Goal: Task Accomplishment & Management: Manage account settings

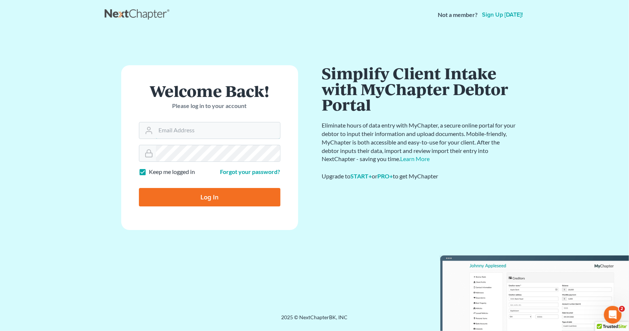
type input "nicole@hollandlaw970.com"
click at [193, 191] on input "Log In" at bounding box center [209, 197] width 141 height 18
type input "Thinking..."
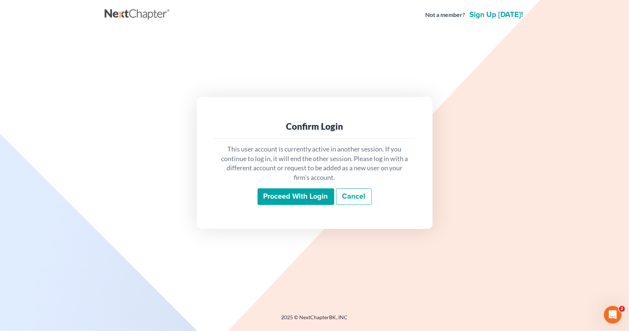
click at [287, 199] on input "Proceed with login" at bounding box center [295, 196] width 77 height 17
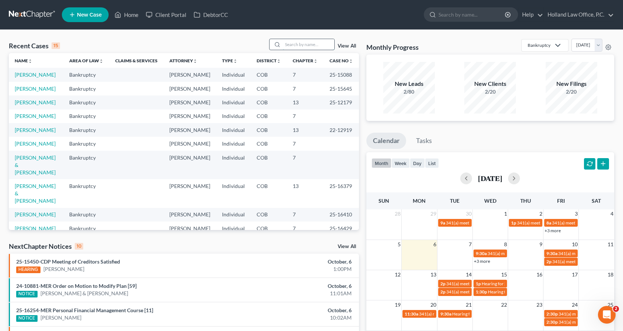
click at [293, 45] on input "search" at bounding box center [309, 44] width 52 height 11
click at [300, 42] on input "search" at bounding box center [309, 44] width 52 height 11
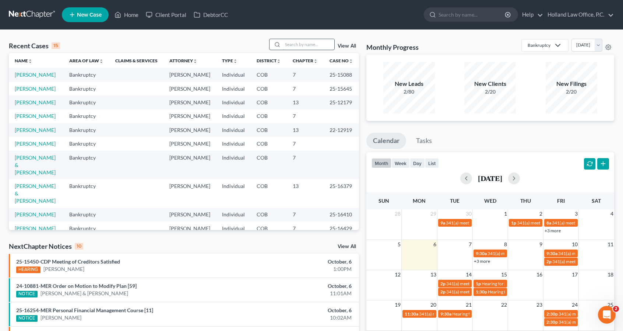
click at [300, 42] on input "search" at bounding box center [309, 44] width 52 height 11
click at [321, 41] on input "search" at bounding box center [309, 44] width 52 height 11
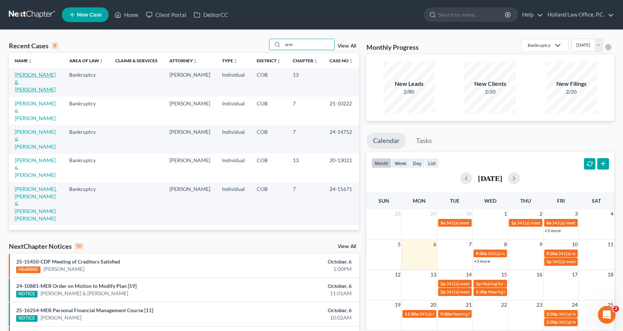
type input "arm"
click at [32, 76] on link "[PERSON_NAME] & [PERSON_NAME]" at bounding box center [35, 81] width 41 height 21
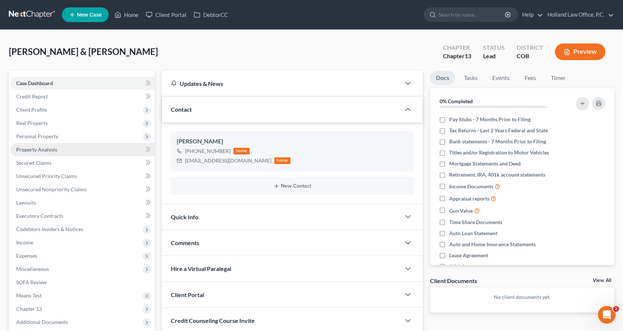
click at [62, 146] on link "Property Analysis" at bounding box center [82, 149] width 144 height 13
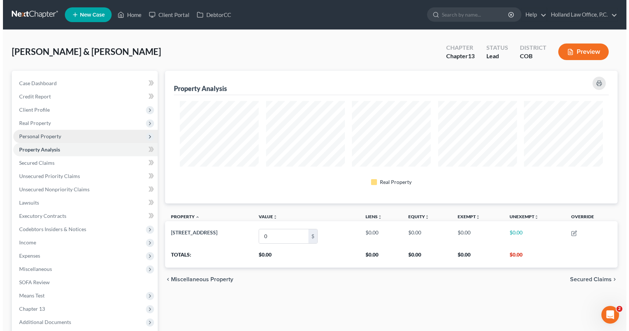
scroll to position [132, 452]
click at [59, 137] on span "Personal Property" at bounding box center [82, 136] width 144 height 13
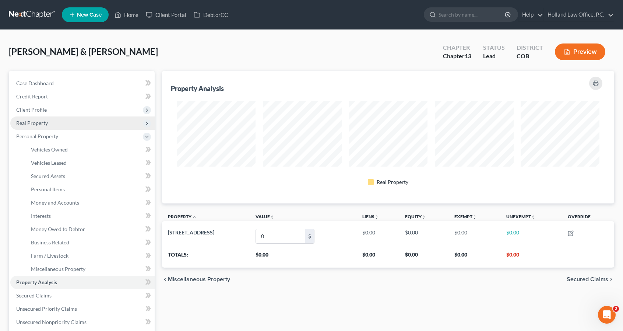
click at [60, 124] on span "Real Property" at bounding box center [82, 122] width 144 height 13
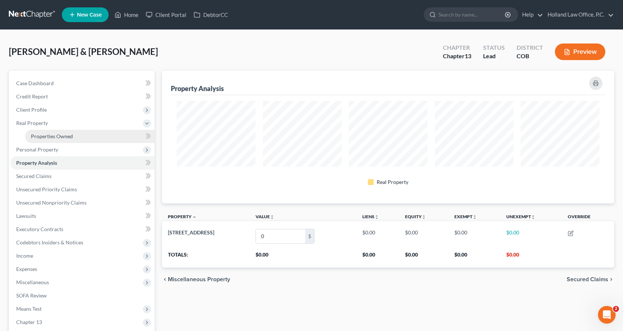
click at [63, 136] on span "Properties Owned" at bounding box center [52, 136] width 42 height 6
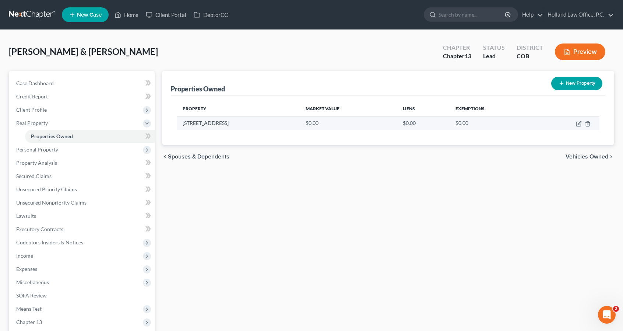
click at [575, 123] on td at bounding box center [568, 123] width 63 height 14
click at [579, 124] on icon "button" at bounding box center [579, 124] width 6 height 6
select select "5"
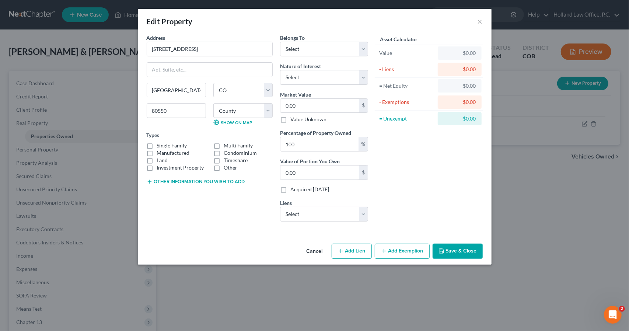
click at [175, 144] on label "Single Family" at bounding box center [172, 145] width 30 height 7
click at [165, 144] on input "Single Family" at bounding box center [162, 144] width 5 height 5
checkbox input "true"
click at [157, 159] on label "Land" at bounding box center [162, 160] width 11 height 7
click at [160, 159] on input "Land" at bounding box center [162, 159] width 5 height 5
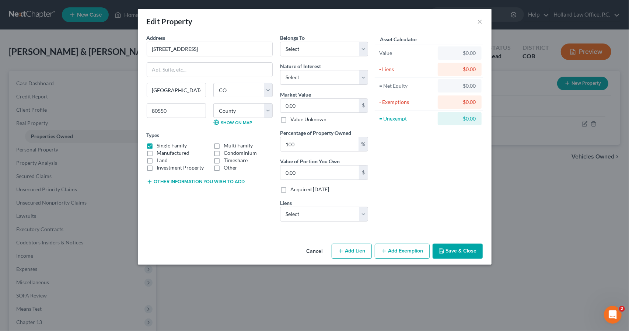
checkbox input "true"
click at [333, 46] on select "Select Debtor 1 Only Debtor 2 Only Debtor 1 And Debtor 2 Only At Least One Of T…" at bounding box center [324, 49] width 88 height 15
select select "2"
click at [280, 42] on select "Select Debtor 1 Only Debtor 2 Only Debtor 1 And Debtor 2 Only At Least One Of T…" at bounding box center [324, 49] width 88 height 15
click at [335, 76] on select "Select Fee Simple Joint Tenant Life Estate Equitable Interest Future Interest T…" at bounding box center [324, 77] width 88 height 15
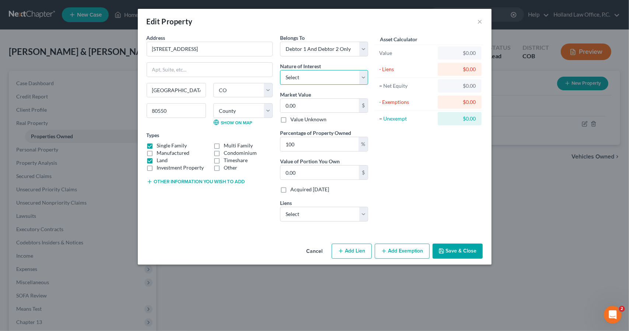
select select "0"
click at [280, 70] on select "Select Fee Simple Joint Tenant Life Estate Equitable Interest Future Interest T…" at bounding box center [324, 77] width 88 height 15
click at [331, 110] on input "0.00" at bounding box center [319, 106] width 78 height 14
type input "5"
type input "5.00"
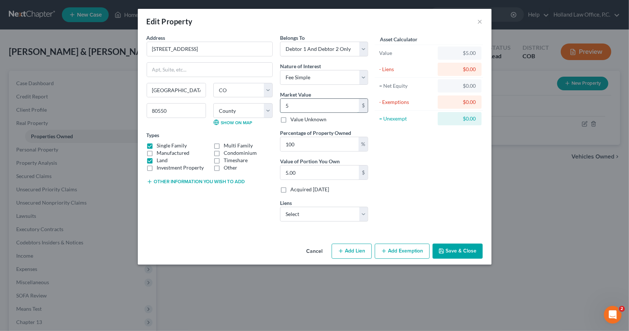
type input "55"
type input "55.00"
type input "550"
type input "550.00"
type input "5500"
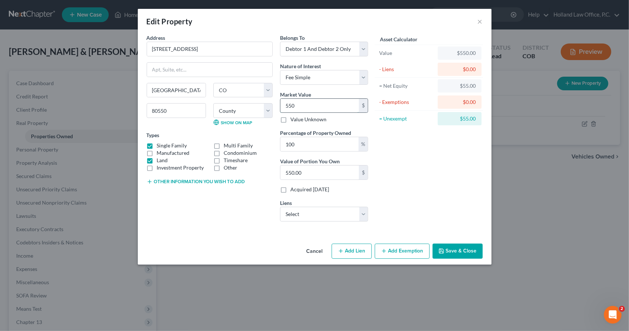
type input "5,500.00"
type input "5,5000"
type input "55,000.00"
type input "55,0000"
type input "550,000.00"
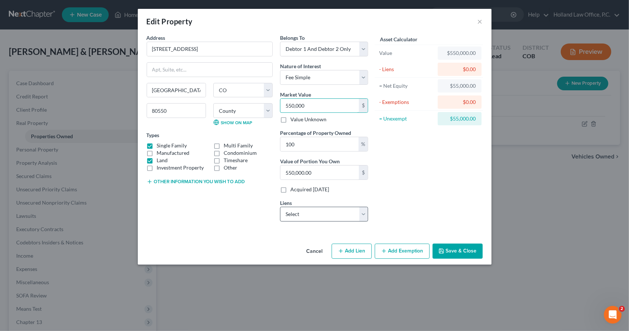
type input "550,000"
click at [310, 215] on select "Select Rocket Mortgage - $472,186.00 Ford Motor Credit Comp - $30,434.00 Canvas…" at bounding box center [324, 214] width 88 height 15
select select "0"
click at [280, 207] on select "Select Rocket Mortgage - $472,186.00 Ford Motor Credit Comp - $30,434.00 Canvas…" at bounding box center [324, 214] width 88 height 15
select select
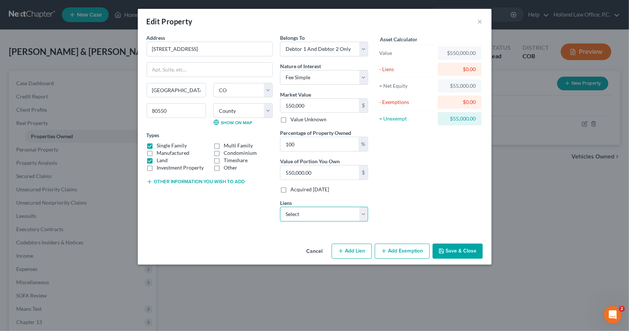
select select "23"
select select "0"
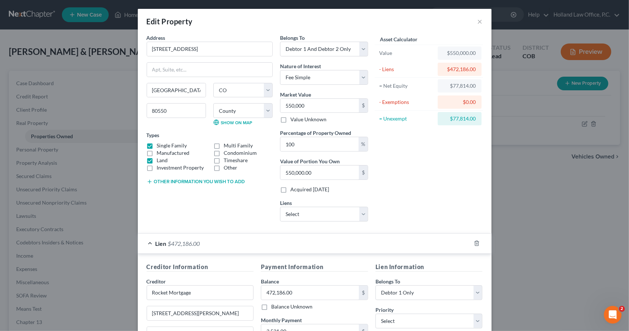
click at [372, 242] on div "Lien $472,186.00" at bounding box center [304, 244] width 333 height 20
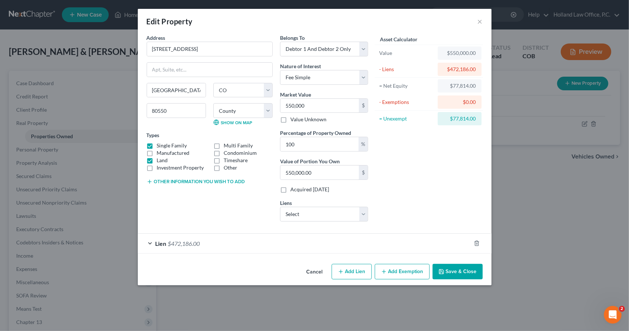
click at [399, 277] on button "Add Exemption" at bounding box center [402, 271] width 55 height 15
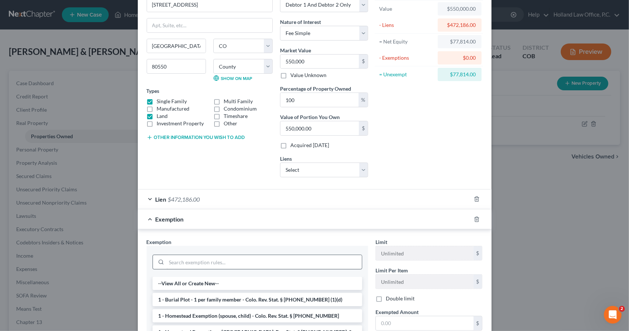
scroll to position [59, 0]
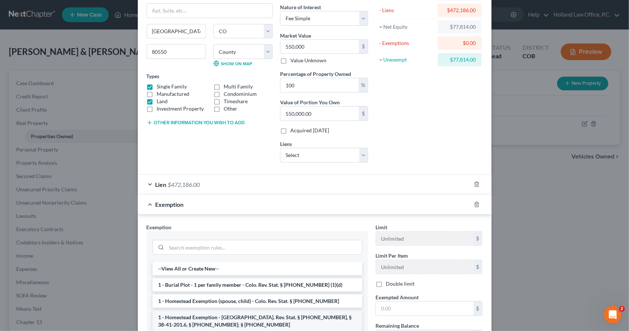
click at [292, 316] on li "1 - Homestead Exemption - [GEOGRAPHIC_DATA]. Rev. Stat. § [PHONE_NUMBER], § 38-…" at bounding box center [257, 320] width 210 height 21
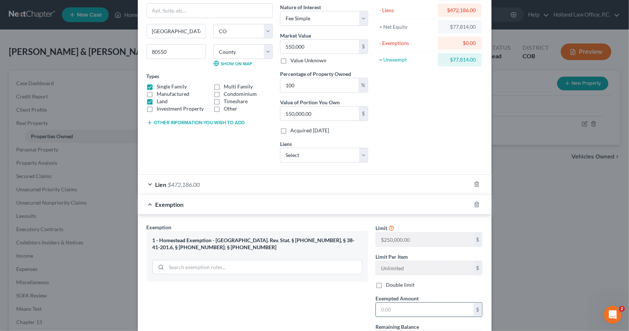
click at [404, 309] on input "text" at bounding box center [425, 309] width 98 height 14
type input "77,814"
click at [397, 195] on div "Exemption $77,814.00" at bounding box center [304, 204] width 333 height 20
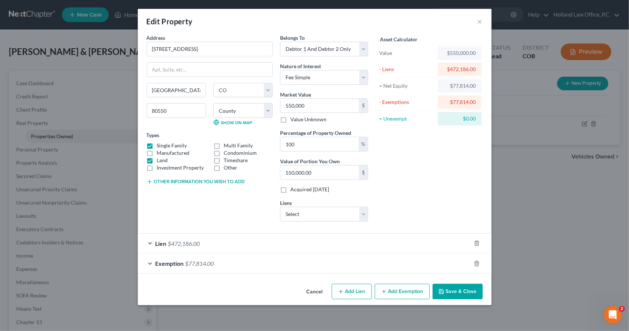
scroll to position [0, 0]
click at [468, 303] on div "Edit Property × Address * 4547 [GEOGRAPHIC_DATA] [PERSON_NAME][GEOGRAPHIC_DATA]…" at bounding box center [314, 165] width 629 height 331
click at [464, 291] on button "Save & Close" at bounding box center [457, 291] width 50 height 15
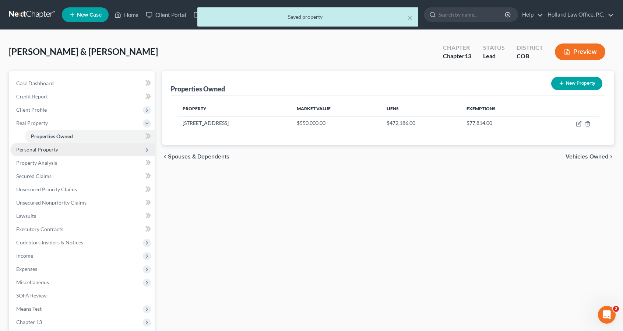
click at [48, 154] on span "Personal Property" at bounding box center [82, 149] width 144 height 13
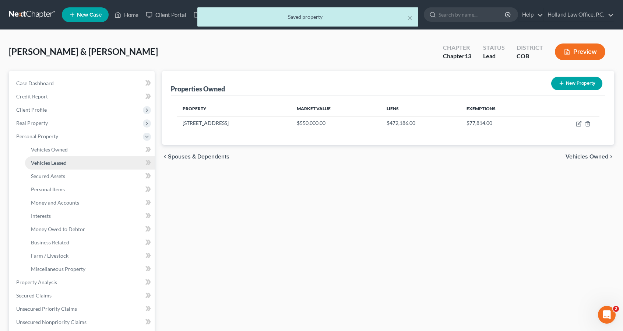
click at [68, 160] on link "Vehicles Leased" at bounding box center [90, 162] width 130 height 13
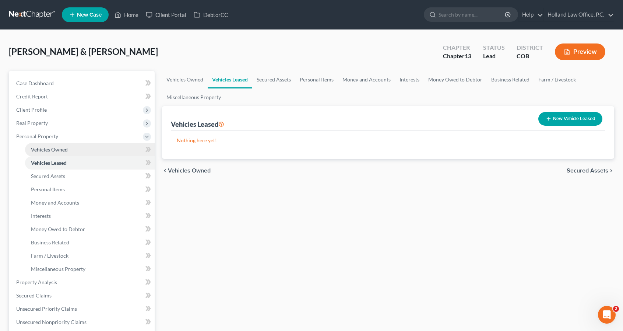
click at [68, 151] on link "Vehicles Owned" at bounding box center [90, 149] width 130 height 13
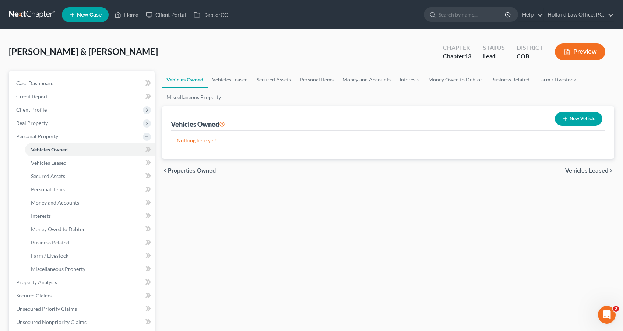
click at [594, 117] on button "New Vehicle" at bounding box center [579, 119] width 48 height 14
select select "0"
select select "2"
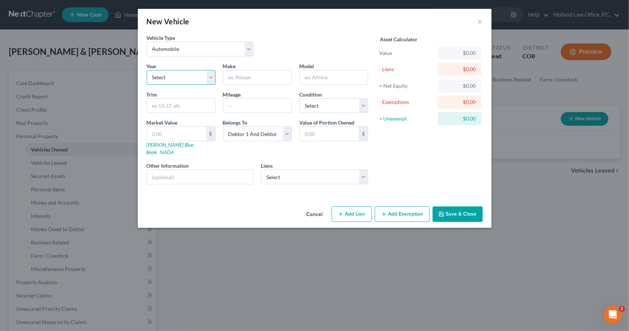
click at [195, 70] on select "Select 2026 2025 2024 2023 2022 2021 2020 2019 2018 2017 2016 2015 2014 2013 20…" at bounding box center [181, 77] width 69 height 15
select select "4"
click at [147, 70] on select "Select 2026 2025 2024 2023 2022 2021 2020 2019 2018 2017 2016 2015 2014 2013 20…" at bounding box center [181, 77] width 69 height 15
type input "Ford"
type input "F150"
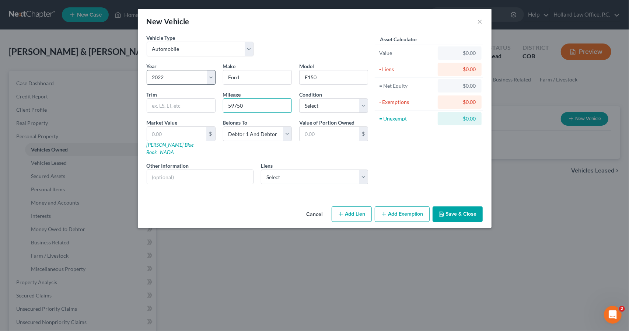
type input "59750"
select select "2"
type input "3"
type input "3.00"
type input "37"
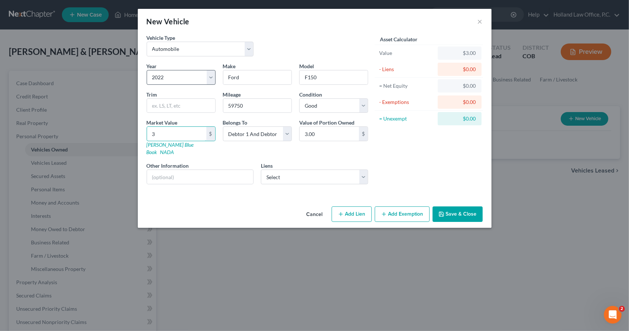
type input "37.00"
type input "376"
type input "376.00"
type input "3760"
type input "3,760.00"
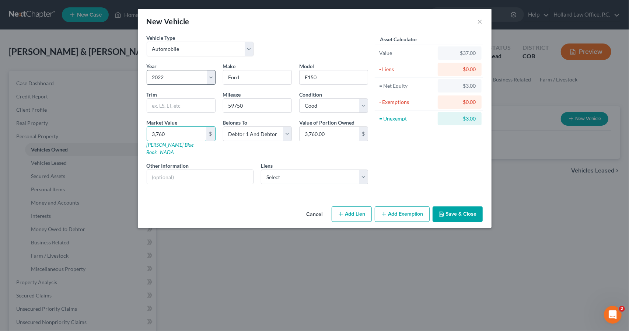
type input "3,7605"
type input "37,605.00"
type input "37,605"
click at [325, 169] on select "Select Ford Motor Credit Comp - $30,434.00 Canvas Cu - $11,710.00 Lincoln Afs -…" at bounding box center [314, 176] width 107 height 15
select select "0"
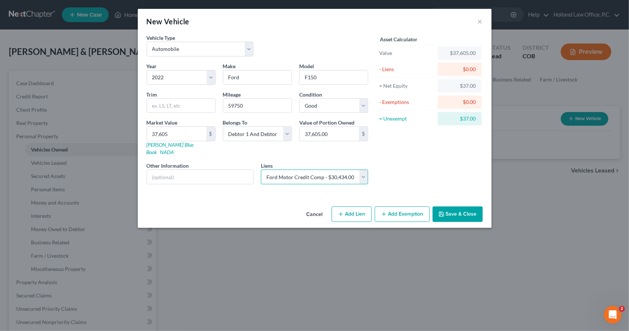
click at [261, 169] on select "Select Ford Motor Credit Comp - $30,434.00 Canvas Cu - $11,710.00 Lincoln Afs -…" at bounding box center [314, 176] width 107 height 15
select select
select select "30"
select select "0"
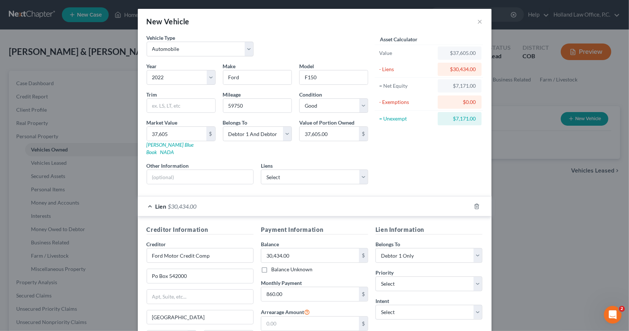
click at [393, 198] on div "Lien $30,434.00" at bounding box center [304, 206] width 333 height 20
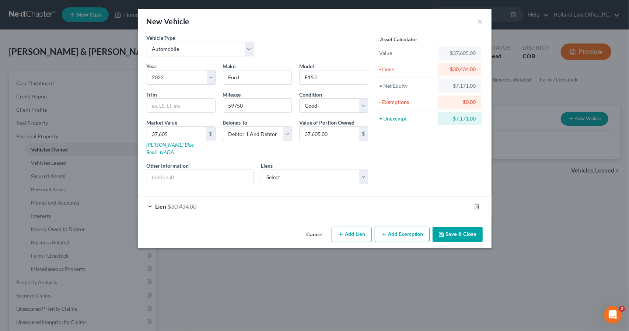
click at [400, 227] on button "Add Exemption" at bounding box center [402, 234] width 55 height 15
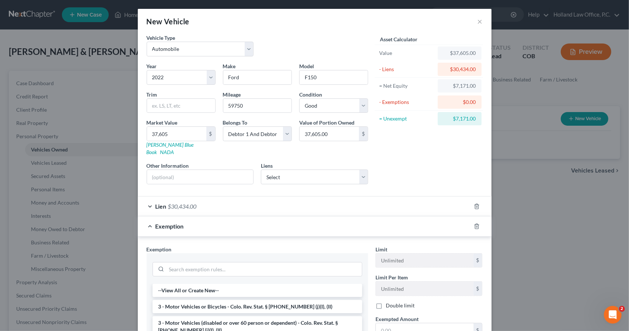
click at [289, 300] on li "3 - Motor Vehicles or Bicycles - Colo. Rev. Stat. § [PHONE_NUMBER] (j)(I), (II)" at bounding box center [257, 306] width 210 height 13
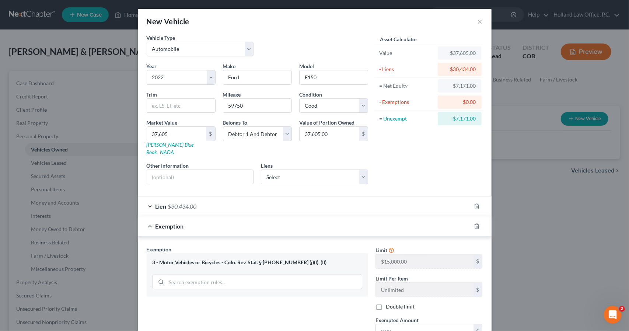
click at [386, 303] on label "Double limit" at bounding box center [400, 306] width 29 height 7
click at [389, 303] on input "Double limit" at bounding box center [391, 305] width 5 height 5
checkbox input "true"
click at [384, 324] on input "text" at bounding box center [425, 331] width 98 height 14
type input "7,171"
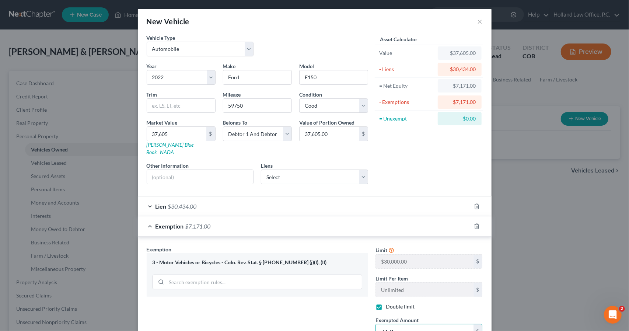
click at [386, 236] on div "Exemption Set must be selected for CA. Exemption * 3 - Motor Vehicles or Bicycl…" at bounding box center [315, 307] width 354 height 143
click at [385, 216] on div "Exemption $7,171.00" at bounding box center [304, 226] width 333 height 20
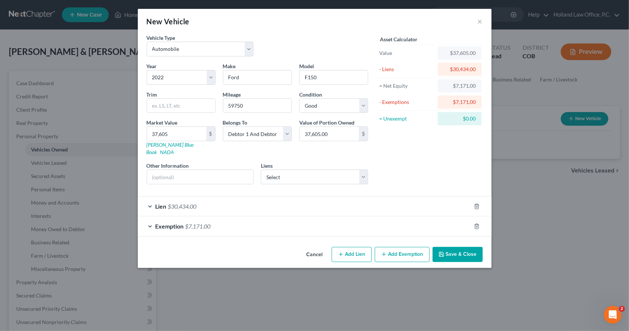
click at [466, 247] on button "Save & Close" at bounding box center [457, 254] width 50 height 15
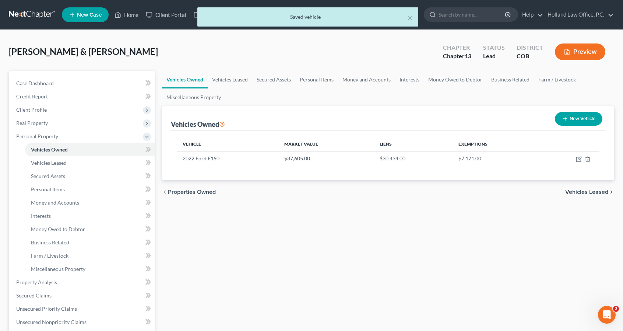
click at [561, 116] on button "New Vehicle" at bounding box center [579, 119] width 48 height 14
select select "0"
select select "2"
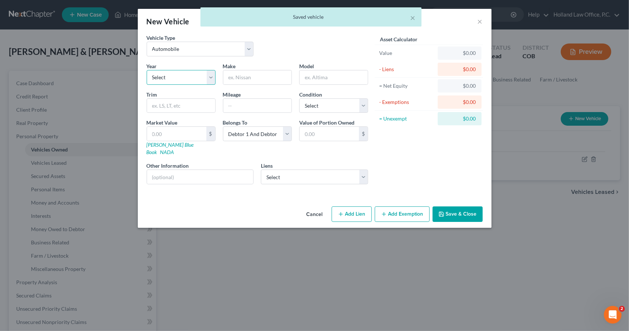
click at [203, 77] on select "Select 2026 2025 2024 2023 2022 2021 2020 2019 2018 2017 2016 2015 2014 2013 20…" at bounding box center [181, 77] width 69 height 15
select select "7"
click at [147, 70] on select "Select 2026 2025 2024 2023 2022 2021 2020 2019 2018 2017 2016 2015 2014 2013 20…" at bounding box center [181, 77] width 69 height 15
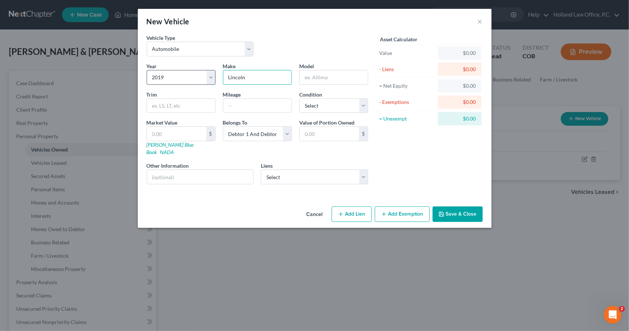
type input "Lincoln"
type input "MKC"
type input "69200"
select select "2"
type input "1"
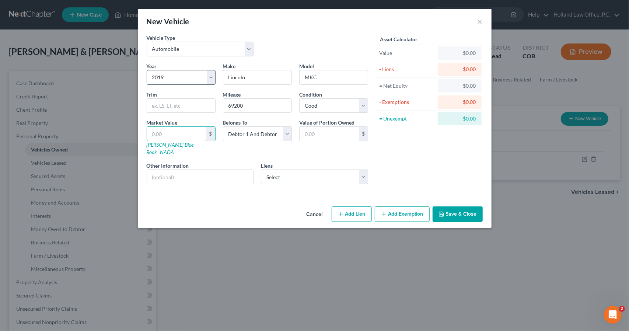
type input "1.00"
type input "15"
type input "15.00"
type input "153"
type input "153.00"
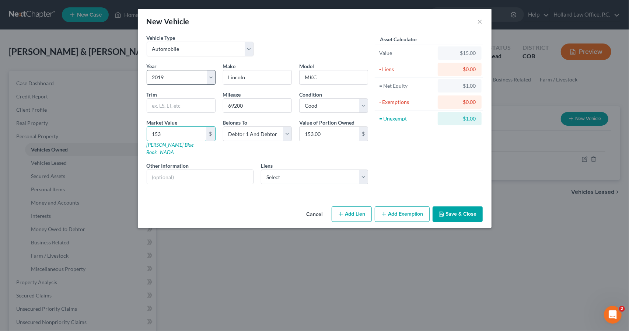
type input "1533"
type input "1,533.00"
type input "1,5331"
type input "15,331.00"
type input "15,331"
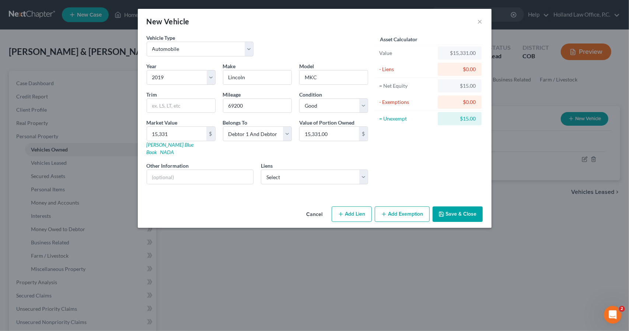
click at [316, 181] on div "Year Select 2026 2025 2024 2023 2022 2021 2020 2019 2018 2017 2016 2015 2014 20…" at bounding box center [257, 126] width 229 height 128
click at [315, 169] on select "Select Canvas Cu - $11,710.00 Lincoln Afs - $10,681.00" at bounding box center [314, 176] width 107 height 15
select select "1"
click at [261, 169] on select "Select Canvas Cu - $11,710.00 Lincoln Afs - $10,681.00" at bounding box center [314, 176] width 107 height 15
select select
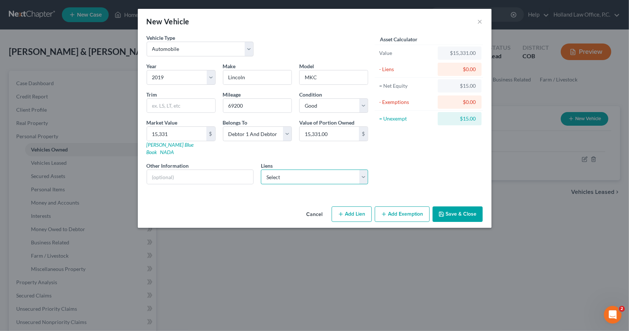
select select "30"
select select "2"
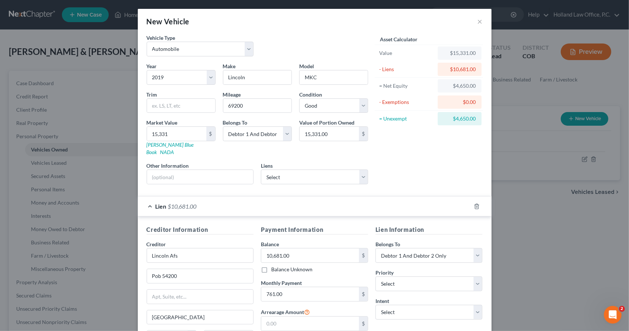
click at [375, 198] on div "Lien $10,681.00" at bounding box center [304, 206] width 333 height 20
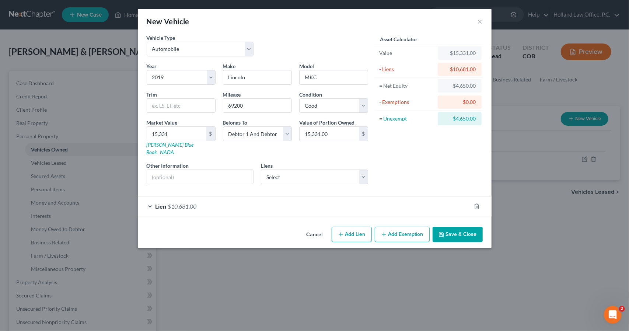
click at [390, 227] on button "Add Exemption" at bounding box center [402, 234] width 55 height 15
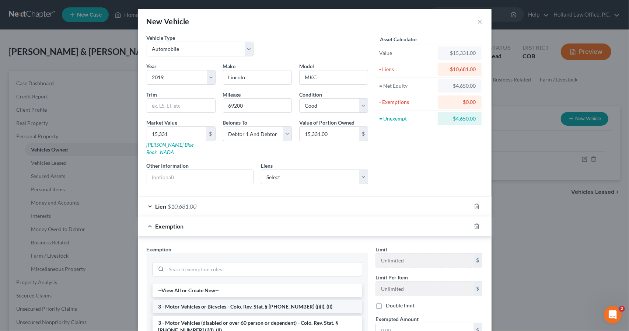
click at [285, 300] on li "3 - Motor Vehicles or Bicycles - Colo. Rev. Stat. § [PHONE_NUMBER] (j)(I), (II)" at bounding box center [257, 306] width 210 height 13
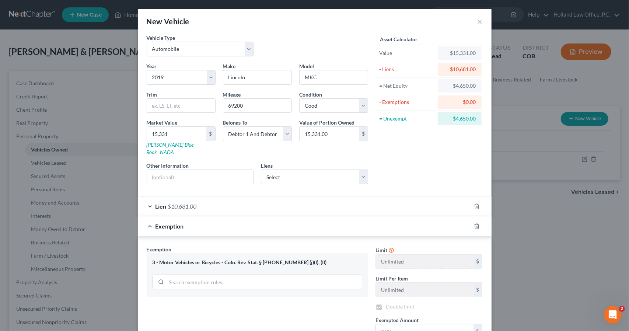
checkbox input "true"
click at [389, 324] on input "text" at bounding box center [425, 331] width 98 height 14
type input "4,650"
click at [393, 223] on div "Exemption $4,650.00" at bounding box center [304, 226] width 333 height 20
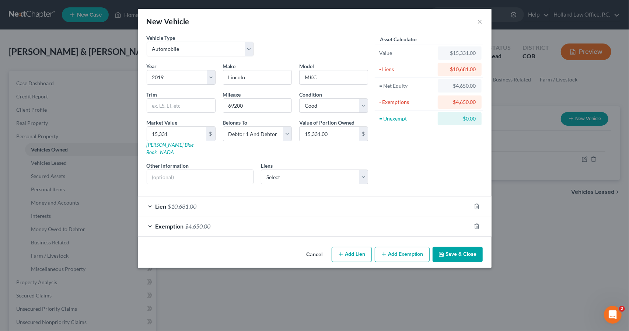
click at [447, 247] on button "Save & Close" at bounding box center [457, 254] width 50 height 15
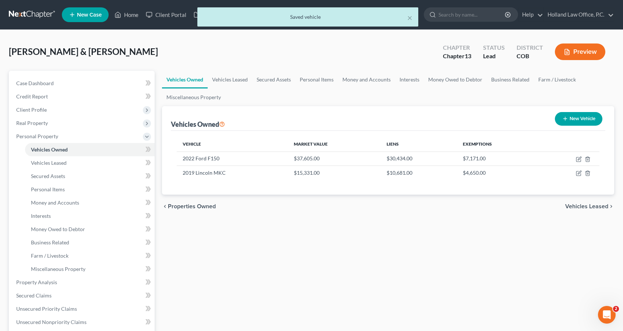
click at [577, 116] on button "New Vehicle" at bounding box center [579, 119] width 48 height 14
select select "0"
select select "2"
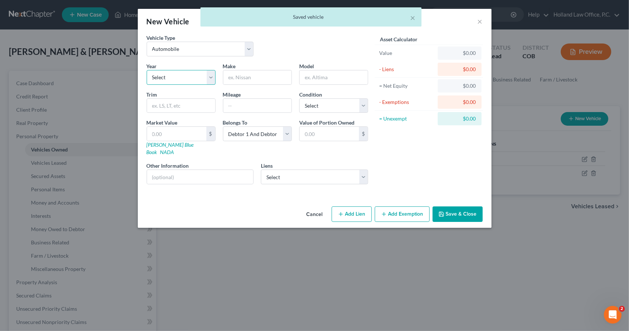
click at [193, 76] on select "Select 2026 2025 2024 2023 2022 2021 2020 2019 2018 2017 2016 2015 2014 2013 20…" at bounding box center [181, 77] width 69 height 15
select select "10"
click at [147, 70] on select "Select 2026 2025 2024 2023 2022 2021 2020 2019 2018 2017 2016 2015 2014 2013 20…" at bounding box center [181, 77] width 69 height 15
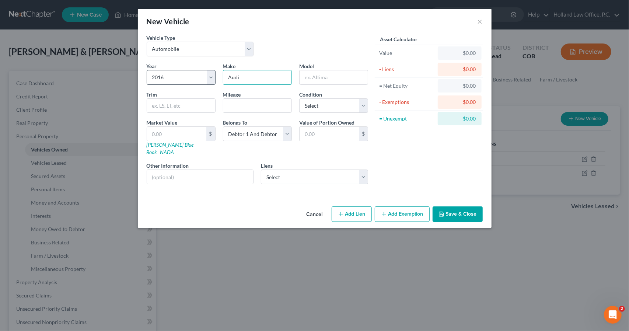
type input "Audi"
type input "A3"
type input "115500"
click at [309, 103] on select "Select Excellent Very Good Good Fair Poor" at bounding box center [333, 105] width 69 height 15
select select "2"
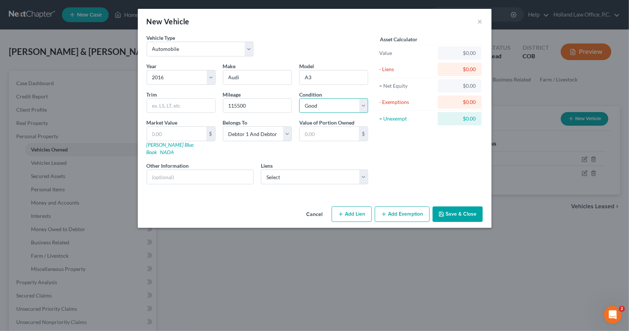
click at [299, 98] on select "Select Excellent Very Good Good Fair Poor" at bounding box center [333, 105] width 69 height 15
type input "7"
type input "7.00"
type input "75"
type input "75.00"
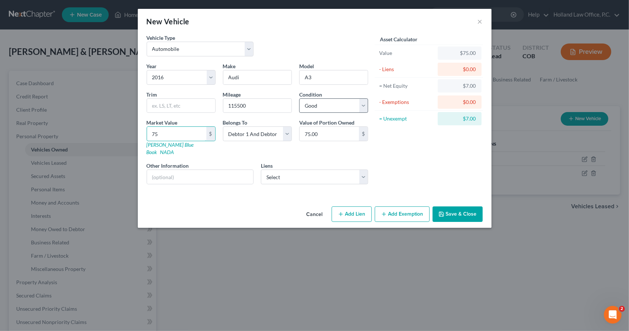
type input "7"
type input "7.00"
type input "75"
type input "75.00"
type input "750"
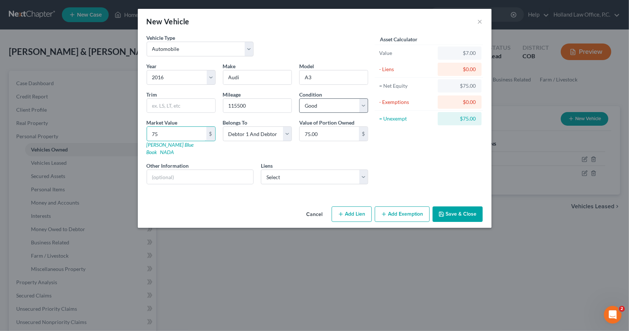
type input "750.00"
type input "7502"
type input "7,502.00"
type input "7,502"
click at [309, 172] on select "Select Canvas Cu - $11,710.00" at bounding box center [314, 176] width 107 height 15
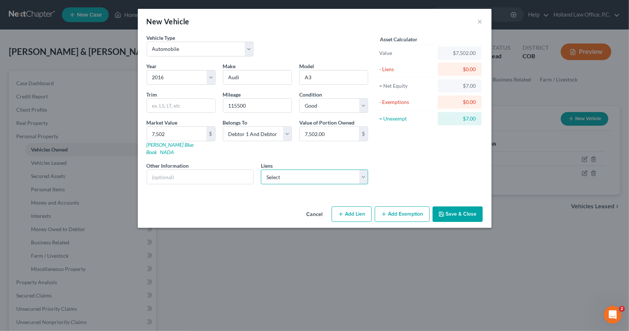
select select "5"
select select "0"
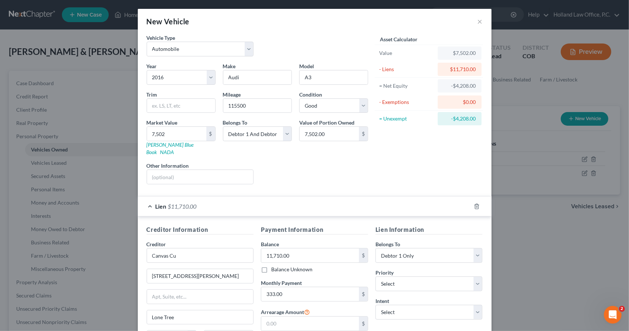
click at [386, 201] on div "Lien $11,710.00" at bounding box center [304, 206] width 333 height 20
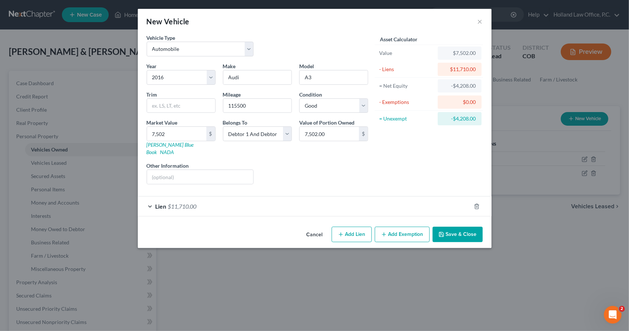
click at [440, 232] on icon "button" at bounding box center [441, 234] width 4 height 4
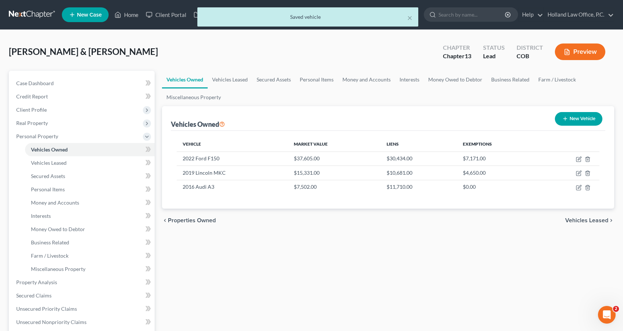
click at [576, 126] on div "New Vehicle" at bounding box center [578, 119] width 53 height 20
click at [574, 120] on button "New Vehicle" at bounding box center [579, 119] width 48 height 14
select select "0"
select select "2"
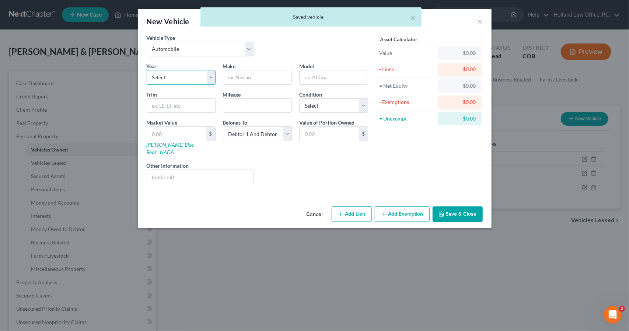
click at [180, 73] on select "Select 2026 2025 2024 2023 2022 2021 2020 2019 2018 2017 2016 2015 2014 2013 20…" at bounding box center [181, 77] width 69 height 15
select select "13"
click at [147, 70] on select "Select 2026 2025 2024 2023 2022 2021 2020 2019 2018 2017 2016 2015 2014 2013 20…" at bounding box center [181, 77] width 69 height 15
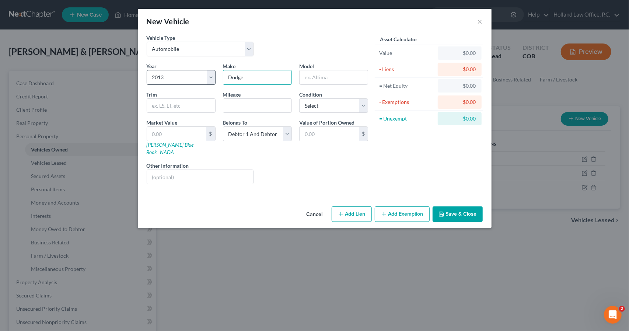
type input "Dodge"
type input "Charger"
type input "164395"
click at [354, 101] on select "Select Excellent Very Good Good Fair Poor" at bounding box center [333, 105] width 69 height 15
select select "2"
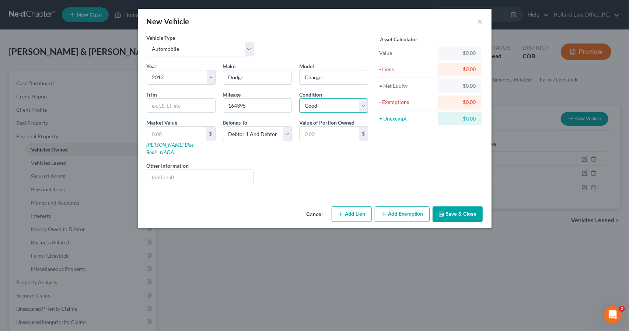
click at [299, 98] on select "Select Excellent Very Good Good Fair Poor" at bounding box center [333, 105] width 69 height 15
click at [164, 134] on input "text" at bounding box center [176, 134] width 59 height 14
type input "6"
type input "6.00"
type input "65"
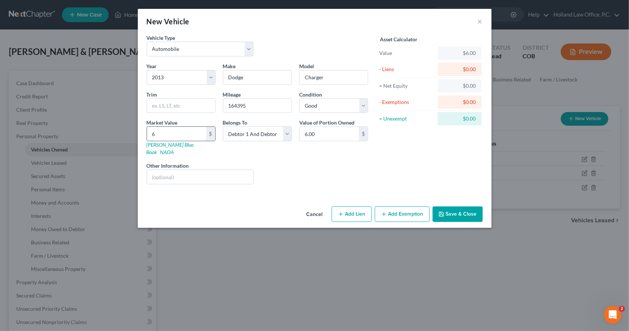
type input "65.00"
type input "652"
type input "652.00"
type input "6528"
type input "6,528.00"
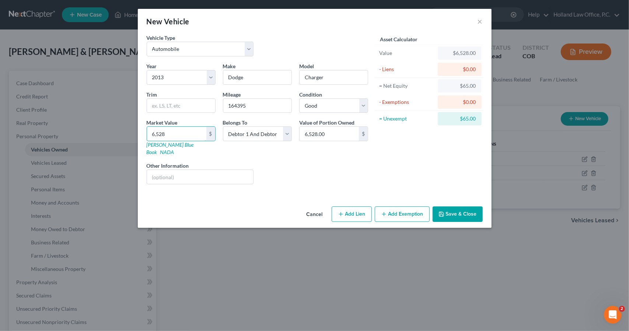
type input "6,528"
click at [407, 211] on button "Add Exemption" at bounding box center [402, 213] width 55 height 15
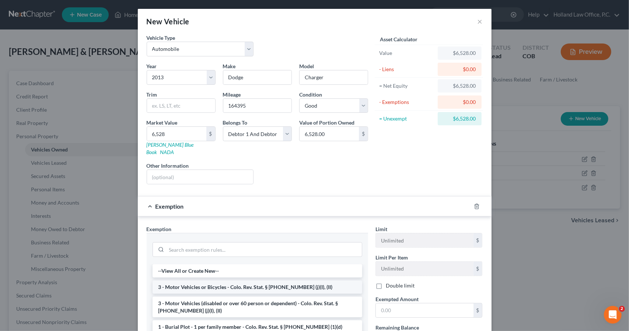
click at [234, 280] on li "3 - Motor Vehicles or Bicycles - Colo. Rev. Stat. § [PHONE_NUMBER] (j)(I), (II)" at bounding box center [257, 286] width 210 height 13
checkbox input "true"
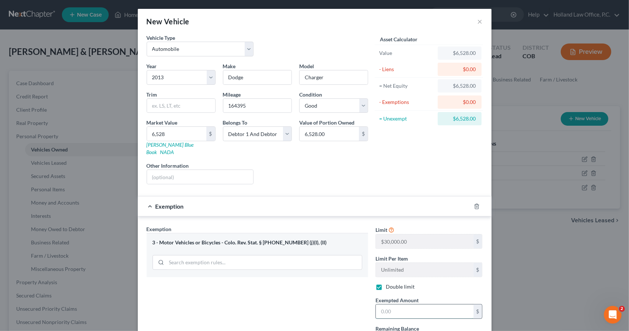
click at [415, 304] on input "text" at bounding box center [425, 311] width 98 height 14
type input "6,528"
click at [387, 196] on div "Exemption $6,528.00" at bounding box center [304, 206] width 333 height 20
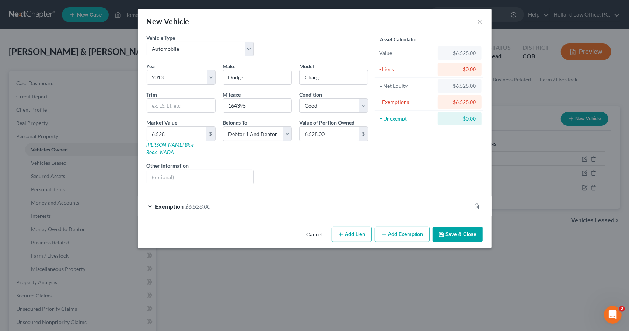
click at [461, 228] on button "Save & Close" at bounding box center [457, 234] width 50 height 15
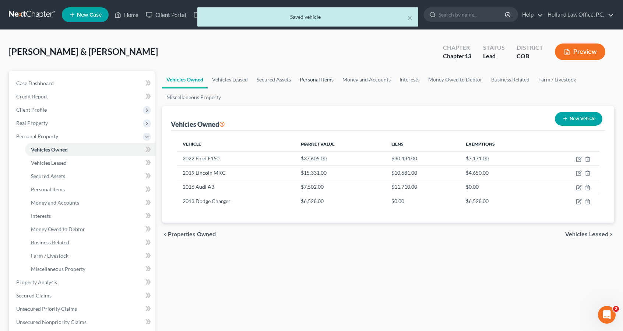
click at [301, 81] on link "Personal Items" at bounding box center [316, 80] width 43 height 18
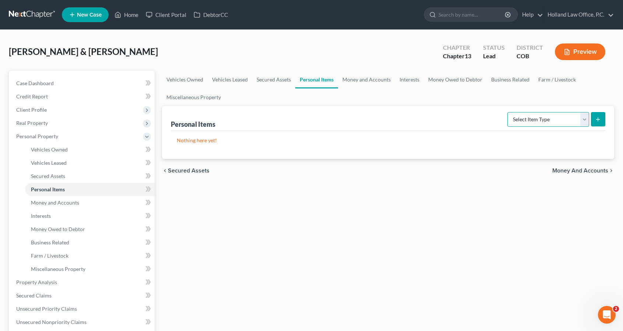
click at [576, 114] on select "Select Item Type Clothing Collectibles Of Value Electronics Firearms Household …" at bounding box center [549, 119] width 82 height 15
select select "clothing"
click at [509, 112] on select "Select Item Type Clothing Collectibles Of Value Electronics Firearms Household …" at bounding box center [549, 119] width 82 height 15
click at [602, 123] on button "submit" at bounding box center [598, 119] width 14 height 14
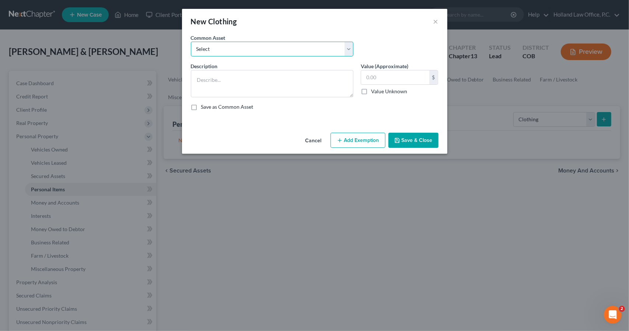
click at [282, 54] on select "Select Women's clothing, shoes and accessories Womens Clothing Childrens Clothi…" at bounding box center [272, 49] width 162 height 15
select select "5"
click at [191, 42] on select "Select Women's clothing, shoes and accessories Womens Clothing Childrens Clothi…" at bounding box center [272, 49] width 162 height 15
type textarea "Men's and Women's Clothing, Shoes and Accessories"
type input "1,300.00"
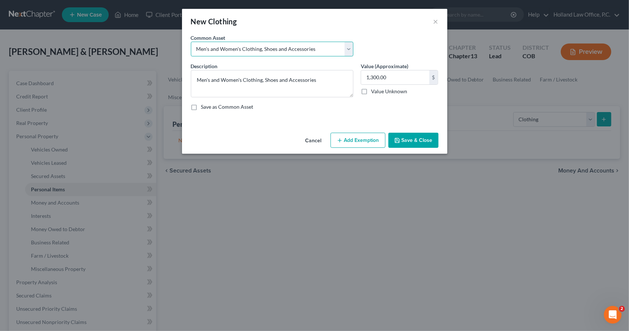
click at [282, 52] on select "Select Women's clothing, shoes and accessories Womens Clothing Childrens Clothi…" at bounding box center [272, 49] width 162 height 15
select select "4"
click at [191, 42] on select "Select Women's clothing, shoes and accessories Womens Clothing Childrens Clothi…" at bounding box center [272, 49] width 162 height 15
type textarea "Men Clothing, shoes and accessories Women's clothing, shoes and accessories Chi…"
click at [396, 81] on input "200.00" at bounding box center [395, 77] width 68 height 14
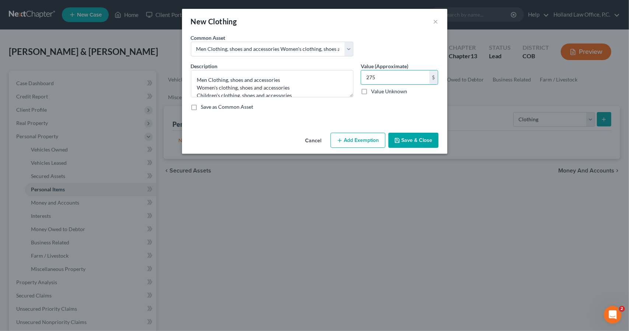
type input "275"
click at [359, 141] on button "Add Exemption" at bounding box center [357, 140] width 55 height 15
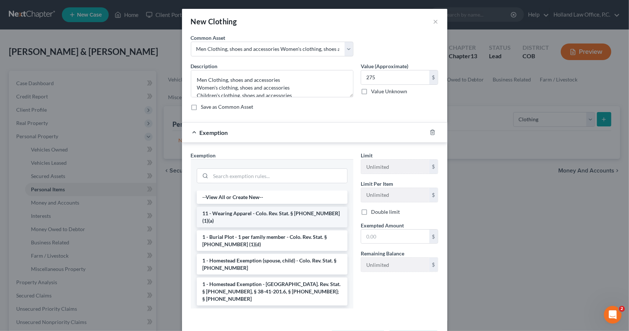
click at [320, 210] on li "11 - Wearing Apparel - Colo. Rev. Stat. § [PHONE_NUMBER] (1)(a)" at bounding box center [272, 217] width 151 height 21
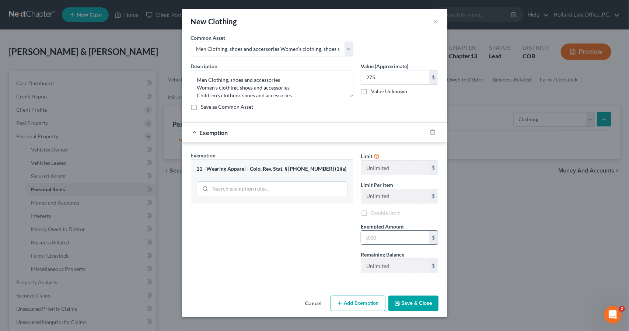
click at [391, 234] on input "text" at bounding box center [395, 238] width 68 height 14
type input "275"
click at [371, 210] on label "Double limit" at bounding box center [385, 212] width 29 height 7
click at [374, 210] on input "Double limit" at bounding box center [376, 211] width 5 height 5
checkbox input "true"
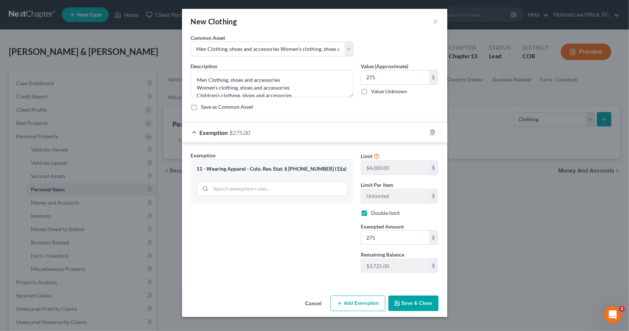
click at [411, 295] on button "Save & Close" at bounding box center [413, 302] width 50 height 15
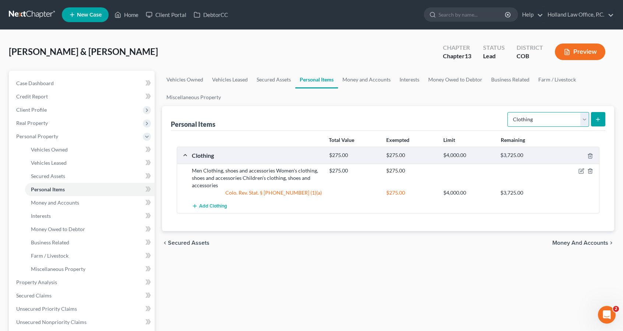
click at [552, 123] on select "Select Item Type Clothing Collectibles Of Value Electronics Firearms Household …" at bounding box center [549, 119] width 82 height 15
select select "electronics"
click at [509, 112] on select "Select Item Type Clothing Collectibles Of Value Electronics Firearms Household …" at bounding box center [549, 119] width 82 height 15
click at [599, 115] on button "submit" at bounding box center [598, 119] width 14 height 14
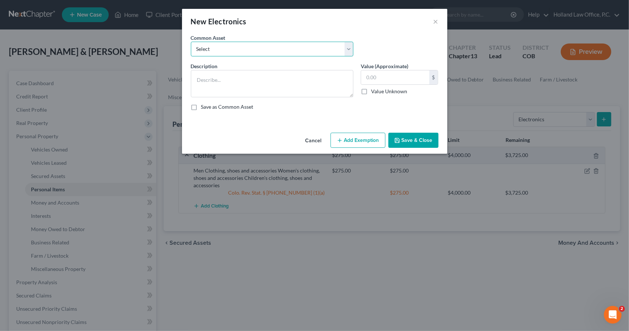
click at [310, 45] on select "Select 3 TV Xbox Computer 2 Tablets 3 Cell Phones nintendo switch playstation T…" at bounding box center [272, 49] width 162 height 15
select select "2"
click at [191, 42] on select "Select 3 TV Xbox Computer 2 Tablets 3 Cell Phones nintendo switch playstation T…" at bounding box center [272, 49] width 162 height 15
type textarea "TV, Gaming Console, Laptop, Tablet, Cell phone, Computer Printer, Surround Sound"
type input "500.00"
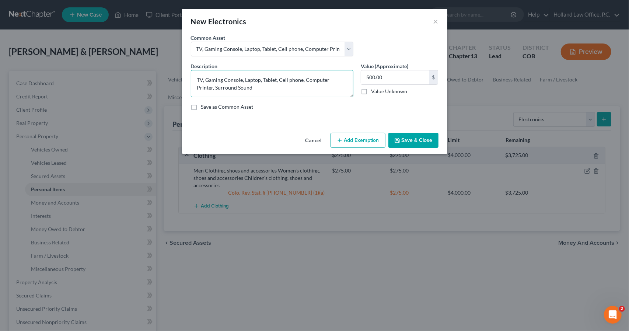
drag, startPoint x: 242, startPoint y: 80, endPoint x: 208, endPoint y: 81, distance: 33.2
click at [208, 81] on textarea "TV, Gaming Console, Laptop, Tablet, Cell phone, Computer Printer, Surround Sound" at bounding box center [272, 83] width 162 height 27
click at [287, 77] on textarea "TV, Laptop, Tablet, Cell phone, Computer Printer, Surround Sound" at bounding box center [272, 83] width 162 height 27
type textarea "TV, Laptop, Tablet, Cell phone, Computer, Printer, Surround Sound"
click at [407, 86] on div "500.00 $ Value Unknown" at bounding box center [400, 82] width 78 height 25
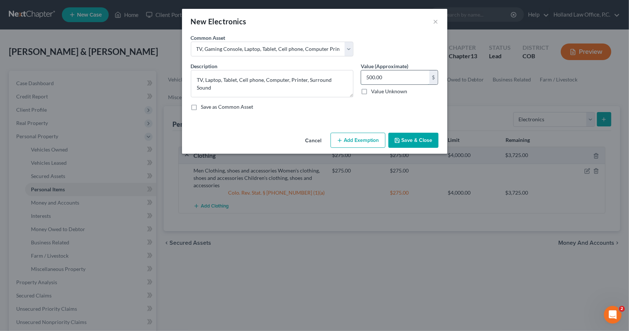
click at [404, 78] on input "500.00" at bounding box center [395, 77] width 68 height 14
type input "1,000"
click at [368, 134] on button "Add Exemption" at bounding box center [357, 140] width 55 height 15
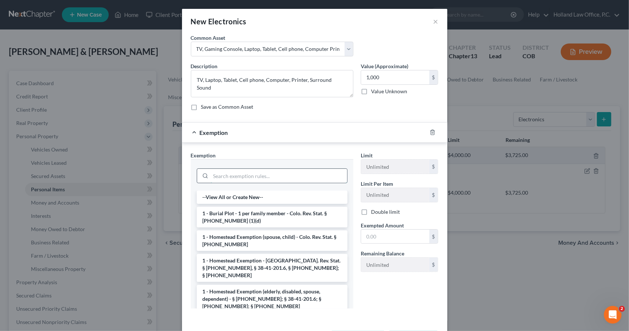
click at [302, 176] on input "search" at bounding box center [279, 176] width 136 height 14
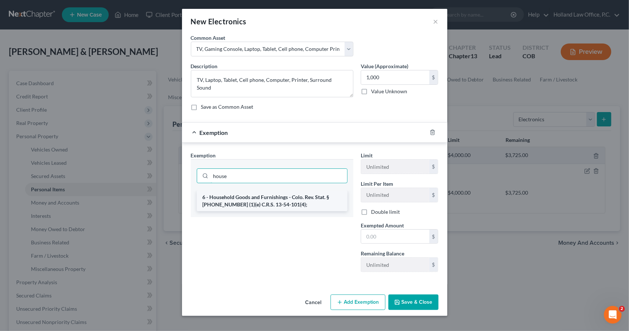
type input "house"
click at [299, 195] on li "6 - Household Goods and Furnishings - Colo. Rev. Stat. § [PHONE_NUMBER] (1)(e) …" at bounding box center [272, 200] width 151 height 21
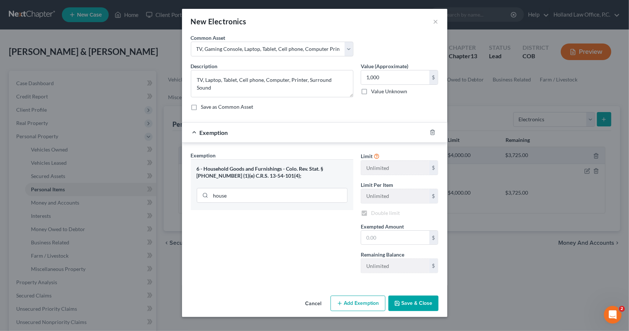
checkbox input "true"
click at [391, 238] on input "text" at bounding box center [395, 238] width 68 height 14
type input "1,000"
click at [422, 298] on button "Save & Close" at bounding box center [413, 302] width 50 height 15
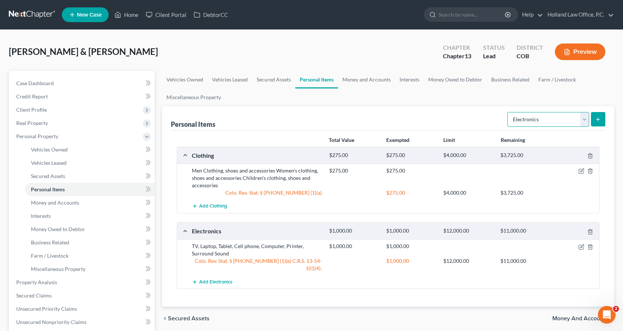
click at [581, 116] on select "Select Item Type Clothing Collectibles Of Value Electronics Firearms Household …" at bounding box center [549, 119] width 82 height 15
select select "firearms"
click at [509, 112] on select "Select Item Type Clothing Collectibles Of Value Electronics Firearms Household …" at bounding box center [549, 119] width 82 height 15
click at [592, 122] on button "submit" at bounding box center [598, 119] width 14 height 14
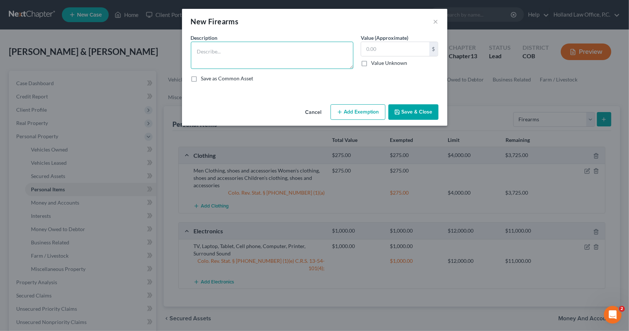
click at [332, 59] on textarea at bounding box center [272, 55] width 162 height 27
type textarea "HK 9mm, Kimber 9mm, 6.5mm Rifle, 12ga Fronchi, 17cal Rifle, 54W 9mm"
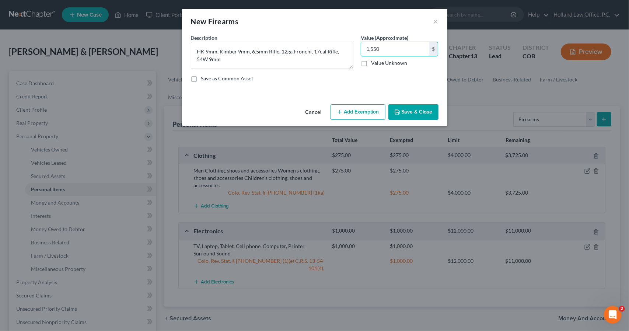
type input "1,550"
click at [350, 106] on button "Add Exemption" at bounding box center [357, 111] width 55 height 15
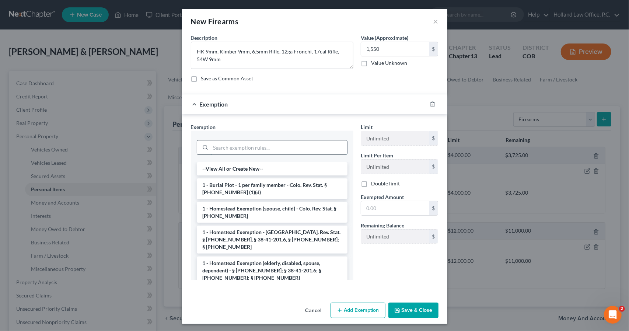
click at [306, 145] on input "search" at bounding box center [279, 147] width 136 height 14
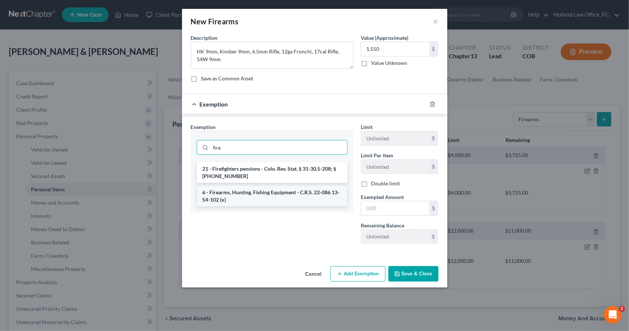
type input "fire"
click at [299, 199] on li "6 - Firearms, Hunting, Fishing Equipment - C.R.S. 22-086 13-54-102 (x)" at bounding box center [272, 196] width 151 height 21
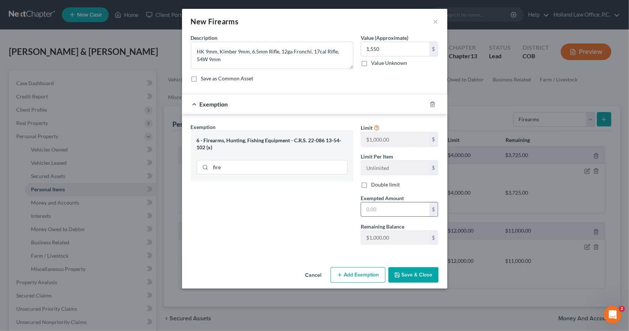
click at [368, 202] on input "text" at bounding box center [395, 209] width 68 height 14
type input "1,000"
click at [403, 273] on button "Save & Close" at bounding box center [413, 274] width 50 height 15
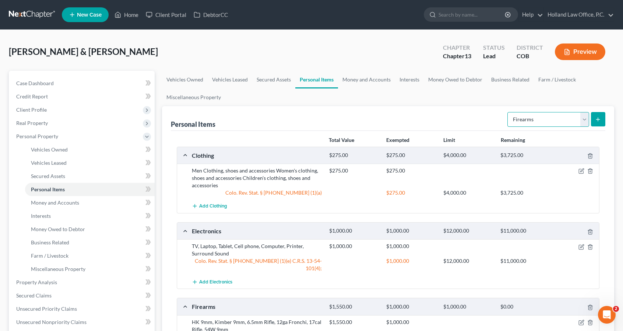
click at [520, 123] on select "Select Item Type Clothing Collectibles Of Value Electronics Firearms Household …" at bounding box center [549, 119] width 82 height 15
select select "household_goods"
click at [509, 112] on select "Select Item Type Clothing Collectibles Of Value Electronics Firearms Household …" at bounding box center [549, 119] width 82 height 15
click at [596, 117] on icon "submit" at bounding box center [598, 119] width 6 height 6
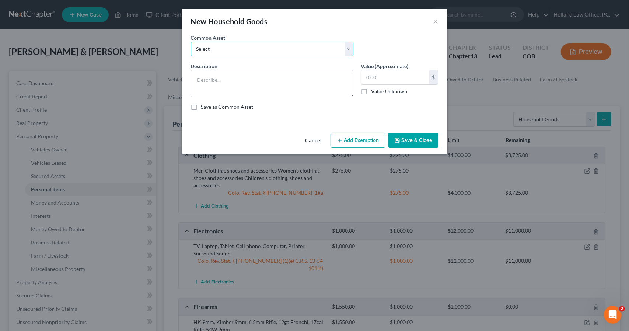
click at [308, 53] on select "Select Childrens Toys Sofa Loveseat Chair Tables Bedroom Furniture Desks Night …" at bounding box center [272, 49] width 162 height 15
select select "6"
click at [191, 42] on select "Select Childrens Toys Sofa Loveseat Chair Tables Bedroom Furniture Desks Night …" at bounding box center [272, 49] width 162 height 15
type textarea "Sofa, End Tables, Twin bed, 3 Dressers, Book Shelf, Utensils, Dinette Set, Lawn…"
type input "1,500.00"
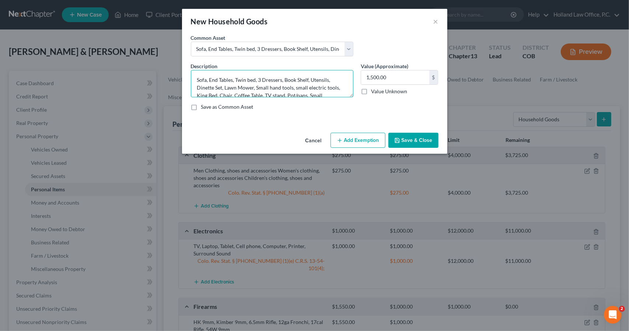
drag, startPoint x: 245, startPoint y: 79, endPoint x: 235, endPoint y: 77, distance: 10.4
click at [235, 77] on textarea "Sofa, End Tables, Twin bed, 3 Dressers, Book Shelf, Utensils, Dinette Set, Lawn…" at bounding box center [272, 83] width 162 height 27
drag, startPoint x: 306, startPoint y: 81, endPoint x: 280, endPoint y: 78, distance: 27.1
click at [280, 78] on textarea "Sofa, End Tables, Full bed, 3 Dressers, Book Shelf, Utensils, Dinette Set, Lawn…" at bounding box center [272, 83] width 162 height 27
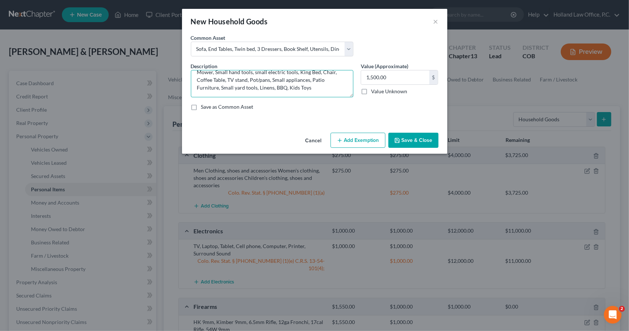
drag, startPoint x: 320, startPoint y: 88, endPoint x: 284, endPoint y: 87, distance: 36.1
click at [284, 87] on textarea "Sofa, End Tables, Full bed, 3 Dressers, Utensils, Dinette Set, Lawn Mower, Smal…" at bounding box center [272, 83] width 162 height 27
click at [319, 73] on textarea "Sofa, End Tables, Full bed, 3 Dressers, Utensils, Dinette Set, Lawn Mower, Smal…" at bounding box center [272, 83] width 162 height 27
type textarea "Sofa, End Tables, Full bed, 3 Dressers, Utensils, Dinette Set, Lawn Mower, Smal…"
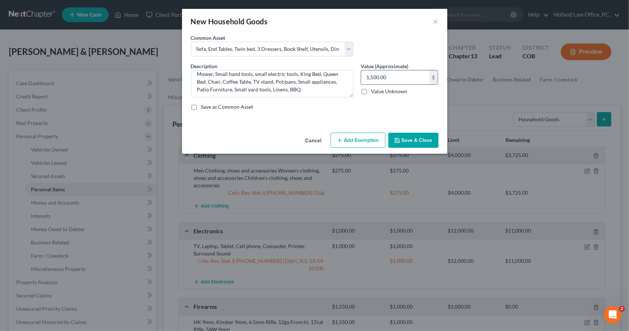
click at [386, 75] on input "1,500.00" at bounding box center [395, 77] width 68 height 14
type input "1,200"
click at [368, 136] on button "Add Exemption" at bounding box center [357, 140] width 55 height 15
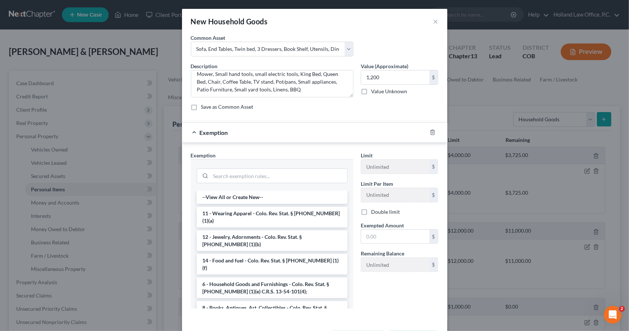
click at [296, 277] on li "6 - Household Goods and Furnishings - Colo. Rev. Stat. § [PHONE_NUMBER] (1)(e) …" at bounding box center [272, 287] width 151 height 21
checkbox input "true"
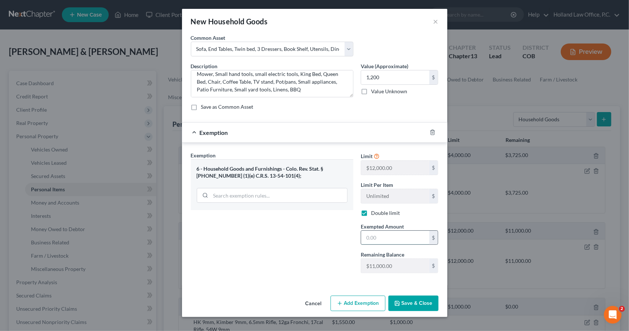
click at [369, 237] on input "text" at bounding box center [395, 238] width 68 height 14
type input "1,200"
click at [403, 298] on button "Save & Close" at bounding box center [413, 302] width 50 height 15
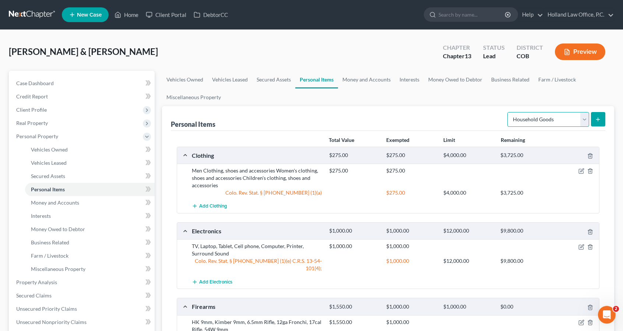
click at [544, 124] on select "Select Item Type Clothing Collectibles Of Value Electronics Firearms Household …" at bounding box center [549, 119] width 82 height 15
select select "jewelry"
click at [509, 112] on select "Select Item Type Clothing Collectibles Of Value Electronics Firearms Household …" at bounding box center [549, 119] width 82 height 15
click at [596, 117] on icon "submit" at bounding box center [598, 119] width 6 height 6
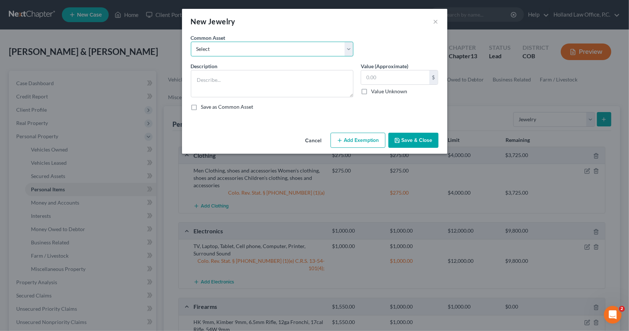
click at [345, 50] on select "Select Costume Jewlery Costume Jewelry Wedding set, Necklaces, Watches, earring…" at bounding box center [272, 49] width 162 height 15
select select "2"
click at [191, 42] on select "Select Costume Jewlery Costume Jewelry Wedding set, Necklaces, Watches, earring…" at bounding box center [272, 49] width 162 height 15
type textarea "Wedding set, Necklaces, Watches, earrings, costume jewelry"
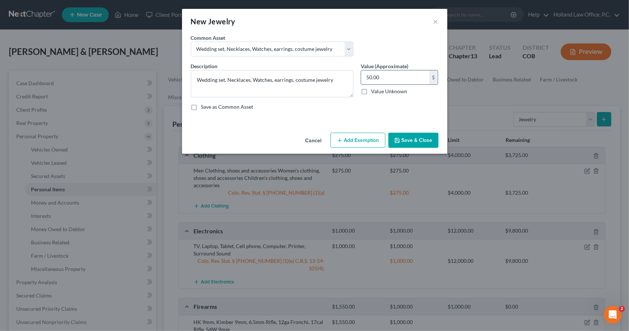
click at [392, 74] on input "50.00" at bounding box center [395, 77] width 68 height 14
type input "300"
click at [371, 146] on button "Add Exemption" at bounding box center [357, 140] width 55 height 15
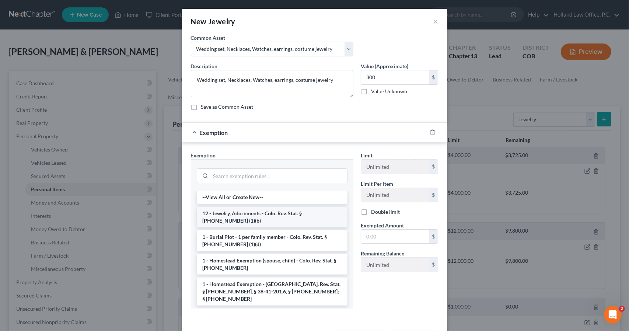
click at [259, 221] on li "12 - Jewelry, Adornments - Colo. Rev. Stat. § [PHONE_NUMBER] (1)(b)" at bounding box center [272, 217] width 151 height 21
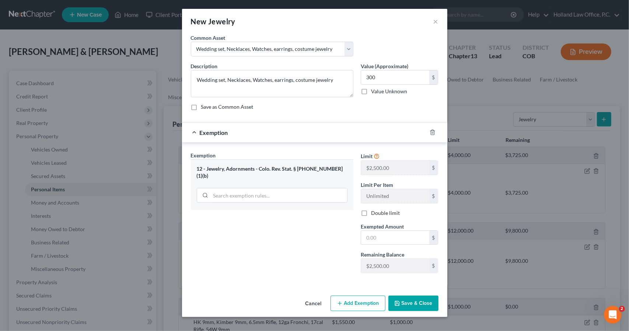
click at [371, 209] on label "Double limit" at bounding box center [385, 212] width 29 height 7
click at [374, 209] on input "Double limit" at bounding box center [376, 211] width 5 height 5
checkbox input "true"
click at [369, 233] on input "text" at bounding box center [395, 238] width 68 height 14
type input "300"
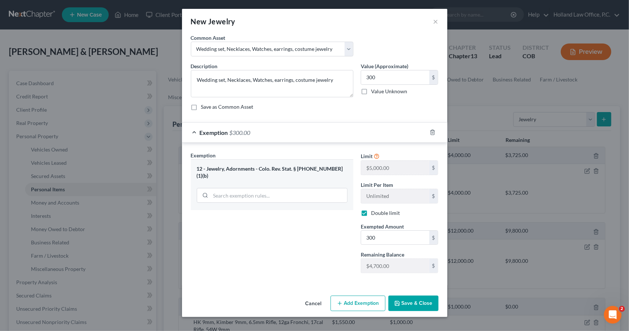
click at [410, 296] on button "Save & Close" at bounding box center [413, 302] width 50 height 15
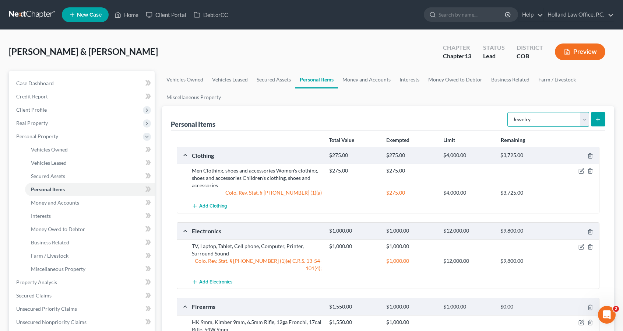
click at [572, 122] on select "Select Item Type Clothing Collectibles Of Value Electronics Firearms Household …" at bounding box center [549, 119] width 82 height 15
select select "sports_and_hobby_equipment"
click at [509, 112] on select "Select Item Type Clothing Collectibles Of Value Electronics Firearms Household …" at bounding box center [549, 119] width 82 height 15
click at [606, 110] on div "Personal Items Select Item Type Clothing Collectibles Of Value Electronics Fire…" at bounding box center [388, 323] width 452 height 435
click at [601, 119] on icon "submit" at bounding box center [598, 119] width 6 height 6
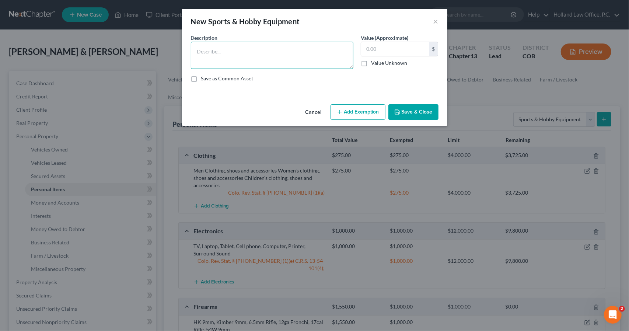
click at [300, 60] on textarea at bounding box center [272, 55] width 162 height 27
type textarea "Bike,"
click at [405, 48] on input "text" at bounding box center [395, 49] width 68 height 14
type input "100"
click at [399, 117] on button "Save & Close" at bounding box center [413, 111] width 50 height 15
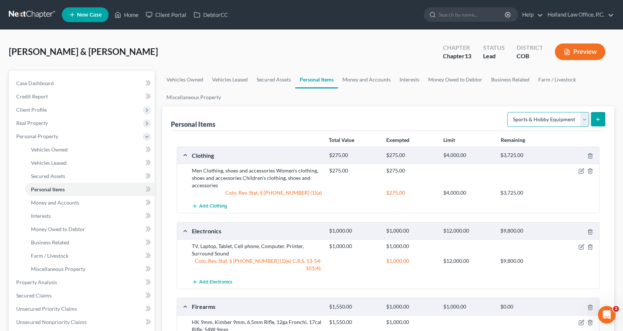
click at [531, 120] on select "Select Item Type Clothing Collectibles Of Value Electronics Firearms Household …" at bounding box center [549, 119] width 82 height 15
select select "pets"
click at [509, 112] on select "Select Item Type Clothing Collectibles Of Value Electronics Firearms Household …" at bounding box center [549, 119] width 82 height 15
click at [594, 122] on button "submit" at bounding box center [598, 119] width 14 height 14
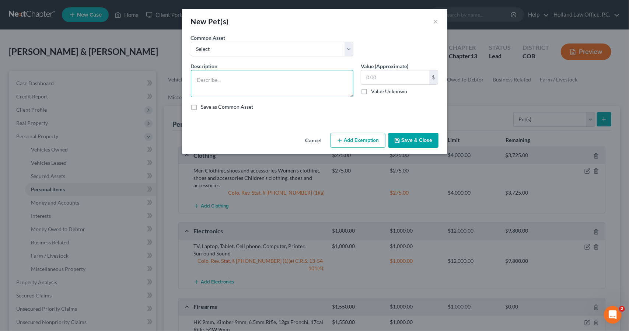
click at [257, 82] on textarea at bounding box center [272, 83] width 162 height 27
type textarea "Cat"
click at [403, 139] on button "Save & Close" at bounding box center [413, 140] width 50 height 15
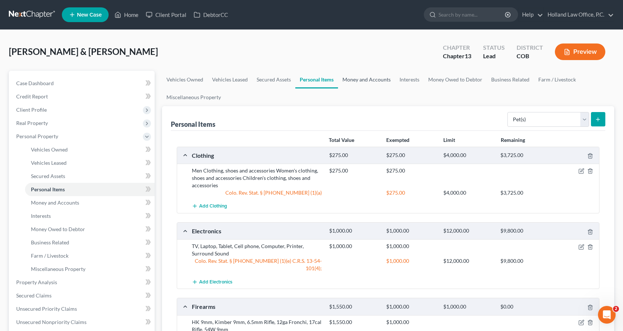
click at [380, 76] on link "Money and Accounts" at bounding box center [366, 80] width 57 height 18
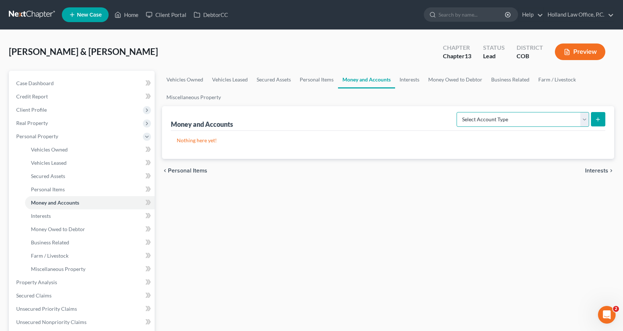
click at [514, 115] on select "Select Account Type Brokerage Cash on Hand Certificates of Deposit Checking Acc…" at bounding box center [523, 119] width 133 height 15
select select "checking"
click at [459, 112] on select "Select Account Type Brokerage Cash on Hand Certificates of Deposit Checking Acc…" at bounding box center [523, 119] width 133 height 15
click at [592, 120] on button "submit" at bounding box center [598, 119] width 14 height 14
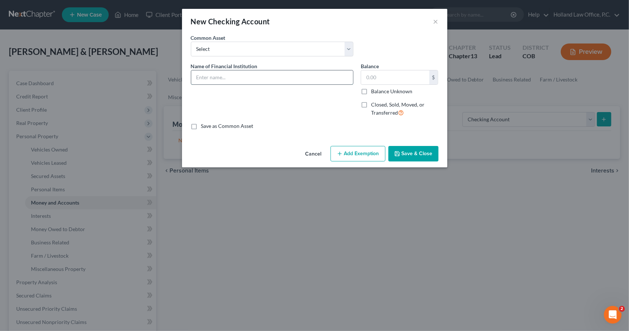
click at [309, 77] on input "text" at bounding box center [272, 77] width 162 height 14
type input "US bank - 1447"
click at [354, 156] on button "Add Exemption" at bounding box center [357, 153] width 55 height 15
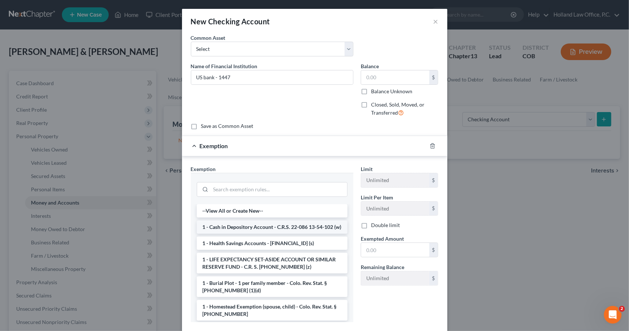
click at [285, 230] on li "1 - Cash in Depository Account - C.R.S. 22-086 13-54-102 (w)" at bounding box center [272, 226] width 151 height 13
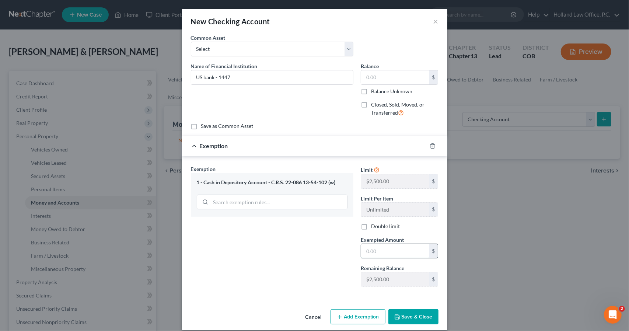
click at [364, 244] on input "text" at bounding box center [395, 251] width 68 height 14
type input "0"
click at [400, 314] on button "Save & Close" at bounding box center [413, 316] width 50 height 15
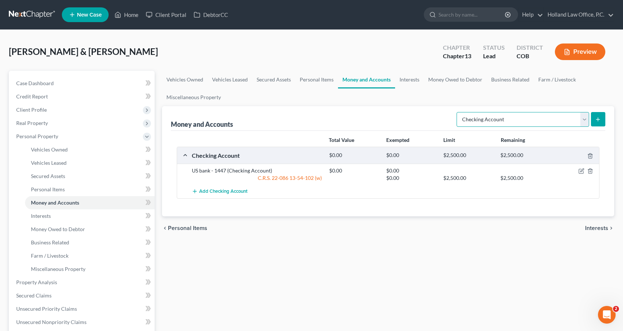
click at [581, 120] on select "Select Account Type Brokerage Cash on Hand Certificates of Deposit Checking Acc…" at bounding box center [523, 119] width 133 height 15
select select "savings"
click at [459, 112] on select "Select Account Type Brokerage Cash on Hand Certificates of Deposit Checking Acc…" at bounding box center [523, 119] width 133 height 15
click at [598, 121] on icon "submit" at bounding box center [598, 119] width 6 height 6
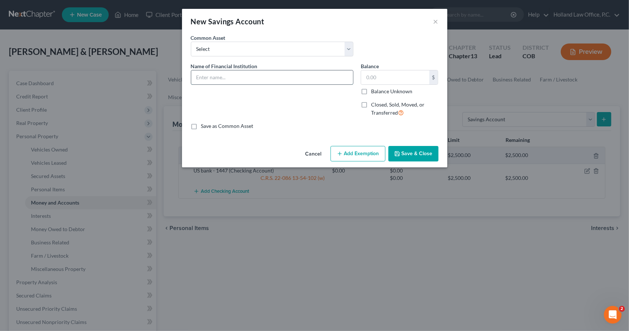
click at [321, 82] on input "text" at bounding box center [272, 77] width 162 height 14
type input "U"
type input "First Bank - 0696"
click at [347, 154] on button "Add Exemption" at bounding box center [357, 153] width 55 height 15
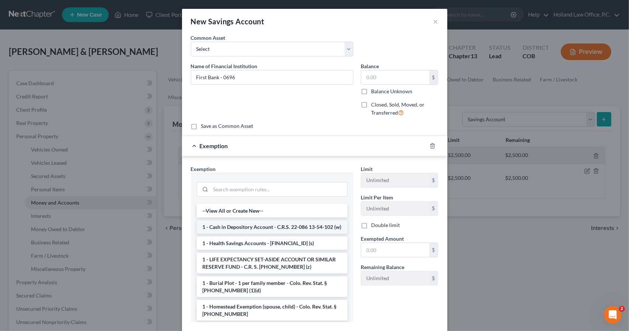
click at [287, 226] on li "1 - Cash in Depository Account - C.R.S. 22-086 13-54-102 (w)" at bounding box center [272, 226] width 151 height 13
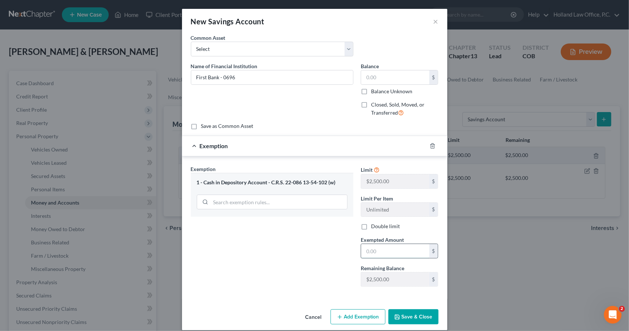
click at [363, 244] on input "text" at bounding box center [395, 251] width 68 height 14
type input "0"
click at [399, 317] on button "Save & Close" at bounding box center [413, 316] width 50 height 15
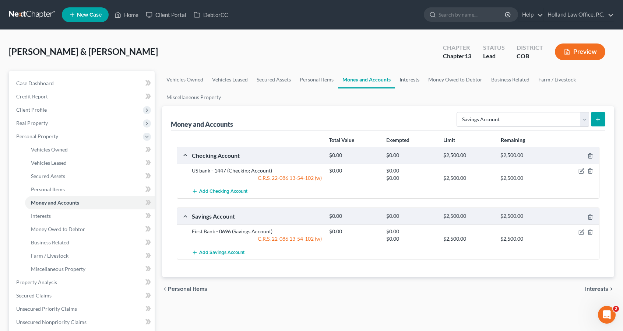
click at [416, 81] on link "Interests" at bounding box center [409, 80] width 29 height 18
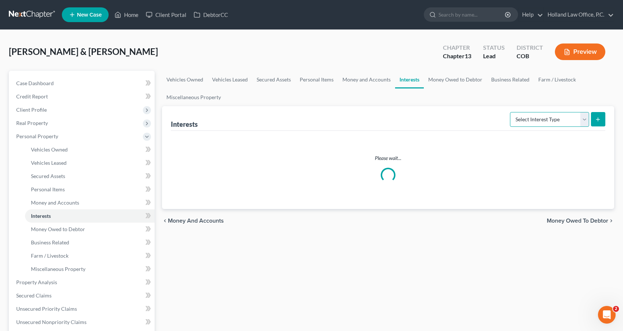
click at [548, 115] on select "Select Interest Type 401K Annuity Bond Education IRA Government Bond Government…" at bounding box center [549, 119] width 79 height 15
select select "401k"
click at [511, 112] on select "Select Interest Type 401K Annuity Bond Education IRA Government Bond Government…" at bounding box center [549, 119] width 79 height 15
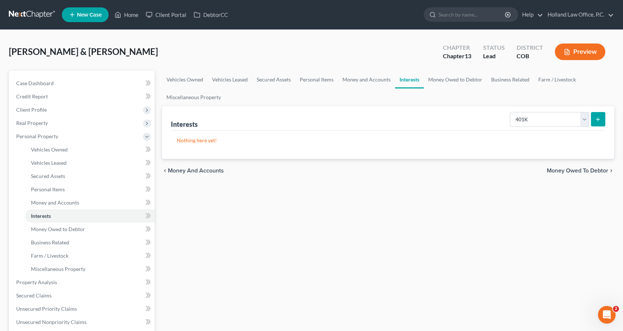
click at [596, 119] on icon "submit" at bounding box center [598, 119] width 6 height 6
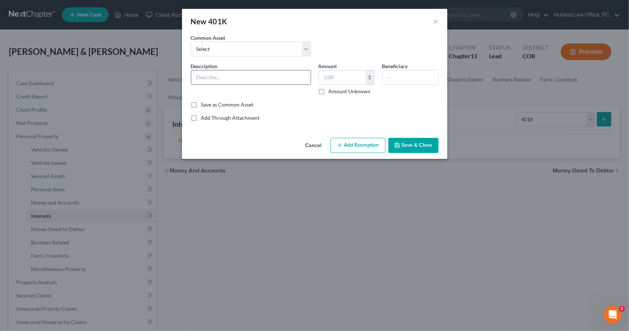
click at [295, 78] on input "text" at bounding box center [250, 77] width 119 height 14
type input "Fidelity"
type input "[PERSON_NAME]"
click at [330, 77] on input "text" at bounding box center [342, 77] width 47 height 14
type input "2,224"
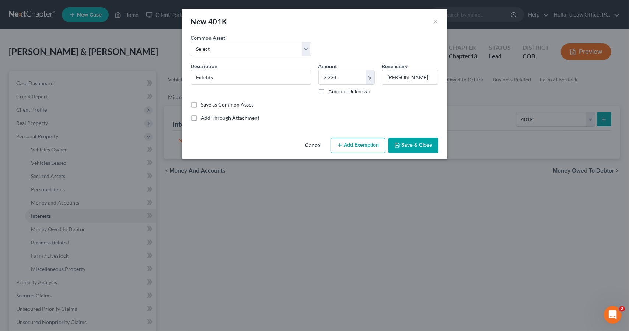
click at [409, 148] on button "Save & Close" at bounding box center [413, 145] width 50 height 15
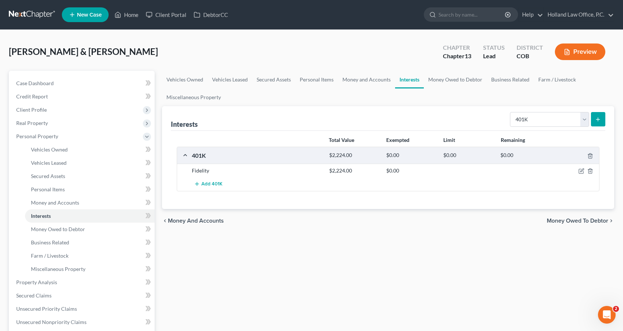
click at [595, 117] on icon "submit" at bounding box center [598, 119] width 6 height 6
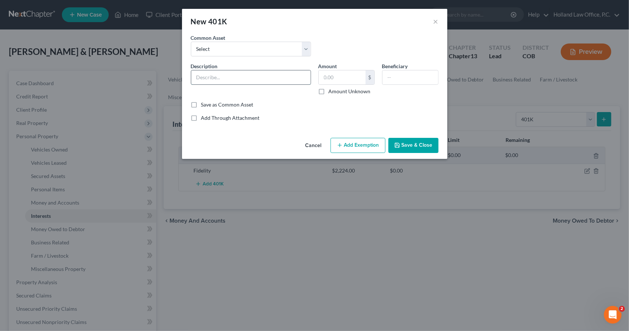
click at [302, 74] on input "text" at bounding box center [250, 77] width 119 height 14
type input "TIAA"
type input "10,058"
click at [407, 137] on div "Cancel Add Exemption Save & Close" at bounding box center [314, 147] width 265 height 24
drag, startPoint x: 407, startPoint y: 137, endPoint x: 408, endPoint y: 141, distance: 4.5
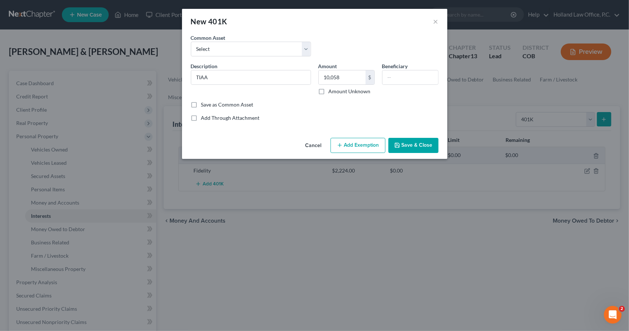
click at [408, 141] on div "Cancel Add Exemption Save & Close" at bounding box center [314, 147] width 265 height 24
click at [408, 141] on button "Save & Close" at bounding box center [413, 145] width 50 height 15
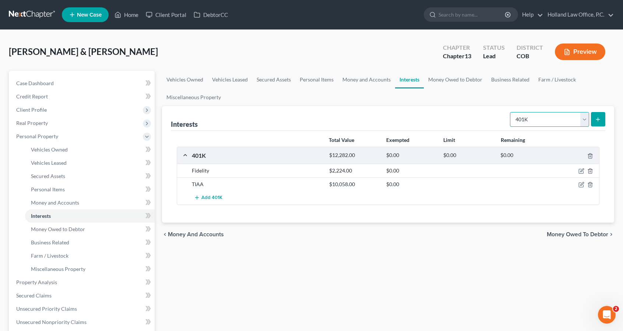
click at [550, 119] on select "Select Interest Type 401K Annuity Bond Education IRA Government Bond Government…" at bounding box center [549, 119] width 79 height 15
select select "term_life_insurance"
click at [511, 112] on select "Select Interest Type 401K Annuity Bond Education IRA Government Bond Government…" at bounding box center [549, 119] width 79 height 15
click at [595, 118] on icon "submit" at bounding box center [598, 119] width 6 height 6
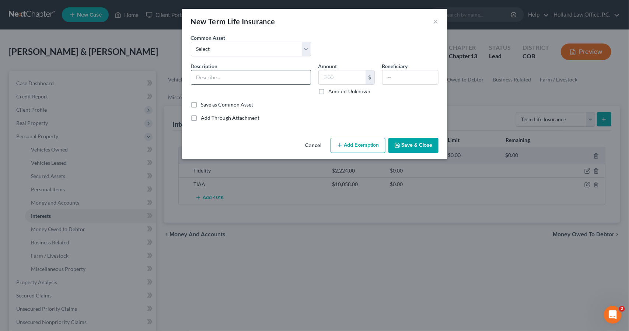
click at [255, 73] on input "text" at bounding box center [250, 77] width 119 height 14
type input "Auto - Statefarm"
click at [423, 77] on input "text" at bounding box center [410, 77] width 56 height 14
drag, startPoint x: 435, startPoint y: 78, endPoint x: 382, endPoint y: 77, distance: 52.3
click at [382, 77] on input "[PERSON_NAME] 7 [PERSON_NAME]" at bounding box center [410, 77] width 56 height 14
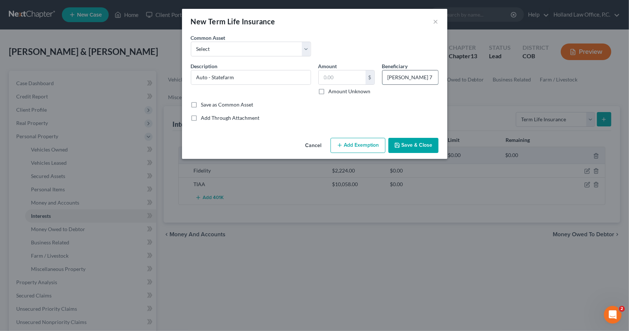
click at [402, 77] on input "[PERSON_NAME] 7 [PERSON_NAME]" at bounding box center [410, 77] width 56 height 14
drag, startPoint x: 405, startPoint y: 77, endPoint x: 401, endPoint y: 77, distance: 4.1
click at [401, 77] on input "[PERSON_NAME] 7 [PERSON_NAME]" at bounding box center [410, 77] width 56 height 14
drag, startPoint x: 387, startPoint y: 77, endPoint x: 439, endPoint y: 79, distance: 52.4
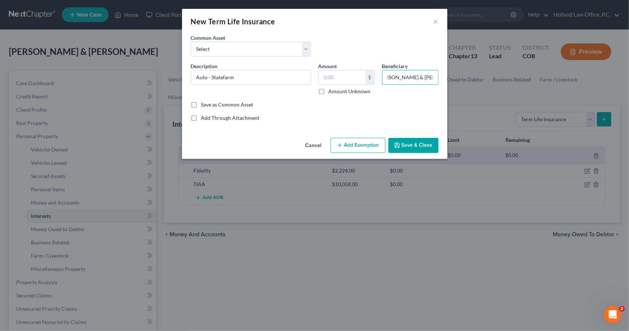
click at [439, 79] on div "Beneficiary [PERSON_NAME] & [PERSON_NAME]" at bounding box center [410, 78] width 64 height 33
type input "[PERSON_NAME] & [PERSON_NAME]"
click at [433, 145] on button "Save & Close" at bounding box center [413, 145] width 50 height 15
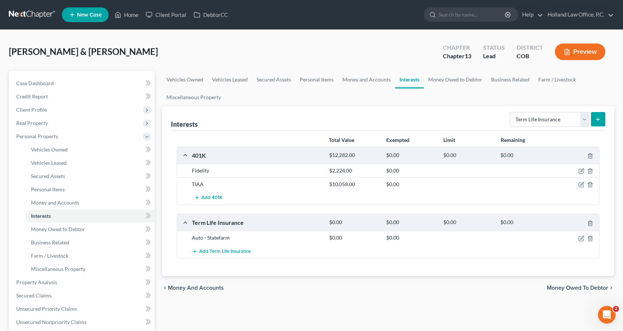
click at [594, 123] on button "submit" at bounding box center [598, 119] width 14 height 14
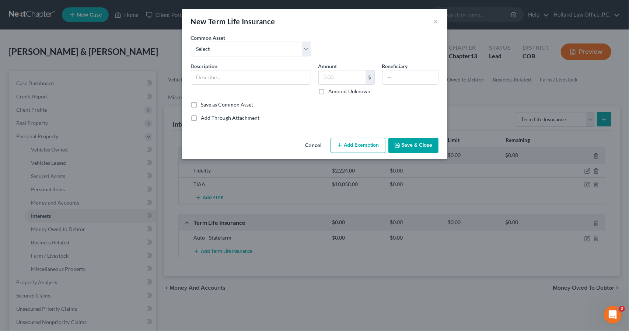
click at [396, 84] on div "Beneficiary" at bounding box center [410, 78] width 64 height 33
click at [394, 77] on input "text" at bounding box center [410, 77] width 56 height 14
paste input "[PERSON_NAME] & [PERSON_NAME]"
type input "[PERSON_NAME] & [PERSON_NAME]"
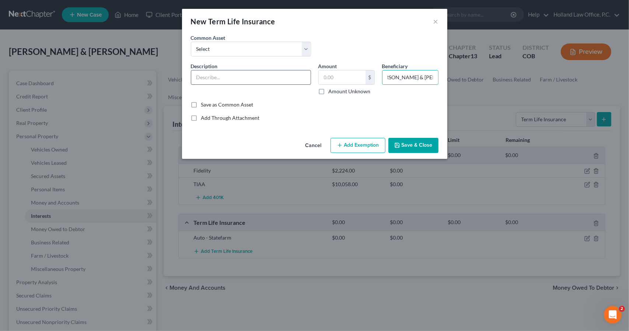
scroll to position [0, 0]
click at [278, 74] on input "text" at bounding box center [250, 77] width 119 height 14
type input "Home - Statefarm"
click at [406, 146] on button "Save & Close" at bounding box center [413, 145] width 50 height 15
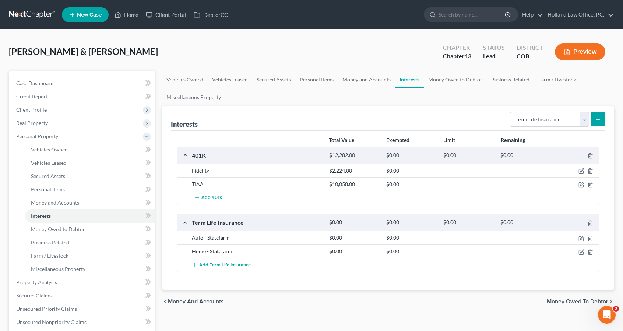
click at [593, 121] on button "submit" at bounding box center [598, 119] width 14 height 14
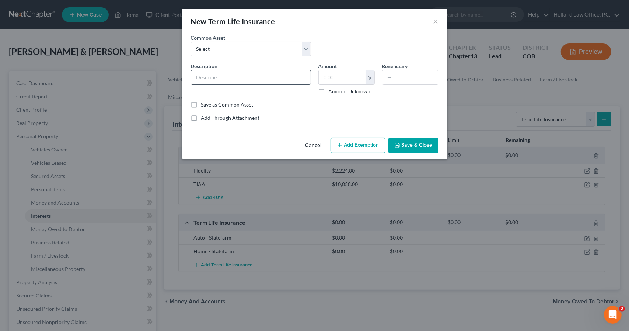
click at [290, 83] on input "text" at bounding box center [250, 77] width 119 height 14
type input "Health - Blue Cross Blue Shield"
click at [404, 80] on input "text" at bounding box center [410, 77] width 56 height 14
paste input "[PERSON_NAME] & [PERSON_NAME]"
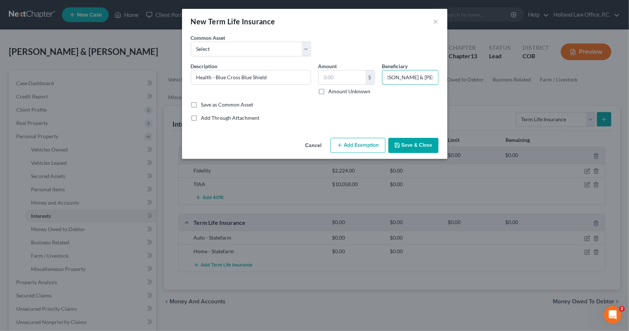
type input "[PERSON_NAME] & [PERSON_NAME]"
click at [417, 148] on button "Save & Close" at bounding box center [413, 145] width 50 height 15
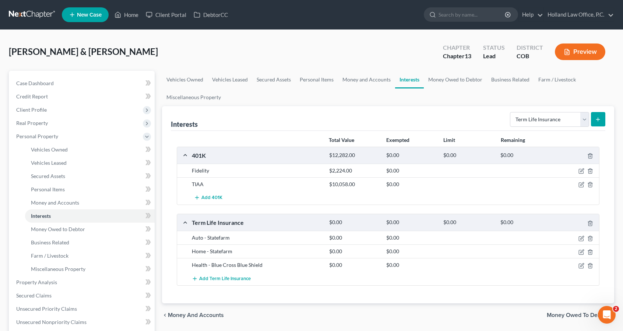
click at [595, 118] on button "submit" at bounding box center [598, 119] width 14 height 14
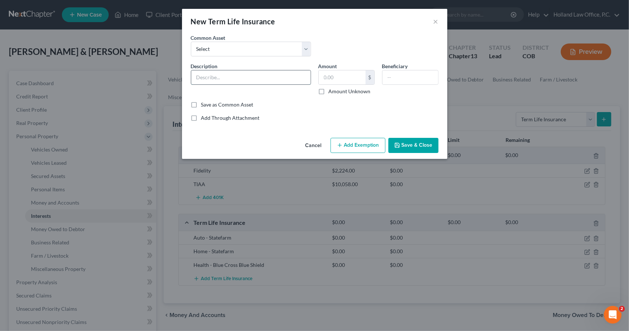
click at [292, 74] on input "text" at bounding box center [250, 77] width 119 height 14
type input "Dental - Delta"
click at [398, 81] on input "text" at bounding box center [410, 77] width 56 height 14
paste input "[PERSON_NAME] & [PERSON_NAME]"
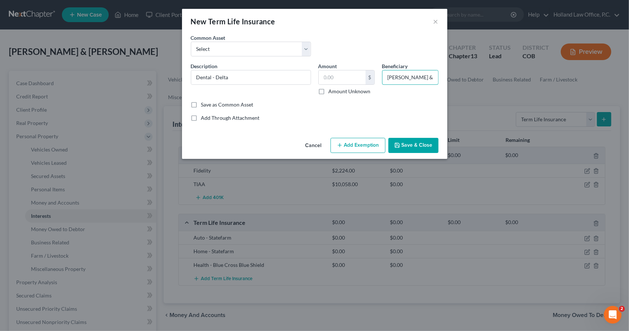
scroll to position [0, 10]
type input "[PERSON_NAME] & [PERSON_NAME]"
click at [410, 148] on button "Save & Close" at bounding box center [413, 145] width 50 height 15
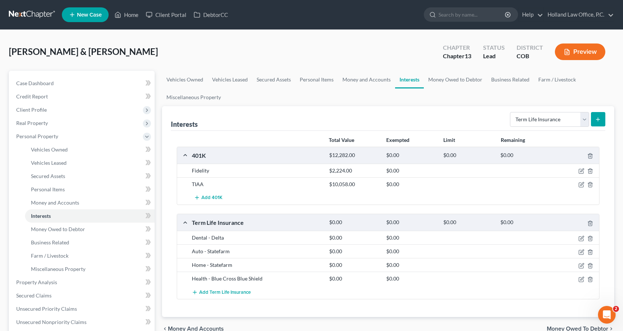
click at [594, 118] on button "submit" at bounding box center [598, 119] width 14 height 14
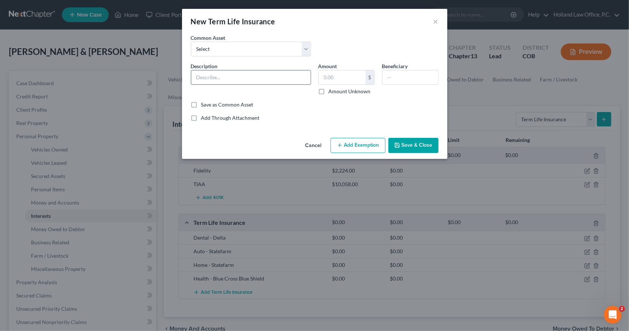
click at [256, 78] on input "text" at bounding box center [250, 77] width 119 height 14
type input "Vision - VSP"
click at [432, 81] on input "text" at bounding box center [410, 77] width 56 height 14
click at [427, 74] on input "text" at bounding box center [410, 77] width 56 height 14
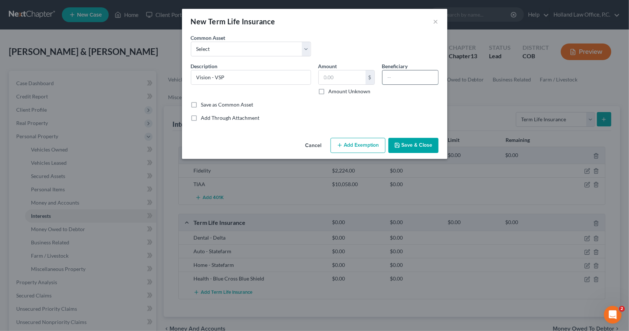
paste input "[PERSON_NAME] & [PERSON_NAME]"
type input "[PERSON_NAME] & [PERSON_NAME]"
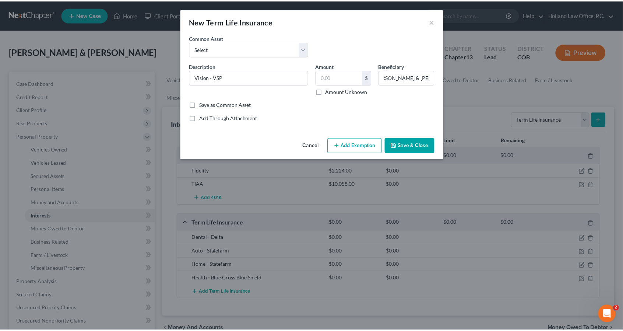
scroll to position [0, 0]
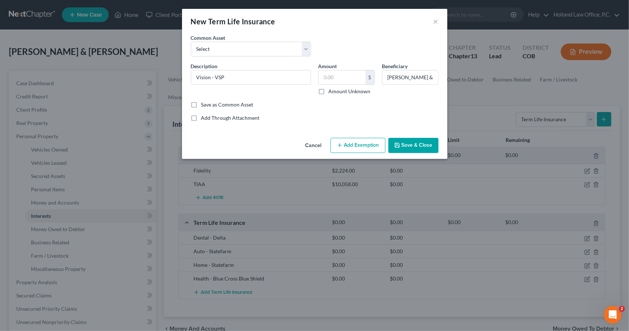
click at [427, 148] on button "Save & Close" at bounding box center [413, 145] width 50 height 15
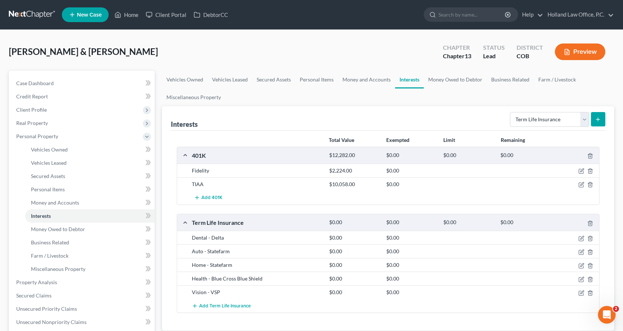
click at [593, 118] on button "submit" at bounding box center [598, 119] width 14 height 14
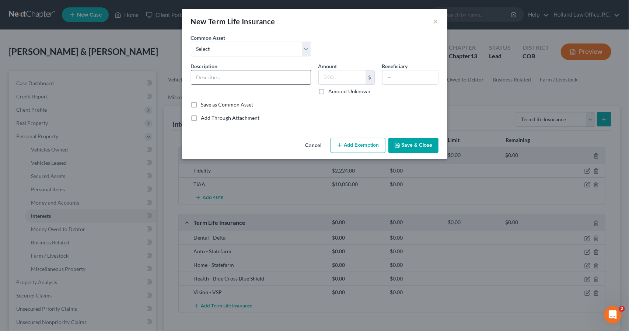
click at [287, 76] on input "text" at bounding box center [250, 77] width 119 height 14
type input "Life - [GEOGRAPHIC_DATA]"
type input "[PERSON_NAME]"
click at [411, 143] on button "Save & Close" at bounding box center [413, 145] width 50 height 15
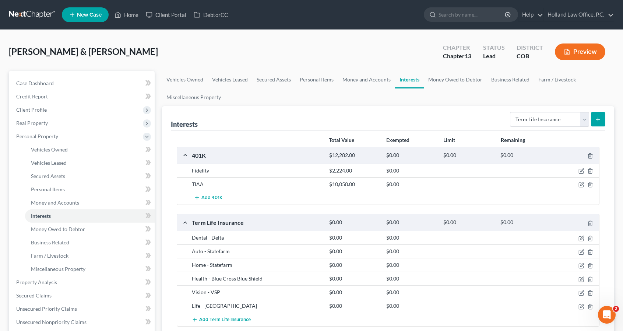
click at [594, 122] on button "submit" at bounding box center [598, 119] width 14 height 14
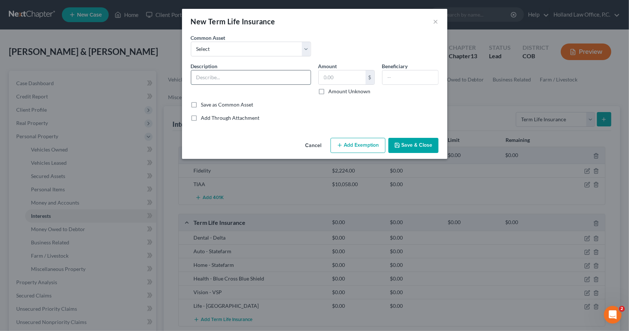
click at [305, 79] on input "text" at bounding box center [250, 77] width 119 height 14
type input "Life - Standard"
type input "[PERSON_NAME]"
click at [424, 147] on button "Save & Close" at bounding box center [413, 145] width 50 height 15
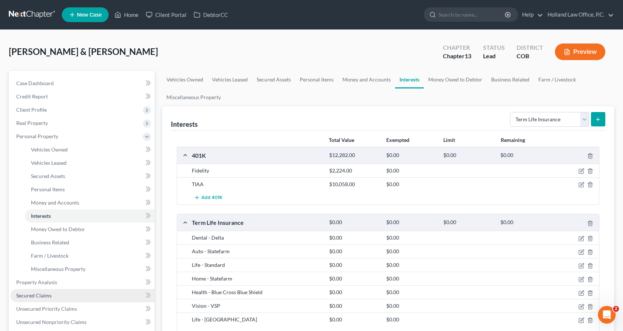
click at [49, 296] on span "Secured Claims" at bounding box center [33, 295] width 35 height 6
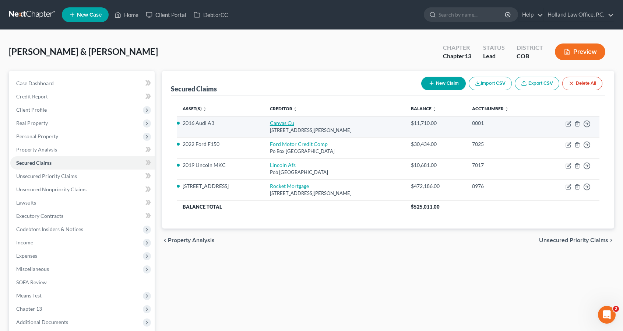
click at [272, 124] on link "Canvas Cu" at bounding box center [282, 123] width 24 height 6
select select "5"
select select "0"
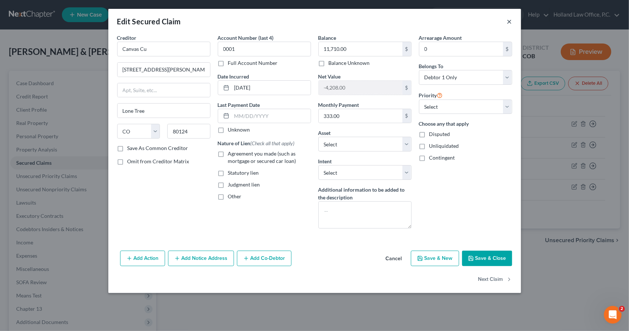
click at [512, 22] on button "×" at bounding box center [509, 21] width 5 height 9
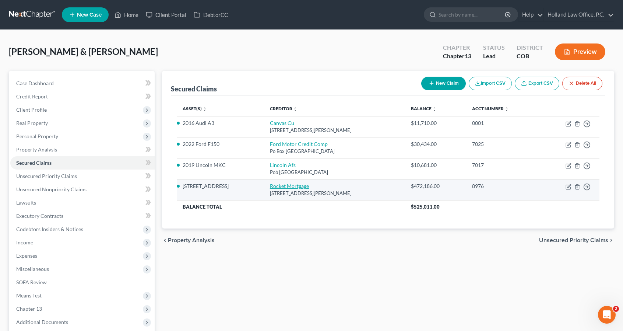
click at [288, 187] on link "Rocket Mortgage" at bounding box center [289, 186] width 39 height 6
select select "23"
select select "22"
select select "0"
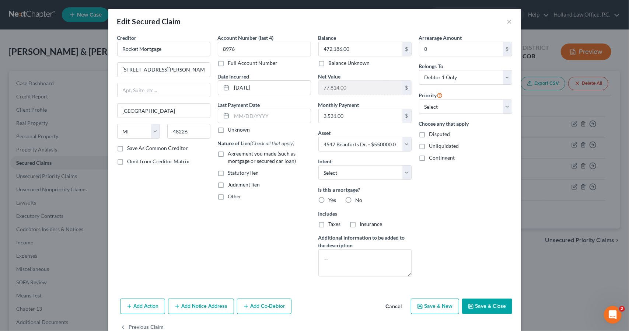
click at [253, 162] on span "Agreement you made (such as mortgage or secured car loan)" at bounding box center [262, 157] width 68 height 14
click at [236, 155] on input "Agreement you made (such as mortgage or secured car loan)" at bounding box center [233, 152] width 5 height 5
checkbox input "true"
click at [329, 197] on label "Yes" at bounding box center [333, 199] width 8 height 7
click at [331, 197] on input "Yes" at bounding box center [333, 198] width 5 height 5
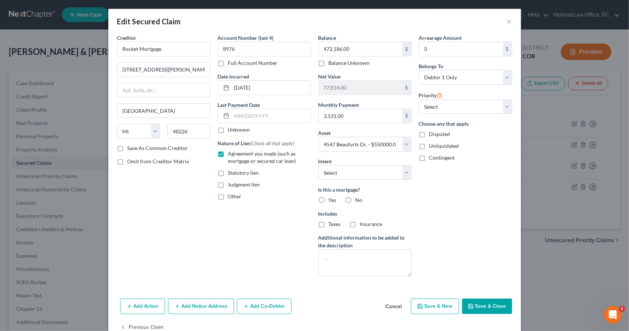
radio input "true"
click at [329, 225] on label "Taxes" at bounding box center [335, 223] width 12 height 7
click at [331, 225] on input "Taxes" at bounding box center [333, 222] width 5 height 5
checkbox input "true"
click at [360, 224] on label "Insurance" at bounding box center [371, 223] width 22 height 7
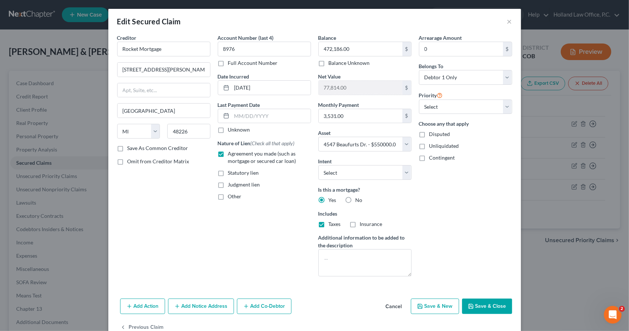
click at [363, 224] on input "Insurance" at bounding box center [365, 222] width 5 height 5
checkbox input "true"
click at [359, 179] on div "Balance 472,186.00 $ Balance Unknown Balance Undetermined 472,186.00 $ Balance …" at bounding box center [365, 158] width 101 height 248
click at [358, 175] on select "Select Surrender Redeem Reaffirm Avoid Other" at bounding box center [364, 172] width 93 height 15
select select "4"
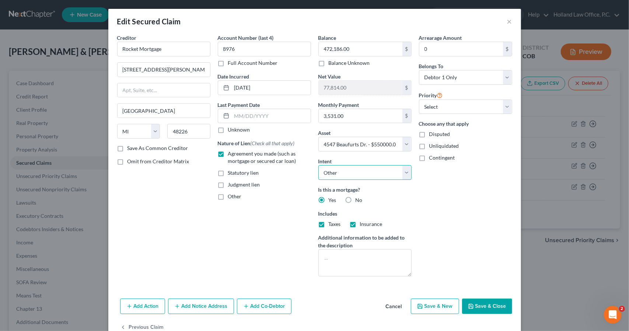
click at [318, 165] on select "Select Surrender Redeem Reaffirm Avoid Other" at bounding box center [364, 172] width 93 height 15
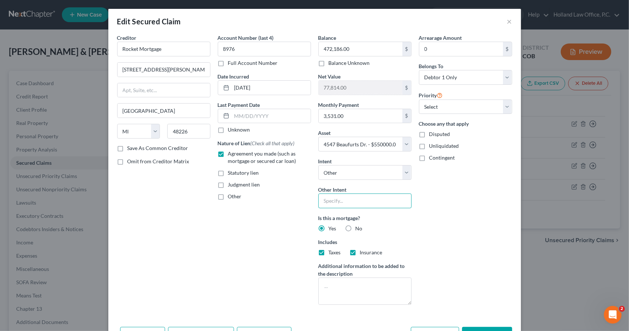
click at [352, 199] on input "text" at bounding box center [364, 200] width 93 height 15
type input "Keep and Keep making payments"
click at [250, 113] on input "text" at bounding box center [271, 116] width 79 height 14
click at [469, 246] on div "Arrearage Amount 0 $ Belongs To * Select Debtor 1 Only Debtor 2 Only Debtor 1 A…" at bounding box center [465, 172] width 101 height 277
click at [386, 294] on textarea at bounding box center [364, 290] width 93 height 27
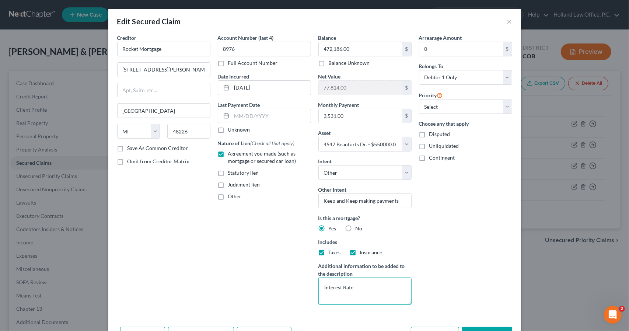
type textarea "Interest Rate"
click at [468, 327] on button "Save & Close" at bounding box center [487, 334] width 50 height 15
select select
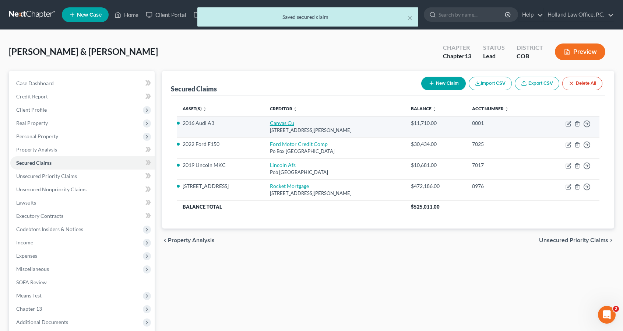
click at [275, 122] on link "Canvas Cu" at bounding box center [282, 123] width 24 height 6
select select "5"
select select "0"
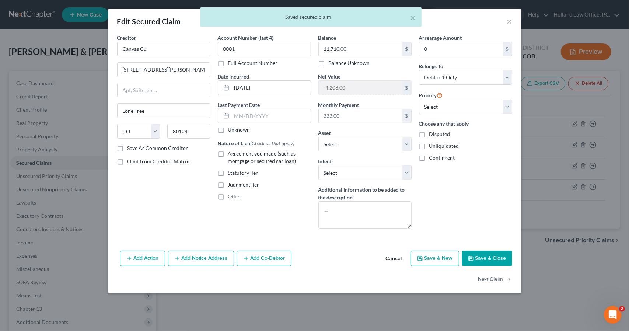
click at [258, 154] on span "Agreement you made (such as mortgage or secured car loan)" at bounding box center [262, 157] width 68 height 14
click at [236, 154] on input "Agreement you made (such as mortgage or secured car loan)" at bounding box center [233, 152] width 5 height 5
checkbox input "true"
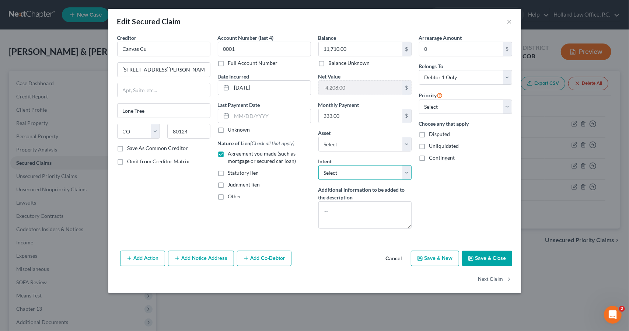
click at [328, 173] on select "Select Surrender Redeem Reaffirm Avoid Other" at bounding box center [364, 172] width 93 height 15
select select "2"
click at [318, 165] on select "Select Surrender Redeem Reaffirm Avoid Other" at bounding box center [364, 172] width 93 height 15
click at [335, 210] on textarea at bounding box center [364, 214] width 93 height 27
click at [496, 260] on button "Save & Close" at bounding box center [487, 257] width 50 height 15
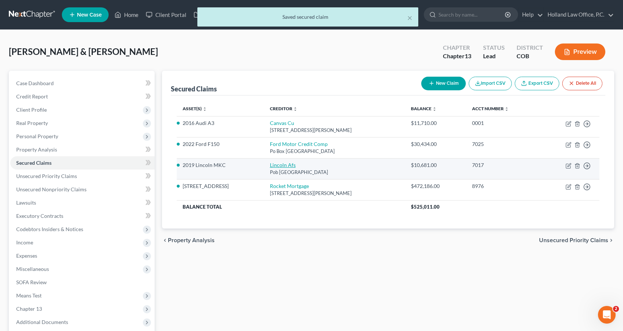
click at [277, 165] on link "Lincoln Afs" at bounding box center [283, 165] width 26 height 6
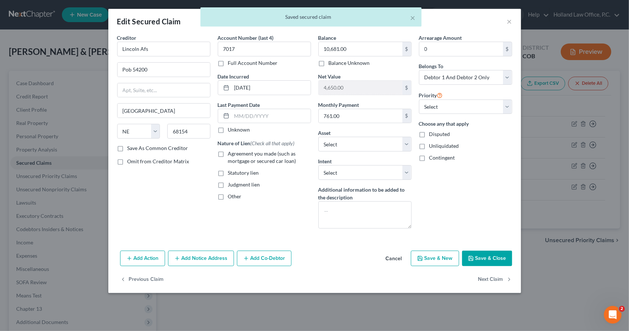
click at [278, 154] on span "Agreement you made (such as mortgage or secured car loan)" at bounding box center [262, 157] width 68 height 14
click at [236, 154] on input "Agreement you made (such as mortgage or secured car loan)" at bounding box center [233, 152] width 5 height 5
click at [323, 168] on select "Select Surrender Redeem Reaffirm Avoid Other" at bounding box center [364, 172] width 93 height 15
click at [318, 165] on select "Select Surrender Redeem Reaffirm Avoid Other" at bounding box center [364, 172] width 93 height 15
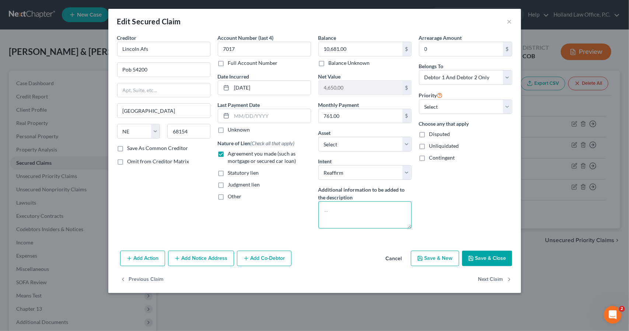
click at [336, 210] on textarea at bounding box center [364, 214] width 93 height 27
click at [492, 256] on button "Save & Close" at bounding box center [487, 257] width 50 height 15
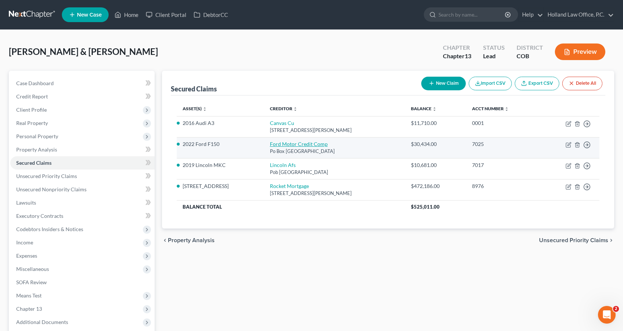
click at [296, 144] on link "Ford Motor Credit Comp" at bounding box center [299, 144] width 58 height 6
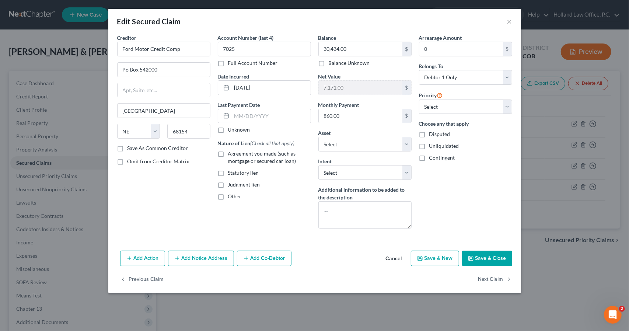
click at [261, 151] on span "Agreement you made (such as mortgage or secured car loan)" at bounding box center [262, 157] width 68 height 14
click at [236, 151] on input "Agreement you made (such as mortgage or secured car loan)" at bounding box center [233, 152] width 5 height 5
click at [320, 173] on select "Select Surrender Redeem Reaffirm Avoid Other" at bounding box center [364, 172] width 93 height 15
click at [318, 165] on select "Select Surrender Redeem Reaffirm Avoid Other" at bounding box center [364, 172] width 93 height 15
click at [331, 210] on textarea at bounding box center [364, 214] width 93 height 27
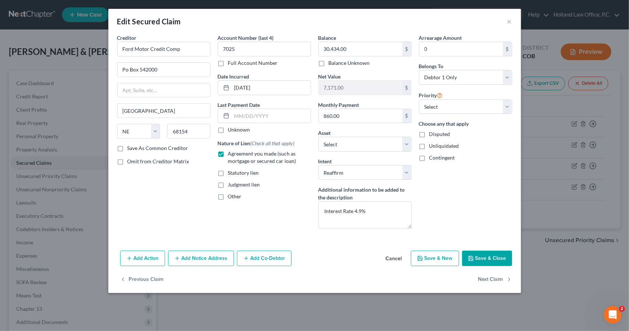
click at [492, 255] on button "Save & Close" at bounding box center [487, 257] width 50 height 15
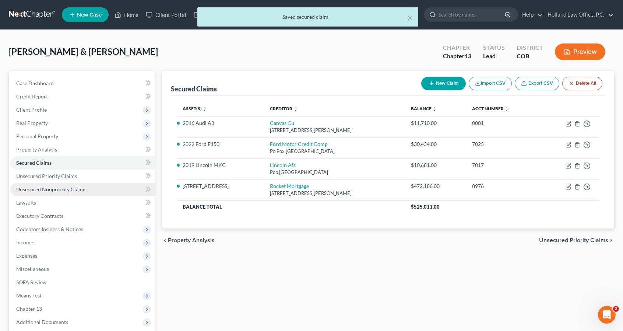
click at [45, 187] on span "Unsecured Nonpriority Claims" at bounding box center [51, 189] width 70 height 6
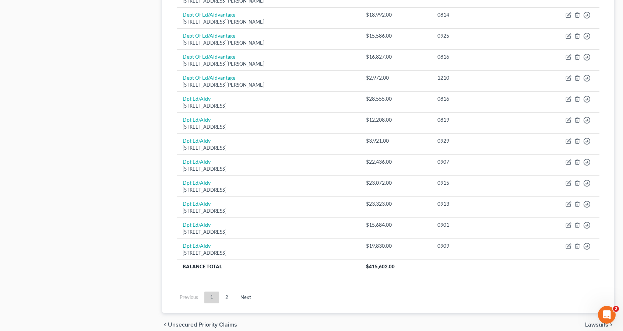
scroll to position [516, 0]
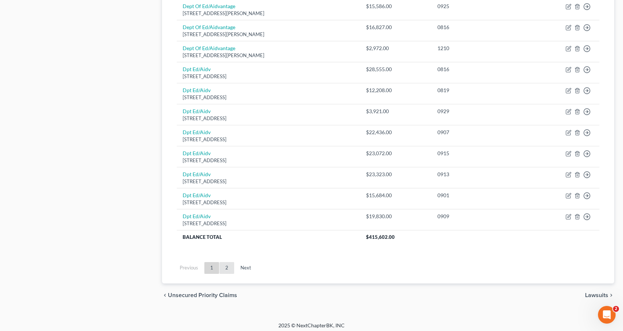
click at [225, 264] on link "2" at bounding box center [227, 268] width 15 height 12
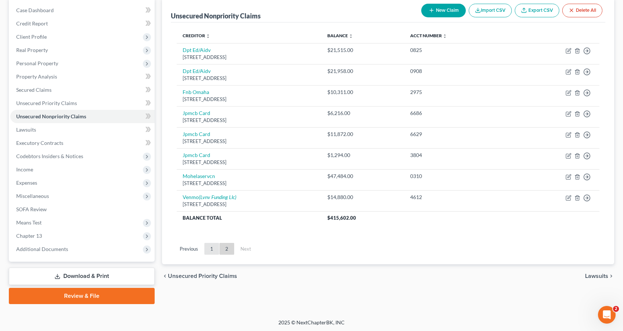
click at [213, 249] on link "1" at bounding box center [211, 249] width 15 height 12
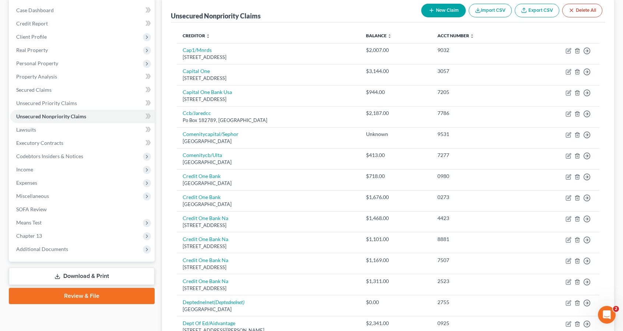
click at [435, 11] on button "New Claim" at bounding box center [443, 11] width 45 height 14
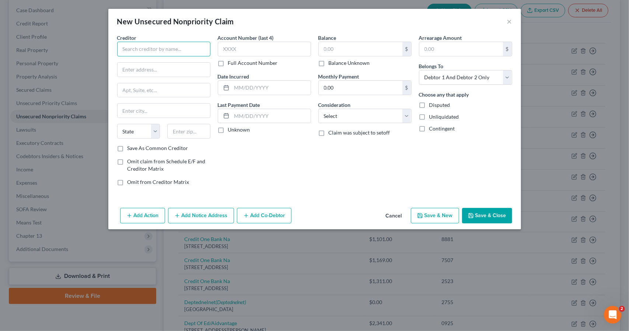
click at [183, 42] on input "text" at bounding box center [163, 49] width 93 height 15
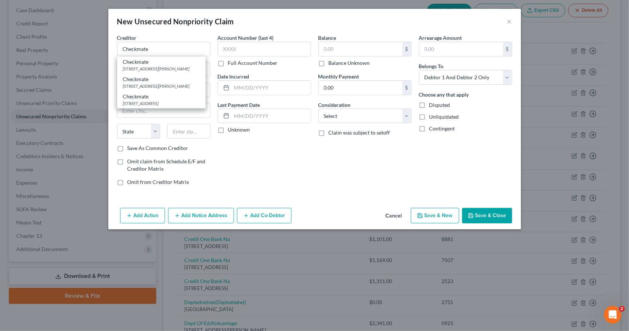
click at [183, 36] on div "Creditor * Checkmate Checkmate [STREET_ADDRESS][PERSON_NAME] Checkmate [STREET_…" at bounding box center [163, 45] width 93 height 22
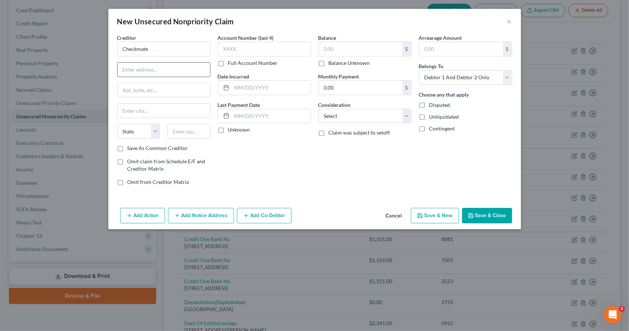
click at [181, 68] on input "text" at bounding box center [163, 70] width 92 height 14
click at [304, 47] on input "text" at bounding box center [264, 49] width 93 height 15
click at [338, 42] on div "$" at bounding box center [364, 49] width 93 height 15
click at [338, 47] on input "text" at bounding box center [361, 49] width 84 height 14
click at [159, 146] on label "Save As Common Creditor" at bounding box center [157, 147] width 61 height 7
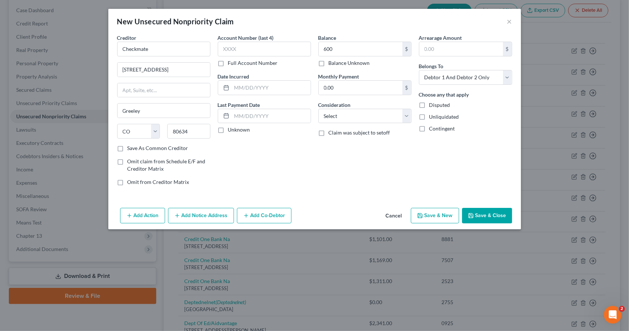
click at [135, 146] on input "Save As Common Creditor" at bounding box center [132, 146] width 5 height 5
click at [435, 206] on div "Add Action Add Notice Address Add Co-Debtor Cancel Save & New Save & Close" at bounding box center [314, 217] width 413 height 24
click at [433, 221] on button "Save & New" at bounding box center [435, 215] width 48 height 15
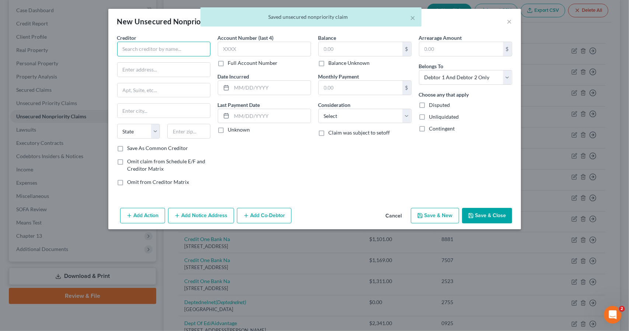
click at [148, 52] on input "text" at bounding box center [163, 49] width 93 height 15
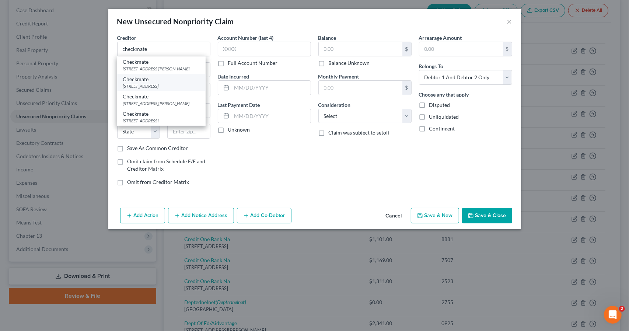
click at [155, 87] on div "[STREET_ADDRESS]" at bounding box center [161, 86] width 77 height 6
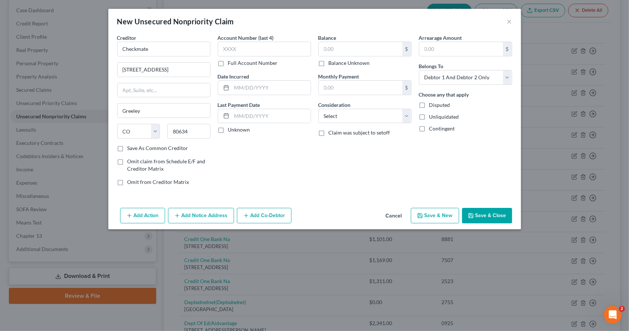
drag, startPoint x: 463, startPoint y: 213, endPoint x: 368, endPoint y: 32, distance: 205.0
click at [368, 20] on div "New Unsecured Nonpriority Claim × Creditor * Checkmate [STREET_ADDRESS][GEOGRAP…" at bounding box center [314, 119] width 413 height 220
click at [365, 46] on input "text" at bounding box center [361, 49] width 84 height 14
click at [473, 220] on button "Save & Close" at bounding box center [487, 215] width 50 height 15
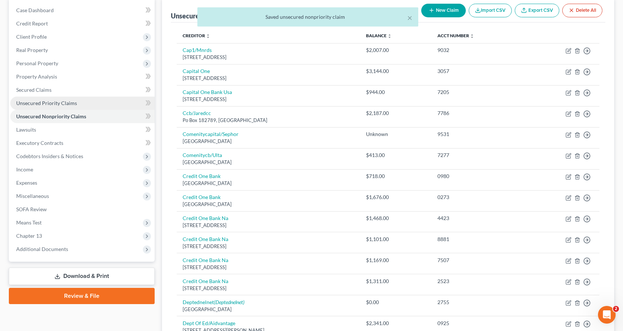
click at [118, 104] on link "Unsecured Priority Claims" at bounding box center [82, 102] width 144 height 13
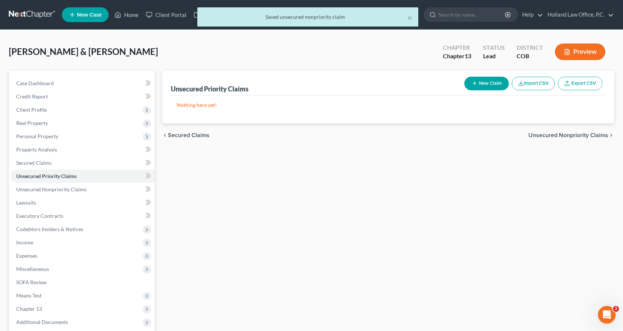
click at [481, 85] on button "New Claim" at bounding box center [486, 84] width 45 height 14
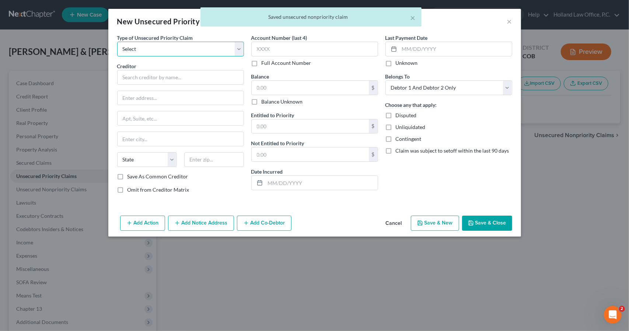
click at [172, 51] on select "Select Taxes & Other Government Units Domestic Support Obligations Extensions o…" at bounding box center [180, 49] width 127 height 15
click at [117, 42] on select "Select Taxes & Other Government Units Domestic Support Obligations Extensions o…" at bounding box center [180, 49] width 127 height 15
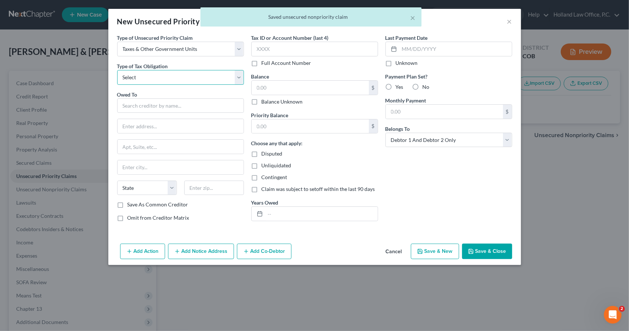
click at [172, 73] on select "Select Federal City State Franchise Tax Board Other" at bounding box center [180, 77] width 127 height 15
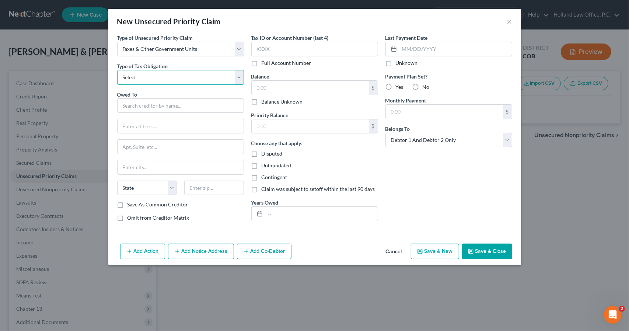
click at [117, 70] on select "Select Federal City State Franchise Tax Board Other" at bounding box center [180, 77] width 127 height 15
click at [168, 77] on select "Select Federal City State Franchise Tax Board Other" at bounding box center [180, 77] width 127 height 15
click at [117, 70] on select "Select Federal City State Franchise Tax Board Other" at bounding box center [180, 77] width 127 height 15
click at [168, 108] on input "text" at bounding box center [180, 105] width 127 height 15
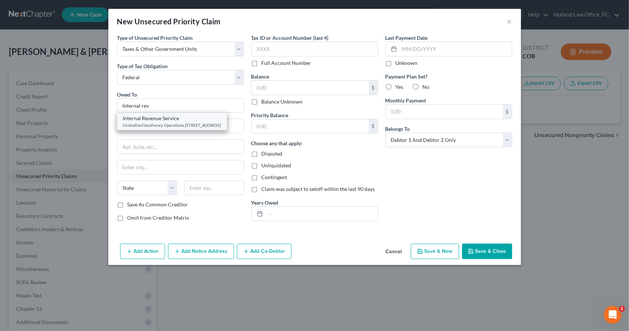
click at [167, 117] on div "Internal Revenue Service" at bounding box center [172, 118] width 98 height 7
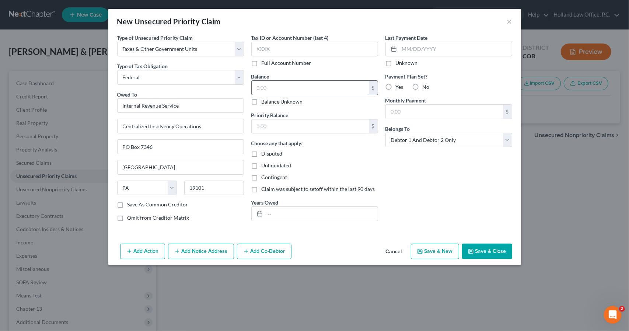
click at [296, 83] on input "text" at bounding box center [310, 88] width 117 height 14
click at [281, 212] on input "text" at bounding box center [321, 214] width 112 height 14
click at [436, 250] on button "Save & New" at bounding box center [435, 250] width 48 height 15
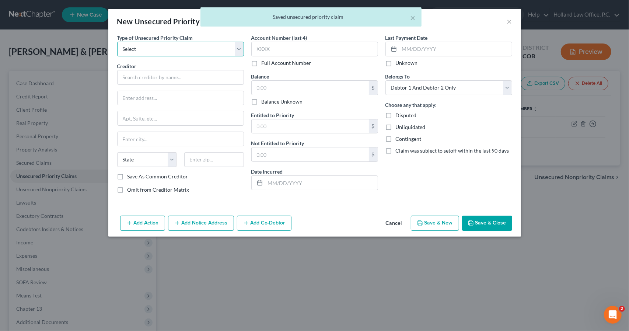
click at [166, 50] on select "Select Taxes & Other Government Units Domestic Support Obligations Extensions o…" at bounding box center [180, 49] width 127 height 15
click at [117, 42] on select "Select Taxes & Other Government Units Domestic Support Obligations Extensions o…" at bounding box center [180, 49] width 127 height 15
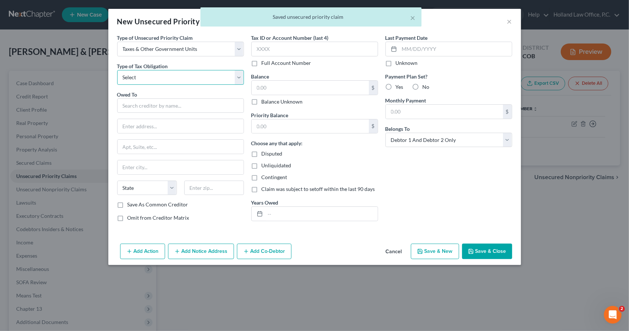
click at [167, 77] on select "Select Federal City State Franchise Tax Board Other" at bounding box center [180, 77] width 127 height 15
click at [117, 70] on select "Select Federal City State Franchise Tax Board Other" at bounding box center [180, 77] width 127 height 15
click at [167, 105] on input "text" at bounding box center [180, 105] width 127 height 15
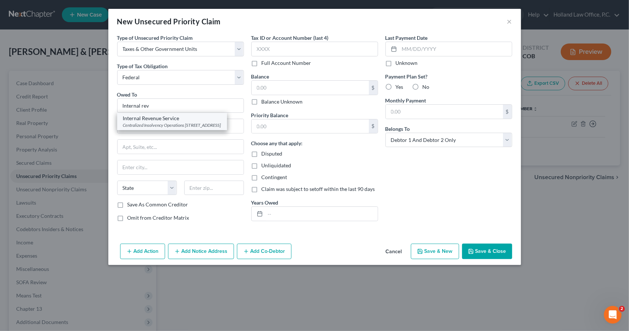
click at [168, 124] on div "Centralized Insolvency Operations [STREET_ADDRESS]" at bounding box center [172, 125] width 98 height 6
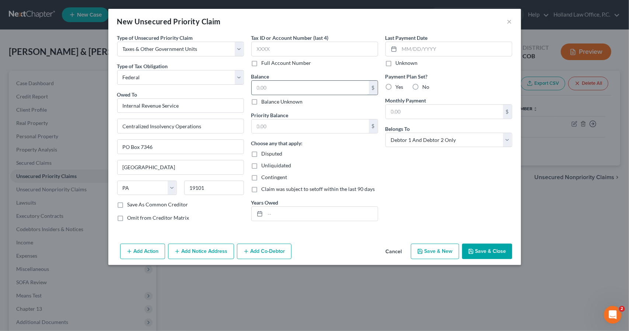
click at [291, 87] on input "text" at bounding box center [310, 88] width 117 height 14
click at [439, 252] on button "Save & New" at bounding box center [435, 250] width 48 height 15
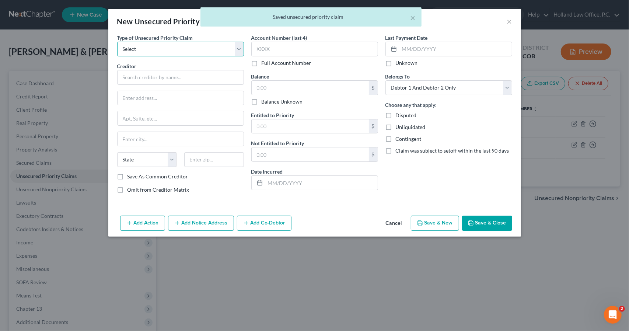
click at [172, 52] on select "Select Taxes & Other Government Units Domestic Support Obligations Extensions o…" at bounding box center [180, 49] width 127 height 15
click at [117, 42] on select "Select Taxes & Other Government Units Domestic Support Obligations Extensions o…" at bounding box center [180, 49] width 127 height 15
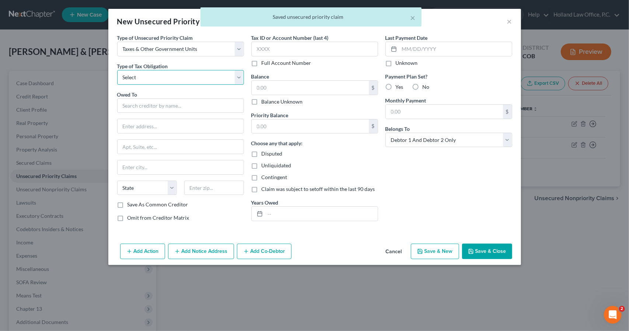
click at [176, 71] on select "Select Federal City State Franchise Tax Board Other" at bounding box center [180, 77] width 127 height 15
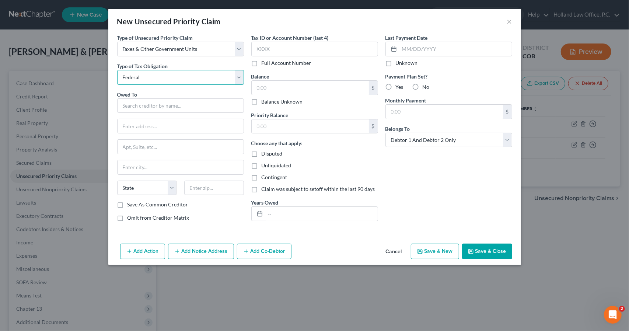
click at [117, 70] on select "Select Federal City State Franchise Tax Board Other" at bounding box center [180, 77] width 127 height 15
click at [178, 101] on input "text" at bounding box center [180, 105] width 127 height 15
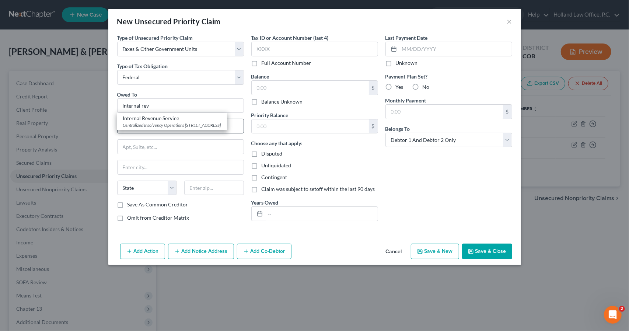
click at [176, 128] on div "Centralized Insolvency Operations [STREET_ADDRESS]" at bounding box center [172, 125] width 98 height 6
click at [265, 91] on input "text" at bounding box center [310, 88] width 117 height 14
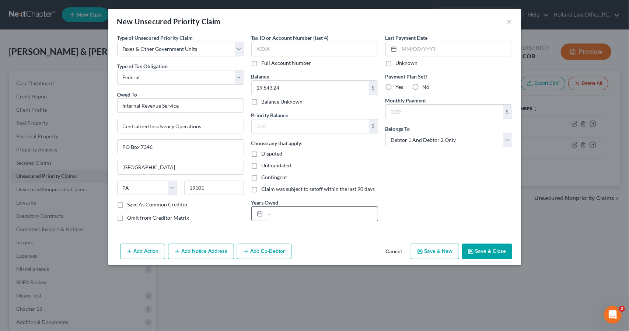
click at [276, 220] on div at bounding box center [314, 213] width 127 height 15
click at [277, 214] on input "text" at bounding box center [321, 214] width 112 height 14
click at [441, 249] on button "Save & New" at bounding box center [435, 250] width 48 height 15
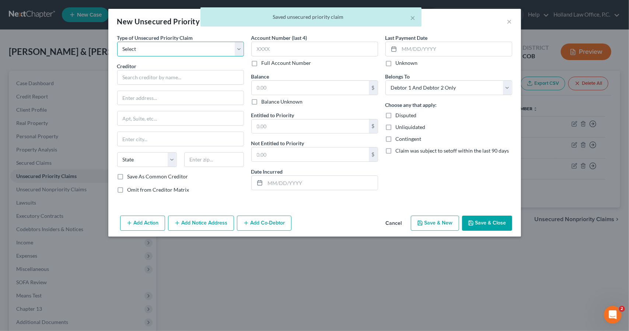
click at [198, 47] on select "Select Taxes & Other Government Units Domestic Support Obligations Extensions o…" at bounding box center [180, 49] width 127 height 15
click at [117, 42] on select "Select Taxes & Other Government Units Domestic Support Obligations Extensions o…" at bounding box center [180, 49] width 127 height 15
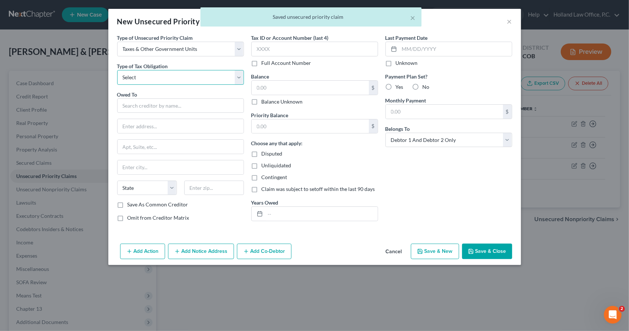
click at [198, 78] on select "Select Federal City State Franchise Tax Board Other" at bounding box center [180, 77] width 127 height 15
click at [117, 70] on select "Select Federal City State Franchise Tax Board Other" at bounding box center [180, 77] width 127 height 15
click at [197, 102] on input "text" at bounding box center [180, 105] width 127 height 15
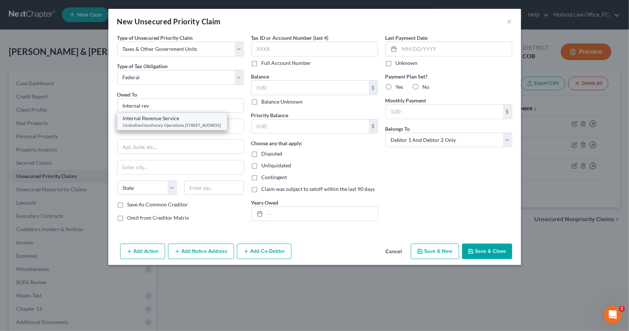
click at [197, 116] on div "Internal Revenue Service" at bounding box center [172, 118] width 98 height 7
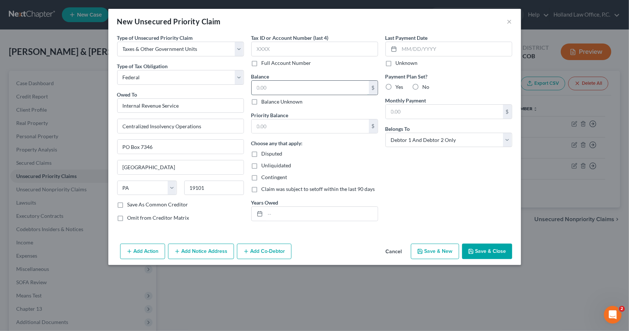
click at [280, 83] on input "text" at bounding box center [310, 88] width 117 height 14
click at [271, 211] on input "text" at bounding box center [321, 214] width 112 height 14
click at [426, 249] on button "Save & New" at bounding box center [435, 250] width 48 height 15
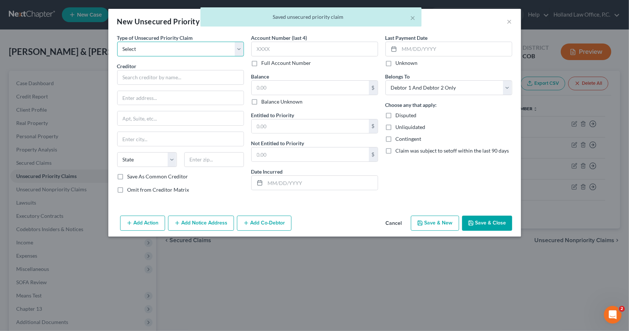
click at [159, 47] on select "Select Taxes & Other Government Units Domestic Support Obligations Extensions o…" at bounding box center [180, 49] width 127 height 15
click at [117, 42] on select "Select Taxes & Other Government Units Domestic Support Obligations Extensions o…" at bounding box center [180, 49] width 127 height 15
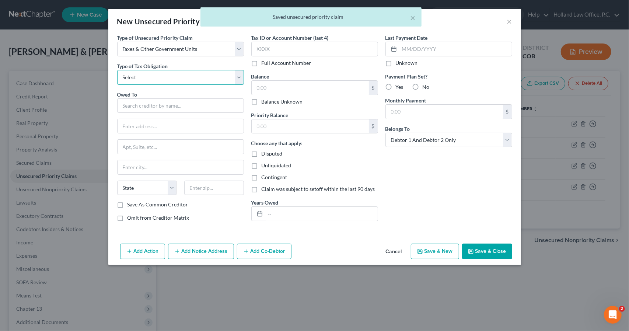
click at [164, 74] on select "Select Federal City State Franchise Tax Board Other" at bounding box center [180, 77] width 127 height 15
click at [117, 70] on select "Select Federal City State Franchise Tax Board Other" at bounding box center [180, 77] width 127 height 15
click at [164, 99] on input "text" at bounding box center [180, 105] width 127 height 15
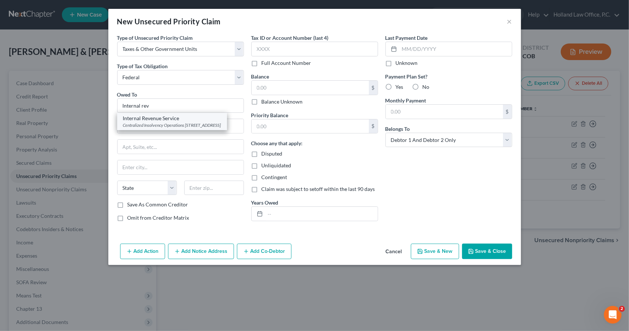
click at [164, 128] on div "Centralized Insolvency Operations [STREET_ADDRESS]" at bounding box center [172, 125] width 98 height 6
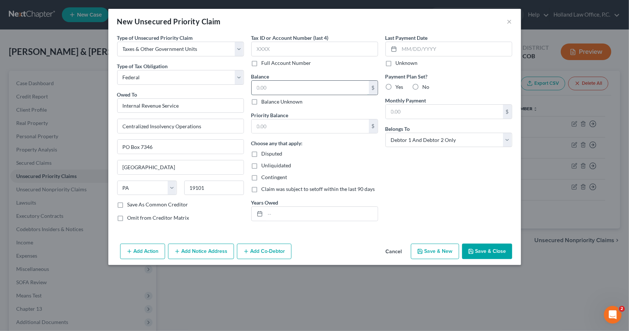
click at [257, 87] on input "text" at bounding box center [310, 88] width 117 height 14
click at [488, 248] on button "Save & Close" at bounding box center [487, 250] width 50 height 15
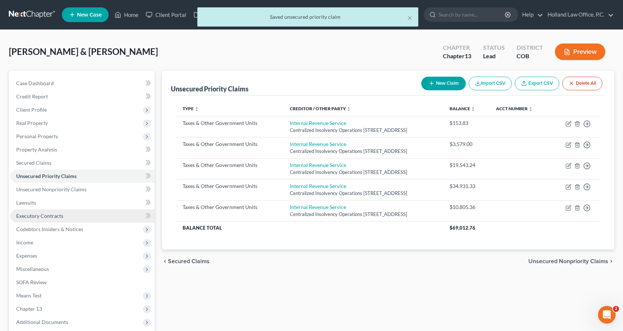
click at [74, 219] on link "Executory Contracts" at bounding box center [82, 215] width 144 height 13
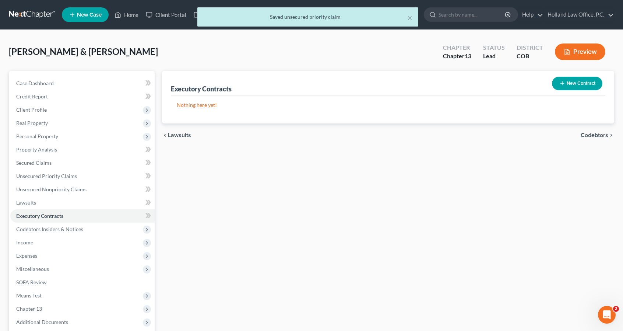
click at [558, 84] on button "New Contract" at bounding box center [577, 84] width 50 height 14
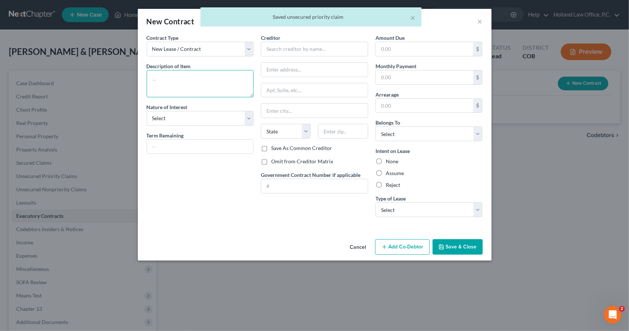
click at [198, 80] on textarea at bounding box center [200, 83] width 107 height 27
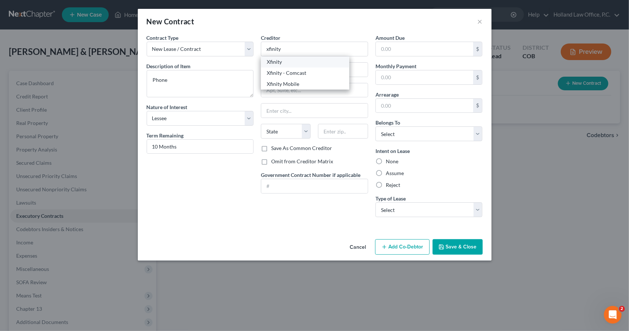
click at [287, 62] on div "Xfinity" at bounding box center [305, 61] width 77 height 7
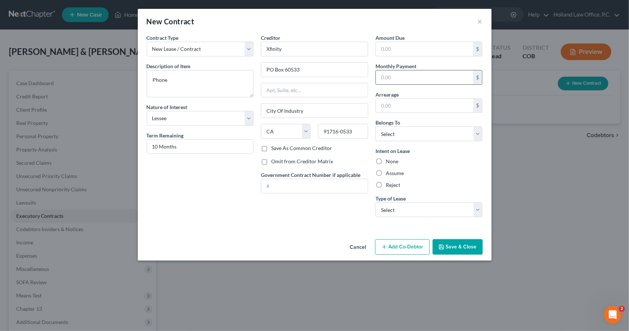
click at [389, 78] on input "text" at bounding box center [425, 77] width 98 height 14
click at [330, 51] on input "Xfinity" at bounding box center [314, 49] width 107 height 15
click at [317, 83] on div "Xfinity Mobile" at bounding box center [305, 83] width 77 height 7
click at [425, 137] on select "Select Debtor 1 Only Debtor 2 Only Debtor 1 And Debtor 2 Only At Least One Of T…" at bounding box center [428, 133] width 107 height 15
click at [375, 126] on select "Select Debtor 1 Only Debtor 2 Only Debtor 1 And Debtor 2 Only At Least One Of T…" at bounding box center [428, 133] width 107 height 15
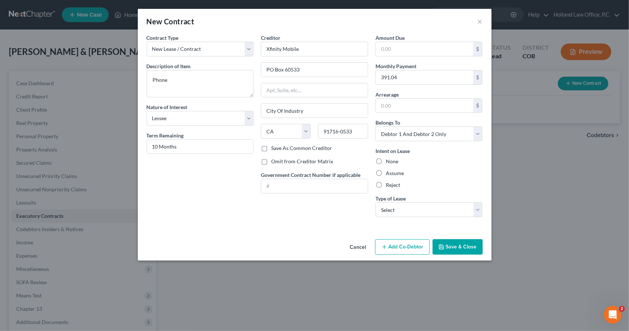
click at [396, 176] on div "Intent on Lease None Assume Reject" at bounding box center [428, 168] width 107 height 42
click at [395, 172] on label "Assume" at bounding box center [395, 172] width 18 height 7
click at [393, 172] on input "Assume" at bounding box center [391, 171] width 5 height 5
click at [407, 215] on select "Select Real Estate Car Other" at bounding box center [428, 209] width 107 height 15
click at [375, 202] on select "Select Real Estate Car Other" at bounding box center [428, 209] width 107 height 15
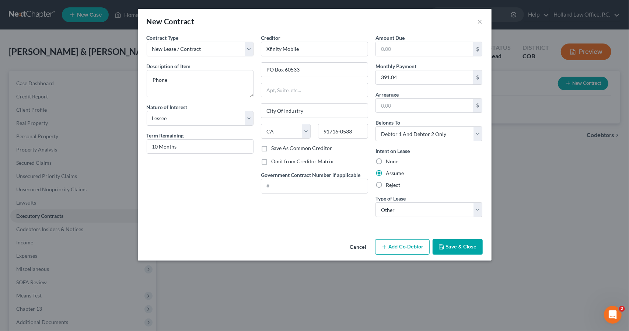
click at [452, 243] on button "Save & Close" at bounding box center [457, 246] width 50 height 15
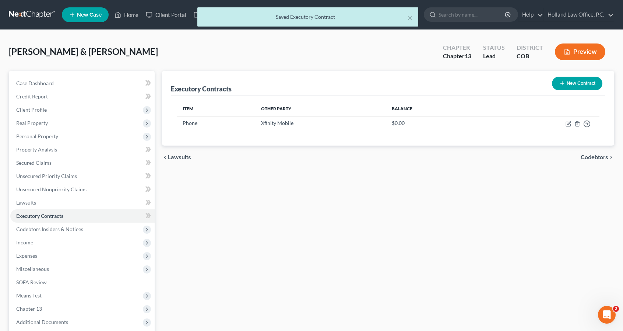
click at [566, 81] on button "New Contract" at bounding box center [577, 84] width 50 height 14
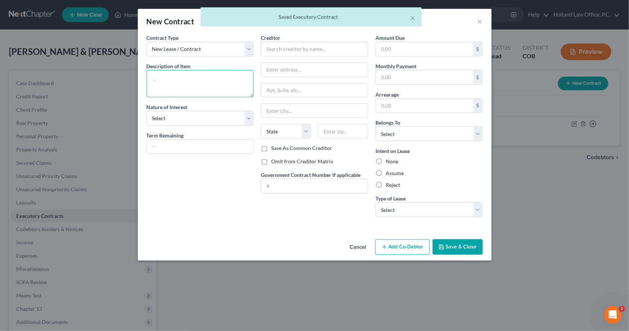
click at [218, 86] on textarea at bounding box center [200, 83] width 107 height 27
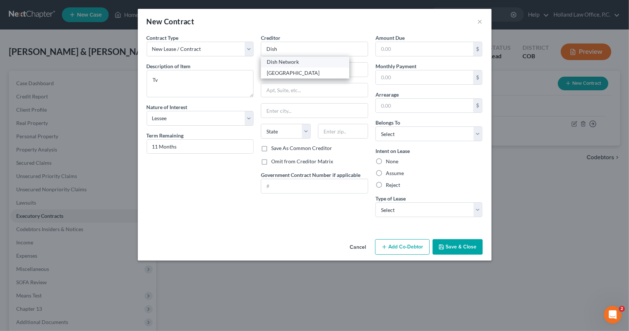
click at [278, 64] on div "Dish Network" at bounding box center [305, 61] width 77 height 7
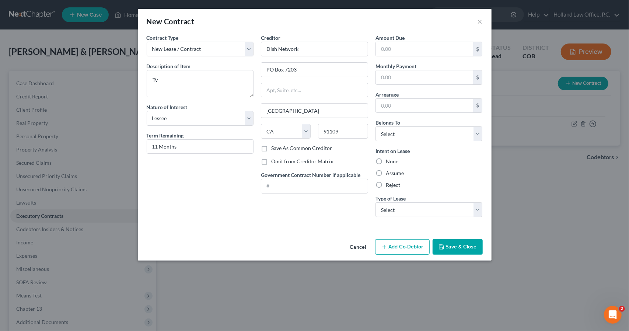
click at [397, 86] on div "Amount Due $ Monthly Payment $ Arrearage $ Belongs To * Select Debtor 1 Only De…" at bounding box center [429, 128] width 115 height 189
click at [396, 85] on div "Amount Due $ Monthly Payment $ Arrearage $ Belongs To * Select Debtor 1 Only De…" at bounding box center [429, 128] width 115 height 189
click at [394, 79] on input "text" at bounding box center [425, 77] width 98 height 14
click at [389, 135] on select "Select Debtor 1 Only Debtor 2 Only Debtor 1 And Debtor 2 Only At Least One Of T…" at bounding box center [428, 133] width 107 height 15
click at [375, 126] on select "Select Debtor 1 Only Debtor 2 Only Debtor 1 And Debtor 2 Only At Least One Of T…" at bounding box center [428, 133] width 107 height 15
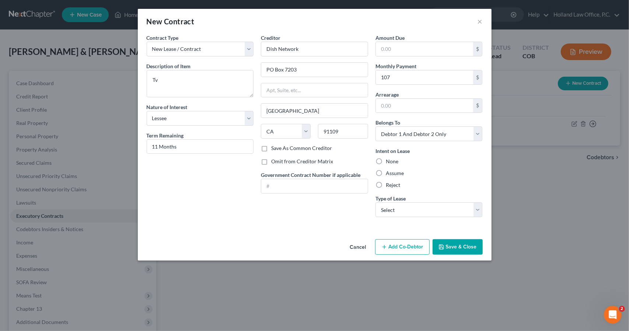
click at [388, 171] on label "Assume" at bounding box center [395, 172] width 18 height 7
click at [389, 171] on input "Assume" at bounding box center [391, 171] width 5 height 5
click at [404, 206] on select "Select Real Estate Car Other" at bounding box center [428, 209] width 107 height 15
click at [375, 202] on select "Select Real Estate Car Other" at bounding box center [428, 209] width 107 height 15
click at [449, 248] on button "Save & Close" at bounding box center [457, 246] width 50 height 15
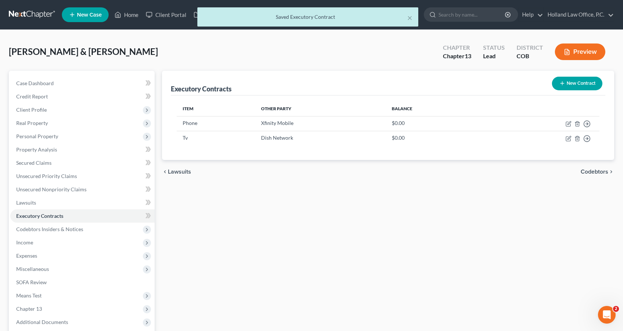
click at [566, 81] on button "New Contract" at bounding box center [577, 84] width 50 height 14
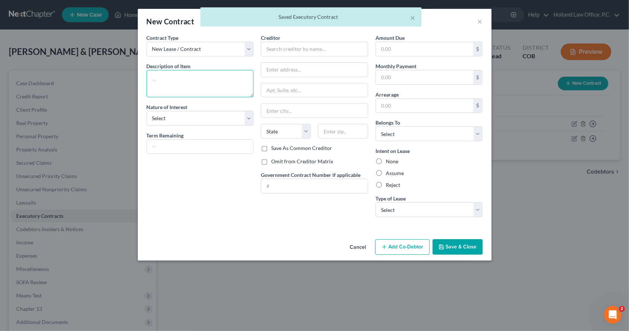
click at [232, 78] on textarea at bounding box center [200, 83] width 107 height 27
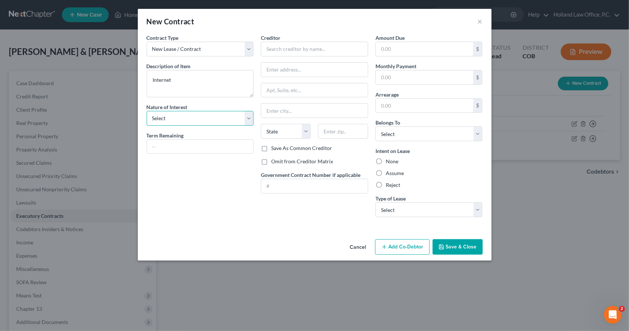
click at [217, 115] on select "Select Purchaser Agent Lessor Lessee" at bounding box center [200, 118] width 107 height 15
click at [147, 111] on select "Select Purchaser Agent Lessor Lessee" at bounding box center [200, 118] width 107 height 15
click at [207, 146] on input "text" at bounding box center [200, 147] width 106 height 14
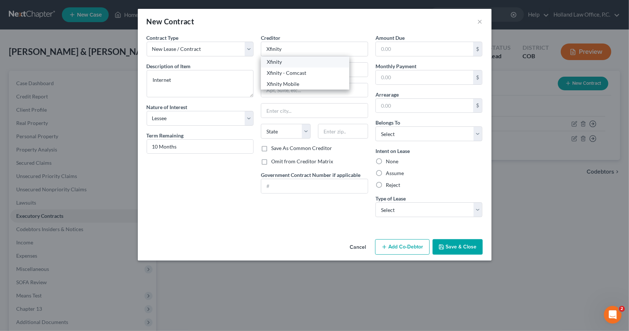
click at [289, 62] on div "Xfinity" at bounding box center [305, 61] width 77 height 7
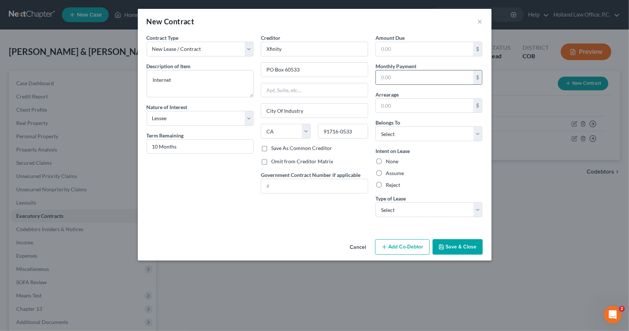
click at [385, 73] on input "text" at bounding box center [425, 77] width 98 height 14
click at [412, 134] on select "Select Debtor 1 Only Debtor 2 Only Debtor 1 And Debtor 2 Only At Least One Of T…" at bounding box center [428, 133] width 107 height 15
click at [375, 126] on select "Select Debtor 1 Only Debtor 2 Only Debtor 1 And Debtor 2 Only At Least One Of T…" at bounding box center [428, 133] width 107 height 15
click at [398, 172] on label "Assume" at bounding box center [395, 172] width 18 height 7
click at [393, 172] on input "Assume" at bounding box center [391, 171] width 5 height 5
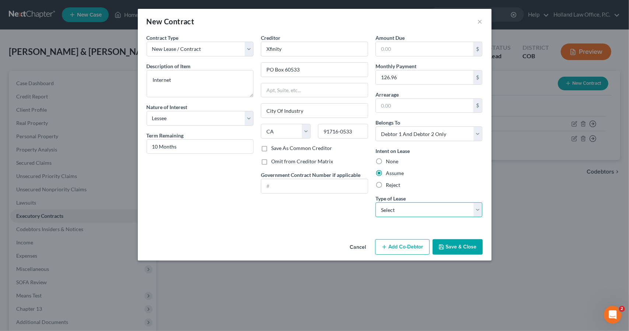
click at [407, 202] on select "Select Real Estate Car Other" at bounding box center [428, 209] width 107 height 15
click at [375, 202] on select "Select Real Estate Car Other" at bounding box center [428, 209] width 107 height 15
click at [460, 247] on button "Save & Close" at bounding box center [457, 246] width 50 height 15
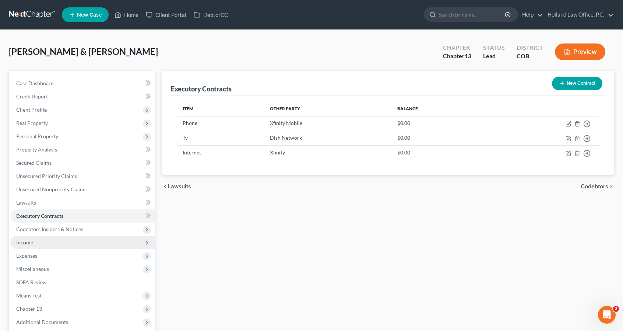
click at [34, 242] on span "Income" at bounding box center [82, 242] width 144 height 13
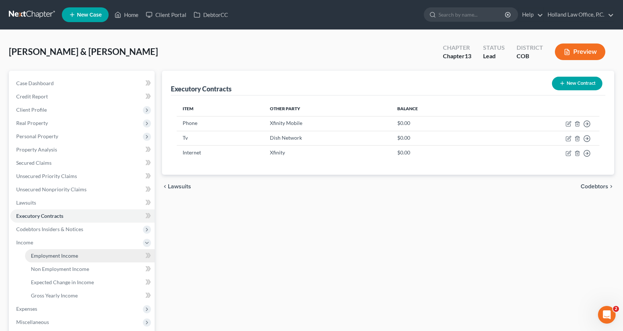
click at [77, 256] on span "Employment Income" at bounding box center [54, 255] width 47 height 6
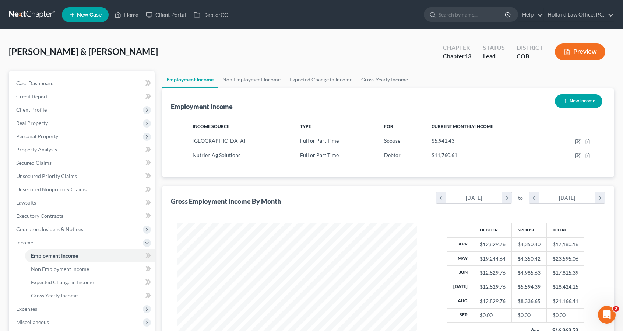
scroll to position [131, 255]
click at [63, 108] on span "Client Profile" at bounding box center [82, 109] width 144 height 13
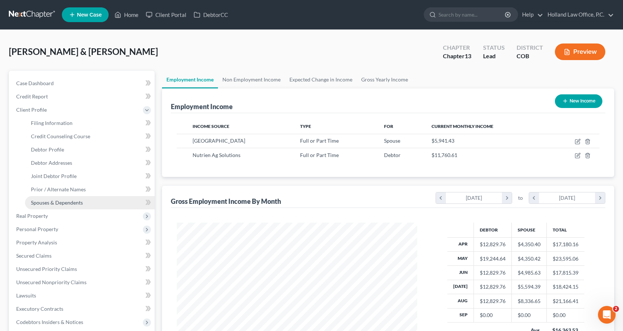
click at [57, 200] on span "Spouses & Dependents" at bounding box center [57, 202] width 52 height 6
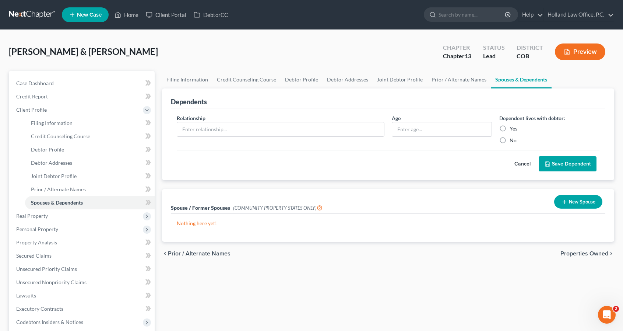
click at [333, 120] on div "Relationship *" at bounding box center [280, 129] width 215 height 30
click at [332, 129] on input "text" at bounding box center [280, 129] width 207 height 14
click at [510, 139] on label "No" at bounding box center [513, 140] width 7 height 7
click at [513, 139] on input "No" at bounding box center [515, 139] width 5 height 5
click at [557, 163] on button "Save Dependent" at bounding box center [568, 163] width 58 height 15
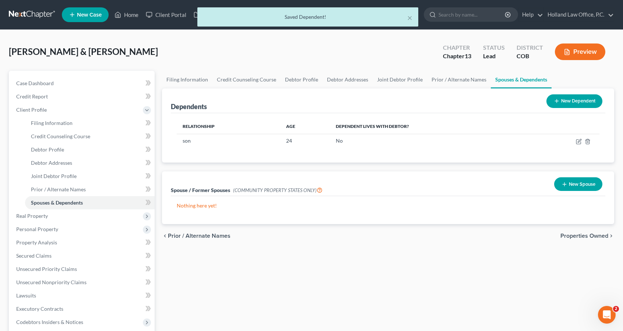
click at [582, 104] on button "New Dependent" at bounding box center [575, 101] width 56 height 14
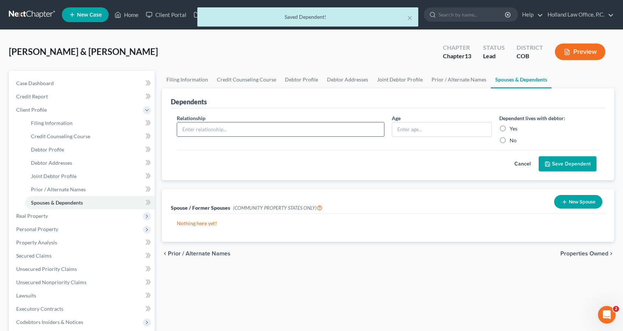
click at [290, 129] on input "text" at bounding box center [280, 129] width 207 height 14
click at [397, 135] on input "text" at bounding box center [441, 129] width 99 height 14
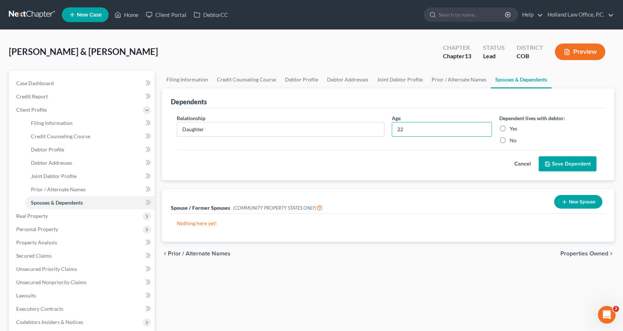
click at [510, 137] on label "No" at bounding box center [513, 140] width 7 height 7
click at [513, 137] on input "No" at bounding box center [515, 139] width 5 height 5
click at [543, 161] on button "Save Dependent" at bounding box center [568, 163] width 58 height 15
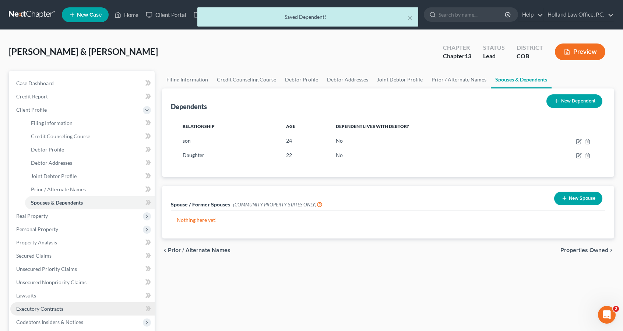
click at [55, 309] on span "Executory Contracts" at bounding box center [39, 308] width 47 height 6
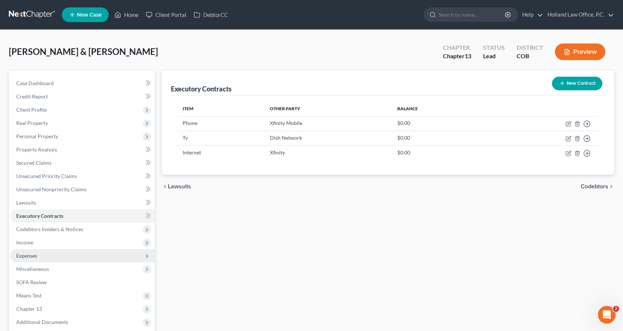
click at [43, 255] on span "Expenses" at bounding box center [82, 255] width 144 height 13
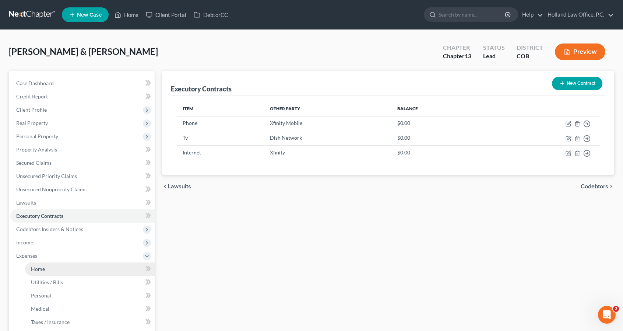
click at [45, 266] on link "Home" at bounding box center [90, 268] width 130 height 13
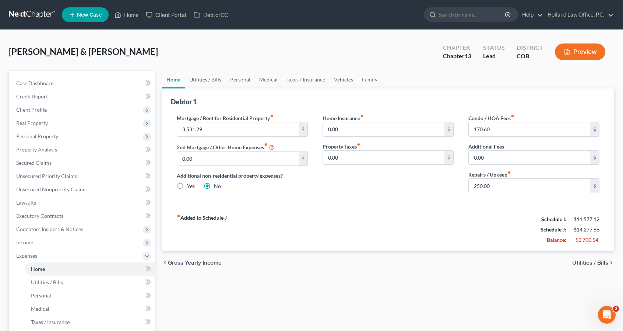
click at [217, 84] on link "Utilities / Bills" at bounding box center [205, 80] width 41 height 18
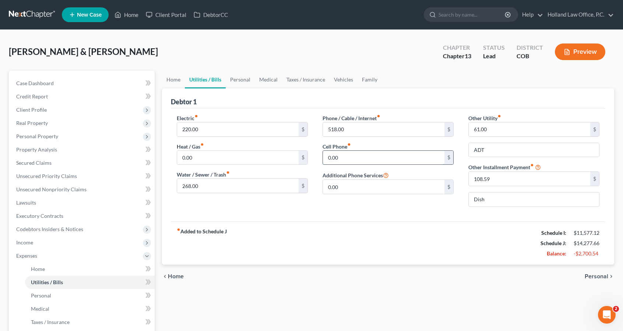
click at [341, 156] on input "0.00" at bounding box center [384, 158] width 122 height 14
click at [347, 131] on input "518.00" at bounding box center [384, 129] width 122 height 14
click at [539, 177] on input "108.59" at bounding box center [530, 179] width 122 height 14
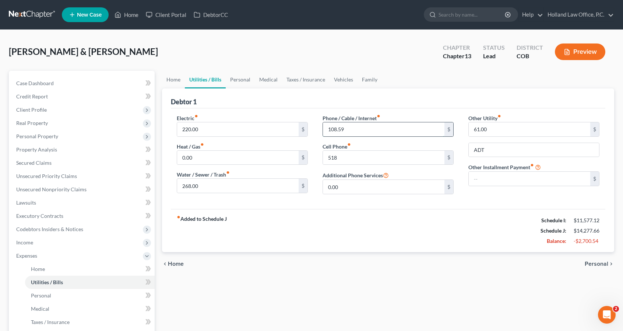
click at [428, 126] on input "108.59" at bounding box center [384, 129] width 122 height 14
click at [232, 152] on input "0.00" at bounding box center [238, 158] width 122 height 14
click at [245, 79] on link "Personal" at bounding box center [240, 80] width 29 height 18
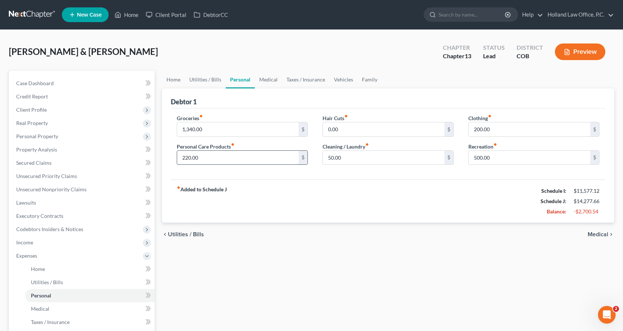
click at [217, 159] on input "220.00" at bounding box center [238, 158] width 122 height 14
click at [275, 82] on link "Medical" at bounding box center [268, 80] width 27 height 18
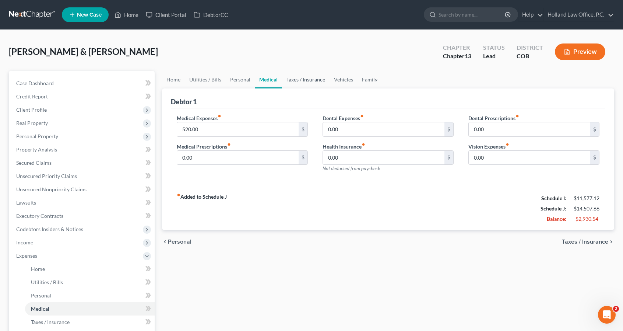
click at [310, 82] on link "Taxes / Insurance" at bounding box center [306, 80] width 48 height 18
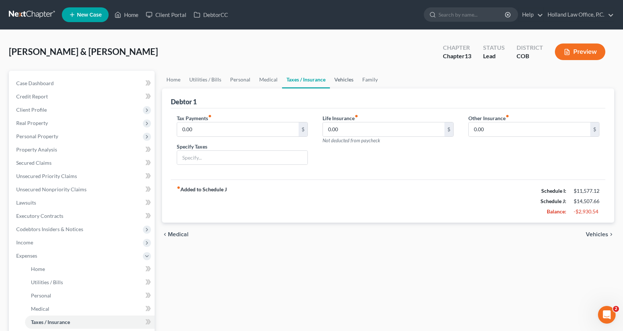
click at [347, 81] on link "Vehicles" at bounding box center [344, 80] width 28 height 18
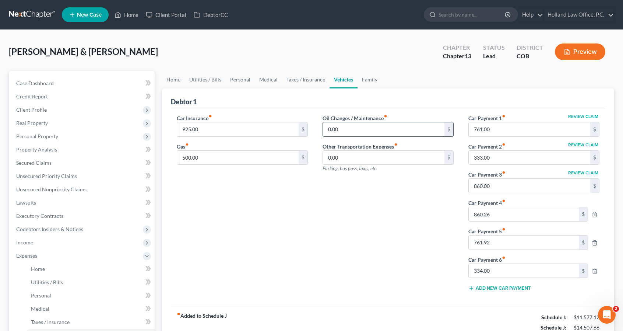
click at [341, 128] on input "0.00" at bounding box center [384, 129] width 122 height 14
click at [596, 213] on icon "button" at bounding box center [595, 214] width 6 height 6
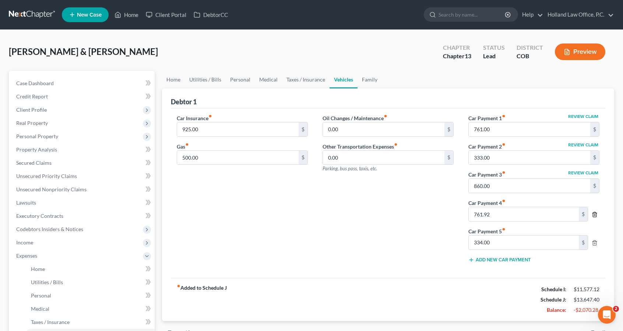
click at [596, 213] on icon "button" at bounding box center [595, 214] width 6 height 6
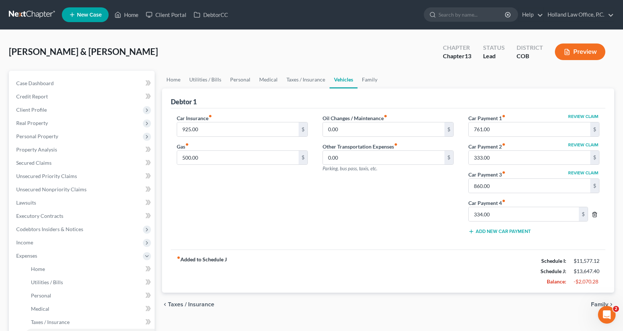
click at [596, 213] on icon "button" at bounding box center [595, 214] width 6 height 6
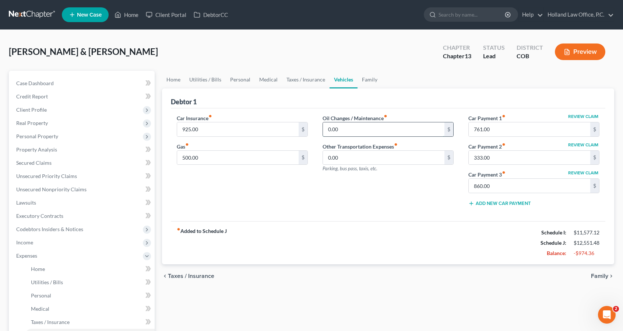
click at [370, 130] on input "0.00" at bounding box center [384, 129] width 122 height 14
drag, startPoint x: 370, startPoint y: 130, endPoint x: 300, endPoint y: 124, distance: 70.3
click at [300, 124] on div "Car Insurance fiber_manual_record 925.00 $ Gas fiber_manual_record 500.00 $ Oil…" at bounding box center [388, 163] width 438 height 98
click at [301, 230] on div "fiber_manual_record Added to Schedule J Schedule I: $11,577.12 Schedule J: $12,…" at bounding box center [388, 242] width 435 height 43
click at [181, 79] on link "Home" at bounding box center [173, 80] width 23 height 18
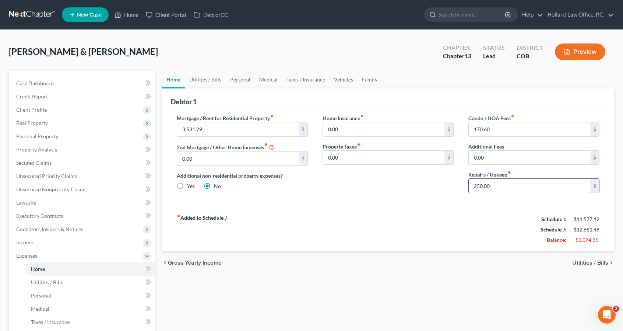
click at [488, 188] on input "250.00" at bounding box center [530, 186] width 122 height 14
click at [483, 123] on input "170.60" at bounding box center [530, 129] width 122 height 14
click at [215, 81] on link "Utilities / Bills" at bounding box center [205, 80] width 41 height 18
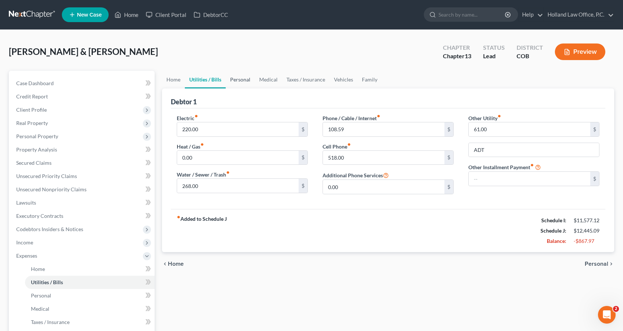
click at [234, 80] on link "Personal" at bounding box center [240, 80] width 29 height 18
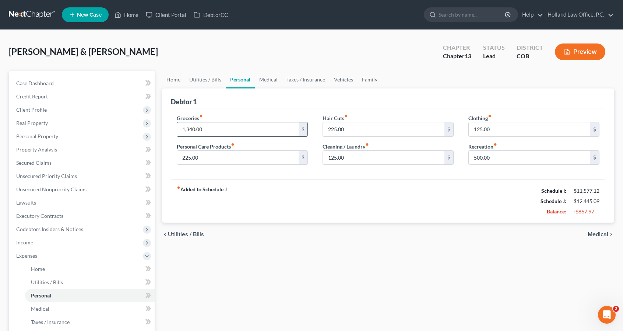
click at [232, 126] on input "1,340.00" at bounding box center [238, 129] width 122 height 14
click at [271, 80] on link "Medical" at bounding box center [268, 80] width 27 height 18
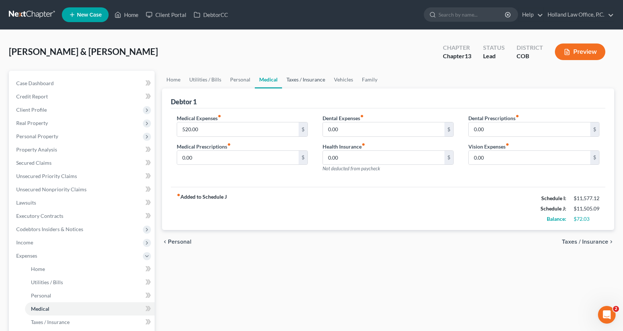
click at [291, 79] on link "Taxes / Insurance" at bounding box center [306, 80] width 48 height 18
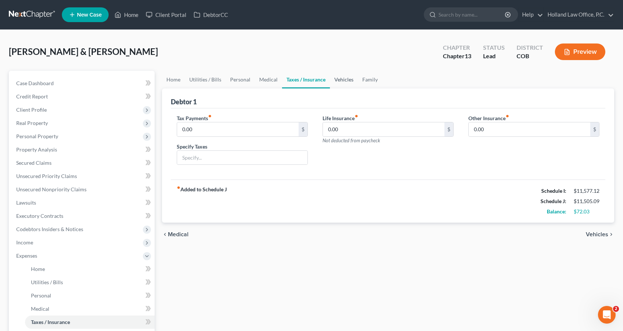
click at [339, 78] on link "Vehicles" at bounding box center [344, 80] width 28 height 18
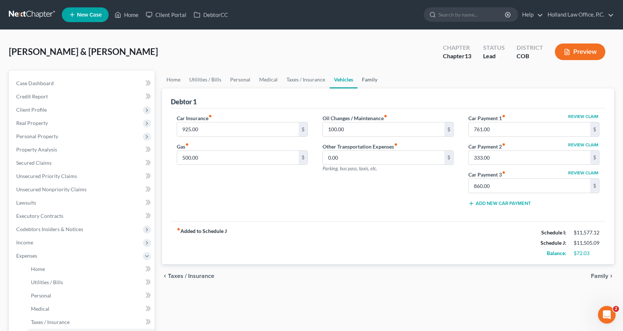
click at [368, 87] on link "Family" at bounding box center [370, 80] width 24 height 18
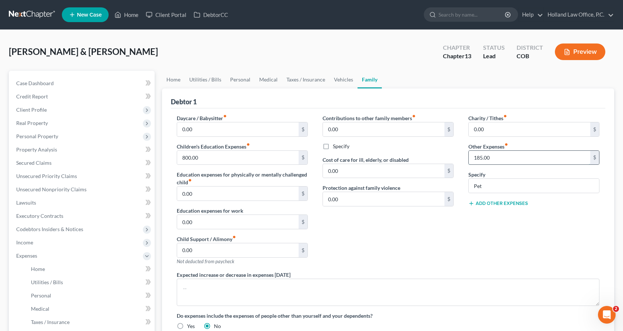
click at [494, 162] on input "185.00" at bounding box center [530, 158] width 122 height 14
click at [480, 229] on div "Charity / Tithes fiber_manual_record 0.00 $ Other Expenses fiber_manual_record …" at bounding box center [534, 192] width 146 height 157
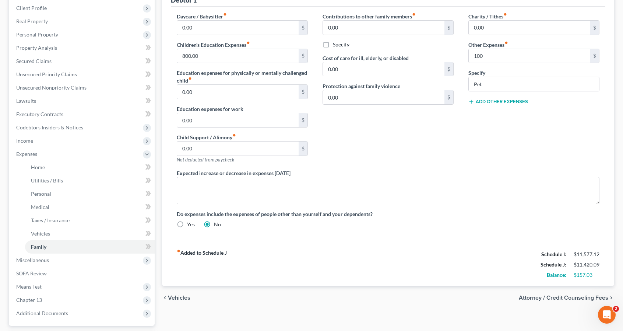
scroll to position [92, 0]
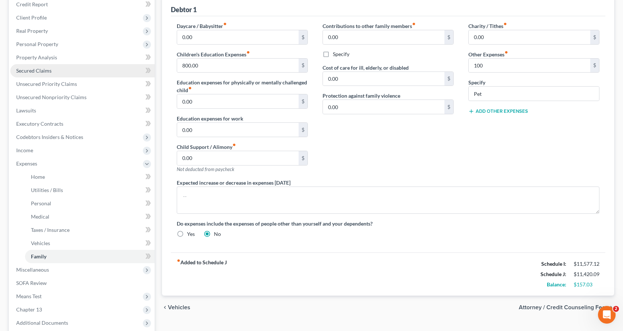
click at [69, 70] on link "Secured Claims" at bounding box center [82, 70] width 144 height 13
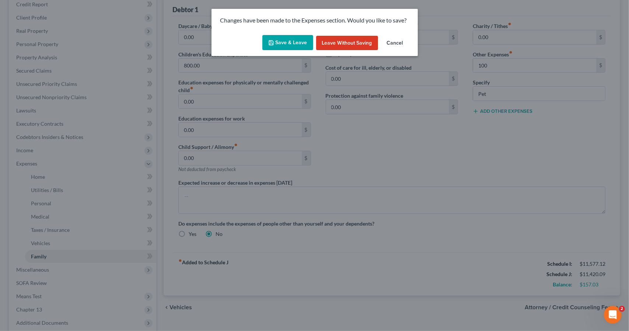
click at [290, 42] on button "Save & Leave" at bounding box center [287, 42] width 51 height 15
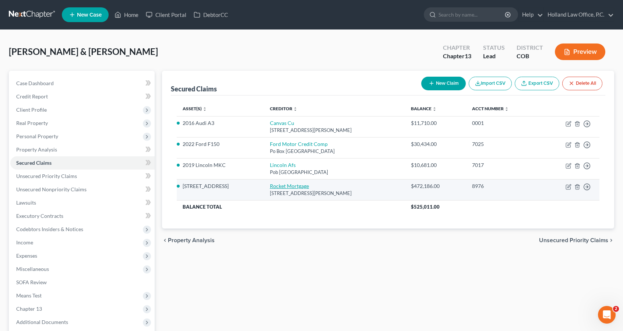
click at [270, 187] on link "Rocket Mortgage" at bounding box center [289, 186] width 39 height 6
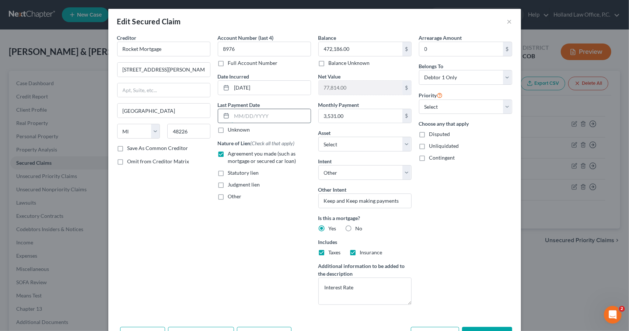
click at [282, 120] on input "text" at bounding box center [271, 116] width 79 height 14
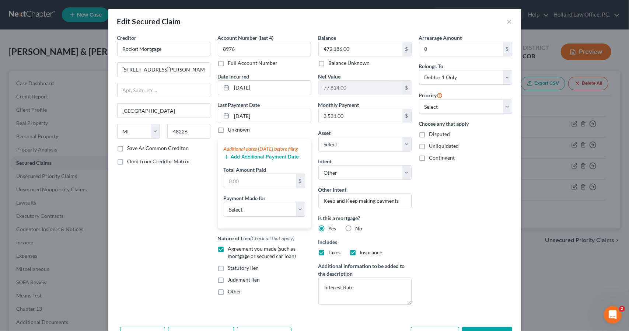
click at [263, 160] on button "Add Additional Payment Date" at bounding box center [262, 157] width 76 height 6
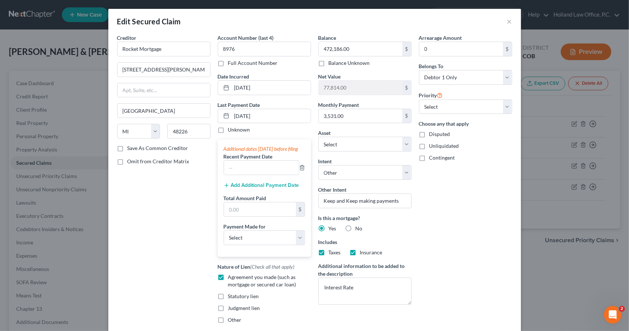
click at [262, 188] on button "Add Additional Payment Date" at bounding box center [262, 185] width 76 height 6
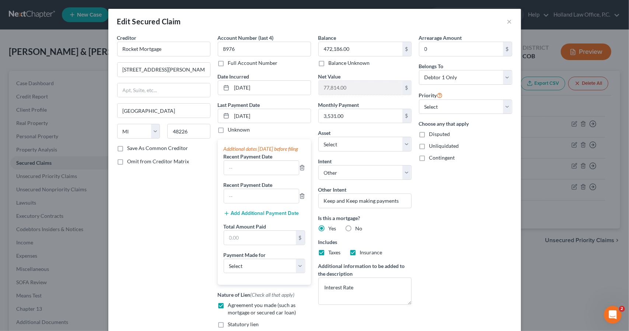
click at [260, 216] on button "Add Additional Payment Date" at bounding box center [262, 213] width 76 height 6
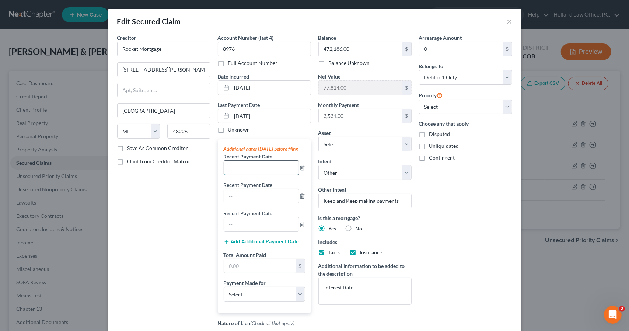
click at [253, 175] on input "text" at bounding box center [261, 168] width 75 height 14
click at [259, 301] on select "Select Car Credit Card Loan Repayment Mortgage Other Suppliers Or Vendors" at bounding box center [264, 294] width 81 height 15
click at [224, 292] on select "Select Car Credit Card Loan Repayment Mortgage Other Suppliers Or Vendors" at bounding box center [264, 294] width 81 height 15
click at [457, 234] on div "Arrearage Amount 0 $ Belongs To * Select Debtor 1 Only Debtor 2 Only Debtor 1 A…" at bounding box center [465, 210] width 101 height 352
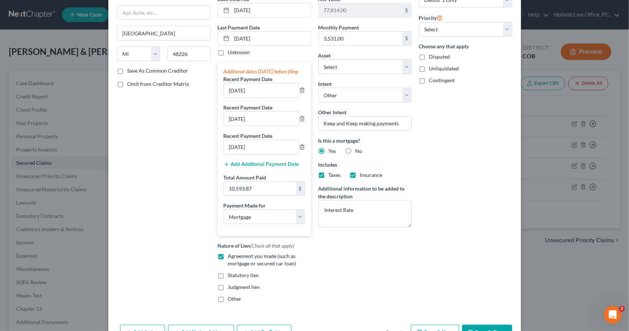
scroll to position [128, 0]
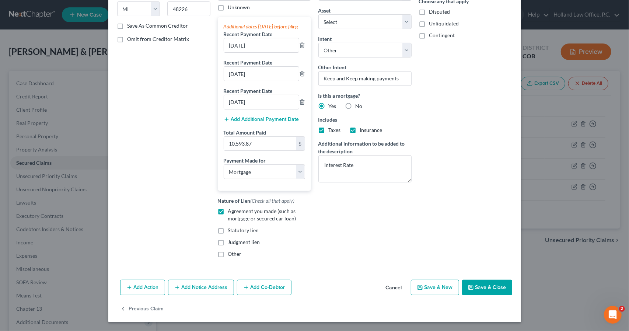
click at [489, 279] on div "Add Action Add Notice Address Add Co-Debtor Cancel Save & New Save & Close" at bounding box center [314, 289] width 413 height 24
click at [489, 284] on button "Save & Close" at bounding box center [487, 287] width 50 height 15
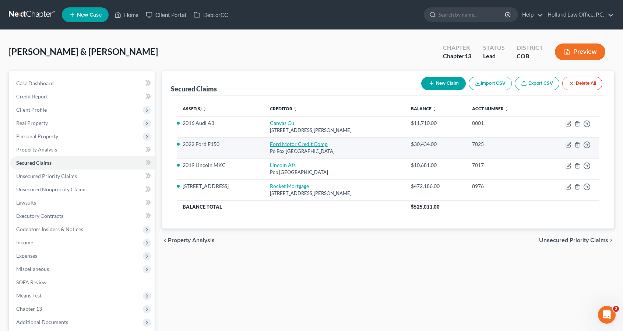
click at [303, 144] on link "Ford Motor Credit Comp" at bounding box center [299, 144] width 58 height 6
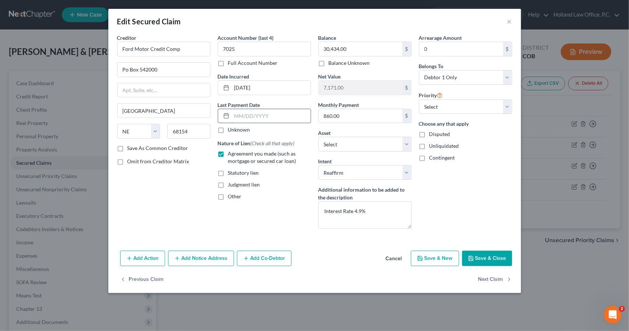
click at [281, 113] on input "text" at bounding box center [271, 116] width 79 height 14
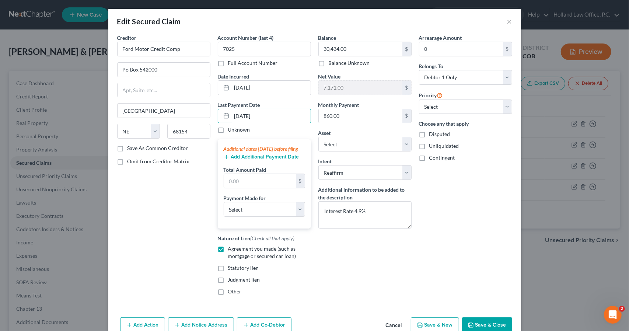
click at [280, 160] on button "Add Additional Payment Date" at bounding box center [262, 157] width 76 height 6
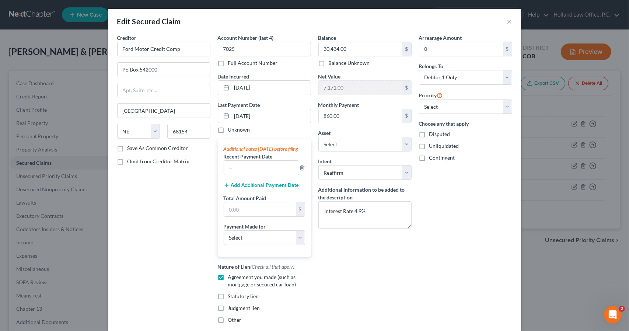
click at [279, 188] on button "Add Additional Payment Date" at bounding box center [262, 185] width 76 height 6
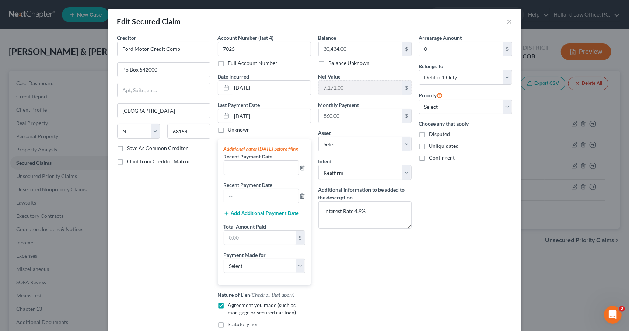
click at [278, 216] on button "Add Additional Payment Date" at bounding box center [262, 213] width 76 height 6
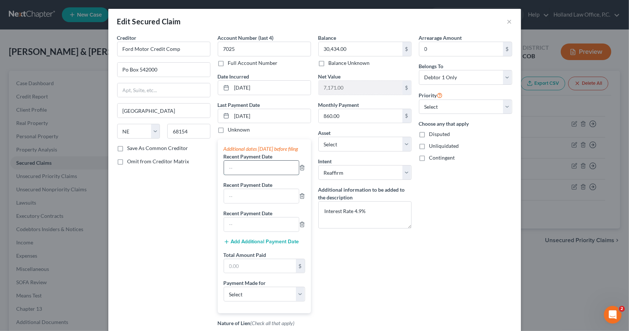
click at [266, 175] on input "text" at bounding box center [261, 168] width 75 height 14
click at [262, 301] on select "Select Car Credit Card Loan Repayment Mortgage Other Suppliers Or Vendors" at bounding box center [264, 294] width 81 height 15
click at [224, 292] on select "Select Car Credit Card Loan Repayment Mortgage Other Suppliers Or Vendors" at bounding box center [264, 294] width 81 height 15
click at [401, 273] on div "Balance 30,434.00 $ Balance Unknown Balance Undetermined 30,434.00 $ Balance Un…" at bounding box center [365, 210] width 101 height 352
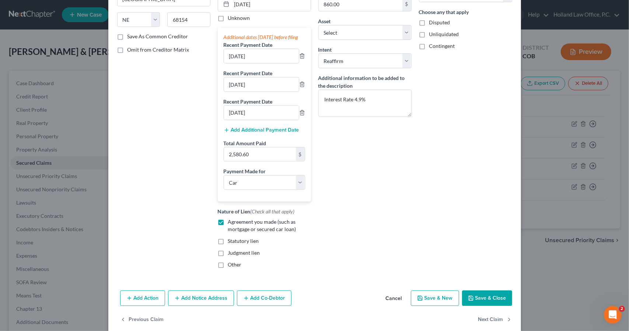
scroll to position [118, 0]
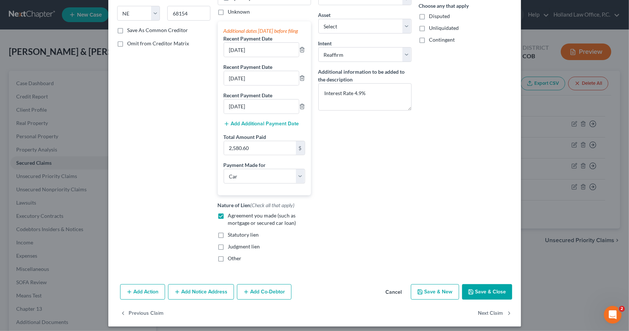
click at [470, 294] on icon "button" at bounding box center [471, 292] width 6 height 6
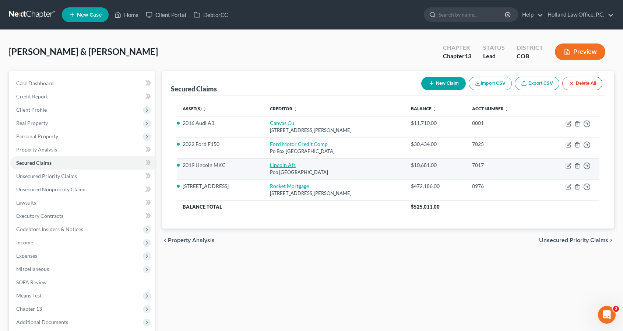
click at [280, 165] on link "Lincoln Afs" at bounding box center [283, 165] width 26 height 6
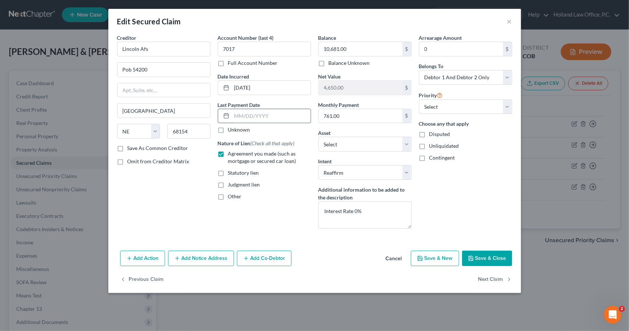
click at [245, 111] on input "text" at bounding box center [271, 116] width 79 height 14
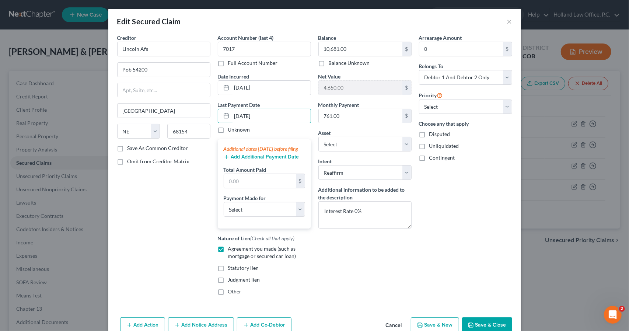
click at [253, 160] on button "Add Additional Payment Date" at bounding box center [262, 157] width 76 height 6
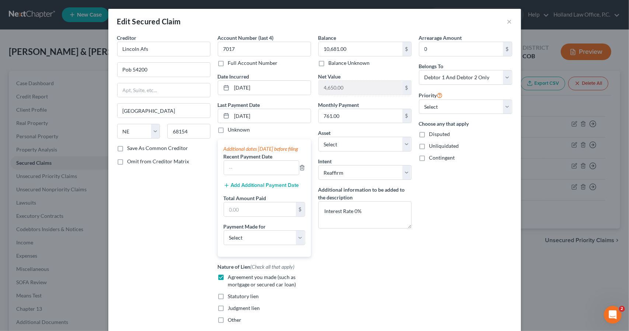
click at [254, 188] on button "Add Additional Payment Date" at bounding box center [262, 185] width 76 height 6
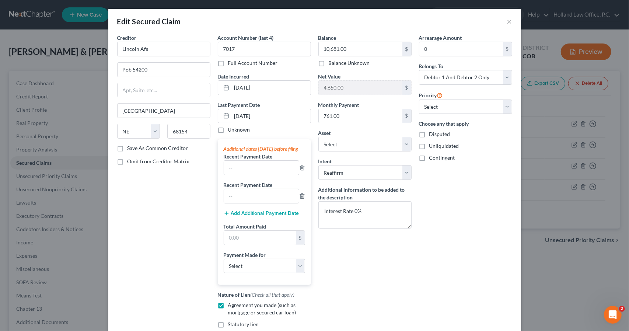
click at [255, 216] on button "Add Additional Payment Date" at bounding box center [262, 213] width 76 height 6
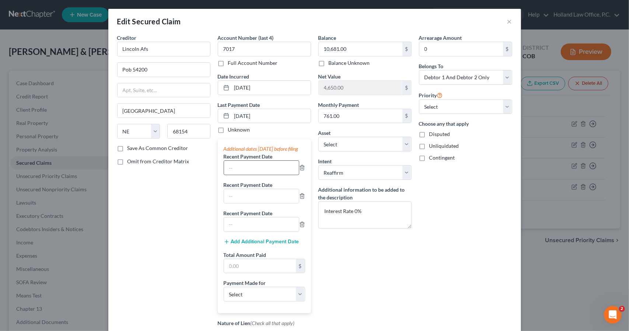
click at [248, 175] on input "text" at bounding box center [261, 168] width 75 height 14
click at [257, 297] on select "Select Car Credit Card Loan Repayment Mortgage Other Suppliers Or Vendors" at bounding box center [264, 294] width 81 height 15
click at [224, 292] on select "Select Car Credit Card Loan Repayment Mortgage Other Suppliers Or Vendors" at bounding box center [264, 294] width 81 height 15
click at [379, 270] on div "Balance 10,681.00 $ Balance Unknown Balance Undetermined 10,681.00 $ Balance Un…" at bounding box center [365, 210] width 101 height 352
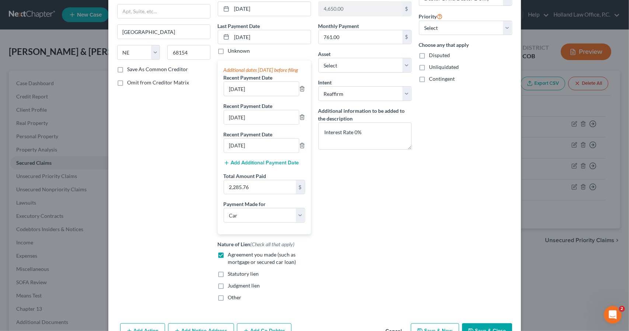
scroll to position [128, 0]
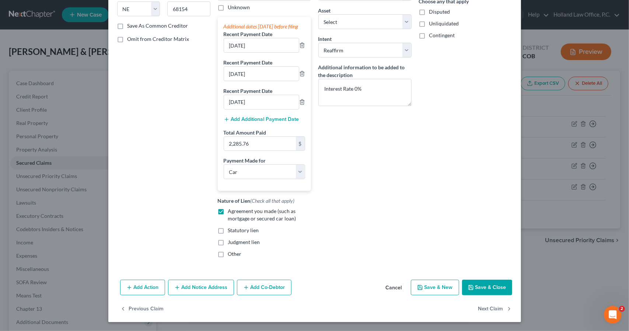
click at [475, 289] on button "Save & Close" at bounding box center [487, 287] width 50 height 15
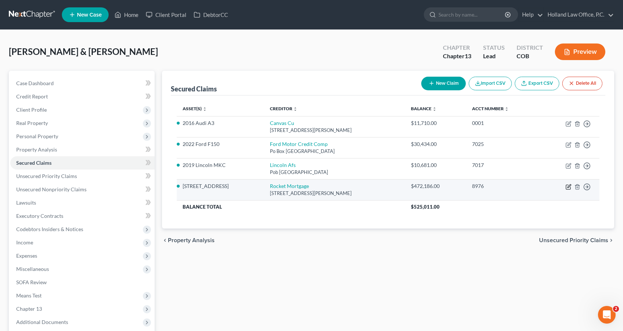
click at [569, 187] on icon "button" at bounding box center [569, 187] width 6 height 6
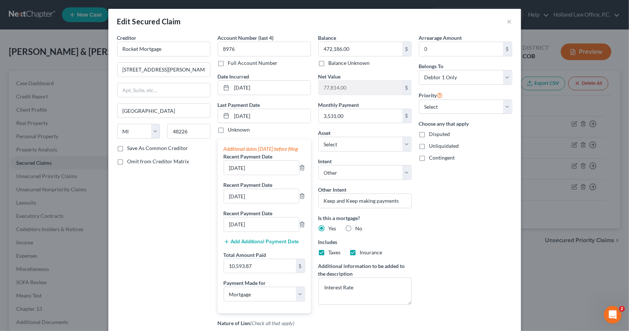
click at [466, 220] on div "Arrearage Amount 0 $ Belongs To * Select Debtor 1 Only Debtor 2 Only Debtor 1 A…" at bounding box center [465, 210] width 101 height 352
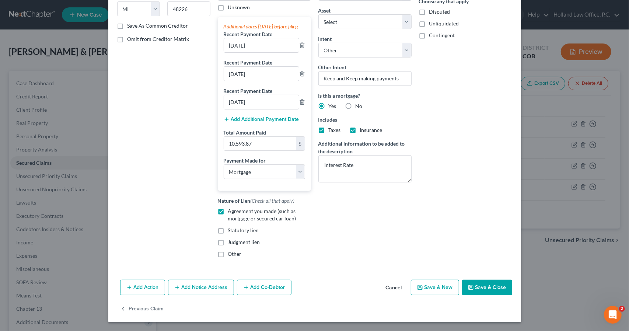
click at [478, 289] on button "Save & Close" at bounding box center [487, 287] width 50 height 15
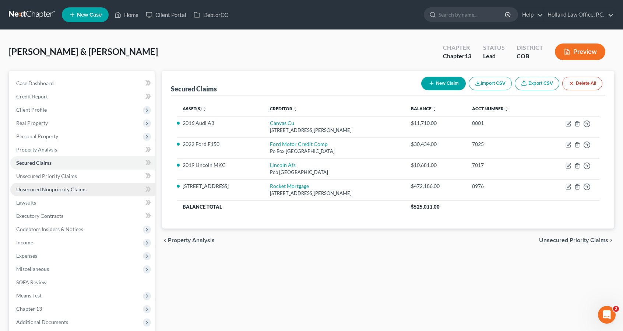
click at [74, 186] on span "Unsecured Nonpriority Claims" at bounding box center [51, 189] width 70 height 6
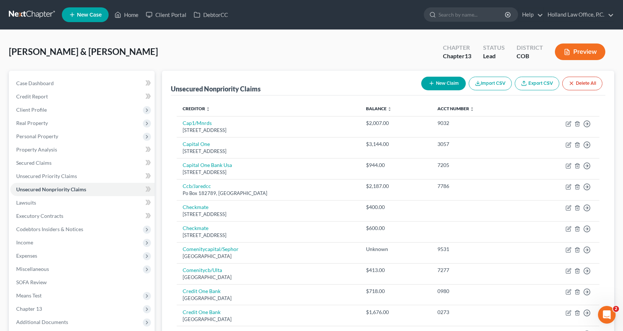
click at [431, 87] on button "New Claim" at bounding box center [443, 84] width 45 height 14
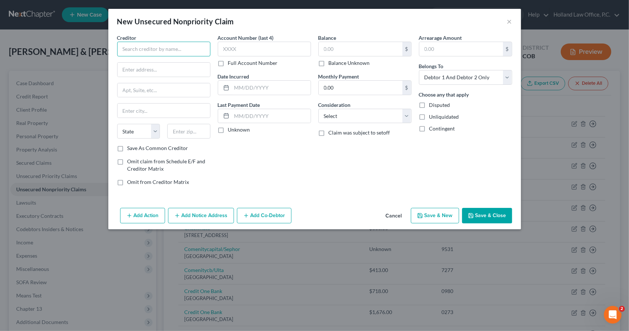
click at [147, 51] on input "text" at bounding box center [163, 49] width 93 height 15
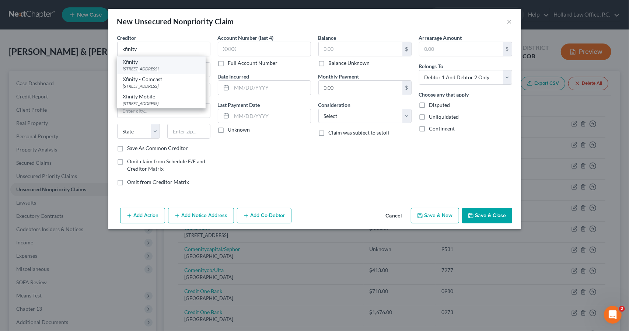
click at [150, 64] on div "Xfinity" at bounding box center [161, 61] width 77 height 7
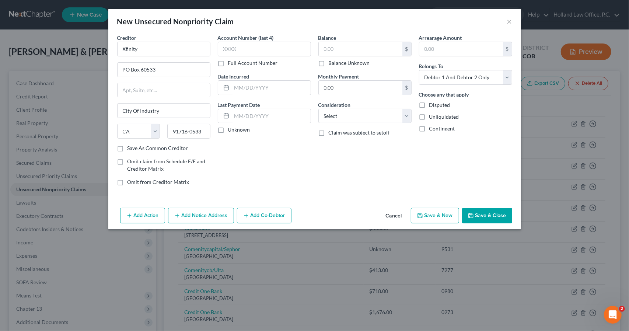
click at [150, 158] on span "Omit claim from Schedule E/F and Creditor Matrix" at bounding box center [166, 165] width 78 height 14
click at [135, 158] on input "Omit claim from Schedule E/F and Creditor Matrix" at bounding box center [132, 160] width 5 height 5
click at [250, 116] on input "text" at bounding box center [271, 116] width 79 height 14
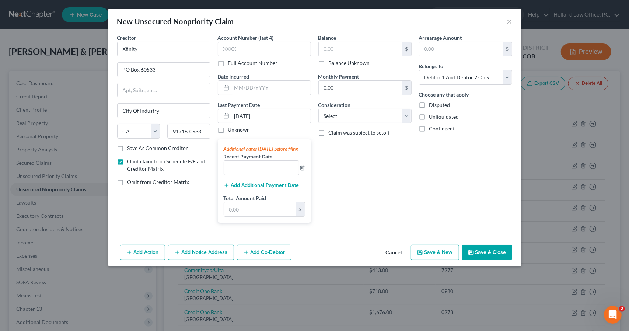
click at [252, 196] on div "Additional dates [DATE] before filing Recent Payment Date Add Additional Paymen…" at bounding box center [264, 180] width 93 height 83
click at [251, 188] on button "Add Additional Payment Date" at bounding box center [262, 185] width 76 height 6
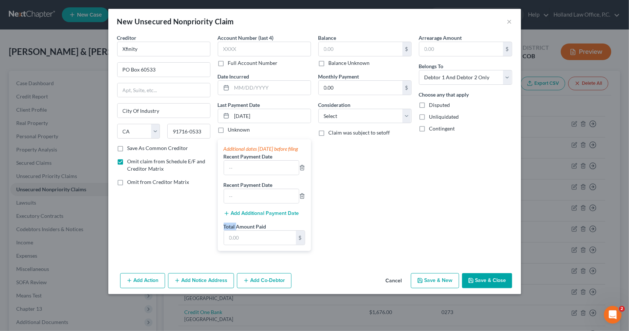
click at [254, 216] on button "Add Additional Payment Date" at bounding box center [262, 213] width 76 height 6
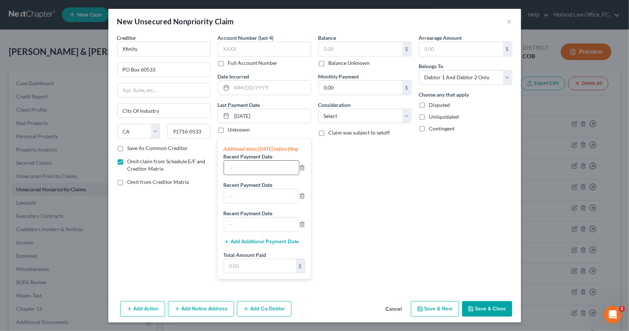
click at [249, 175] on input "text" at bounding box center [261, 168] width 75 height 14
click at [329, 115] on select "Select Cable / Satellite Services Collection Agency Credit Card Debt Debt Couns…" at bounding box center [364, 116] width 93 height 15
click at [318, 109] on select "Select Cable / Satellite Services Collection Agency Credit Card Debt Debt Couns…" at bounding box center [364, 116] width 93 height 15
click at [444, 308] on button "Save & New" at bounding box center [435, 308] width 48 height 15
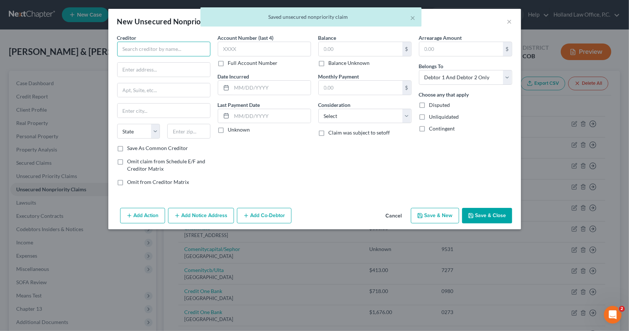
click at [166, 48] on input "text" at bounding box center [163, 49] width 93 height 15
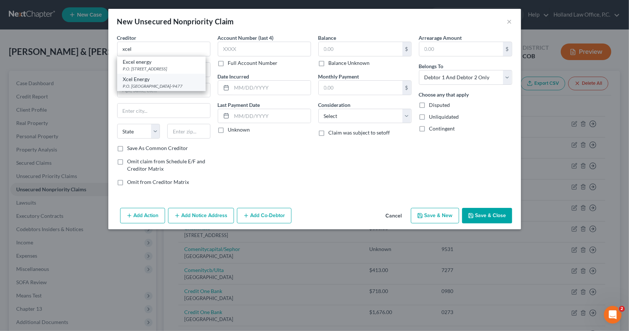
click at [164, 76] on div "Xcel Energy" at bounding box center [161, 79] width 77 height 7
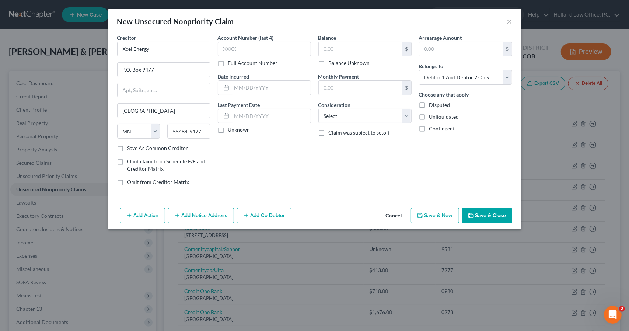
click at [154, 158] on span "Omit claim from Schedule E/F and Creditor Matrix" at bounding box center [166, 165] width 78 height 14
click at [135, 158] on input "Omit claim from Schedule E/F and Creditor Matrix" at bounding box center [132, 160] width 5 height 5
click at [245, 116] on input "text" at bounding box center [271, 116] width 79 height 14
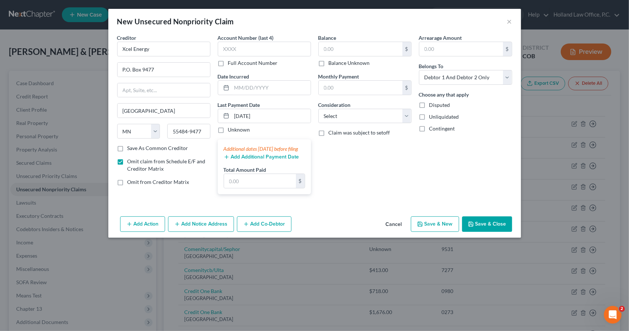
click at [244, 160] on button "Add Additional Payment Date" at bounding box center [262, 157] width 76 height 6
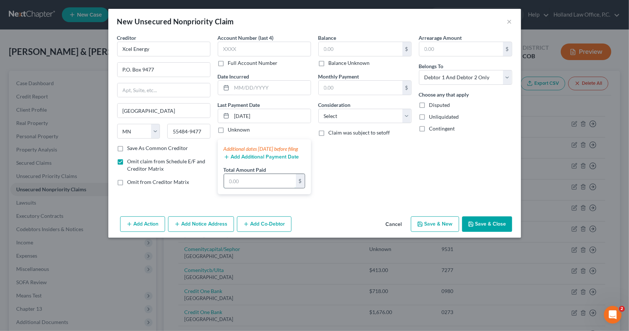
click at [250, 185] on input "text" at bounding box center [260, 181] width 72 height 14
click at [492, 229] on button "Save & Close" at bounding box center [487, 223] width 50 height 15
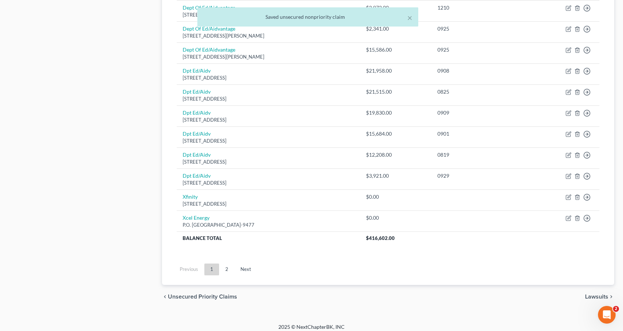
scroll to position [557, 0]
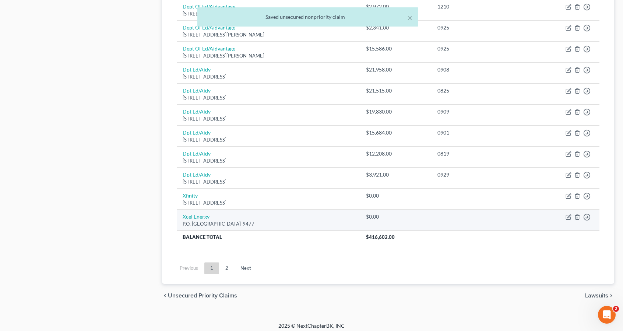
click at [197, 213] on link "Xcel Energy" at bounding box center [196, 216] width 27 height 6
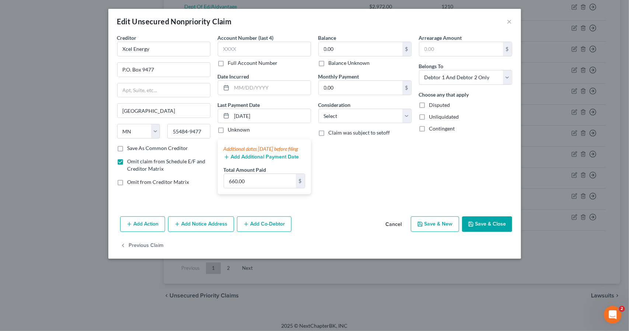
click at [271, 160] on button "Add Additional Payment Date" at bounding box center [262, 157] width 76 height 6
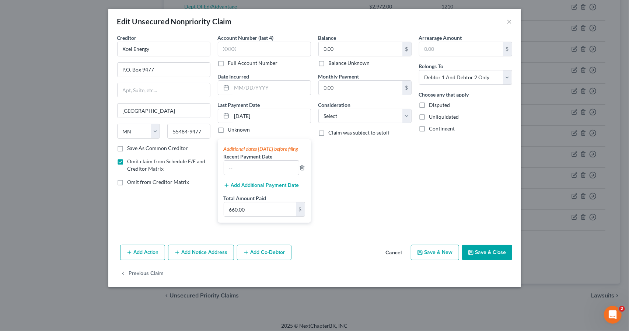
click at [271, 188] on button "Add Additional Payment Date" at bounding box center [262, 185] width 76 height 6
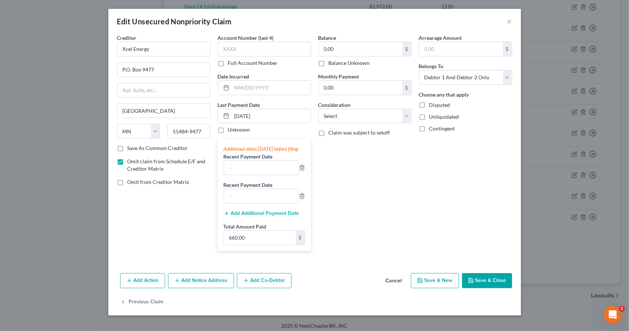
click at [276, 216] on button "Add Additional Payment Date" at bounding box center [262, 213] width 76 height 6
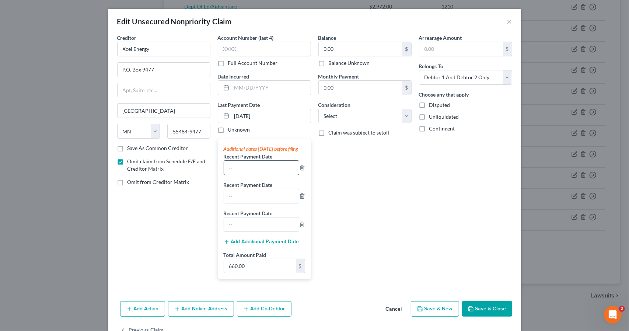
click at [269, 168] on input "text" at bounding box center [261, 168] width 75 height 14
click at [474, 316] on button "Save & Close" at bounding box center [487, 308] width 50 height 15
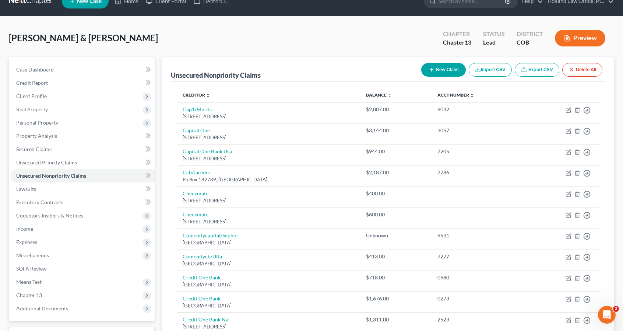
scroll to position [0, 0]
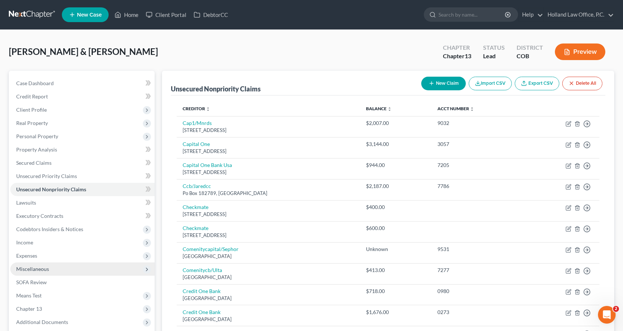
click at [105, 265] on span "Miscellaneous" at bounding box center [82, 268] width 144 height 13
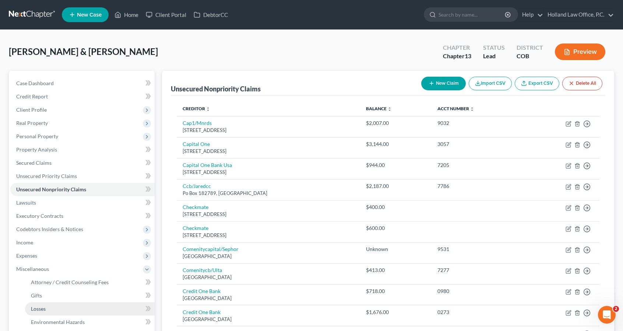
click at [101, 308] on link "Losses" at bounding box center [90, 308] width 130 height 13
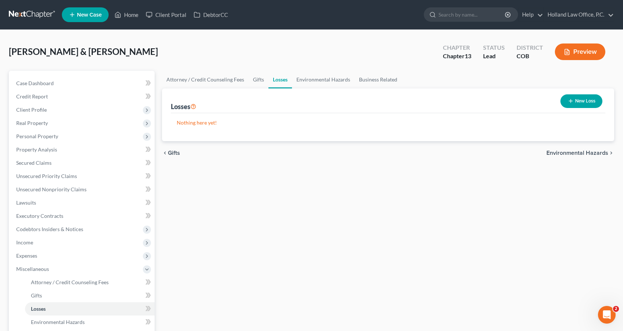
click at [583, 100] on button "New Loss" at bounding box center [582, 101] width 42 height 14
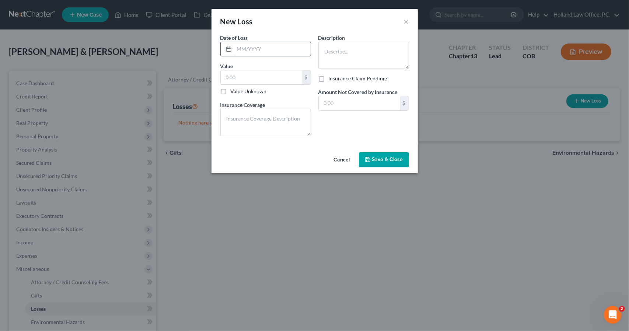
click at [262, 47] on input "text" at bounding box center [272, 49] width 76 height 14
click at [349, 59] on textarea at bounding box center [363, 55] width 91 height 27
click at [404, 159] on button "Save & Close" at bounding box center [384, 159] width 50 height 15
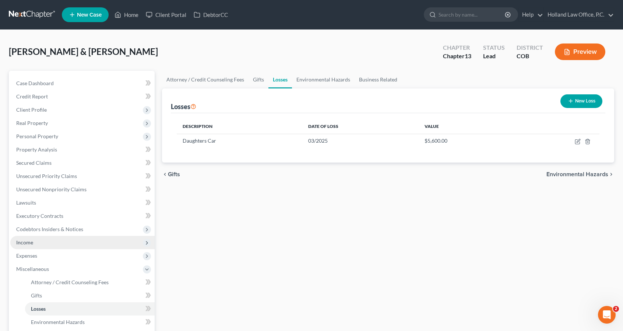
click at [26, 246] on span "Income" at bounding box center [82, 242] width 144 height 13
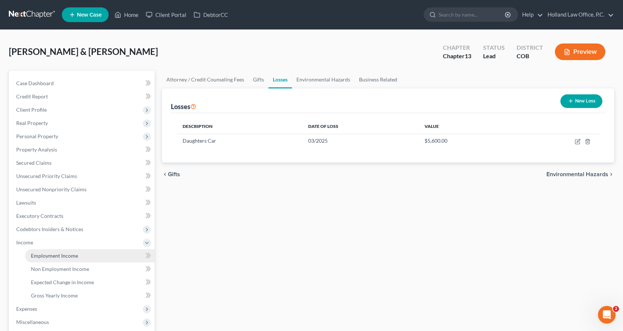
click at [29, 251] on link "Employment Income" at bounding box center [90, 255] width 130 height 13
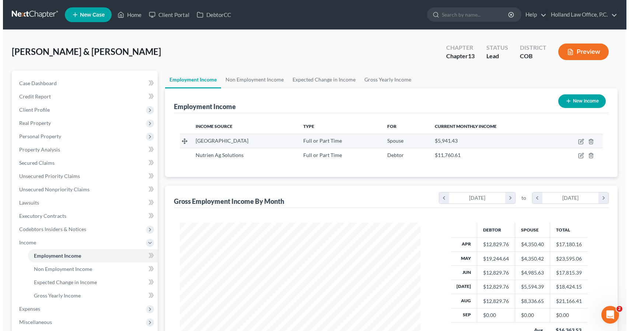
scroll to position [131, 255]
click at [578, 142] on icon "button" at bounding box center [578, 140] width 3 height 3
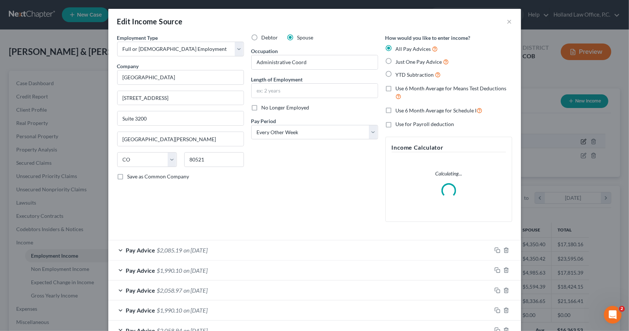
scroll to position [131, 257]
click at [329, 209] on div "Debtor Spouse Occupation Administrative Coord Length of Employment No Longer Em…" at bounding box center [315, 131] width 134 height 194
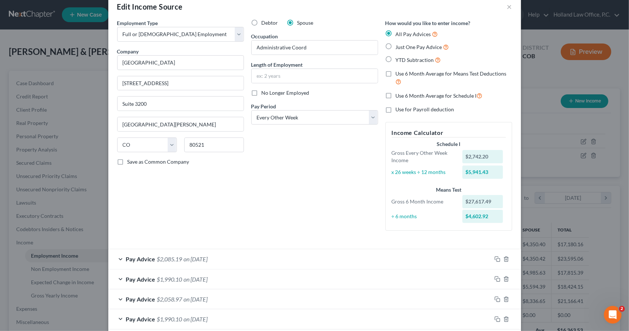
click at [396, 99] on label "Use 6 Month Average for Schedule I" at bounding box center [439, 95] width 87 height 8
click at [399, 96] on input "Use 6 Month Average for Schedule I" at bounding box center [401, 93] width 5 height 5
click at [296, 218] on div "Debtor Spouse Occupation Administrative Coord Length of Employment No Longer Em…" at bounding box center [315, 127] width 134 height 217
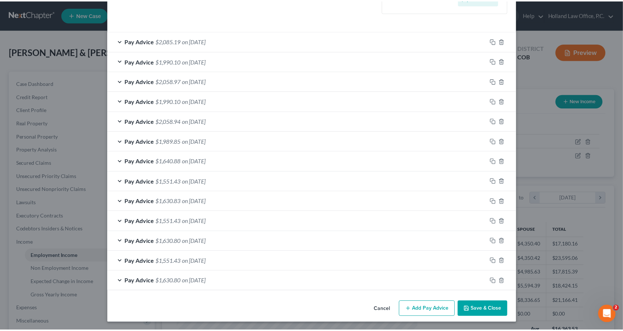
scroll to position [230, 0]
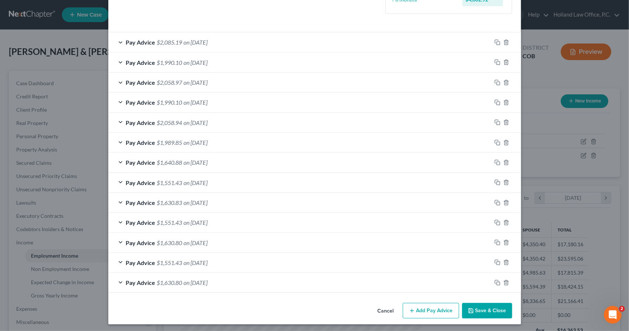
click at [488, 310] on button "Save & Close" at bounding box center [487, 310] width 50 height 15
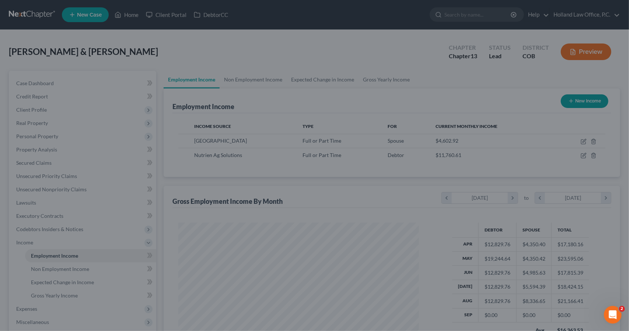
scroll to position [368180, 368056]
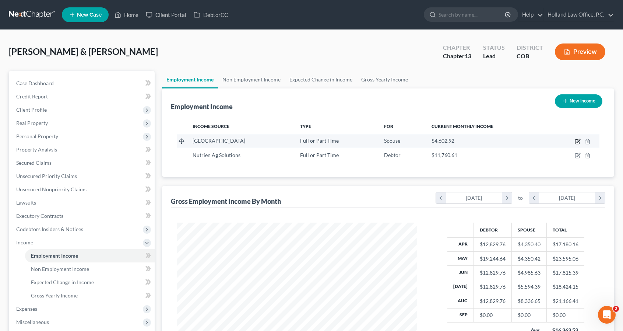
click at [578, 140] on icon "button" at bounding box center [578, 140] width 3 height 3
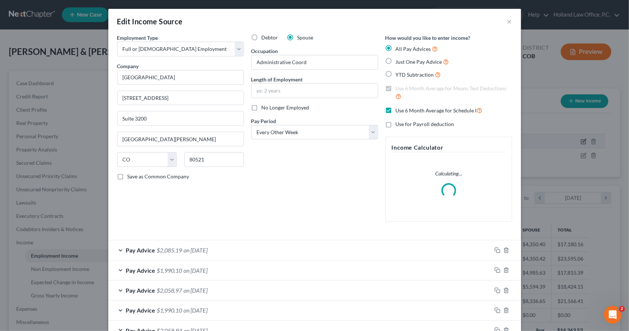
scroll to position [131, 257]
click at [328, 195] on div "Debtor Spouse Occupation Administrative Coord Length of Employment No Longer Em…" at bounding box center [315, 131] width 134 height 194
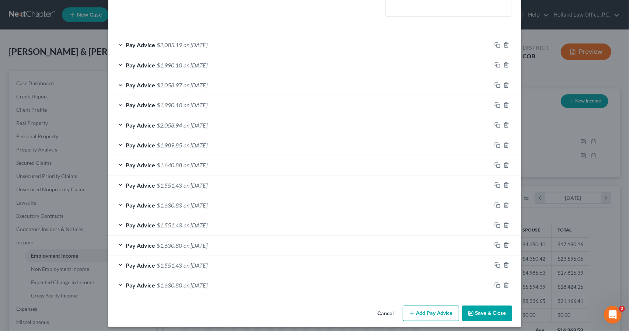
scroll to position [208, 0]
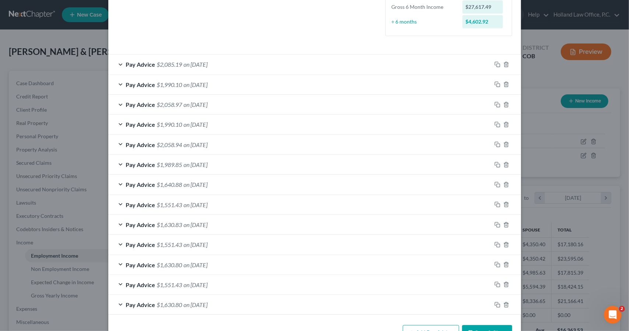
click at [503, 286] on div at bounding box center [505, 284] width 29 height 12
click at [505, 305] on div at bounding box center [505, 305] width 29 height 12
click at [504, 304] on icon "button" at bounding box center [506, 305] width 6 height 6
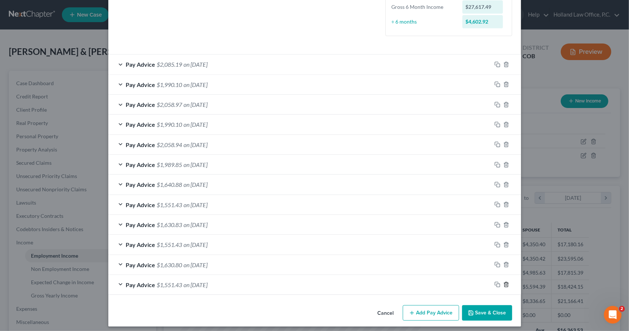
click at [503, 282] on icon "button" at bounding box center [506, 284] width 6 height 6
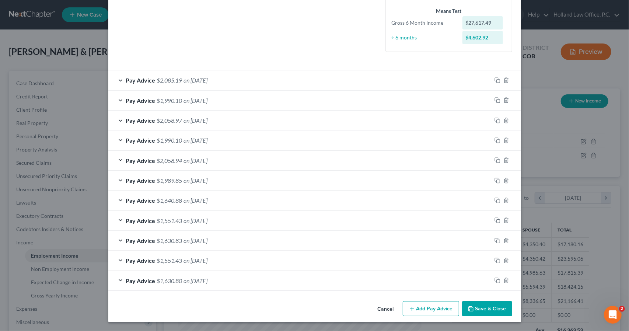
scroll to position [190, 0]
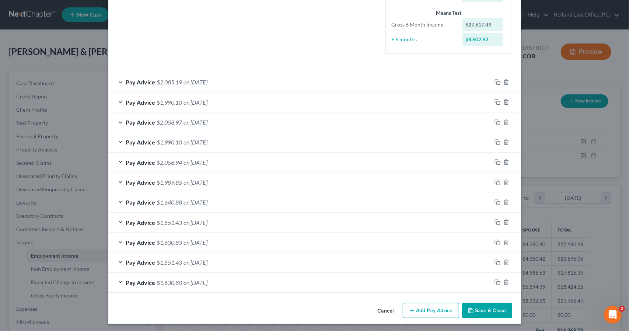
click at [343, 285] on div "Pay Advice $1,630.80 on [DATE]" at bounding box center [299, 283] width 383 height 20
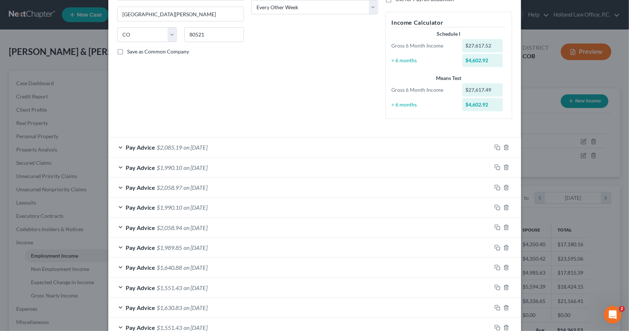
scroll to position [105, 0]
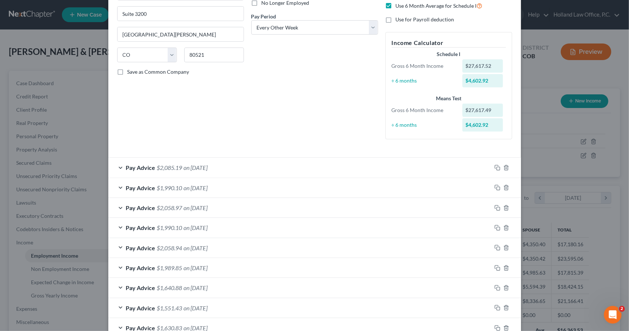
click at [336, 139] on div "Debtor Spouse Occupation Administrative Coord Length of Employment No Longer Em…" at bounding box center [315, 37] width 134 height 216
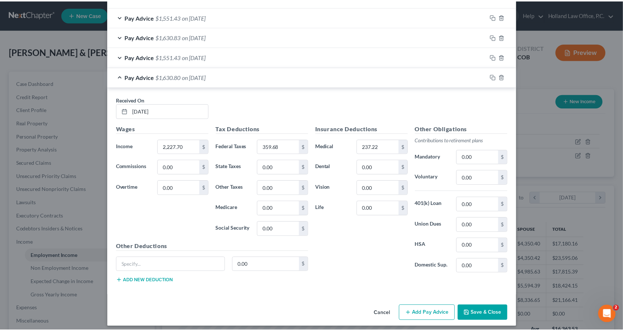
scroll to position [396, 0]
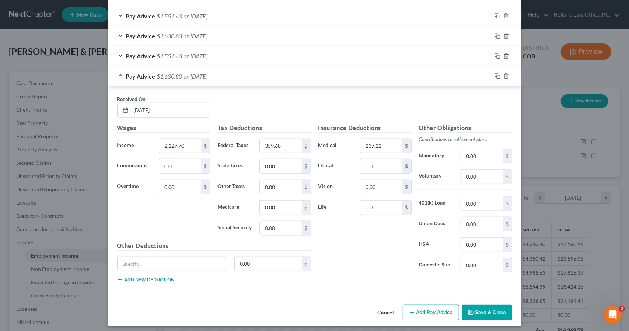
click at [484, 306] on button "Save & Close" at bounding box center [487, 312] width 50 height 15
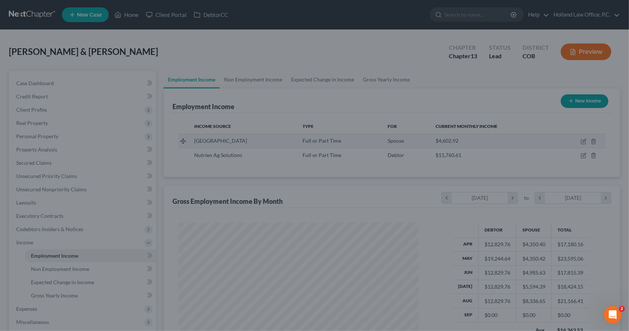
scroll to position [368180, 368056]
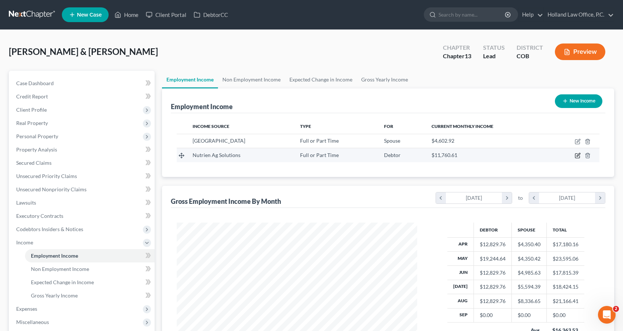
click at [580, 154] on icon "button" at bounding box center [578, 155] width 6 height 6
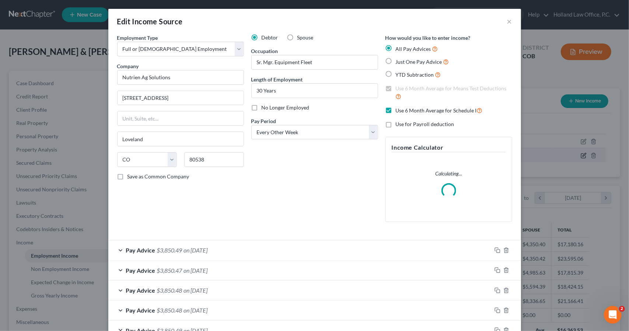
scroll to position [131, 257]
click at [316, 157] on div "Debtor Spouse Occupation Sr. Mgr. Equipment Fleet Length of Employment 30 Years…" at bounding box center [315, 131] width 134 height 194
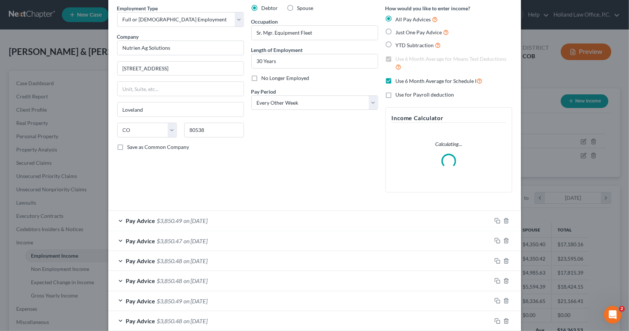
click at [316, 157] on div "Debtor Spouse Occupation Sr. Mgr. Equipment Fleet Length of Employment 30 Years…" at bounding box center [315, 101] width 134 height 194
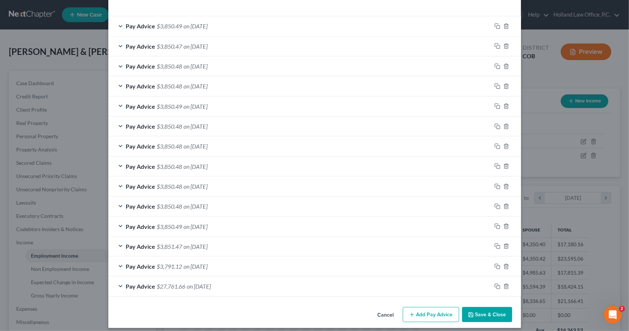
scroll to position [250, 0]
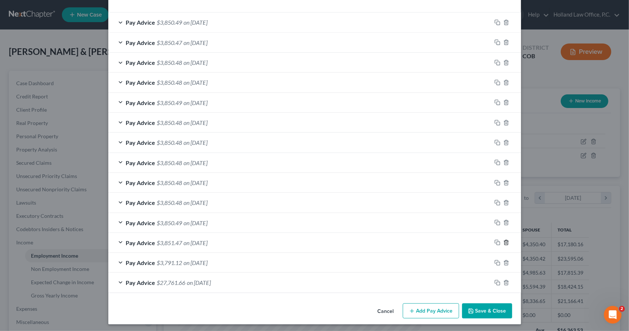
click at [504, 243] on icon "button" at bounding box center [505, 242] width 3 height 5
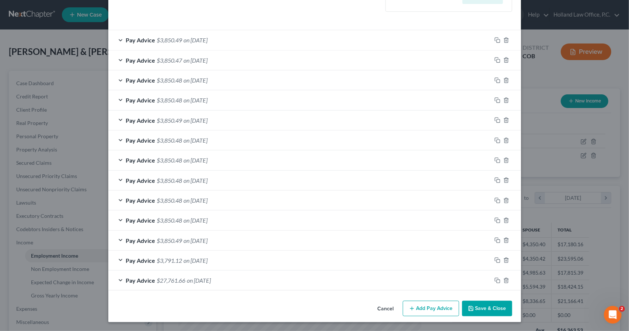
scroll to position [230, 0]
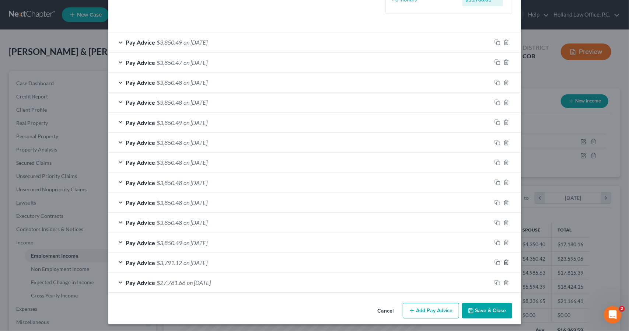
click at [506, 262] on line "button" at bounding box center [506, 262] width 0 height 1
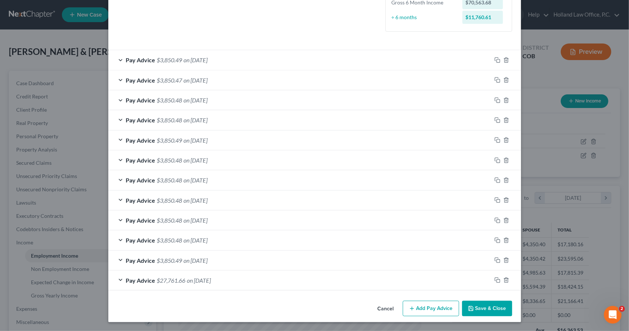
scroll to position [210, 0]
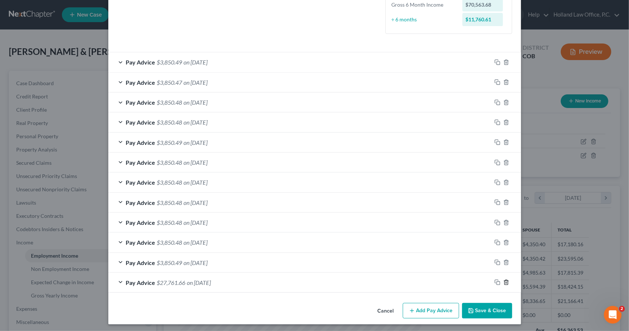
click at [506, 282] on line "button" at bounding box center [506, 282] width 0 height 1
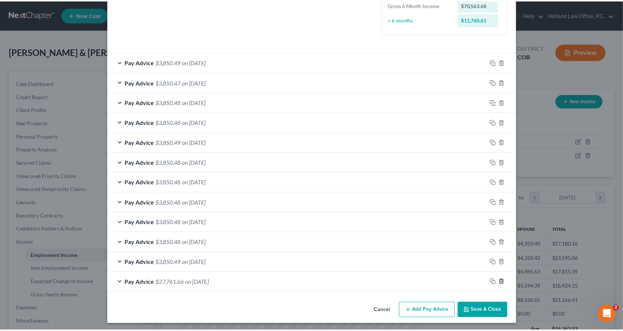
scroll to position [190, 0]
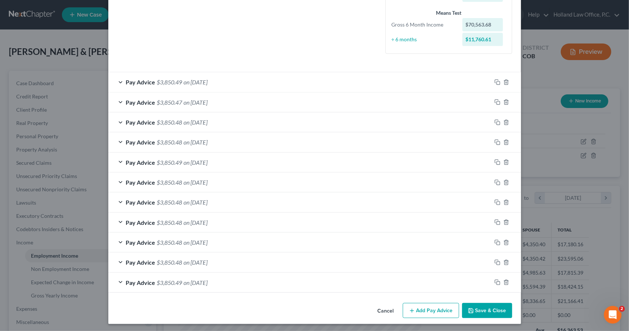
click at [471, 311] on button "Save & Close" at bounding box center [487, 310] width 50 height 15
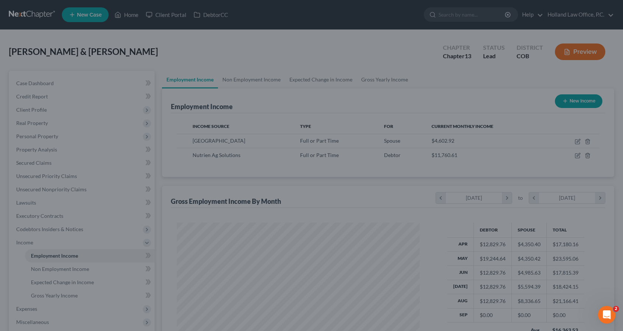
scroll to position [368180, 368056]
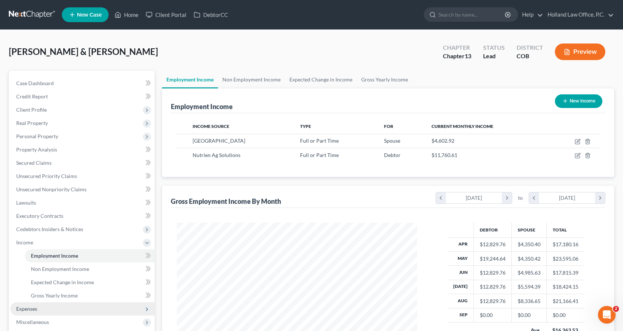
click at [29, 308] on span "Expenses" at bounding box center [26, 308] width 21 height 6
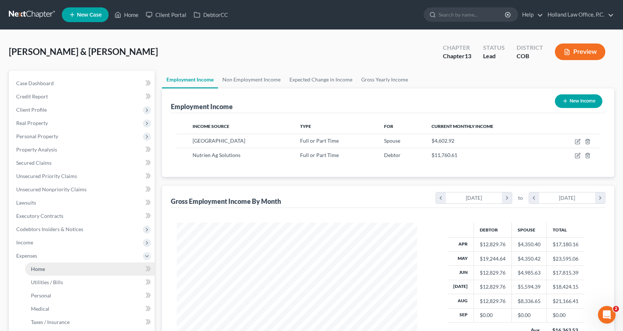
click at [41, 272] on link "Home" at bounding box center [90, 268] width 130 height 13
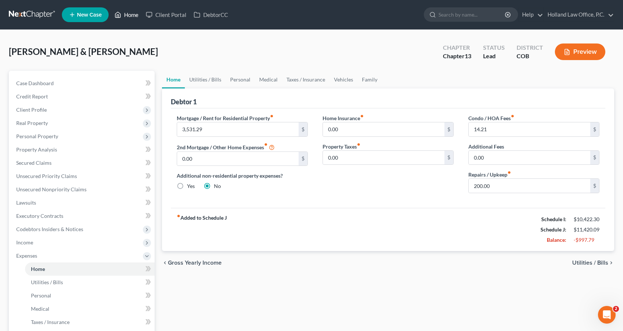
click at [123, 18] on link "Home" at bounding box center [126, 14] width 31 height 13
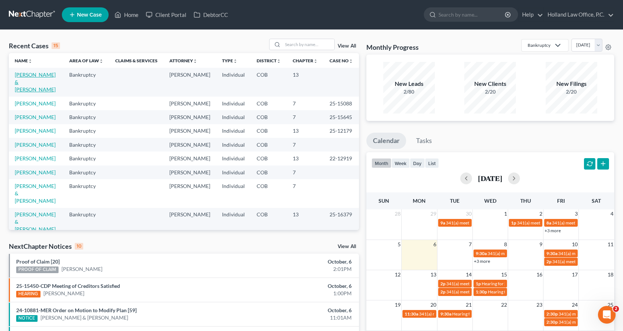
click at [41, 76] on link "[PERSON_NAME] & [PERSON_NAME]" at bounding box center [35, 81] width 41 height 21
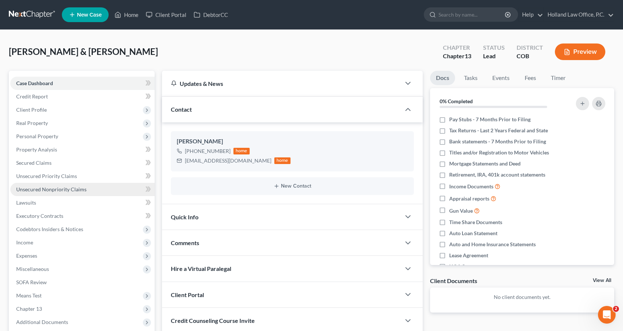
click at [73, 190] on span "Unsecured Nonpriority Claims" at bounding box center [51, 189] width 70 height 6
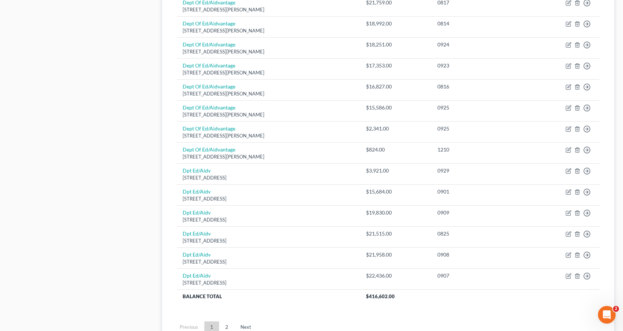
scroll to position [516, 0]
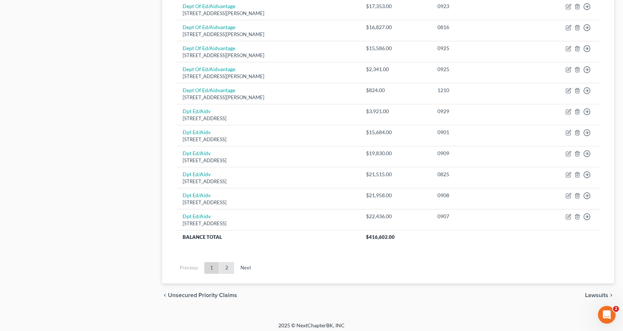
click at [231, 262] on link "2" at bounding box center [227, 268] width 15 height 12
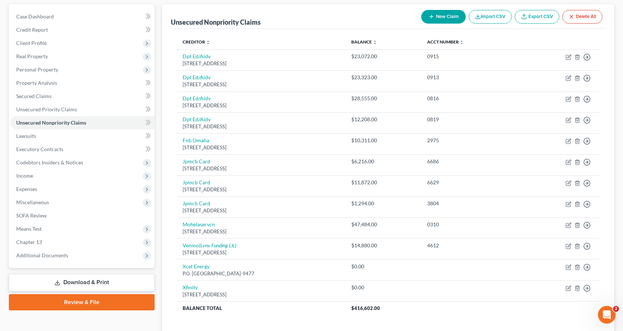
scroll to position [66, 0]
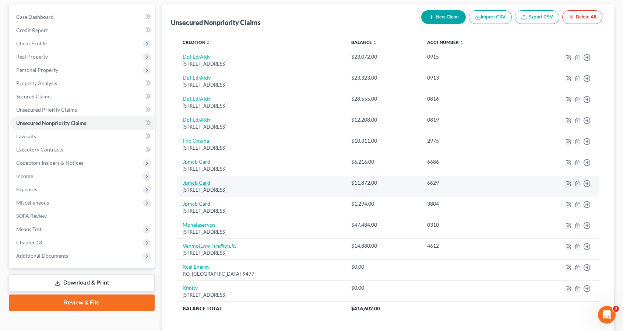
click at [203, 185] on link "Jpmcb Card" at bounding box center [197, 182] width 28 height 6
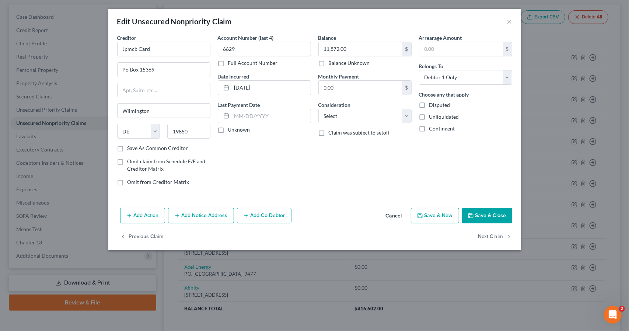
click at [195, 218] on button "Add Notice Address" at bounding box center [201, 215] width 66 height 15
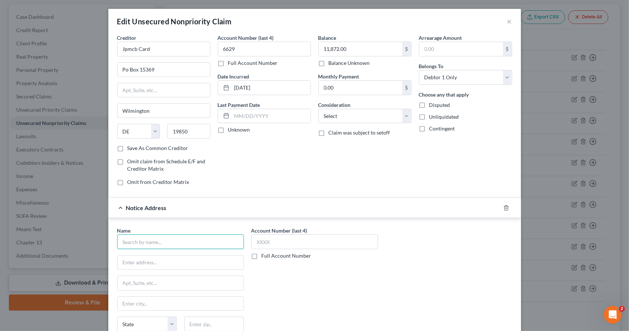
click at [183, 246] on input "text" at bounding box center [180, 241] width 127 height 15
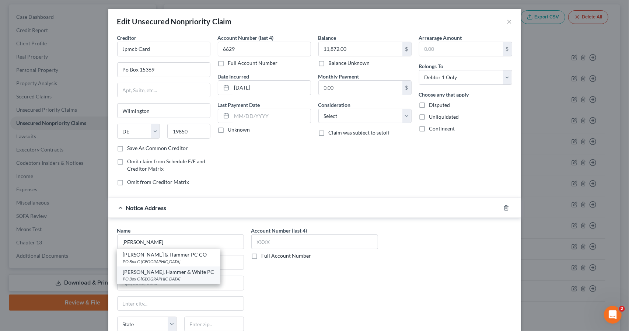
click at [176, 273] on div "[PERSON_NAME], Hammer & White PC" at bounding box center [168, 271] width 91 height 7
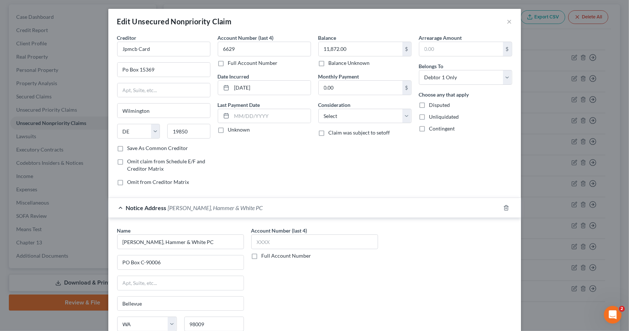
click at [249, 199] on div "Notice Address [PERSON_NAME], Hammer & White PC" at bounding box center [304, 208] width 392 height 20
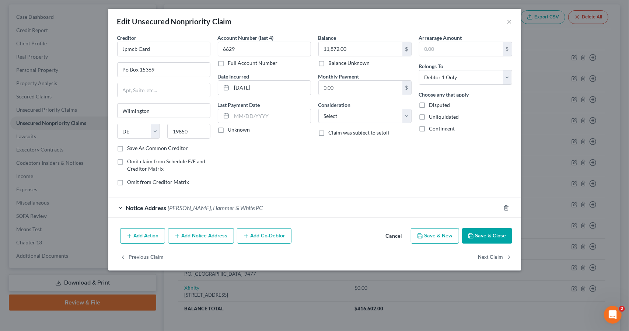
click at [491, 235] on button "Save & Close" at bounding box center [487, 235] width 50 height 15
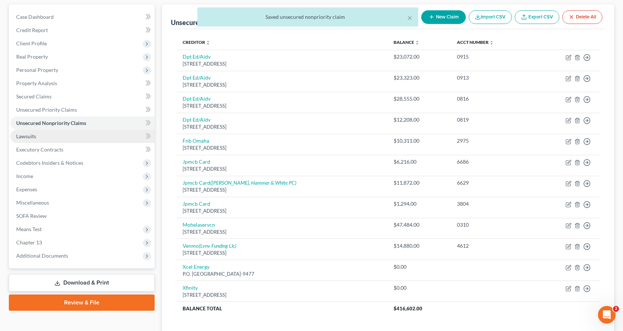
click at [96, 140] on link "Lawsuits" at bounding box center [82, 136] width 144 height 13
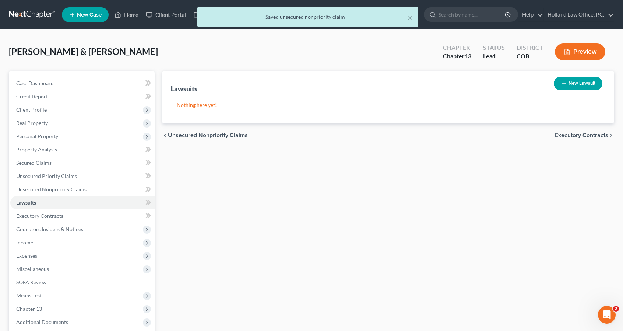
click at [603, 84] on div "New Lawsuit" at bounding box center [578, 84] width 55 height 20
click at [585, 81] on button "New Lawsuit" at bounding box center [578, 84] width 49 height 14
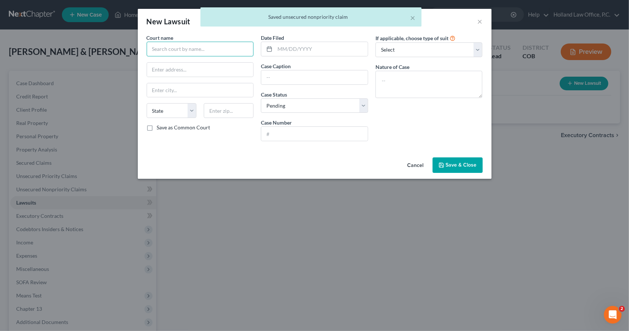
click at [242, 50] on input "text" at bounding box center [200, 49] width 107 height 15
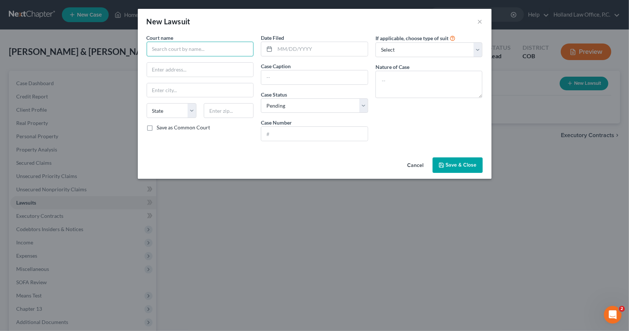
click at [245, 45] on input "text" at bounding box center [200, 49] width 107 height 15
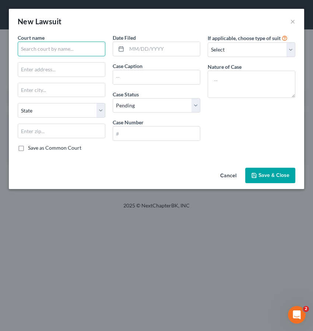
click at [77, 50] on input "text" at bounding box center [62, 49] width 88 height 15
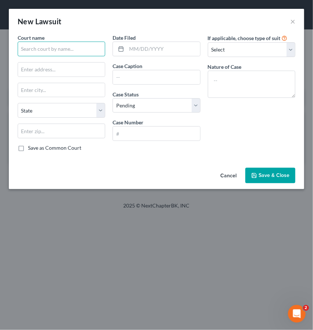
click at [89, 47] on input "text" at bounding box center [62, 49] width 88 height 15
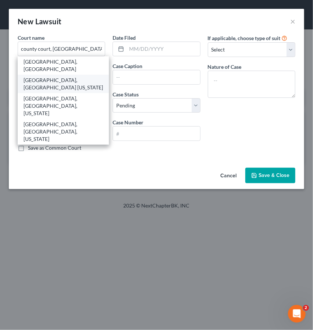
click at [79, 77] on div "[GEOGRAPHIC_DATA], [GEOGRAPHIC_DATA] [US_STATE]" at bounding box center [64, 84] width 80 height 15
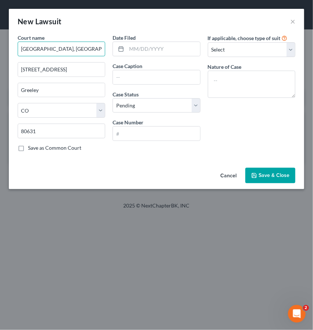
click at [80, 53] on input "[GEOGRAPHIC_DATA], [GEOGRAPHIC_DATA] [US_STATE]" at bounding box center [62, 49] width 88 height 15
drag, startPoint x: 84, startPoint y: 49, endPoint x: 133, endPoint y: 46, distance: 49.4
click at [133, 46] on div "Court name * [GEOGRAPHIC_DATA], [GEOGRAPHIC_DATA] [US_STATE] 915 10th [GEOGRAPH…" at bounding box center [156, 96] width 285 height 124
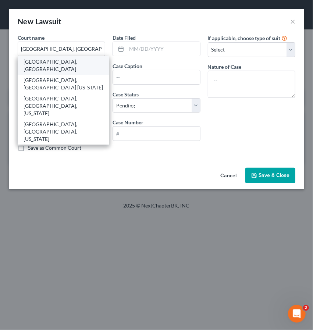
click at [73, 61] on div "[GEOGRAPHIC_DATA], [GEOGRAPHIC_DATA]" at bounding box center [64, 65] width 80 height 15
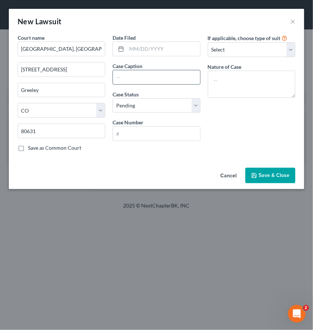
click at [140, 74] on input "text" at bounding box center [156, 77] width 87 height 14
click at [267, 172] on span "Save & Close" at bounding box center [274, 175] width 31 height 6
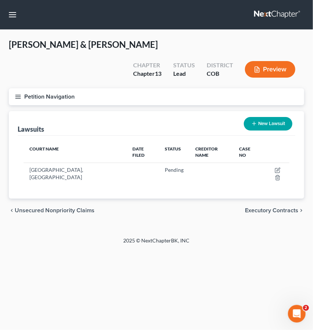
click at [267, 117] on button "New Lawsuit" at bounding box center [268, 124] width 49 height 14
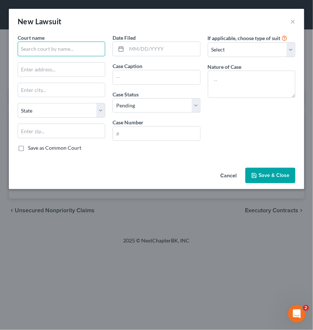
click at [73, 50] on input "text" at bounding box center [62, 49] width 88 height 15
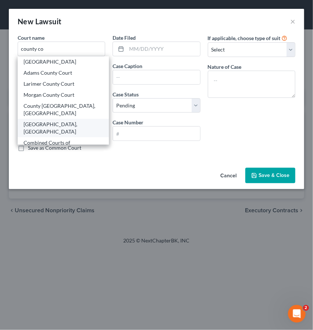
click at [79, 121] on div "[GEOGRAPHIC_DATA], [GEOGRAPHIC_DATA]" at bounding box center [64, 128] width 80 height 15
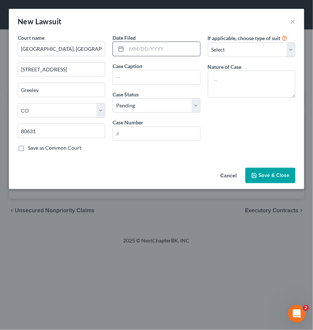
click at [148, 50] on input "text" at bounding box center [163, 49] width 73 height 14
click at [141, 86] on div "Date Filed Case Caption Case Status * Select Pending On Appeal Concluded Case N…" at bounding box center [156, 96] width 95 height 124
click at [141, 85] on div "Date Filed Case Caption Case Status * Select Pending On Appeal Concluded Case N…" at bounding box center [156, 96] width 95 height 124
click at [138, 77] on input "text" at bounding box center [156, 77] width 87 height 14
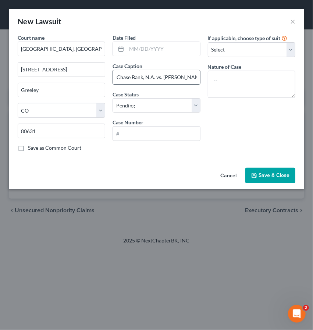
scroll to position [0, 26]
click at [264, 175] on span "Save & Close" at bounding box center [274, 175] width 31 height 6
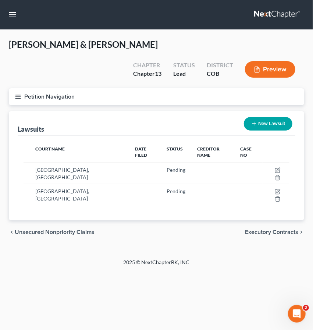
click at [283, 117] on button "New Lawsuit" at bounding box center [268, 124] width 49 height 14
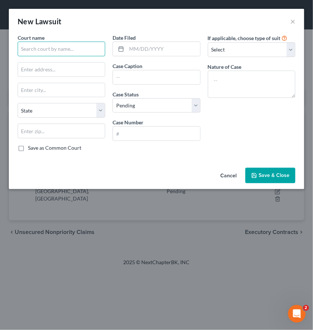
click at [73, 49] on input "text" at bounding box center [62, 49] width 88 height 15
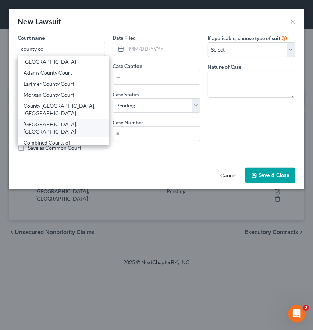
click at [57, 121] on div "[GEOGRAPHIC_DATA], [GEOGRAPHIC_DATA]" at bounding box center [64, 128] width 80 height 15
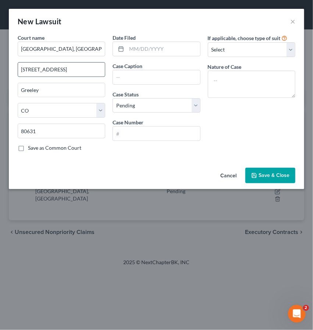
drag, startPoint x: 98, startPoint y: 71, endPoint x: 50, endPoint y: 69, distance: 47.5
click at [50, 69] on input "[STREET_ADDRESS]" at bounding box center [61, 70] width 87 height 14
click at [144, 79] on input "text" at bounding box center [156, 77] width 87 height 14
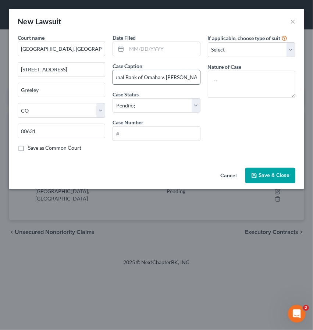
scroll to position [0, 25]
click at [264, 177] on span "Save & Close" at bounding box center [274, 175] width 31 height 6
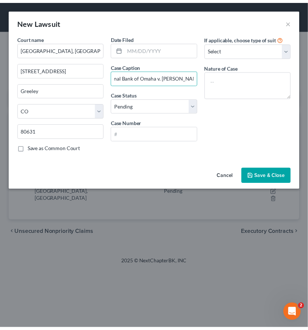
scroll to position [0, 0]
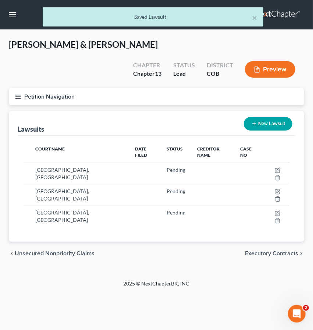
click at [22, 88] on button "Petition Navigation" at bounding box center [157, 96] width 296 height 17
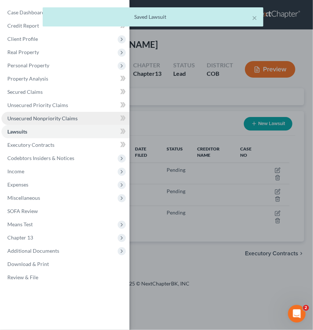
click at [31, 117] on span "Unsecured Nonpriority Claims" at bounding box center [42, 118] width 70 height 6
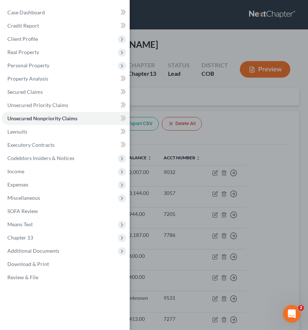
click at [240, 120] on div "Case Dashboard Payments Invoices Payments Payments Credit Report Client Profile" at bounding box center [154, 165] width 308 height 330
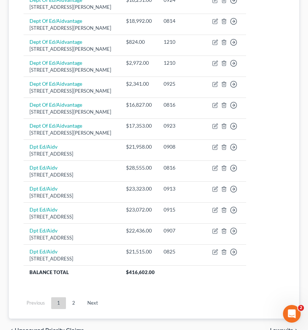
scroll to position [547, 0]
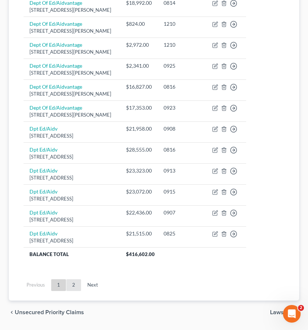
click at [76, 280] on link "2" at bounding box center [73, 286] width 15 height 12
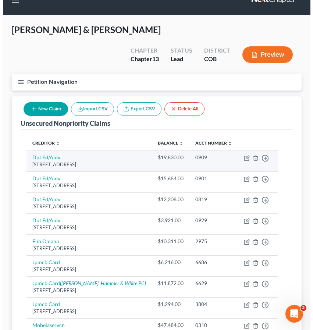
scroll to position [29, 0]
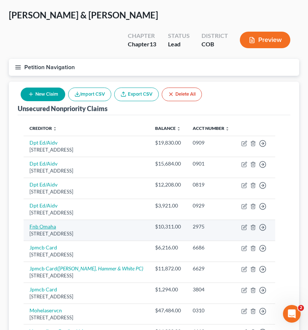
click at [45, 224] on link "Fnb Omaha" at bounding box center [42, 227] width 27 height 6
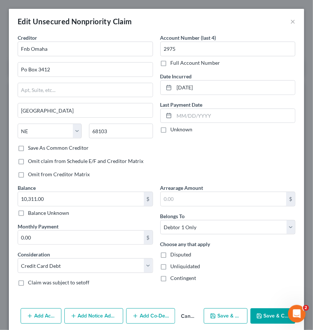
click at [95, 312] on button "Add Notice Address" at bounding box center [93, 316] width 59 height 15
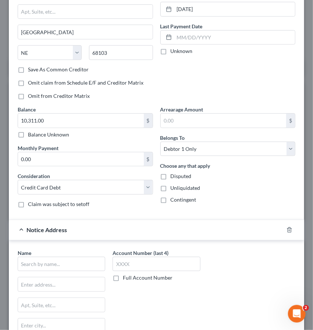
scroll to position [118, 0]
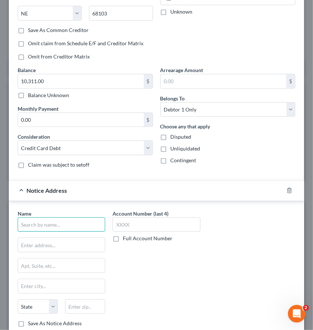
click at [76, 222] on input "text" at bounding box center [62, 225] width 88 height 15
click at [76, 234] on div "Name * BQ & State [US_STATE] AK AR AZ CA CO CT DE DC [GEOGRAPHIC_DATA] [GEOGRAP…" at bounding box center [62, 269] width 88 height 118
click at [72, 224] on input "BQ &" at bounding box center [62, 225] width 88 height 15
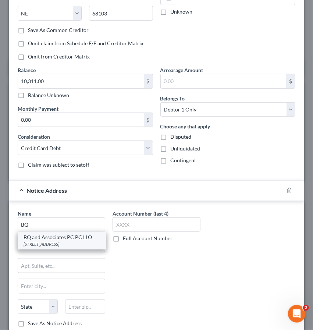
click at [66, 241] on div "[STREET_ADDRESS]" at bounding box center [62, 244] width 77 height 6
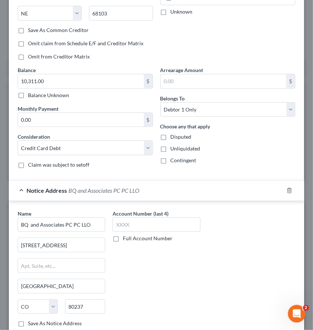
click at [110, 188] on span "BQ and Associates PC PC LLO" at bounding box center [104, 190] width 71 height 7
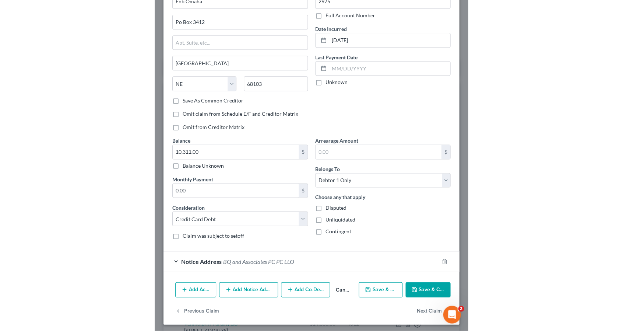
scroll to position [48, 0]
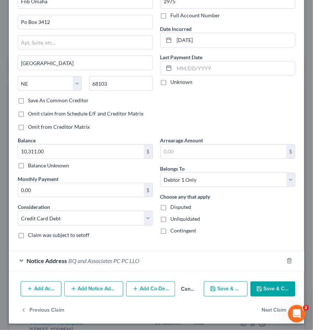
click at [261, 289] on button "Save & Close" at bounding box center [273, 289] width 45 height 15
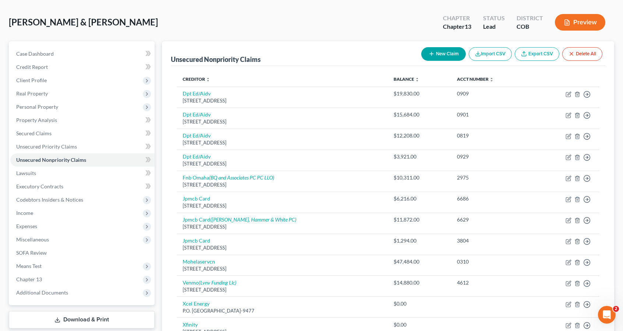
click at [214, 37] on div "[PERSON_NAME] & [PERSON_NAME] Upgraded Chapter Chapter 13 Status Lead District …" at bounding box center [312, 25] width 606 height 32
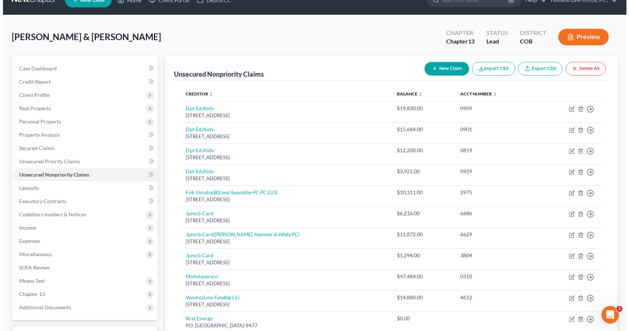
scroll to position [0, 0]
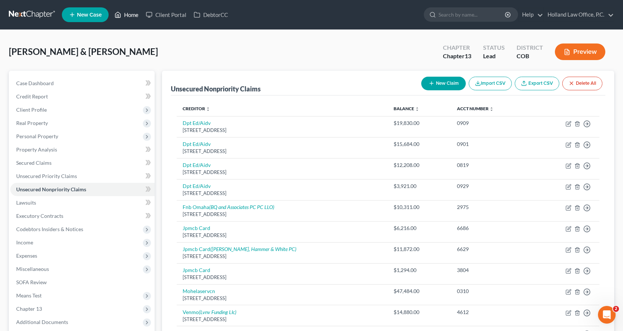
click at [138, 15] on link "Home" at bounding box center [126, 14] width 31 height 13
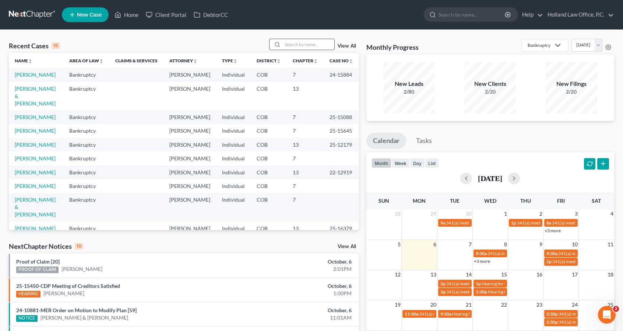
click at [306, 45] on input "search" at bounding box center [309, 44] width 52 height 11
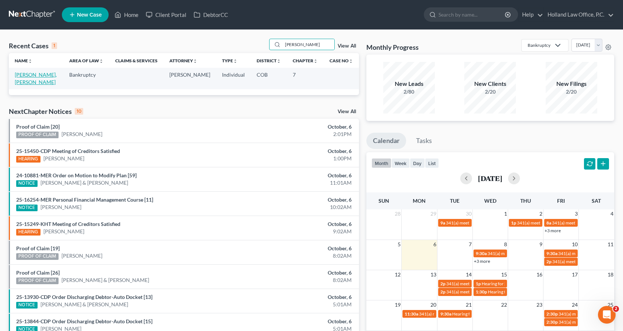
click at [42, 73] on link "[PERSON_NAME], [PERSON_NAME]" at bounding box center [36, 78] width 42 height 14
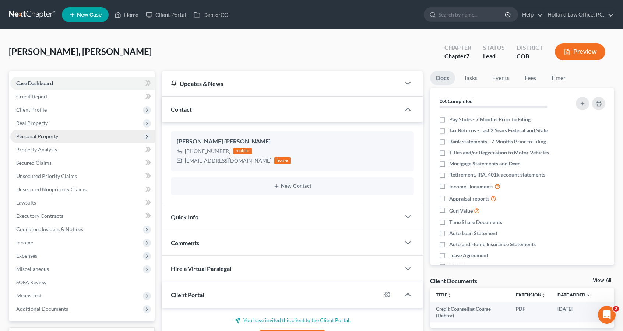
click at [106, 136] on span "Personal Property" at bounding box center [82, 136] width 144 height 13
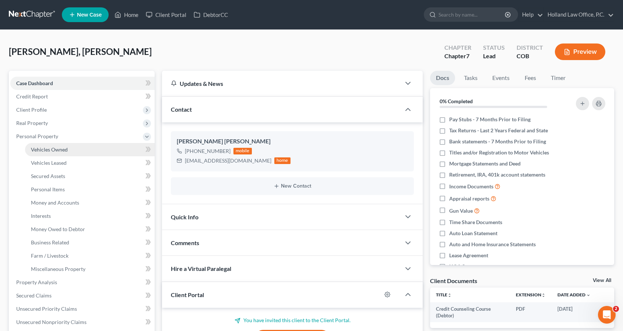
click at [105, 143] on link "Vehicles Owned" at bounding box center [90, 149] width 130 height 13
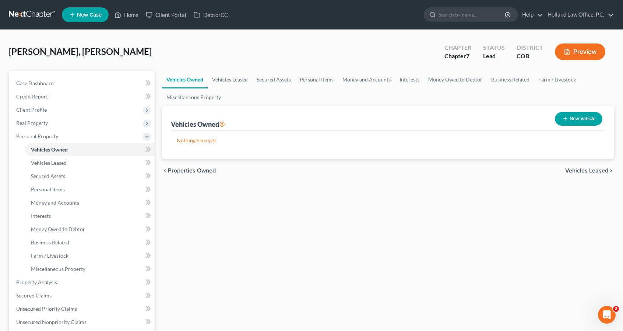
click at [579, 114] on button "New Vehicle" at bounding box center [579, 119] width 48 height 14
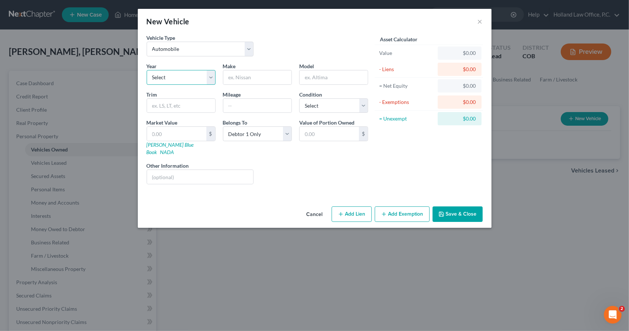
click at [208, 79] on select "Select 2026 2025 2024 2023 2022 2021 2020 2019 2018 2017 2016 2015 2014 2013 20…" at bounding box center [181, 77] width 69 height 15
click at [147, 70] on select "Select 2026 2025 2024 2023 2022 2021 2020 2019 2018 2017 2016 2015 2014 2013 20…" at bounding box center [181, 77] width 69 height 15
click at [389, 208] on button "Add Exemption" at bounding box center [402, 213] width 55 height 15
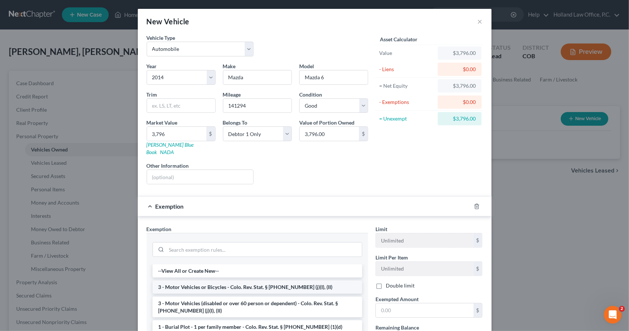
click at [247, 280] on li "3 - Motor Vehicles or Bicycles - Colo. Rev. Stat. § [PHONE_NUMBER] (j)(I), (II)" at bounding box center [257, 286] width 210 height 13
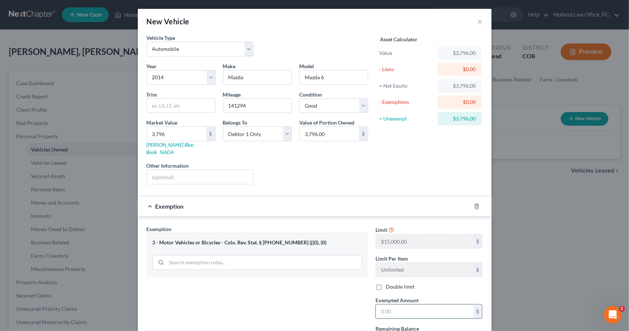
click at [382, 304] on input "text" at bounding box center [425, 311] width 98 height 14
click at [403, 196] on div "Exemption $3,796.00" at bounding box center [304, 206] width 333 height 20
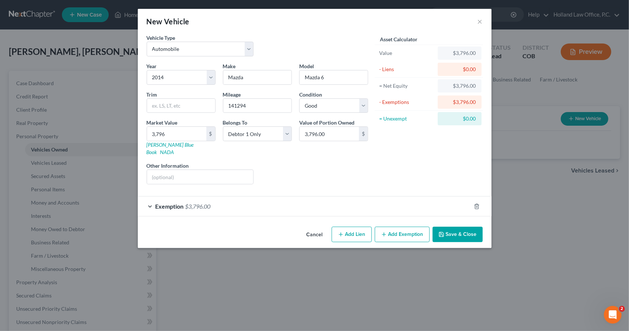
click at [448, 227] on button "Save & Close" at bounding box center [457, 234] width 50 height 15
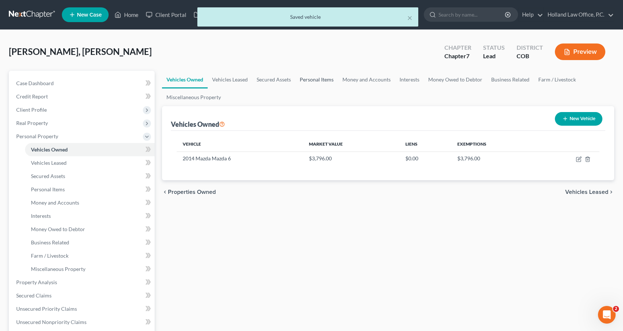
click at [313, 73] on link "Personal Items" at bounding box center [316, 80] width 43 height 18
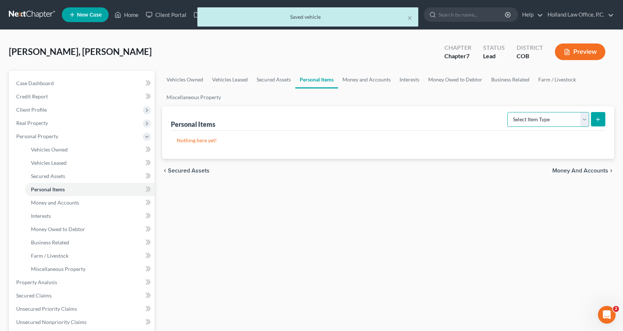
click at [544, 121] on select "Select Item Type Clothing Collectibles Of Value Electronics Firearms Household …" at bounding box center [549, 119] width 82 height 15
click at [509, 112] on select "Select Item Type Clothing Collectibles Of Value Electronics Firearms Household …" at bounding box center [549, 119] width 82 height 15
click at [593, 124] on button "submit" at bounding box center [598, 119] width 14 height 14
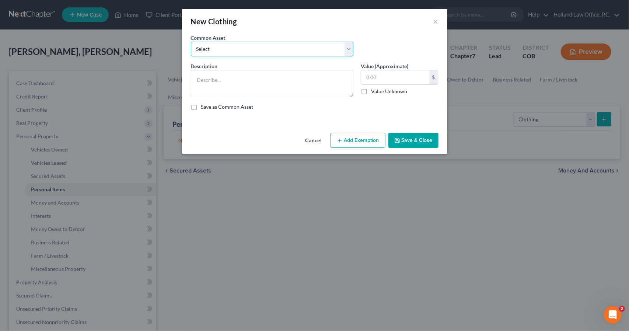
click at [268, 43] on select "Select Women's clothing, shoes and accessories Womens Clothing Childrens Clothi…" at bounding box center [272, 49] width 162 height 15
click at [191, 42] on select "Select Women's clothing, shoes and accessories Womens Clothing Childrens Clothi…" at bounding box center [272, 49] width 162 height 15
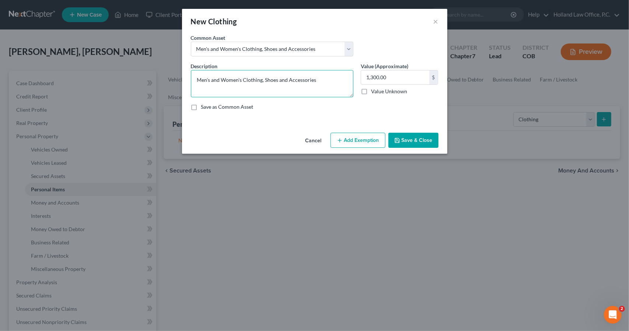
drag, startPoint x: 242, startPoint y: 80, endPoint x: 213, endPoint y: 73, distance: 30.2
click at [213, 73] on textarea "Men's and Women's Clothing, Shoes and Accessories" at bounding box center [272, 83] width 162 height 27
click at [413, 80] on input "1,300.00" at bounding box center [395, 77] width 68 height 14
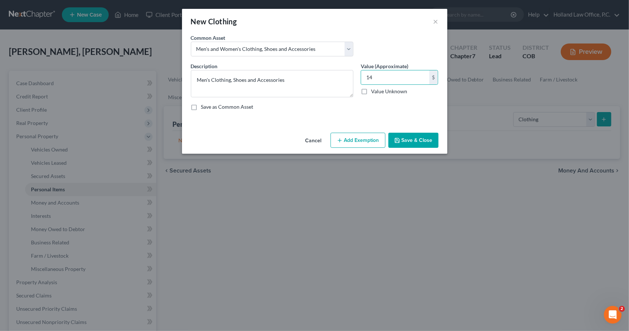
click at [362, 133] on button "Add Exemption" at bounding box center [357, 140] width 55 height 15
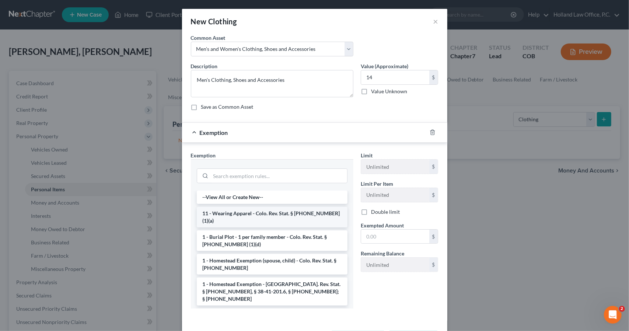
click at [306, 213] on li "11 - Wearing Apparel - Colo. Rev. Stat. § [PHONE_NUMBER] (1)(a)" at bounding box center [272, 217] width 151 height 21
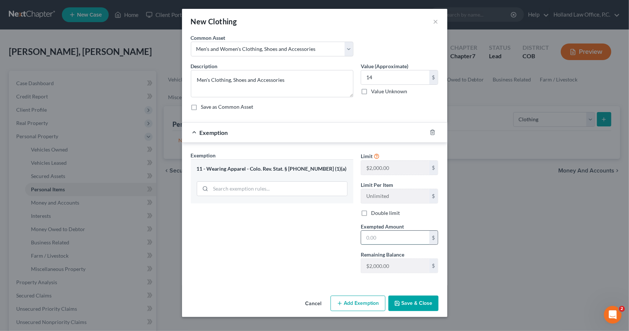
click at [366, 235] on input "text" at bounding box center [395, 238] width 68 height 14
click at [353, 257] on div "Exemption Set must be selected for CA. Exemption * 11 - Wearing Apparel - Colo.…" at bounding box center [272, 214] width 170 height 127
click at [399, 301] on icon "button" at bounding box center [397, 303] width 4 height 4
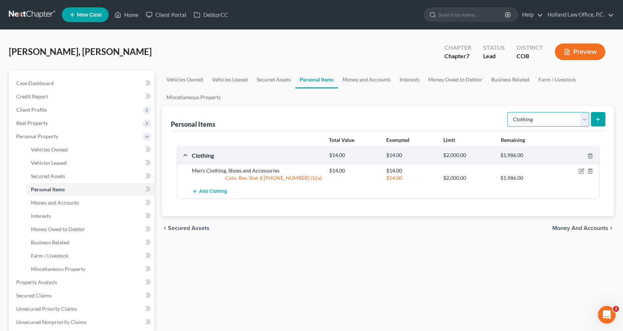
click at [550, 123] on select "Select Item Type Clothing Collectibles Of Value Electronics Firearms Household …" at bounding box center [549, 119] width 82 height 15
click at [509, 112] on select "Select Item Type Clothing Collectibles Of Value Electronics Firearms Household …" at bounding box center [549, 119] width 82 height 15
click at [596, 115] on button "submit" at bounding box center [598, 119] width 14 height 14
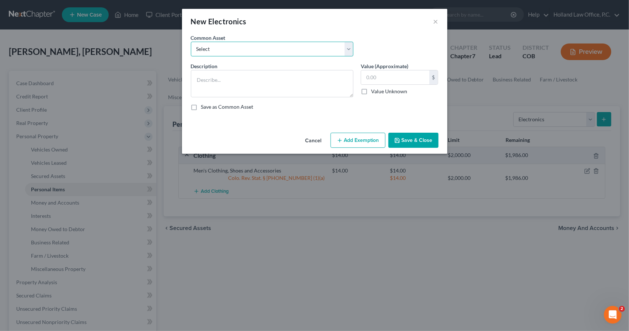
click at [321, 55] on select "Select 3 TV Xbox Computer 2 Tablets 3 Cell Phones nintendo switch playstation T…" at bounding box center [272, 49] width 162 height 15
click at [317, 43] on select "Select 3 TV Xbox Computer 2 Tablets 3 Cell Phones nintendo switch playstation T…" at bounding box center [272, 49] width 162 height 15
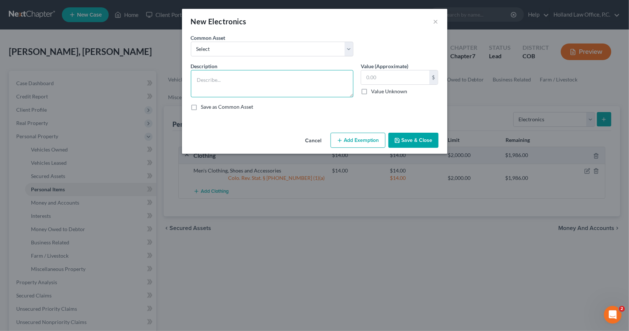
click at [302, 76] on textarea at bounding box center [272, 83] width 162 height 27
click at [359, 145] on button "Add Exemption" at bounding box center [357, 140] width 55 height 15
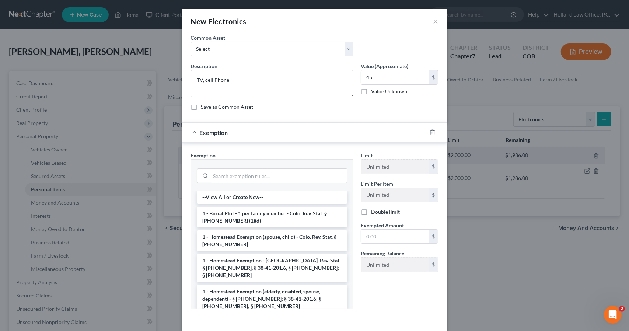
click at [287, 165] on div at bounding box center [272, 174] width 151 height 19
click at [288, 174] on input "search" at bounding box center [279, 176] width 136 height 14
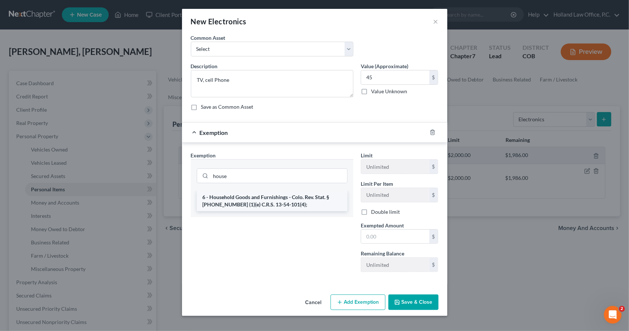
click at [289, 201] on li "6 - Household Goods and Furnishings - Colo. Rev. Stat. § [PHONE_NUMBER] (1)(e) …" at bounding box center [272, 200] width 151 height 21
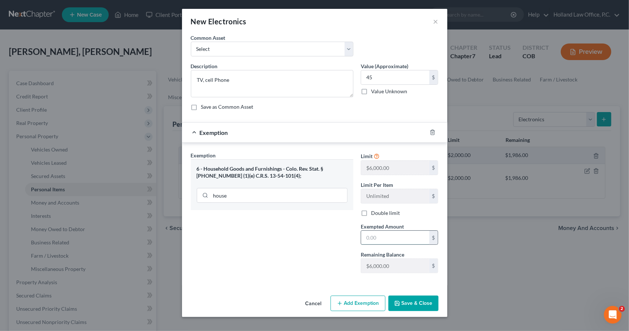
click at [366, 236] on input "text" at bounding box center [395, 238] width 68 height 14
click at [361, 288] on div "An exemption set must first be selected from the Filing Information section. Co…" at bounding box center [314, 163] width 265 height 259
click at [394, 301] on button "Save & Close" at bounding box center [413, 302] width 50 height 15
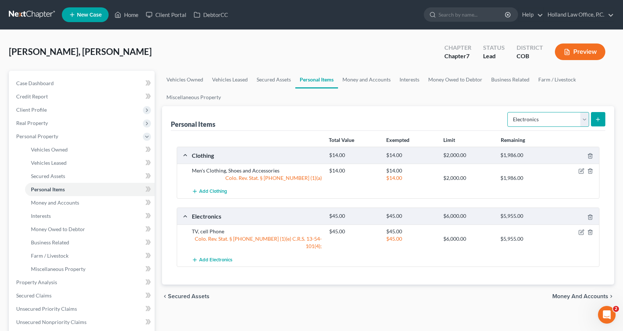
click at [566, 121] on select "Select Item Type Clothing Collectibles Of Value Electronics Firearms Household …" at bounding box center [549, 119] width 82 height 15
click at [509, 112] on select "Select Item Type Clothing Collectibles Of Value Electronics Firearms Household …" at bounding box center [549, 119] width 82 height 15
click at [600, 120] on icon "submit" at bounding box center [598, 119] width 6 height 6
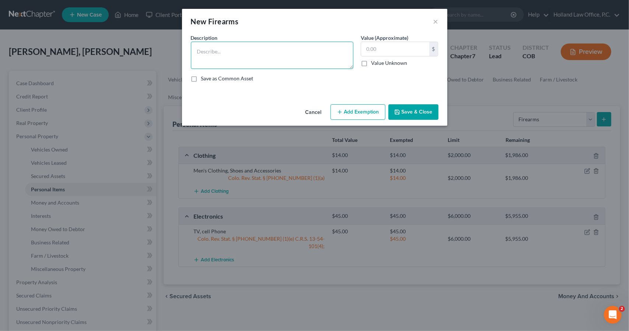
click at [319, 65] on textarea at bounding box center [272, 55] width 162 height 27
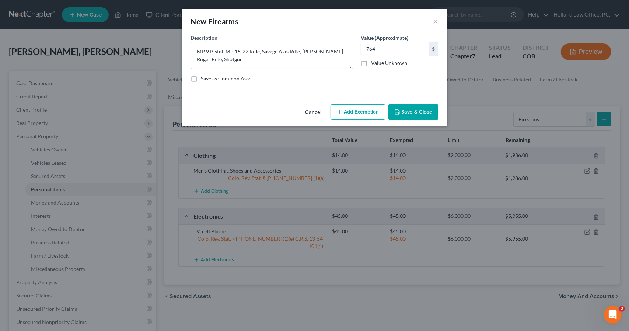
click at [359, 108] on button "Add Exemption" at bounding box center [357, 111] width 55 height 15
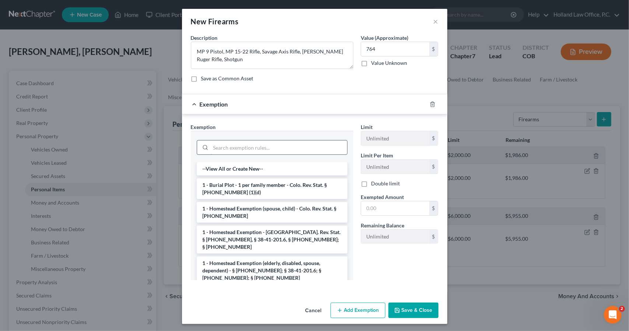
click at [305, 148] on input "search" at bounding box center [279, 147] width 136 height 14
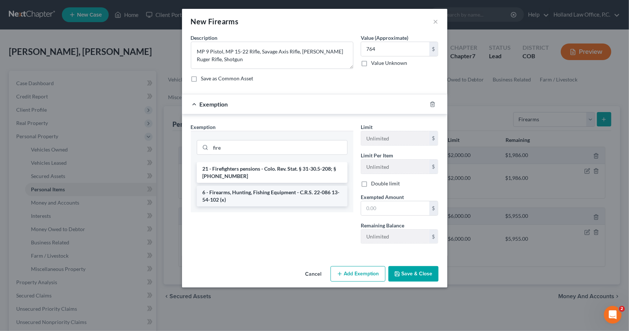
click at [305, 194] on li "6 - Firearms, Hunting, Fishing Equipment - C.R.S. 22-086 13-54-102 (x)" at bounding box center [272, 196] width 151 height 21
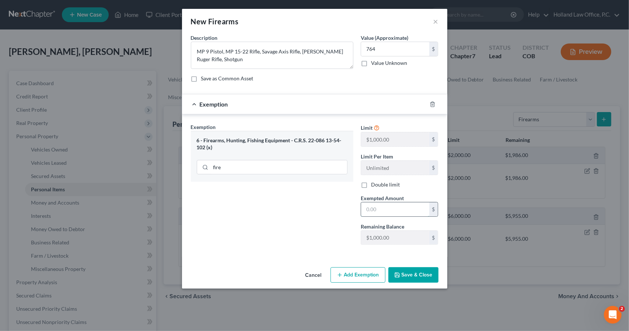
click at [367, 210] on input "text" at bounding box center [395, 209] width 68 height 14
click at [415, 270] on button "Save & Close" at bounding box center [413, 274] width 50 height 15
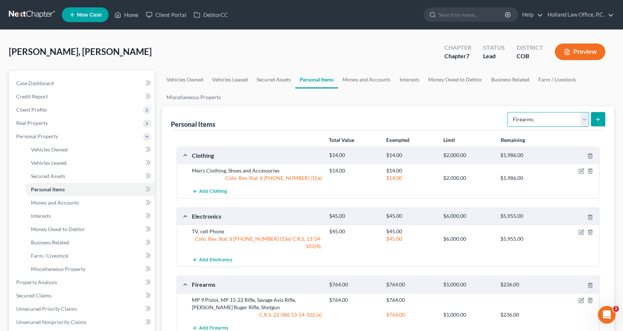
click at [568, 124] on select "Select Item Type Clothing Collectibles Of Value Electronics Firearms Household …" at bounding box center [549, 119] width 82 height 15
click at [509, 112] on select "Select Item Type Clothing Collectibles Of Value Electronics Firearms Household …" at bounding box center [549, 119] width 82 height 15
click at [598, 124] on button "submit" at bounding box center [598, 119] width 14 height 14
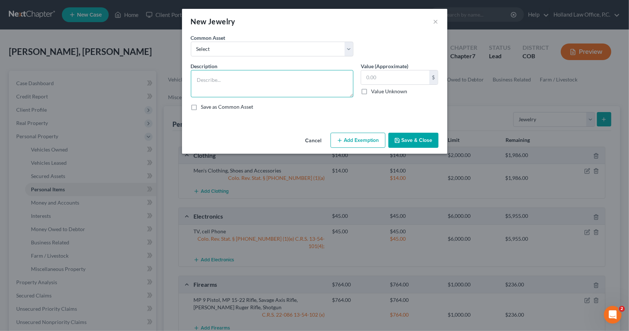
click at [336, 84] on textarea at bounding box center [272, 83] width 162 height 27
click at [355, 136] on button "Add Exemption" at bounding box center [357, 140] width 55 height 15
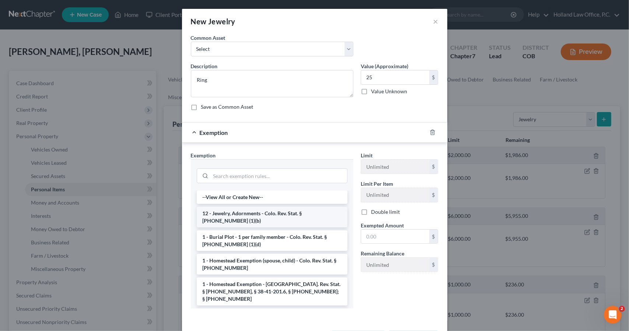
click at [324, 211] on li "12 - Jewelry, Adornments - Colo. Rev. Stat. § [PHONE_NUMBER] (1)(b)" at bounding box center [272, 217] width 151 height 21
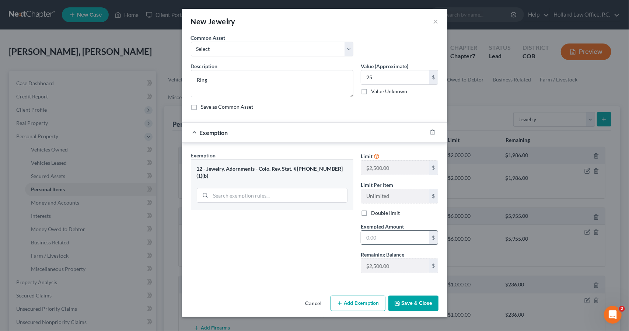
click at [376, 235] on input "text" at bounding box center [395, 238] width 68 height 14
click at [343, 268] on div "Exemption Set must be selected for CA. Exemption * 12 - Jewelry, Adornments - […" at bounding box center [272, 214] width 170 height 127
click at [400, 292] on div "Cancel Add Exemption Save & Close" at bounding box center [314, 304] width 265 height 24
click at [402, 298] on button "Save & Close" at bounding box center [413, 302] width 50 height 15
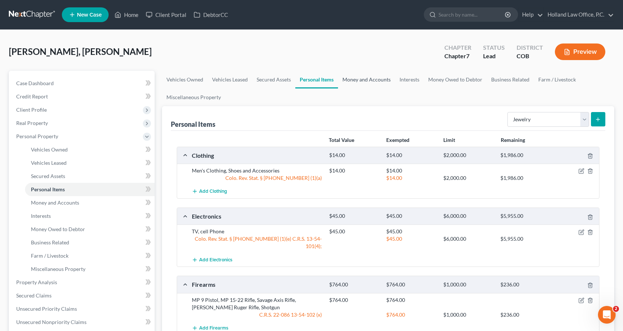
click at [373, 80] on link "Money and Accounts" at bounding box center [366, 80] width 57 height 18
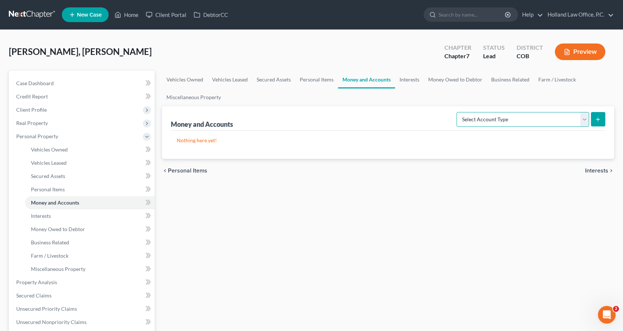
click at [470, 117] on select "Select Account Type Brokerage Cash on Hand Certificates of Deposit Checking Acc…" at bounding box center [523, 119] width 133 height 15
click at [459, 112] on select "Select Account Type Brokerage Cash on Hand Certificates of Deposit Checking Acc…" at bounding box center [523, 119] width 133 height 15
click at [592, 122] on button "submit" at bounding box center [598, 119] width 14 height 14
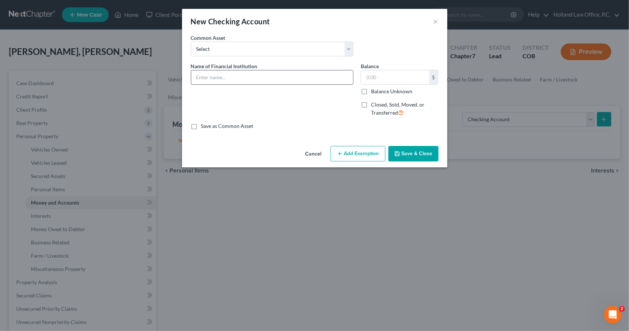
click at [306, 82] on input "text" at bounding box center [272, 77] width 162 height 14
click at [350, 161] on div "Cancel Add Exemption Save & Close" at bounding box center [314, 155] width 265 height 24
click at [348, 151] on button "Add Exemption" at bounding box center [357, 153] width 55 height 15
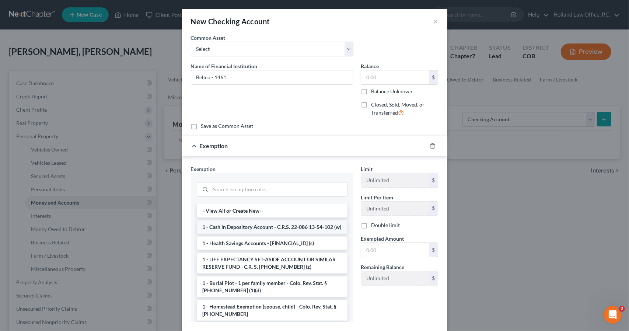
click at [266, 234] on li "1 - Cash in Depository Account - C.R.S. 22-086 13-54-102 (w)" at bounding box center [272, 226] width 151 height 13
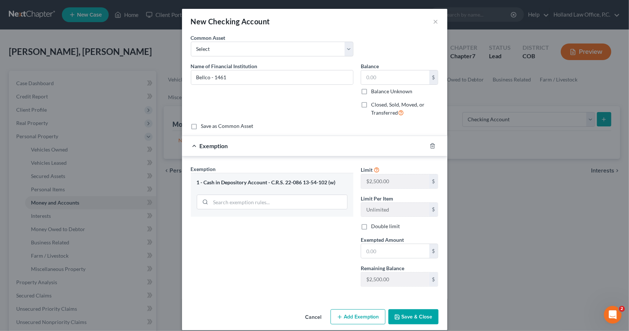
click at [367, 260] on div "Limit $2,500.00 $ Limit Per Item Unlimited $ Double limit Exempted Amount * $ R…" at bounding box center [399, 228] width 85 height 127
click at [368, 255] on input "text" at bounding box center [395, 251] width 68 height 14
click at [405, 311] on button "Save & Close" at bounding box center [413, 316] width 50 height 15
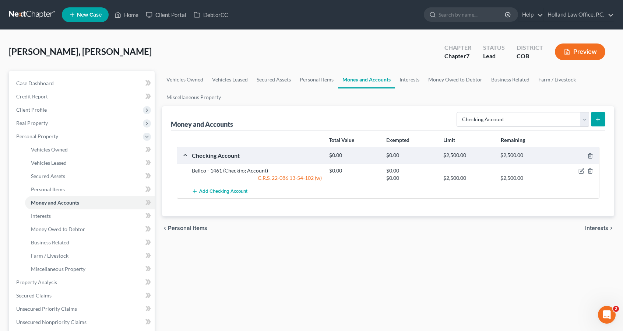
click at [594, 117] on button "submit" at bounding box center [598, 119] width 14 height 14
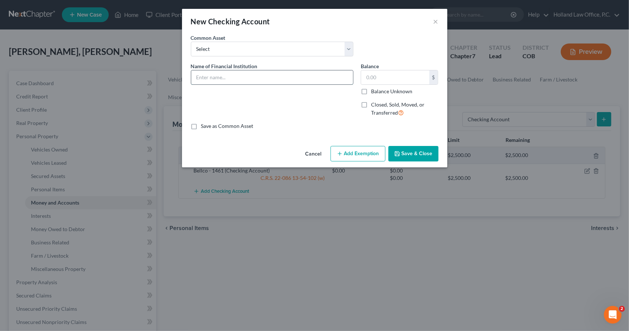
click at [236, 76] on input "text" at bounding box center [272, 77] width 162 height 14
click at [371, 155] on button "Add Exemption" at bounding box center [357, 153] width 55 height 15
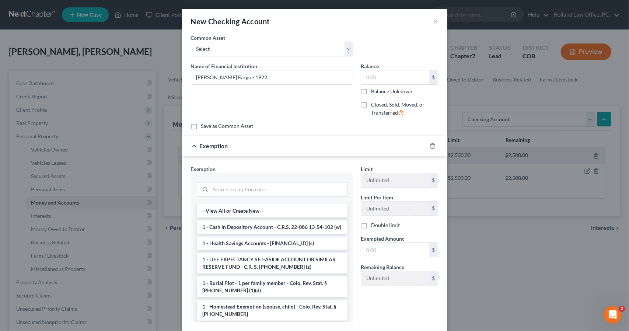
click at [314, 229] on li "1 - Cash in Depository Account - C.R.S. 22-086 13-54-102 (w)" at bounding box center [272, 226] width 151 height 13
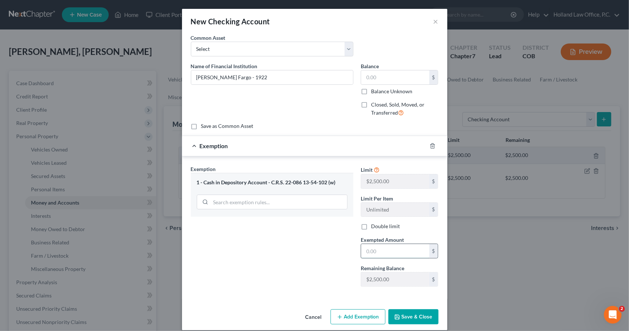
click at [382, 245] on input "text" at bounding box center [395, 251] width 68 height 14
click at [407, 316] on button "Save & Close" at bounding box center [413, 316] width 50 height 15
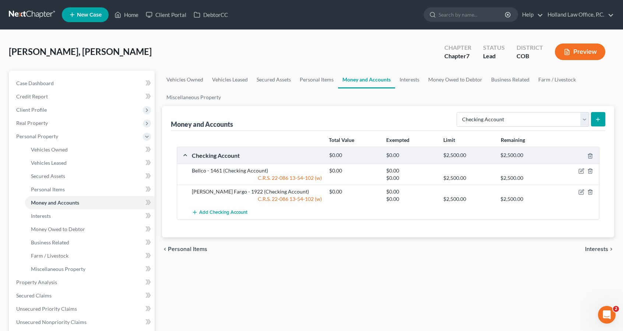
click at [599, 124] on button "submit" at bounding box center [598, 119] width 14 height 14
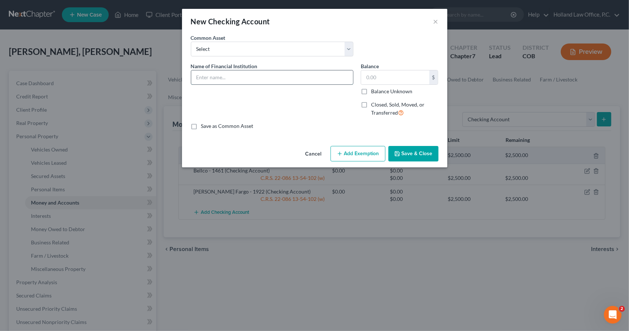
click at [235, 76] on input "text" at bounding box center [272, 77] width 162 height 14
click at [400, 154] on icon "button" at bounding box center [397, 154] width 6 height 6
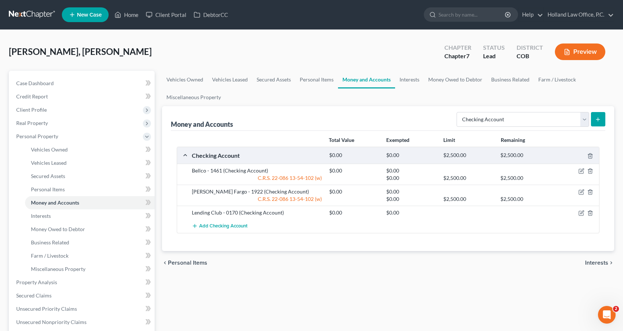
click at [596, 120] on icon "submit" at bounding box center [598, 119] width 6 height 6
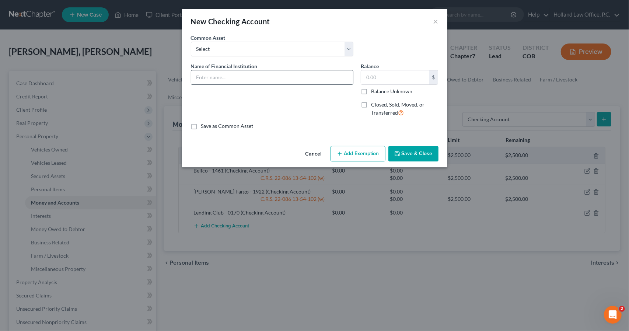
click at [264, 80] on input "text" at bounding box center [272, 77] width 162 height 14
click at [417, 155] on button "Save & Close" at bounding box center [413, 153] width 50 height 15
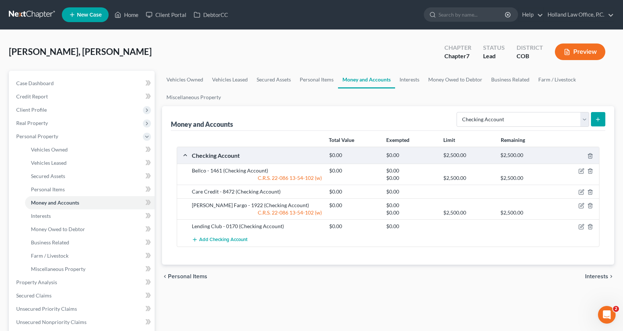
click at [555, 126] on form "Select Account Type Brokerage Cash on Hand Certificates of Deposit Checking Acc…" at bounding box center [531, 119] width 149 height 15
click at [554, 122] on select "Select Account Type Brokerage Cash on Hand Certificates of Deposit Checking Acc…" at bounding box center [523, 119] width 133 height 15
click at [459, 112] on select "Select Account Type Brokerage Cash on Hand Certificates of Deposit Checking Acc…" at bounding box center [523, 119] width 133 height 15
click at [596, 116] on icon "submit" at bounding box center [598, 119] width 6 height 6
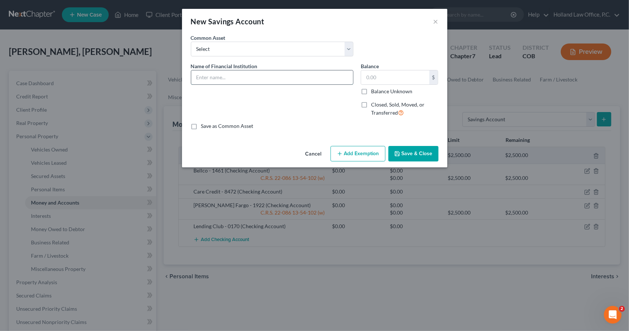
click at [262, 80] on input "text" at bounding box center [272, 77] width 162 height 14
click at [354, 153] on button "Add Exemption" at bounding box center [357, 153] width 55 height 15
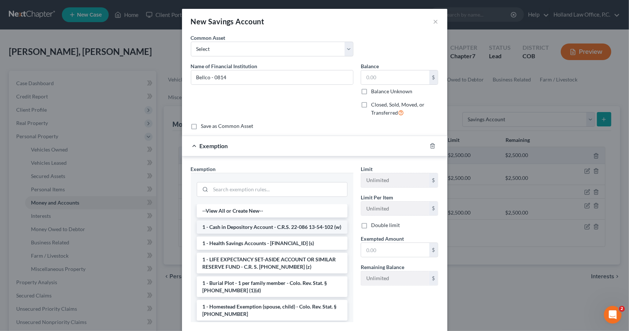
click at [320, 222] on li "1 - Cash in Depository Account - C.R.S. 22-086 13-54-102 (w)" at bounding box center [272, 226] width 151 height 13
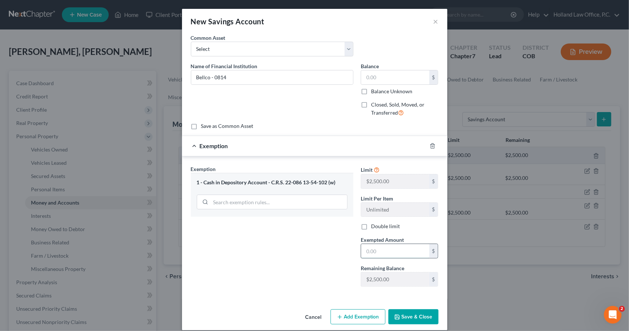
click at [378, 247] on input "text" at bounding box center [395, 251] width 68 height 14
click at [421, 314] on button "Save & Close" at bounding box center [413, 316] width 50 height 15
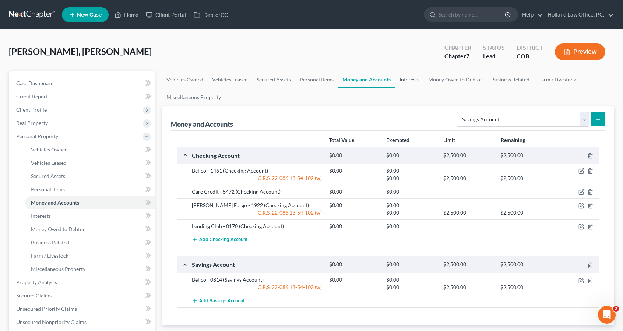
click at [409, 83] on link "Interests" at bounding box center [409, 80] width 29 height 18
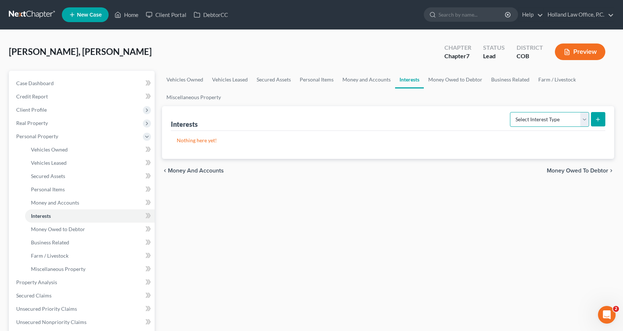
click at [555, 118] on select "Select Interest Type 401K Annuity Bond Education IRA Government Bond Government…" at bounding box center [549, 119] width 79 height 15
click at [511, 112] on select "Select Interest Type 401K Annuity Bond Education IRA Government Bond Government…" at bounding box center [549, 119] width 79 height 15
click at [595, 109] on div "Select Interest Type 401K Annuity Bond Education IRA Government Bond Government…" at bounding box center [556, 119] width 98 height 20
click at [595, 112] on button "submit" at bounding box center [598, 119] width 14 height 14
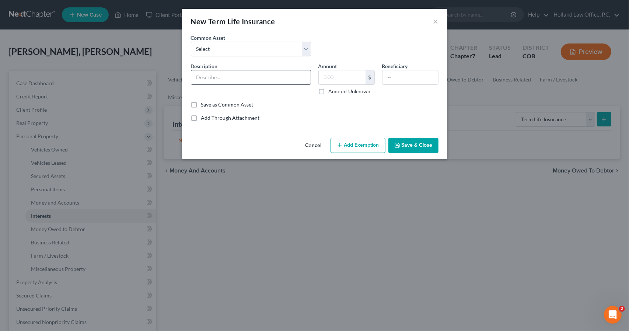
click at [248, 81] on input "text" at bounding box center [250, 77] width 119 height 14
click at [429, 82] on input "text" at bounding box center [410, 77] width 56 height 14
click at [415, 147] on button "Save & Close" at bounding box center [413, 145] width 50 height 15
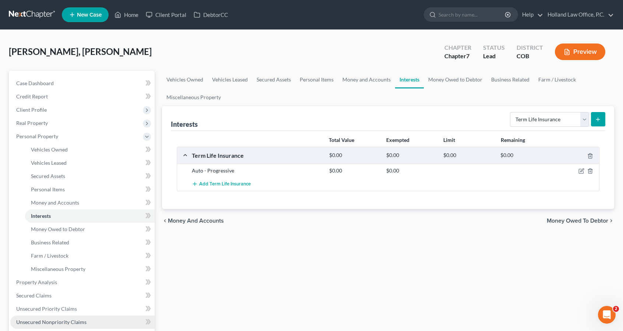
click at [46, 322] on span "Unsecured Nonpriority Claims" at bounding box center [51, 322] width 70 height 6
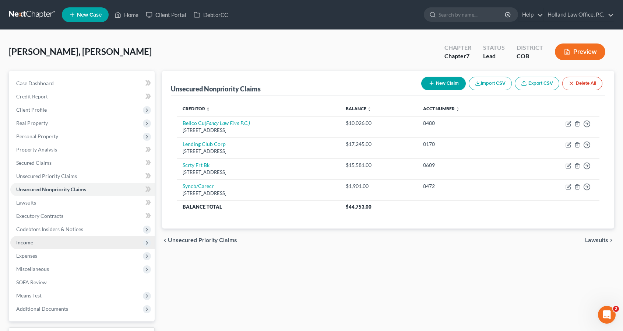
click at [56, 243] on span "Income" at bounding box center [82, 242] width 144 height 13
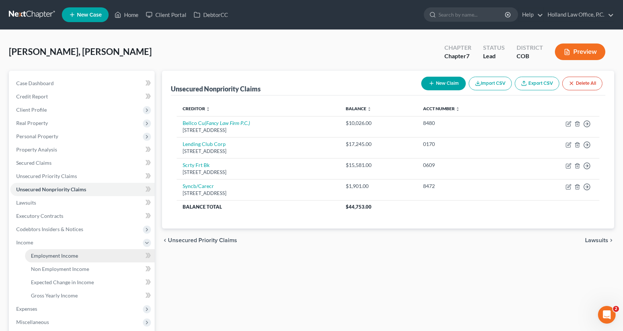
click at [56, 256] on span "Employment Income" at bounding box center [54, 255] width 47 height 6
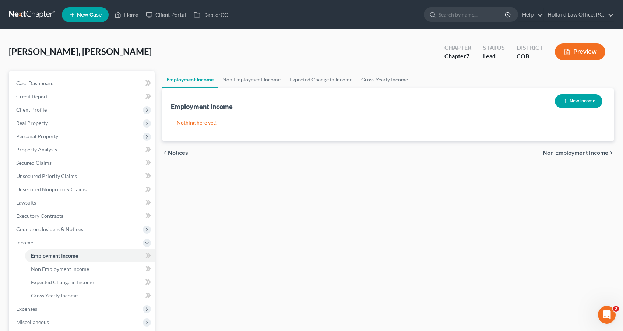
click at [579, 98] on button "New Income" at bounding box center [579, 101] width 48 height 14
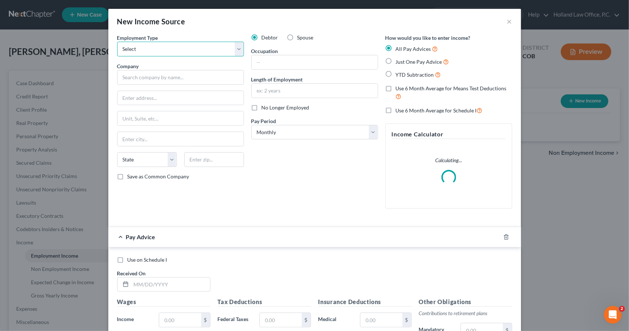
click at [235, 49] on select "Select Full or [DEMOGRAPHIC_DATA] Employment Self Employment" at bounding box center [180, 49] width 127 height 15
click at [117, 42] on select "Select Full or [DEMOGRAPHIC_DATA] Employment Self Employment" at bounding box center [180, 49] width 127 height 15
click at [230, 76] on input "text" at bounding box center [180, 77] width 127 height 15
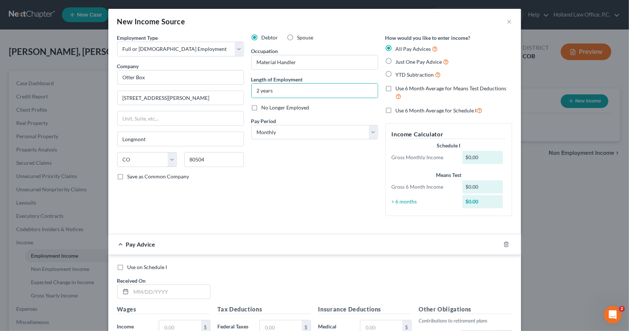
click at [396, 108] on label "Use 6 Month Average for Schedule I" at bounding box center [439, 110] width 87 height 8
click at [399, 108] on input "Use 6 Month Average for Schedule I" at bounding box center [401, 108] width 5 height 5
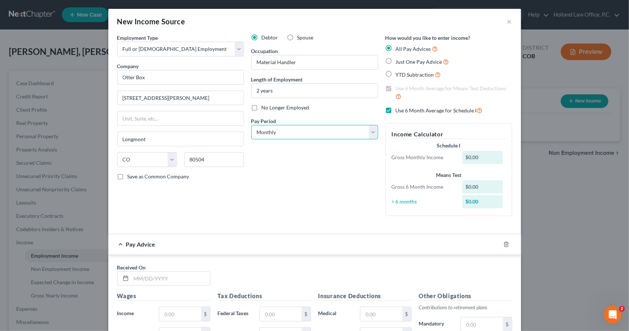
click at [344, 134] on select "Select Monthly Twice Monthly Every Other Week Weekly" at bounding box center [314, 132] width 127 height 15
click at [344, 135] on select "Select Monthly Twice Monthly Every Other Week Weekly" at bounding box center [314, 132] width 127 height 15
click at [281, 103] on div "Debtor Spouse Occupation Material Handler Length of Employment 2 years No Longe…" at bounding box center [315, 128] width 134 height 188
click at [262, 108] on label "No Longer Employed" at bounding box center [286, 107] width 48 height 7
click at [264, 108] on input "No Longer Employed" at bounding box center [266, 106] width 5 height 5
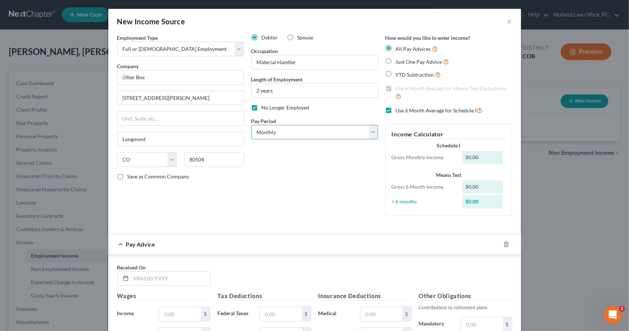
click at [273, 137] on select "Select Monthly Twice Monthly Every Other Week Weekly" at bounding box center [314, 132] width 127 height 15
click at [251, 125] on select "Select Monthly Twice Monthly Every Other Week Weekly" at bounding box center [314, 132] width 127 height 15
click at [500, 243] on div at bounding box center [510, 244] width 21 height 12
click at [503, 246] on icon "button" at bounding box center [506, 244] width 6 height 6
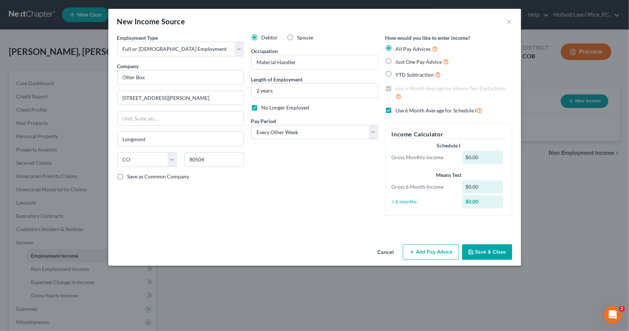
click at [503, 246] on button "Save & Close" at bounding box center [487, 251] width 50 height 15
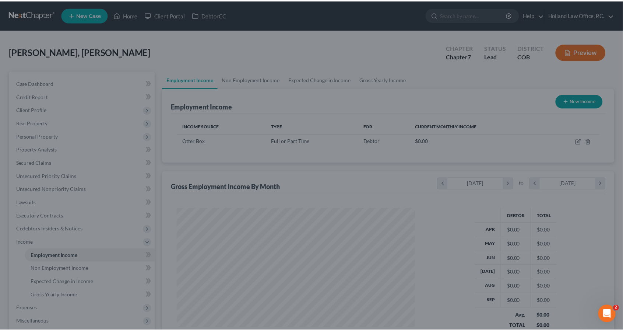
scroll to position [131, 255]
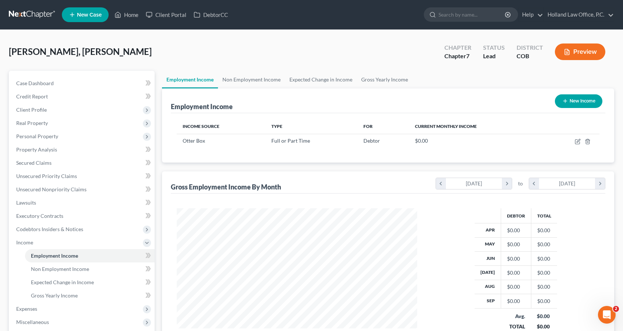
click at [578, 98] on button "New Income" at bounding box center [579, 101] width 48 height 14
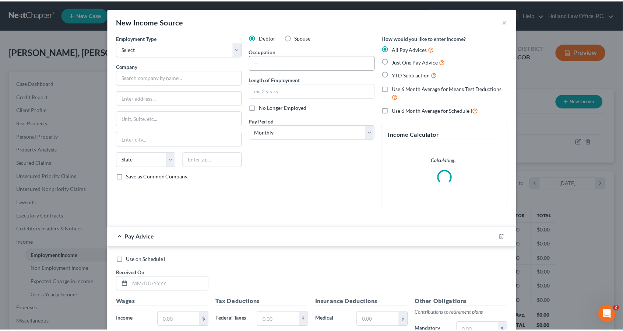
scroll to position [131, 257]
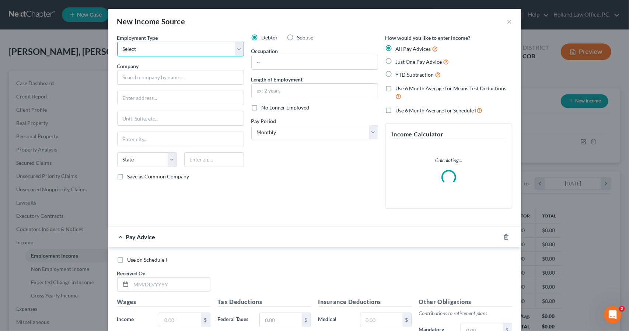
click at [196, 47] on select "Select Full or [DEMOGRAPHIC_DATA] Employment Self Employment" at bounding box center [180, 49] width 127 height 15
click at [117, 42] on select "Select Full or [DEMOGRAPHIC_DATA] Employment Self Employment" at bounding box center [180, 49] width 127 height 15
click at [194, 78] on input "text" at bounding box center [180, 77] width 127 height 15
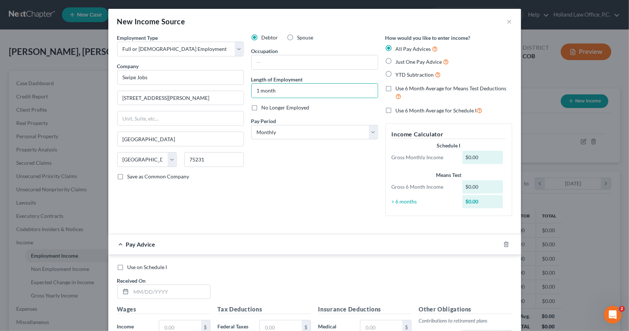
click at [396, 107] on label "Use 6 Month Average for Schedule I" at bounding box center [439, 110] width 87 height 8
click at [399, 107] on input "Use 6 Month Average for Schedule I" at bounding box center [401, 108] width 5 height 5
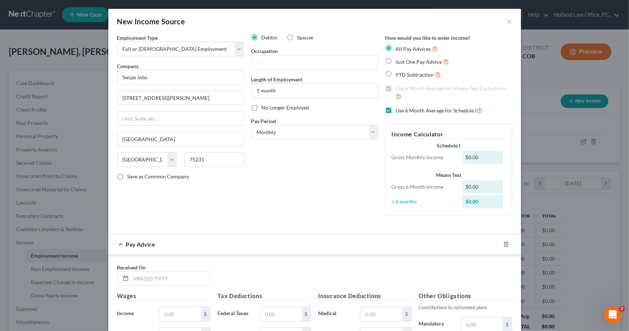
click at [294, 108] on span "No Longer Employed" at bounding box center [286, 107] width 48 height 6
click at [269, 108] on input "No Longer Employed" at bounding box center [266, 106] width 5 height 5
click at [503, 243] on icon "button" at bounding box center [506, 244] width 6 height 6
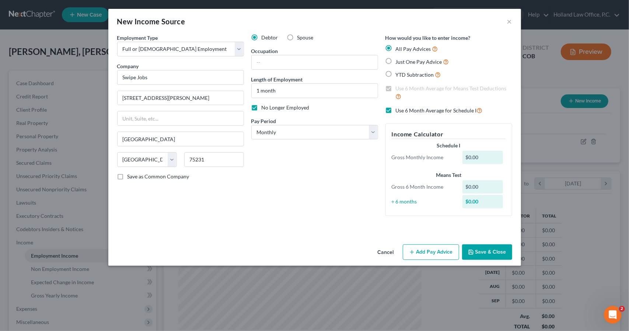
click at [503, 244] on button "Save & Close" at bounding box center [487, 251] width 50 height 15
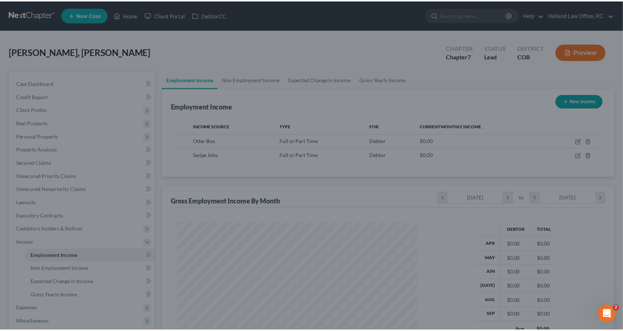
scroll to position [368180, 368056]
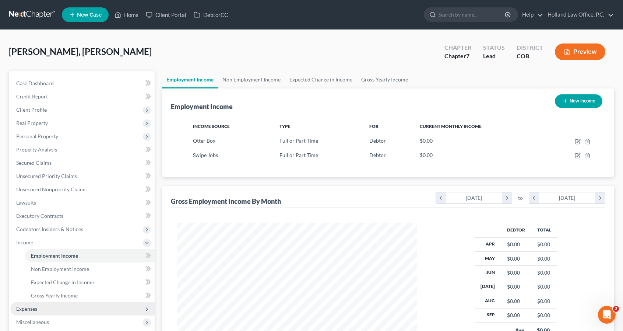
click at [83, 305] on span "Expenses" at bounding box center [82, 308] width 144 height 13
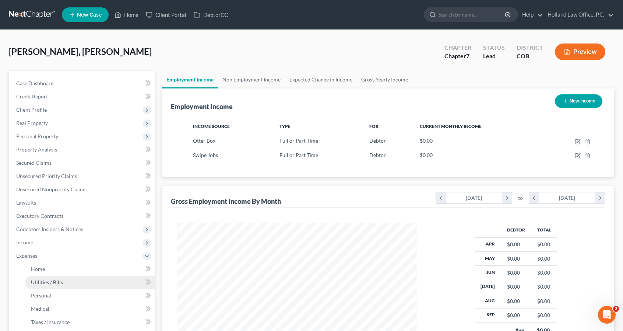
click at [77, 278] on link "Utilities / Bills" at bounding box center [90, 281] width 130 height 13
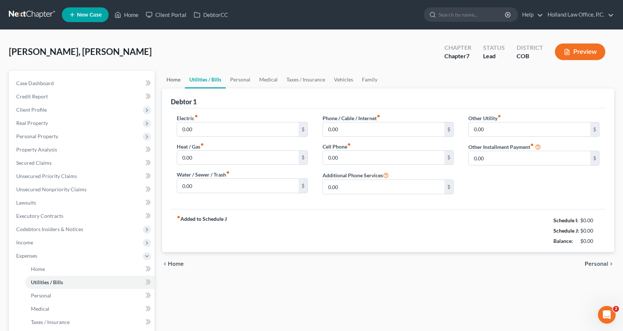
click at [179, 84] on link "Home" at bounding box center [173, 80] width 23 height 18
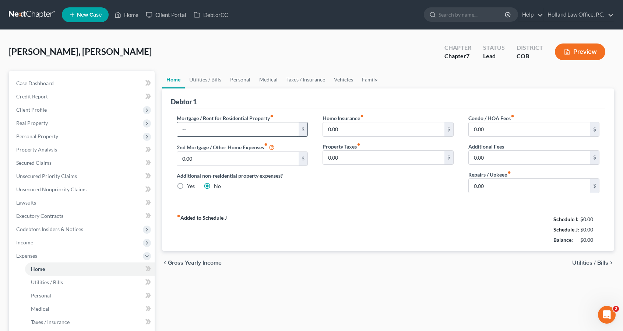
click at [218, 127] on input "text" at bounding box center [238, 129] width 122 height 14
click at [200, 77] on link "Utilities / Bills" at bounding box center [205, 80] width 41 height 18
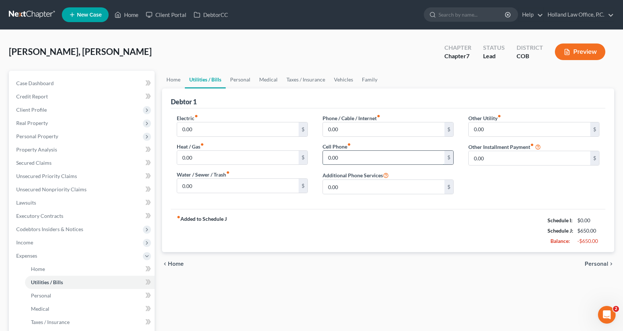
click at [351, 155] on input "0.00" at bounding box center [384, 158] width 122 height 14
click at [337, 213] on div "fiber_manual_record Added to Schedule J Schedule I: $0.00 Schedule J: $710.00 B…" at bounding box center [388, 230] width 435 height 43
click at [248, 86] on link "Personal" at bounding box center [240, 80] width 29 height 18
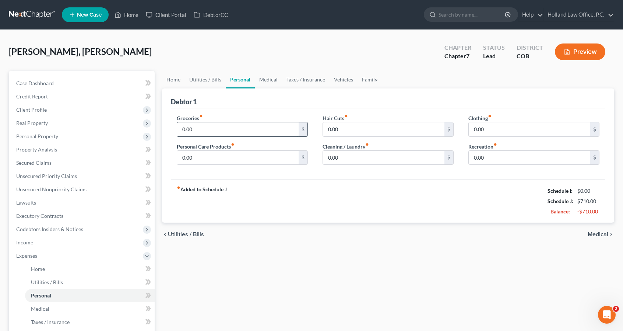
click at [224, 131] on input "0.00" at bounding box center [238, 129] width 122 height 14
click at [341, 74] on link "Vehicles" at bounding box center [344, 80] width 28 height 18
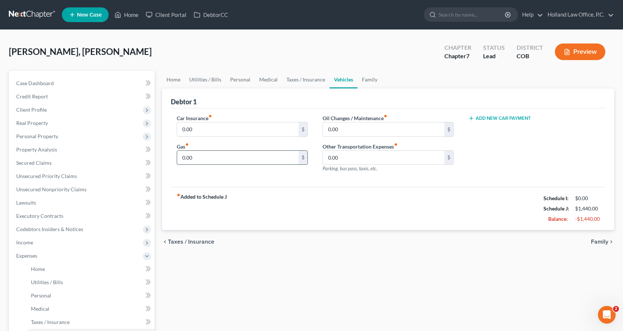
click at [197, 158] on input "0.00" at bounding box center [238, 158] width 122 height 14
click at [197, 158] on input "50" at bounding box center [238, 158] width 122 height 14
click at [23, 243] on span "Income" at bounding box center [24, 242] width 17 height 6
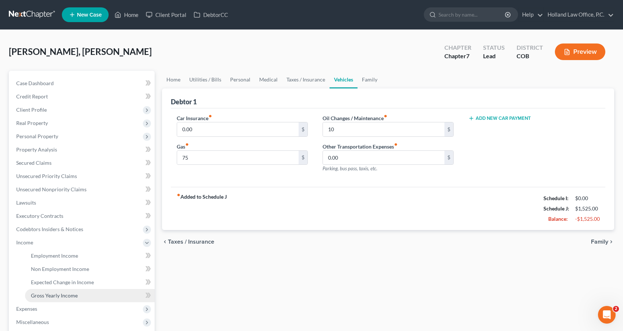
click at [41, 292] on span "Gross Yearly Income" at bounding box center [54, 295] width 47 height 6
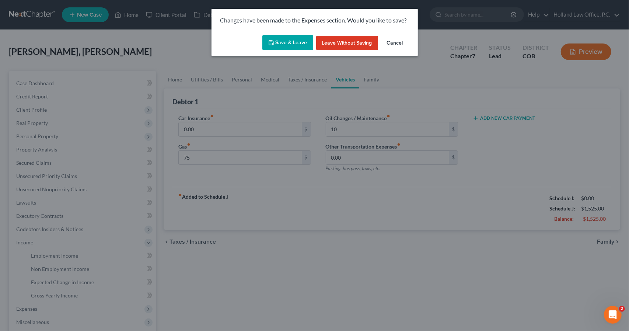
click at [290, 48] on button "Save & Leave" at bounding box center [287, 42] width 51 height 15
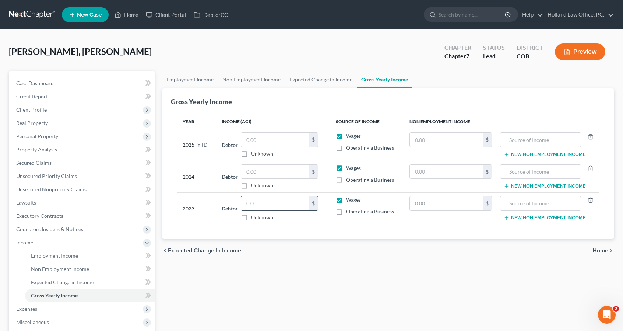
click at [278, 207] on input "text" at bounding box center [275, 203] width 68 height 14
click at [273, 177] on input "text" at bounding box center [275, 172] width 68 height 14
click at [69, 105] on span "Client Profile" at bounding box center [82, 109] width 144 height 13
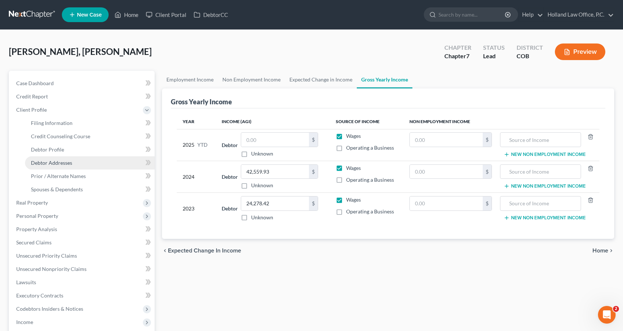
click at [72, 160] on link "Debtor Addresses" at bounding box center [90, 162] width 130 height 13
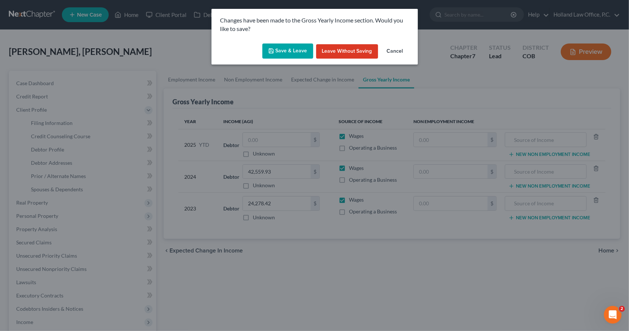
click at [293, 47] on button "Save & Leave" at bounding box center [287, 50] width 51 height 15
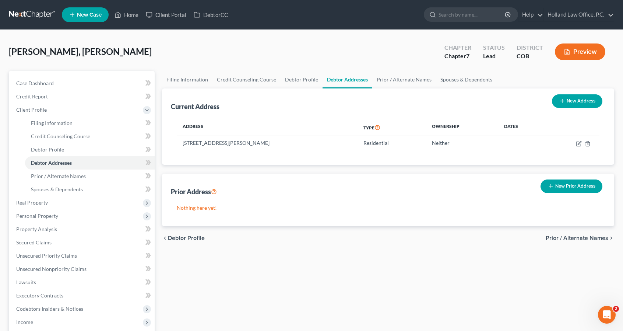
click at [558, 189] on button "New Prior Address" at bounding box center [572, 186] width 62 height 14
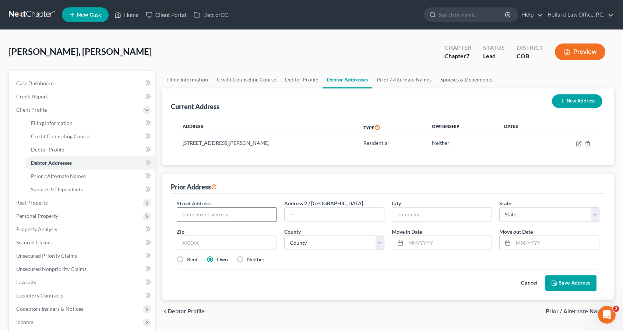
click at [258, 211] on input "text" at bounding box center [226, 214] width 99 height 14
click at [187, 258] on label "Rent" at bounding box center [192, 259] width 11 height 7
click at [190, 258] on input "Rent" at bounding box center [192, 258] width 5 height 5
click at [574, 286] on button "Save Address" at bounding box center [570, 282] width 51 height 15
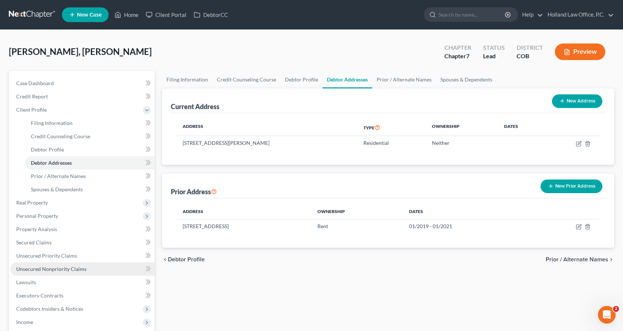
click at [82, 269] on span "Unsecured Nonpriority Claims" at bounding box center [51, 269] width 70 height 6
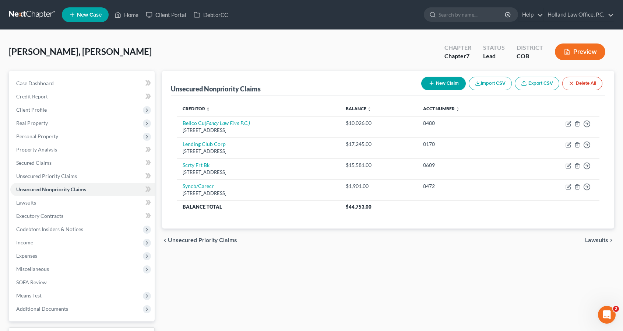
click at [452, 88] on button "New Claim" at bounding box center [443, 84] width 45 height 14
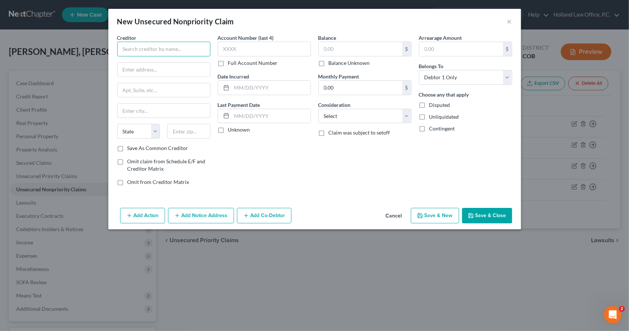
click at [165, 52] on input "text" at bounding box center [163, 49] width 93 height 15
click at [140, 158] on span "Omit claim from Schedule E/F and Creditor Matrix" at bounding box center [166, 165] width 78 height 14
click at [135, 158] on input "Omit claim from Schedule E/F and Creditor Matrix" at bounding box center [132, 160] width 5 height 5
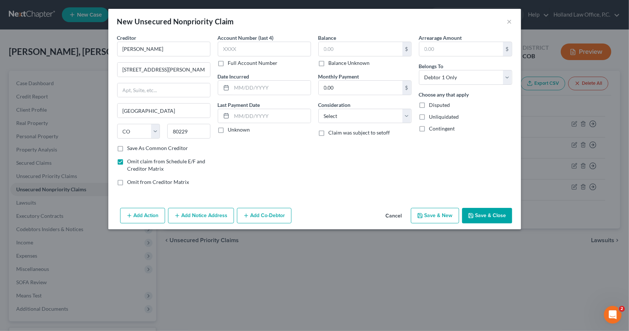
click at [178, 145] on label "Save As Common Creditor" at bounding box center [157, 147] width 61 height 7
click at [135, 145] on input "Save As Common Creditor" at bounding box center [132, 146] width 5 height 5
click at [253, 115] on input "text" at bounding box center [271, 116] width 79 height 14
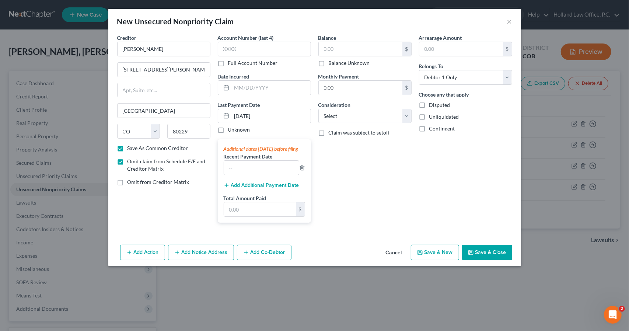
click at [254, 188] on button "Add Additional Payment Date" at bounding box center [262, 185] width 76 height 6
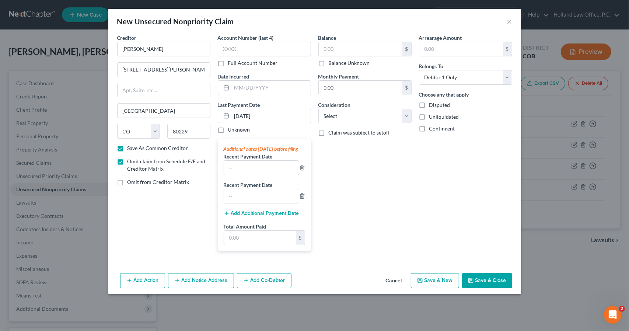
click at [254, 216] on button "Add Additional Payment Date" at bounding box center [262, 213] width 76 height 6
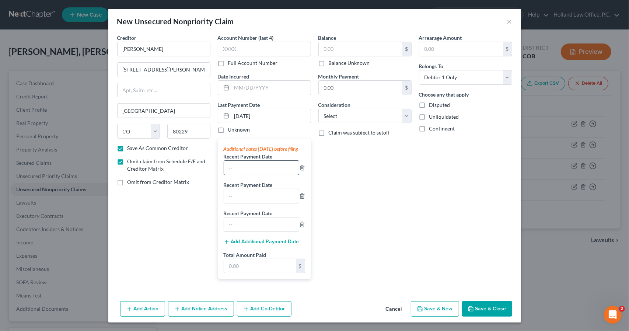
click at [250, 175] on input "text" at bounding box center [261, 168] width 75 height 14
click at [259, 269] on input "text" at bounding box center [260, 266] width 72 height 14
click at [371, 113] on select "Select Cable / Satellite Services Collection Agency Credit Card Debt Debt Couns…" at bounding box center [364, 116] width 93 height 15
click at [318, 109] on select "Select Cable / Satellite Services Collection Agency Credit Card Debt Debt Couns…" at bounding box center [364, 116] width 93 height 15
click at [335, 145] on input "text" at bounding box center [365, 144] width 92 height 14
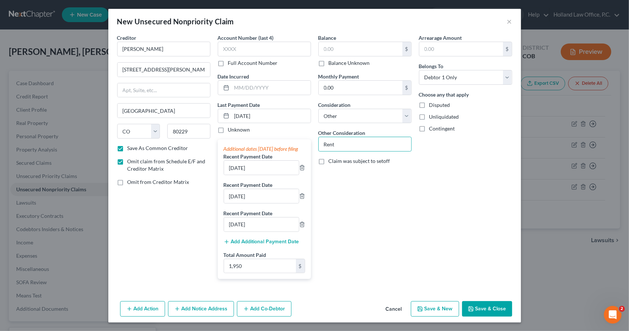
click at [469, 312] on icon "button" at bounding box center [471, 309] width 6 height 6
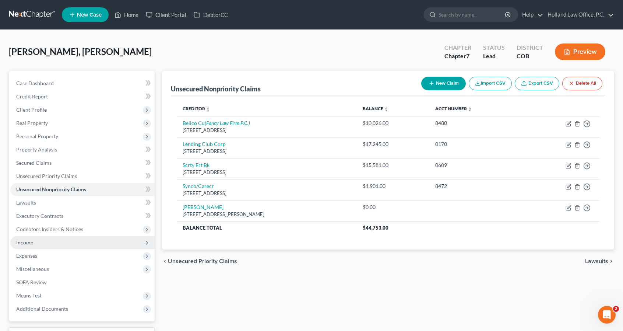
click at [105, 239] on span "Income" at bounding box center [82, 242] width 144 height 13
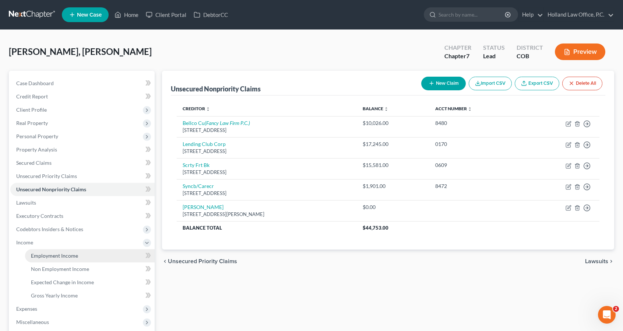
click at [103, 253] on link "Employment Income" at bounding box center [90, 255] width 130 height 13
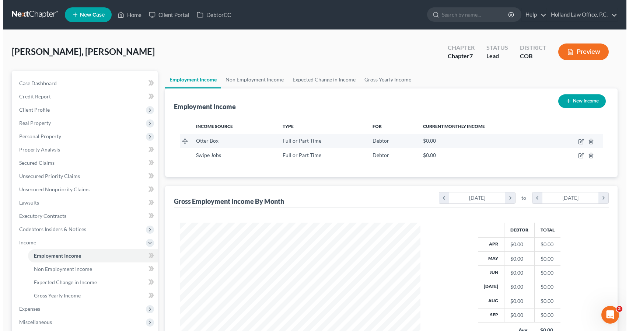
scroll to position [131, 255]
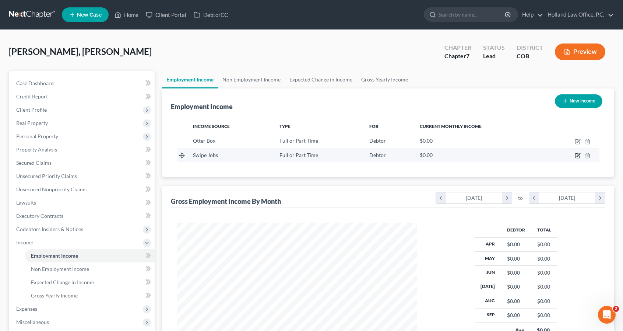
click at [578, 155] on icon "button" at bounding box center [578, 155] width 6 height 6
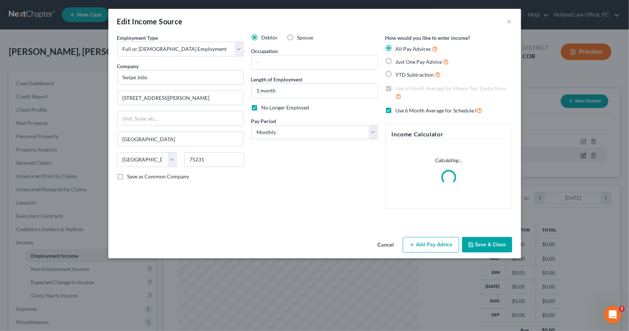
scroll to position [131, 257]
click at [419, 240] on button "Add Pay Advice" at bounding box center [431, 244] width 56 height 15
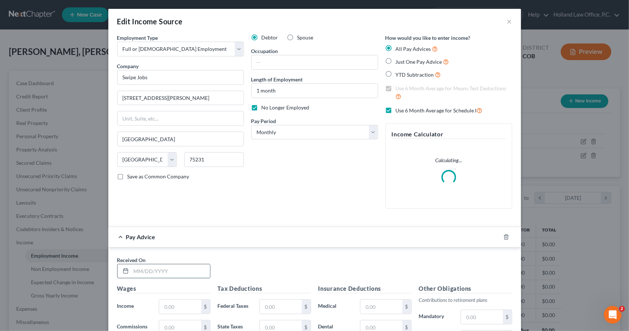
click at [196, 271] on input "text" at bounding box center [170, 271] width 79 height 14
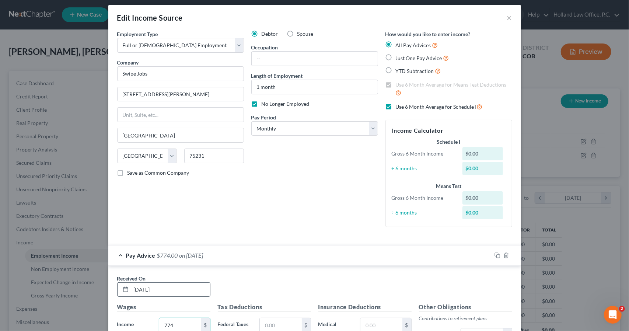
scroll to position [182, 0]
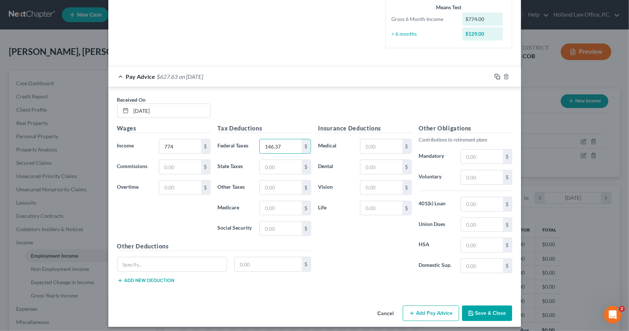
click at [496, 76] on rect "button" at bounding box center [497, 77] width 3 height 3
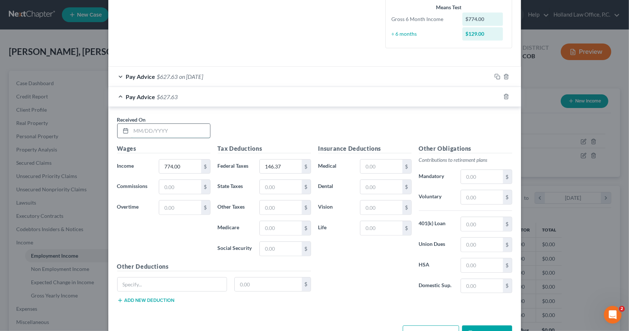
click at [197, 131] on input "text" at bounding box center [170, 131] width 79 height 14
click at [494, 95] on icon "button" at bounding box center [497, 97] width 6 height 6
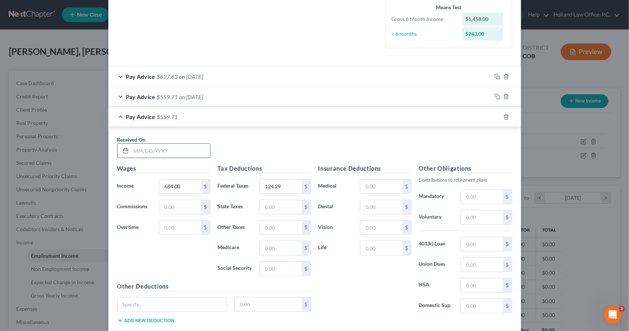
click at [195, 147] on input "text" at bounding box center [170, 151] width 79 height 14
click at [249, 125] on div "Pay Advice $638.41 on [DATE]" at bounding box center [299, 117] width 383 height 20
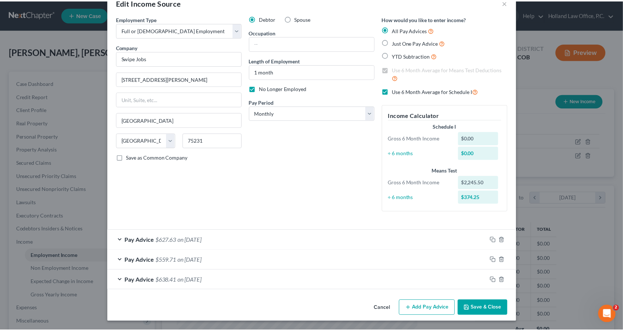
scroll to position [18, 0]
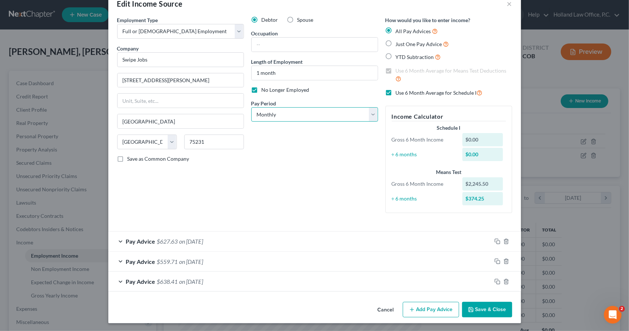
click at [298, 110] on select "Select Monthly Twice Monthly Every Other Week Weekly" at bounding box center [314, 114] width 127 height 15
click at [251, 107] on select "Select Monthly Twice Monthly Every Other Week Weekly" at bounding box center [314, 114] width 127 height 15
click at [495, 303] on button "Save & Close" at bounding box center [487, 309] width 50 height 15
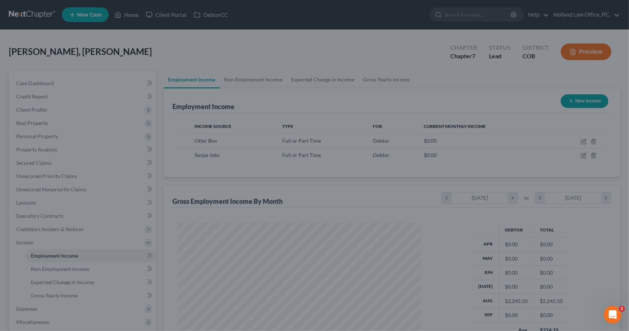
scroll to position [368180, 368056]
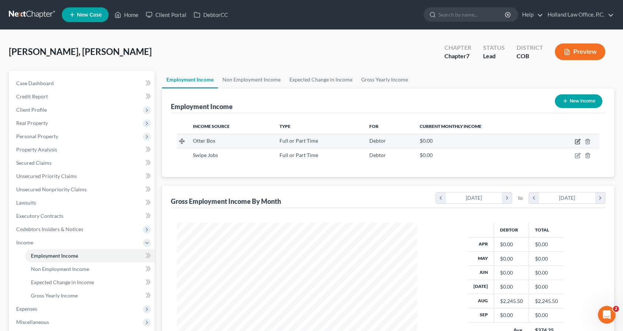
click at [580, 141] on icon "button" at bounding box center [578, 141] width 6 height 6
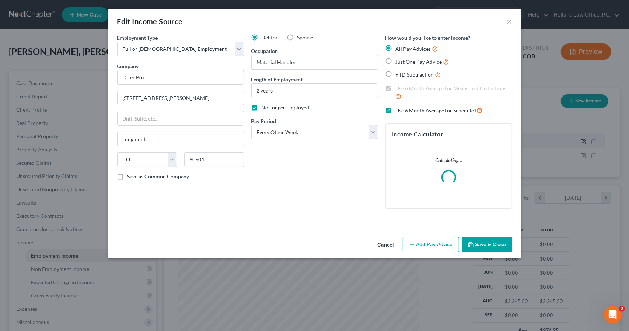
scroll to position [131, 257]
click at [427, 243] on button "Add Pay Advice" at bounding box center [431, 244] width 56 height 15
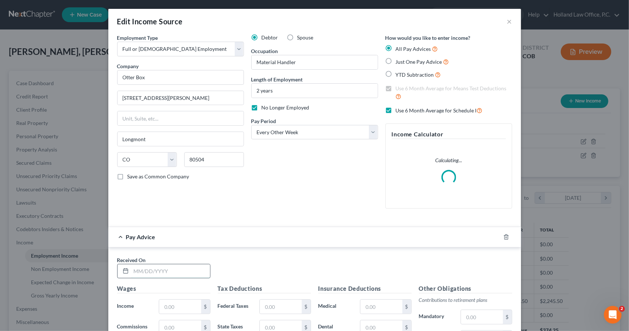
click at [199, 265] on input "text" at bounding box center [170, 271] width 79 height 14
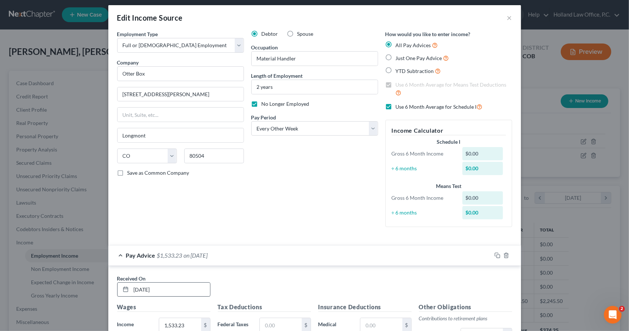
scroll to position [182, 0]
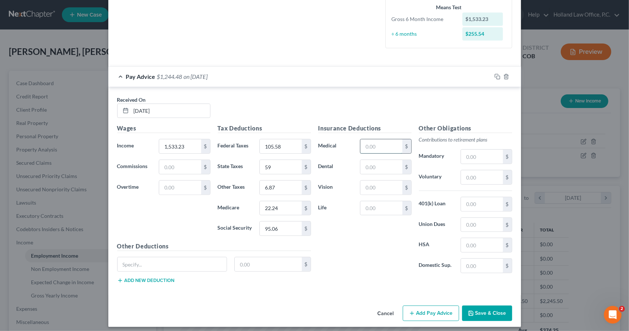
click at [373, 152] on input "text" at bounding box center [381, 146] width 42 height 14
click at [494, 75] on icon "button" at bounding box center [497, 77] width 6 height 6
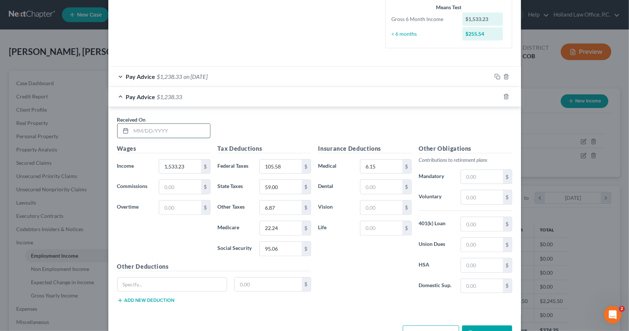
click at [195, 128] on input "text" at bounding box center [170, 131] width 79 height 14
click at [494, 96] on icon "button" at bounding box center [497, 97] width 6 height 6
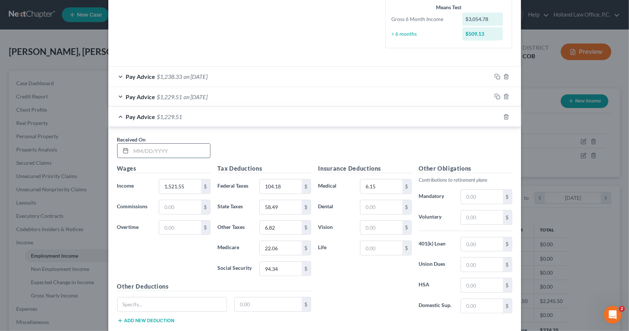
click at [144, 154] on input "text" at bounding box center [170, 151] width 79 height 14
click at [496, 117] on rect "button" at bounding box center [497, 117] width 3 height 3
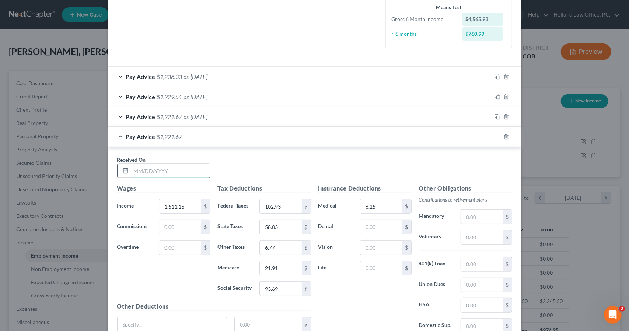
click at [178, 171] on input "text" at bounding box center [170, 171] width 79 height 14
click at [496, 137] on rect "button" at bounding box center [497, 137] width 3 height 3
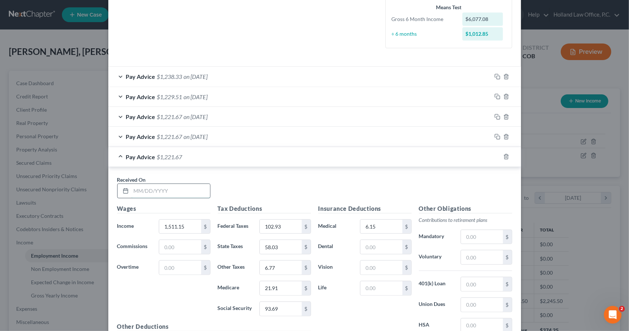
click at [200, 191] on input "text" at bounding box center [170, 191] width 79 height 14
click at [504, 137] on icon "button" at bounding box center [506, 137] width 6 height 6
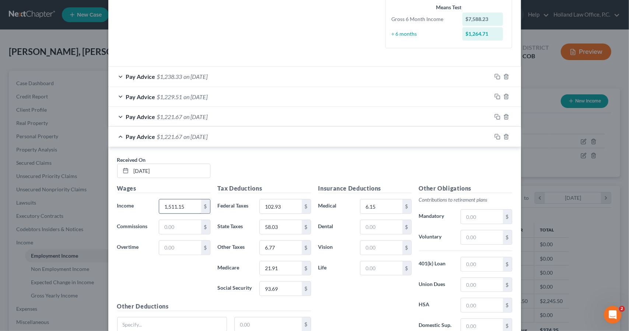
click at [188, 199] on input "1,511.15" at bounding box center [180, 206] width 42 height 14
click at [494, 136] on icon "button" at bounding box center [497, 137] width 6 height 6
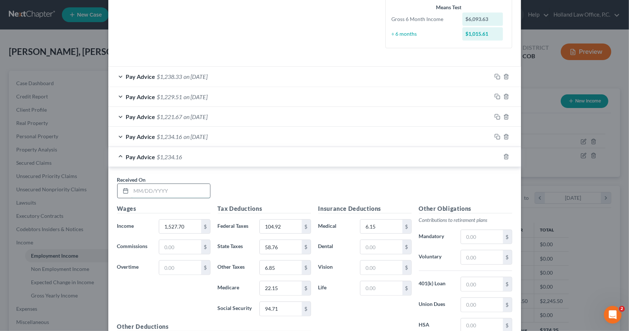
click at [152, 186] on input "text" at bounding box center [170, 191] width 79 height 14
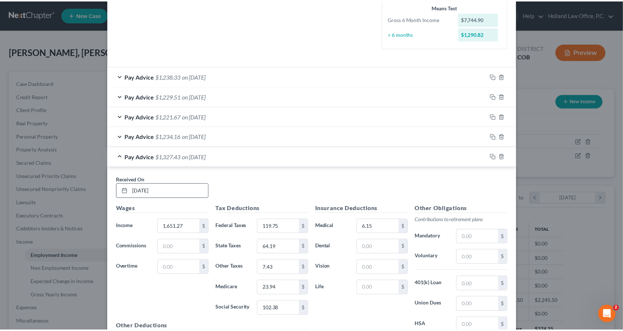
scroll to position [264, 0]
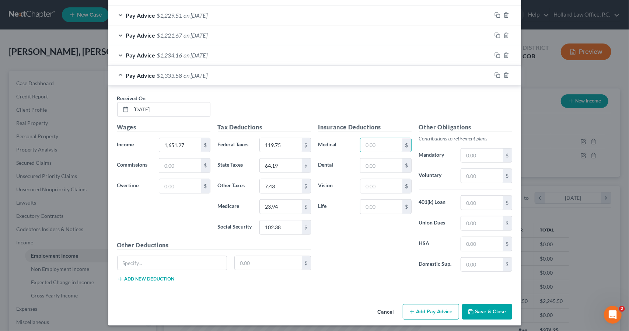
click at [487, 311] on button "Save & Close" at bounding box center [487, 311] width 50 height 15
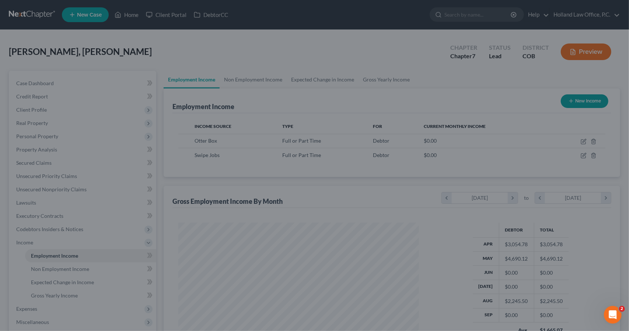
scroll to position [368180, 368056]
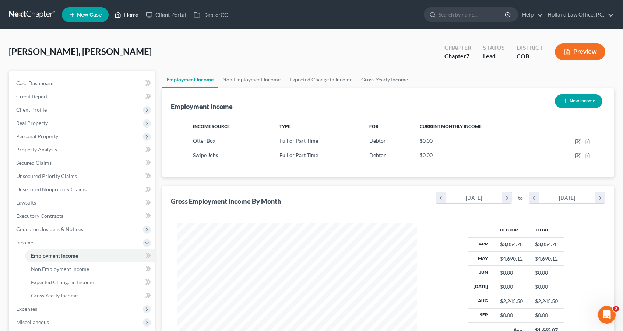
click at [117, 17] on icon at bounding box center [118, 15] width 5 height 6
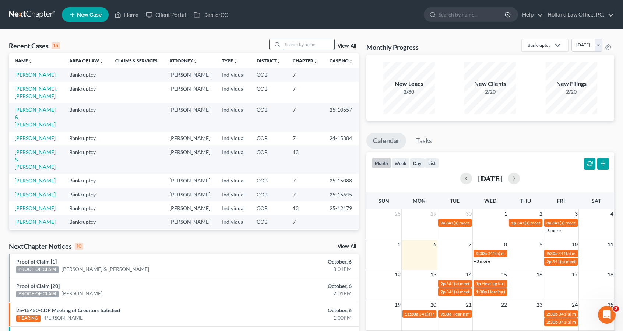
click at [318, 43] on input "search" at bounding box center [309, 44] width 52 height 11
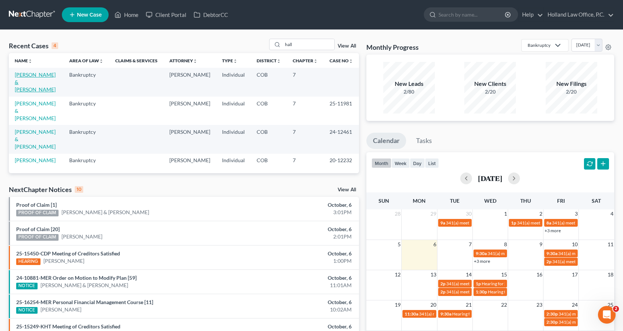
click at [36, 76] on link "[PERSON_NAME] & [PERSON_NAME]" at bounding box center [35, 81] width 41 height 21
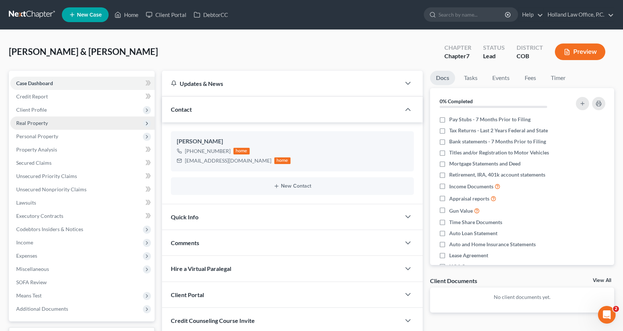
click at [69, 120] on span "Real Property" at bounding box center [82, 122] width 144 height 13
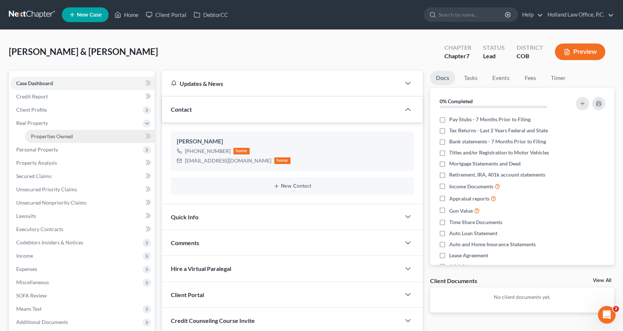
click at [71, 133] on span "Properties Owned" at bounding box center [52, 136] width 42 height 6
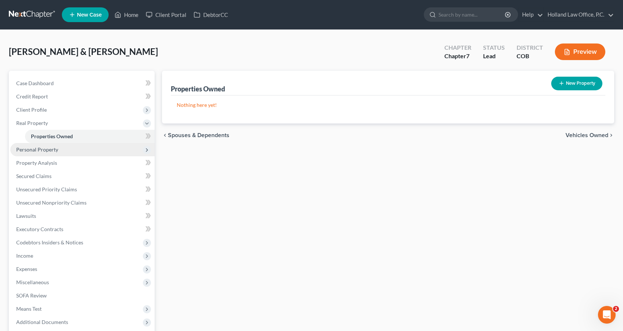
click at [78, 145] on span "Personal Property" at bounding box center [82, 149] width 144 height 13
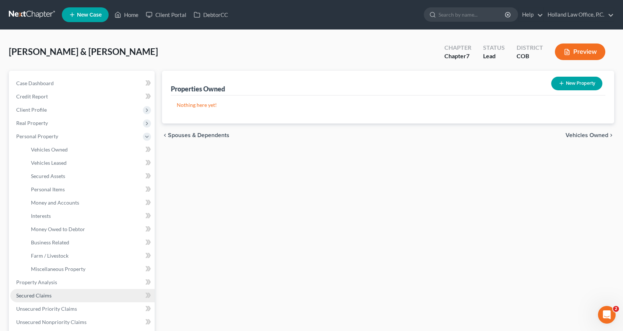
click at [55, 298] on link "Secured Claims" at bounding box center [82, 295] width 144 height 13
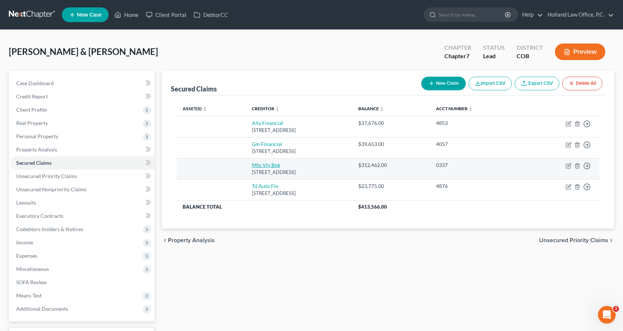
click at [252, 164] on link "Mtn Vly Bnk" at bounding box center [266, 165] width 28 height 6
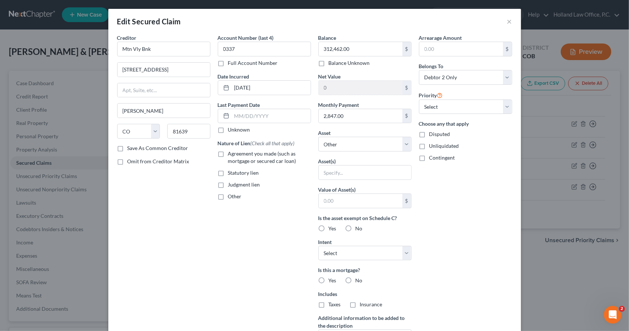
click at [245, 158] on span "Agreement you made (such as mortgage or secured car loan)" at bounding box center [262, 157] width 68 height 14
click at [236, 155] on input "Agreement you made (such as mortgage or secured car loan)" at bounding box center [233, 152] width 5 height 5
click at [349, 152] on div "Balance 312,462.00 $ Balance Unknown Balance Undetermined 312,462.00 $ Balance …" at bounding box center [365, 198] width 101 height 329
click at [348, 147] on select "Select Other Multiple Assets" at bounding box center [364, 144] width 93 height 15
click at [348, 148] on select "Select Other Multiple Assets" at bounding box center [364, 144] width 93 height 15
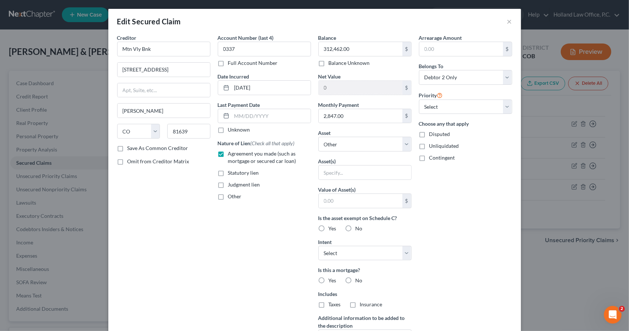
click at [294, 231] on div "Account Number (last 4) 0337 Full Account Number Date Incurred [DATE] Last Paym…" at bounding box center [264, 198] width 101 height 329
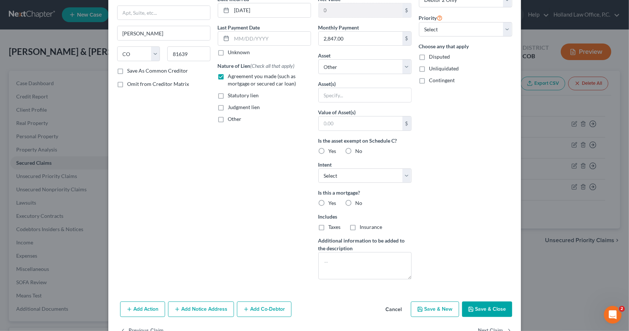
scroll to position [97, 0]
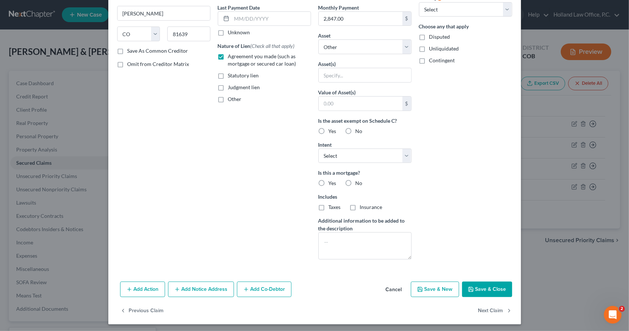
click at [469, 286] on icon "button" at bounding box center [471, 289] width 6 height 6
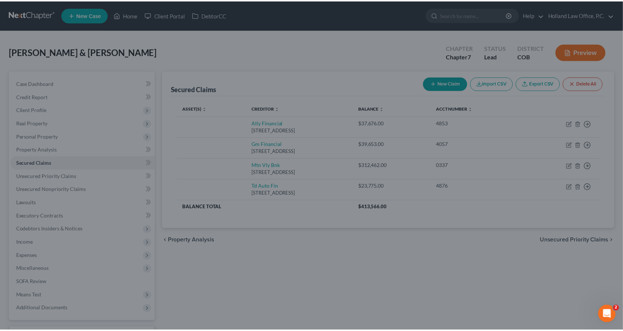
scroll to position [17, 0]
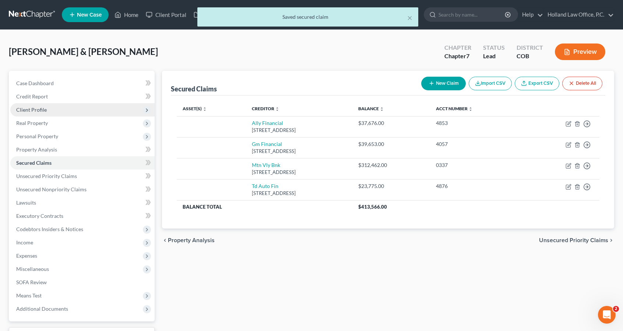
click at [73, 109] on span "Client Profile" at bounding box center [82, 109] width 144 height 13
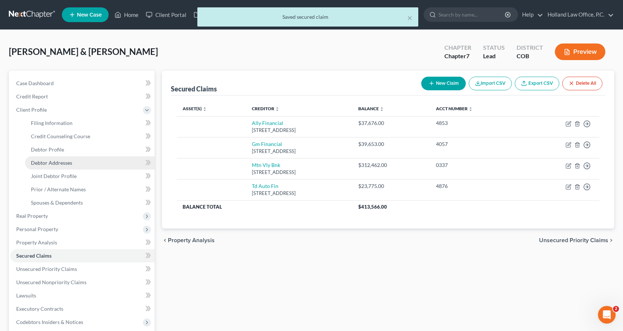
click at [59, 165] on span "Debtor Addresses" at bounding box center [51, 162] width 41 height 6
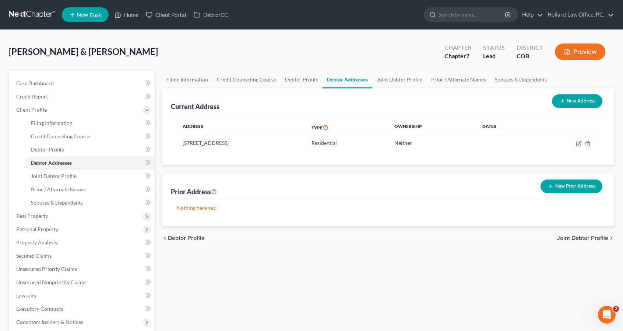
click at [582, 98] on button "New Address" at bounding box center [577, 101] width 50 height 14
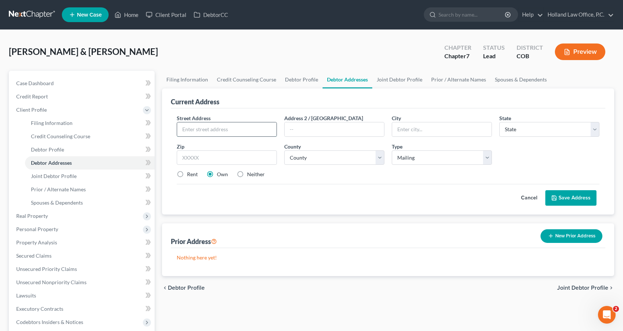
click at [227, 131] on input "text" at bounding box center [226, 129] width 99 height 14
click at [413, 152] on select "Select Mailing Rental Business" at bounding box center [442, 157] width 100 height 15
click at [392, 150] on select "Select Mailing Rental Business" at bounding box center [442, 157] width 100 height 15
click at [418, 166] on div "Street Address * [STREET_ADDRESS] * [GEOGRAPHIC_DATA] * State [US_STATE] AK AR …" at bounding box center [388, 149] width 430 height 70
click at [418, 161] on select "Select Mailing Rental Business" at bounding box center [442, 157] width 100 height 15
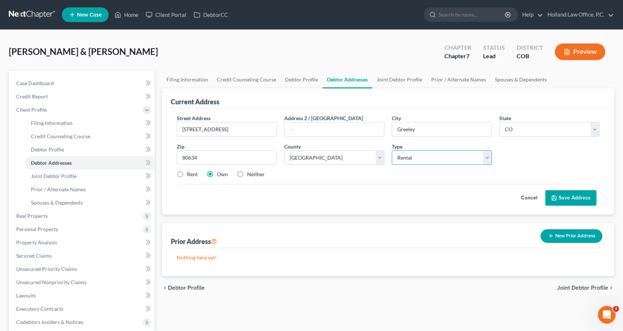
click at [392, 150] on select "Select Mailing Rental Business" at bounding box center [442, 157] width 100 height 15
click at [580, 197] on button "Save Address" at bounding box center [570, 197] width 51 height 15
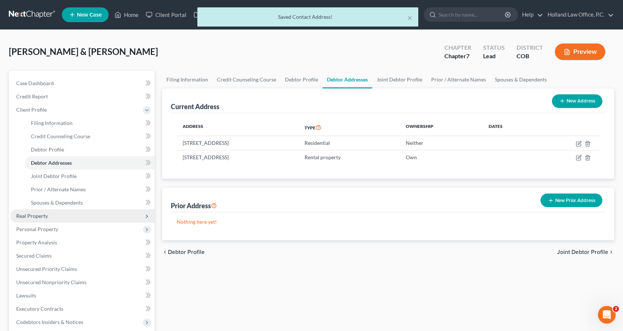
click at [65, 217] on span "Real Property" at bounding box center [82, 215] width 144 height 13
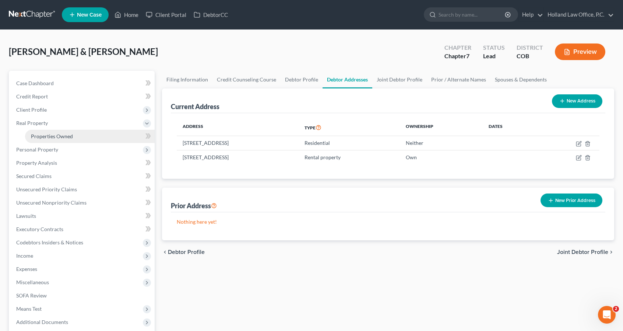
click at [93, 138] on link "Properties Owned" at bounding box center [90, 136] width 130 height 13
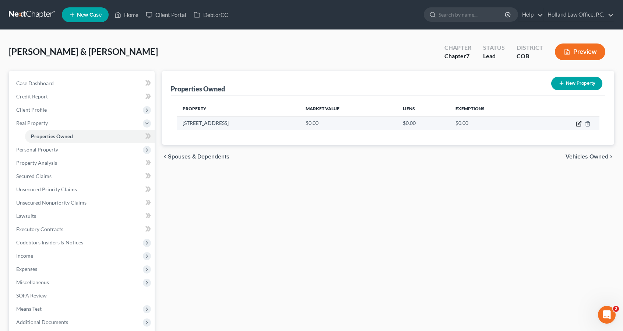
click at [577, 123] on icon "button" at bounding box center [579, 124] width 6 height 6
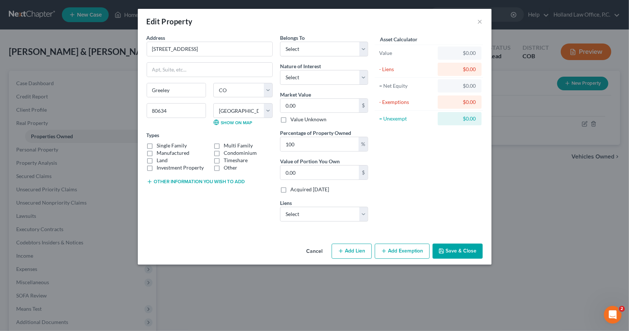
click at [157, 144] on label "Single Family" at bounding box center [172, 145] width 30 height 7
click at [160, 144] on input "Single Family" at bounding box center [162, 144] width 5 height 5
click at [157, 158] on label "Land" at bounding box center [162, 160] width 11 height 7
click at [160, 158] on input "Land" at bounding box center [162, 159] width 5 height 5
click at [296, 49] on select "Select Debtor 1 Only Debtor 2 Only Debtor 1 And Debtor 2 Only At Least One Of T…" at bounding box center [324, 49] width 88 height 15
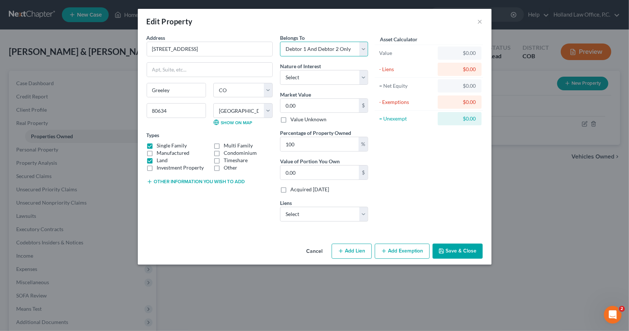
click at [280, 42] on select "Select Debtor 1 Only Debtor 2 Only Debtor 1 And Debtor 2 Only At Least One Of T…" at bounding box center [324, 49] width 88 height 15
click at [298, 74] on select "Select Fee Simple Joint Tenant Life Estate Equitable Interest Future Interest T…" at bounding box center [324, 77] width 88 height 15
click at [280, 70] on select "Select Fee Simple Joint Tenant Life Estate Equitable Interest Future Interest T…" at bounding box center [324, 77] width 88 height 15
click at [298, 78] on select "Select Fee Simple Joint Tenant Life Estate Equitable Interest Future Interest T…" at bounding box center [324, 77] width 88 height 15
click at [298, 81] on select "Select Fee Simple Joint Tenant Life Estate Equitable Interest Future Interest T…" at bounding box center [324, 77] width 88 height 15
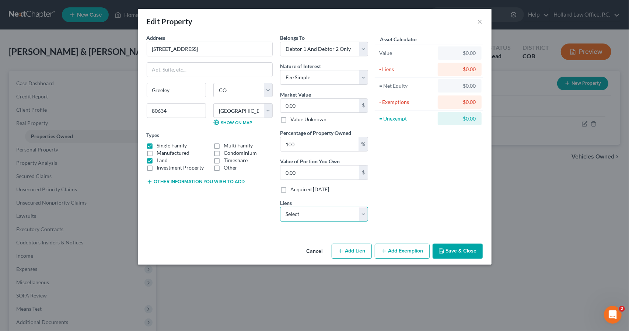
click at [329, 210] on select "Select Mtn Vly Bnk - $312,462.00 Gm Financial - $39,653.00 Ally Financial - $37…" at bounding box center [324, 214] width 88 height 15
click at [280, 207] on select "Select Mtn Vly Bnk - $312,462.00 Gm Financial - $39,653.00 Ally Financial - $37…" at bounding box center [324, 214] width 88 height 15
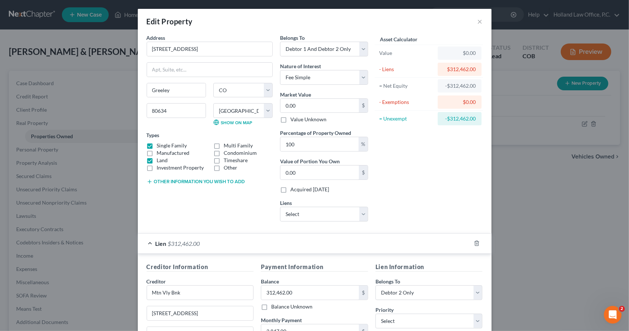
click at [328, 242] on div "Lien $312,462.00" at bounding box center [304, 244] width 333 height 20
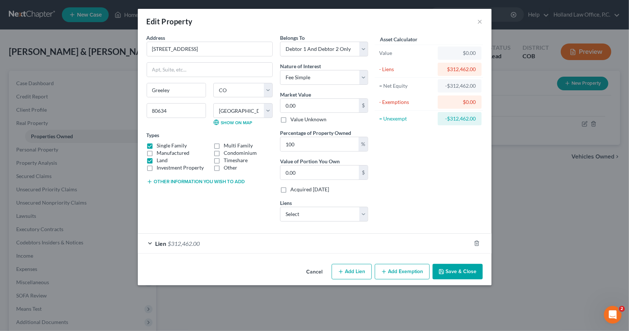
click at [456, 268] on button "Save & Close" at bounding box center [457, 271] width 50 height 15
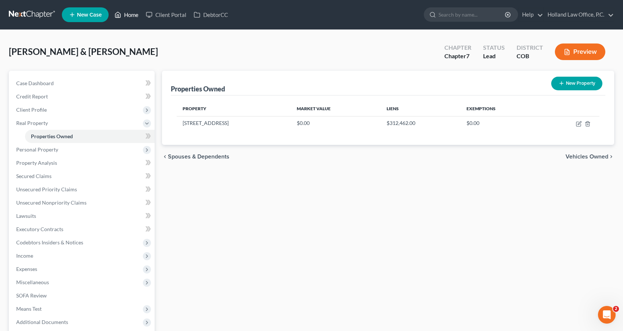
click at [135, 13] on link "Home" at bounding box center [126, 14] width 31 height 13
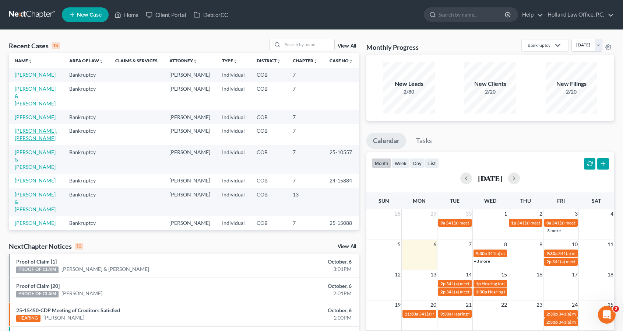
click at [34, 139] on link "[PERSON_NAME], [PERSON_NAME]" at bounding box center [36, 134] width 42 height 14
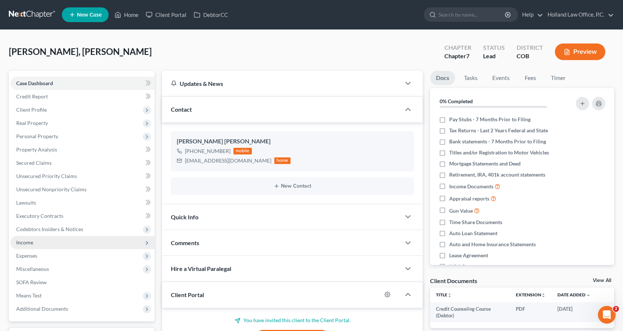
click at [92, 248] on span "Income" at bounding box center [82, 242] width 144 height 13
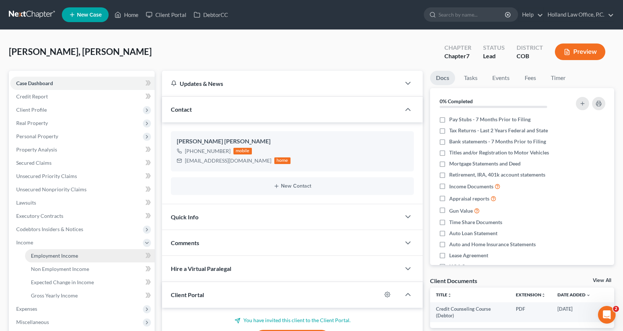
click at [88, 256] on link "Employment Income" at bounding box center [90, 255] width 130 height 13
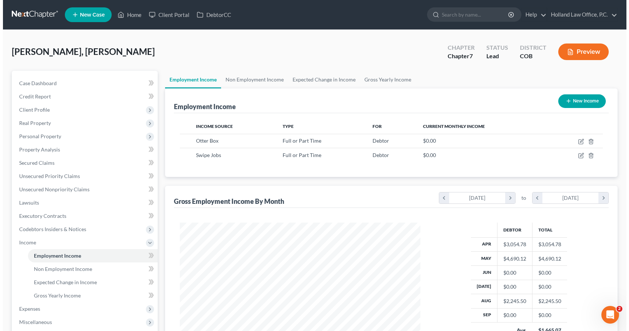
scroll to position [131, 255]
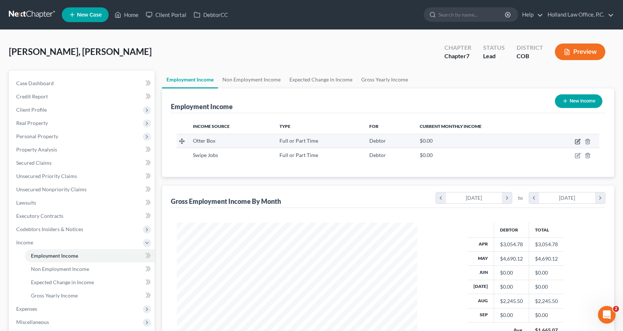
click at [578, 141] on icon "button" at bounding box center [578, 141] width 6 height 6
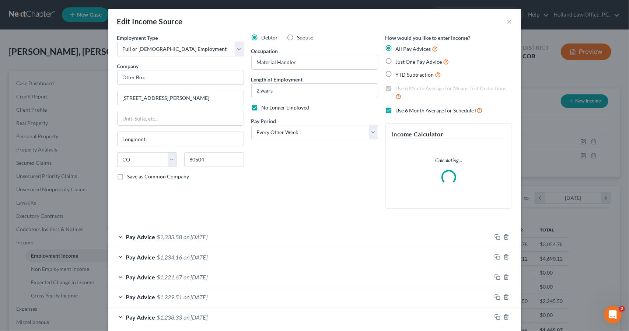
scroll to position [131, 257]
click at [259, 197] on div "Debtor Spouse Occupation Material Handler Length of Employment 2 years No Longe…" at bounding box center [315, 124] width 134 height 180
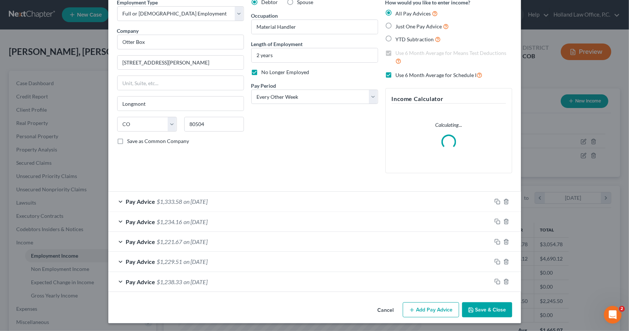
scroll to position [35, 0]
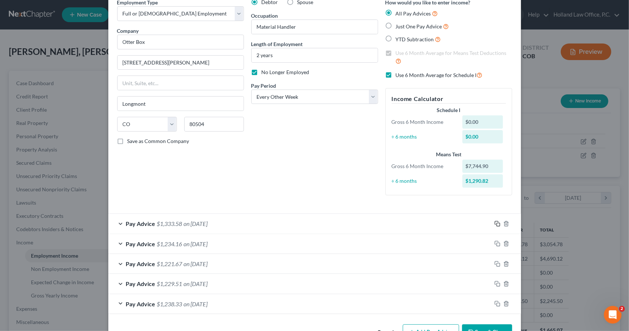
click at [494, 225] on icon "button" at bounding box center [497, 224] width 6 height 6
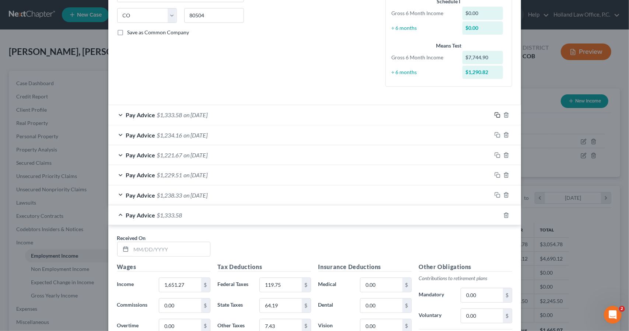
scroll to position [212, 0]
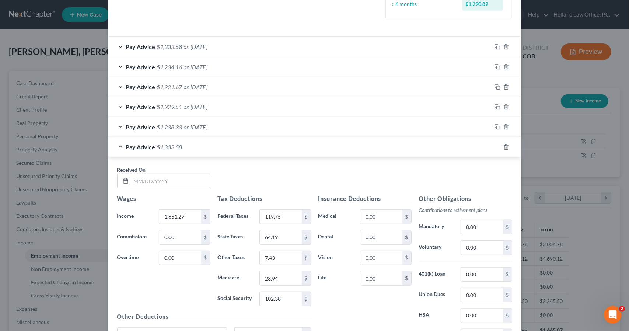
click at [178, 169] on div "Received On *" at bounding box center [163, 177] width 101 height 22
click at [180, 175] on input "text" at bounding box center [170, 181] width 79 height 14
click at [186, 210] on input "1,651.27" at bounding box center [180, 217] width 42 height 14
click at [351, 147] on div "Pay Advice $1,234.73 on [DATE]" at bounding box center [299, 147] width 383 height 20
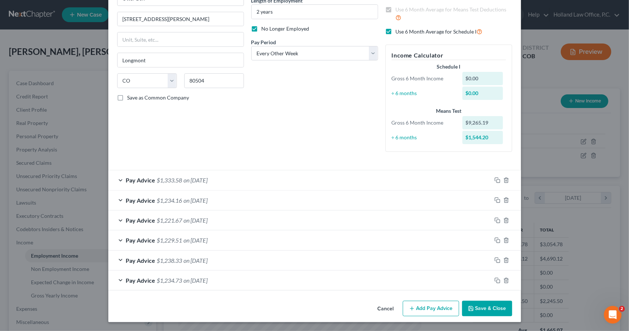
scroll to position [77, 0]
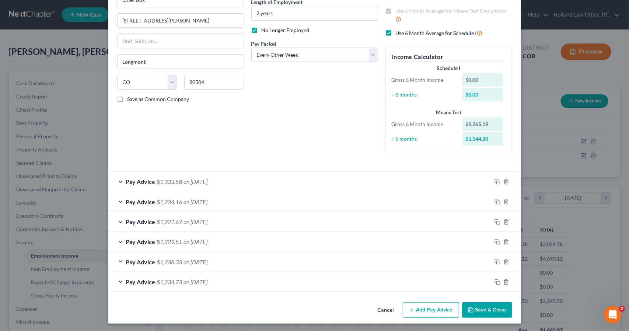
click at [270, 284] on div "Pay Advice $1,234.73 on [DATE]" at bounding box center [299, 282] width 383 height 20
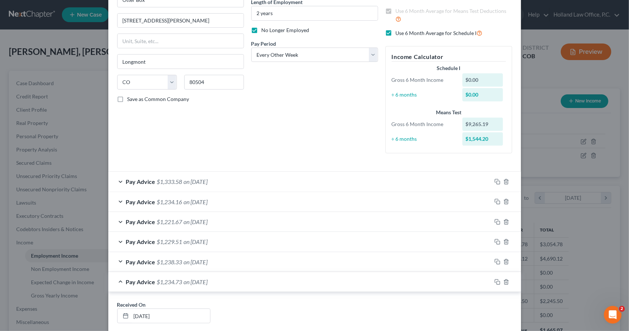
scroll to position [212, 0]
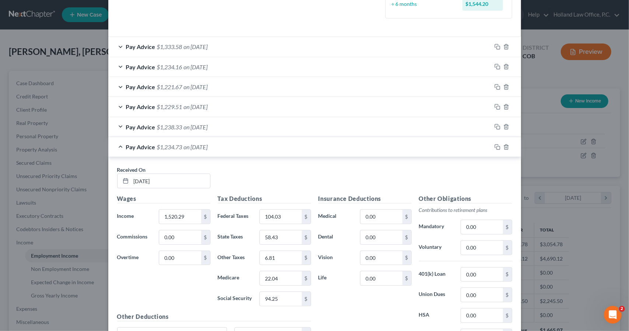
click at [304, 47] on div "Pay Advice $1,333.58 on [DATE]" at bounding box center [299, 47] width 383 height 20
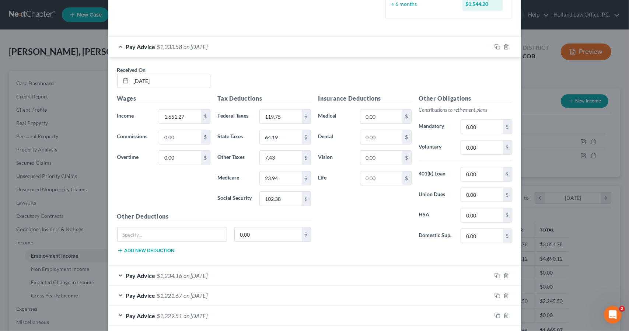
click at [310, 49] on div "Pay Advice $1,333.58 on [DATE]" at bounding box center [299, 47] width 383 height 20
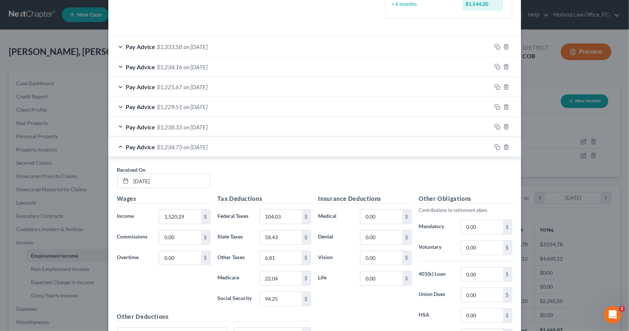
click at [316, 102] on div "Pay Advice $1,229.51 on [DATE]" at bounding box center [299, 107] width 383 height 20
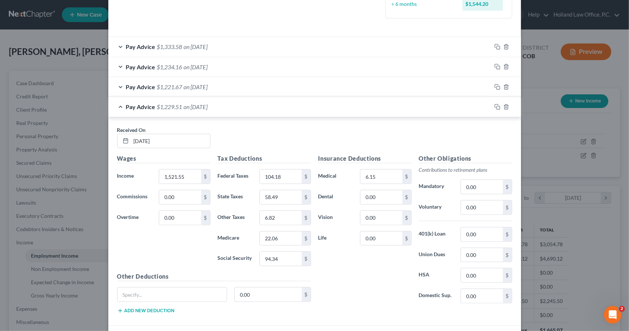
click at [316, 101] on div "Pay Advice $1,229.51 on [DATE]" at bounding box center [299, 107] width 383 height 20
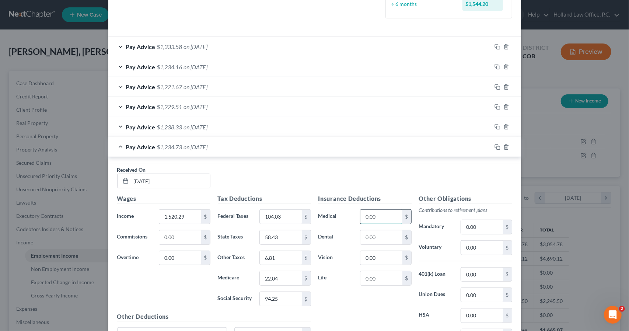
click at [361, 214] on input "0.00" at bounding box center [381, 217] width 42 height 14
click at [298, 89] on div "Pay Advice $1,221.67 on [DATE]" at bounding box center [299, 87] width 383 height 20
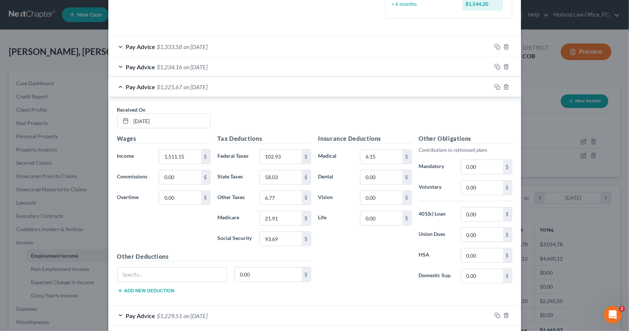
click at [298, 91] on div "Pay Advice $1,221.67 on [DATE]" at bounding box center [299, 87] width 383 height 20
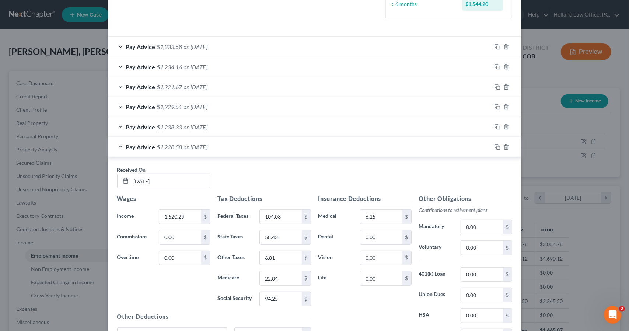
click at [298, 180] on div "Received On * [DATE]" at bounding box center [314, 180] width 402 height 28
click at [374, 210] on input "6.15" at bounding box center [381, 217] width 42 height 14
click at [367, 151] on div "Pay Advice $1,228.39 on [DATE]" at bounding box center [299, 147] width 383 height 20
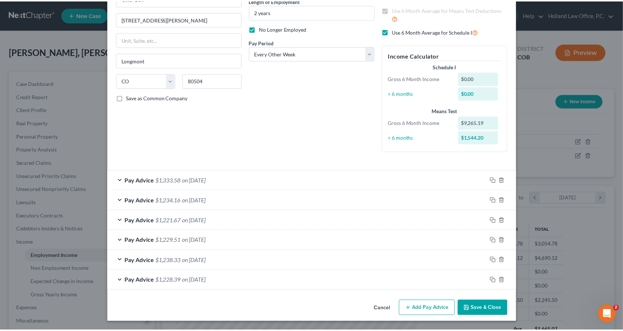
scroll to position [77, 0]
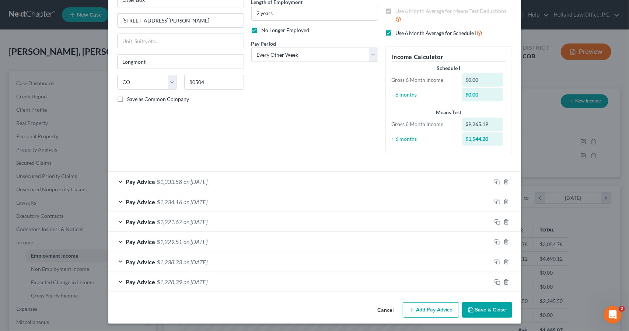
click at [468, 299] on div "Cancel Add Pay Advice Save & Close" at bounding box center [314, 311] width 413 height 24
click at [469, 305] on button "Save & Close" at bounding box center [487, 309] width 50 height 15
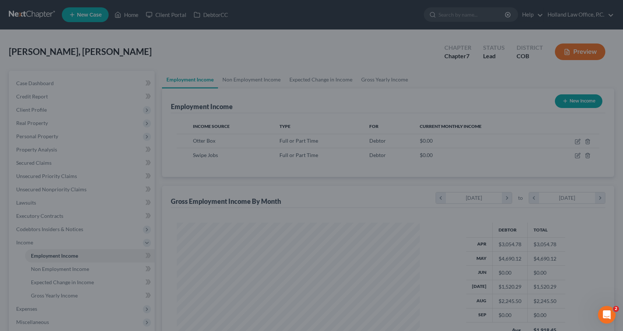
scroll to position [368180, 368056]
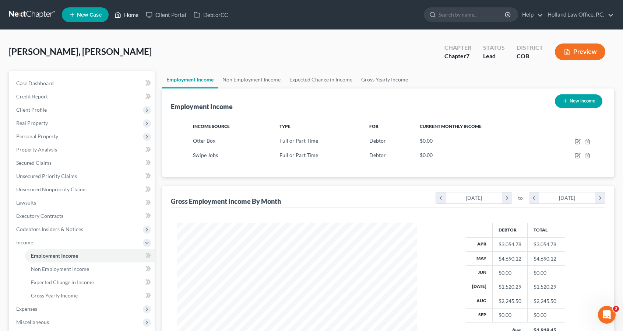
click at [134, 18] on link "Home" at bounding box center [126, 14] width 31 height 13
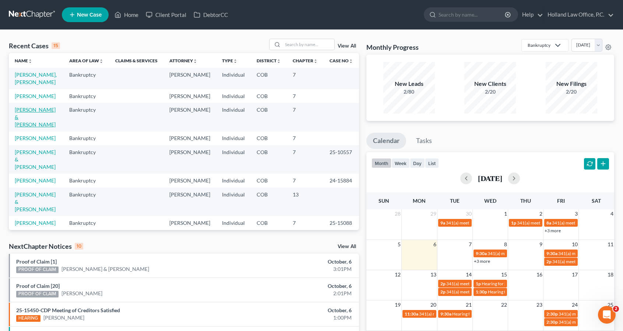
click at [38, 117] on link "[PERSON_NAME] & [PERSON_NAME]" at bounding box center [35, 116] width 41 height 21
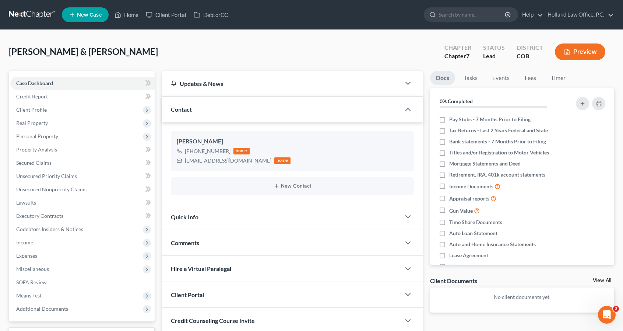
click at [159, 54] on div "[PERSON_NAME] & [PERSON_NAME] Upgraded Chapter Chapter 7 Status Lead District C…" at bounding box center [312, 55] width 606 height 32
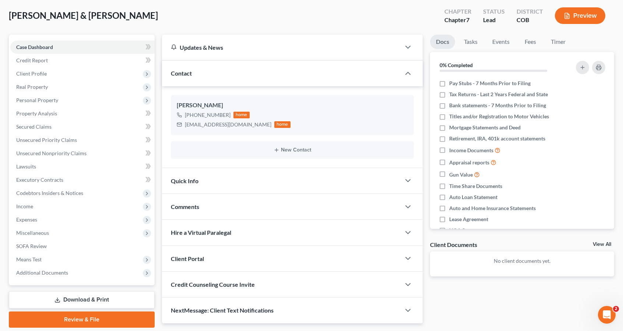
scroll to position [44, 0]
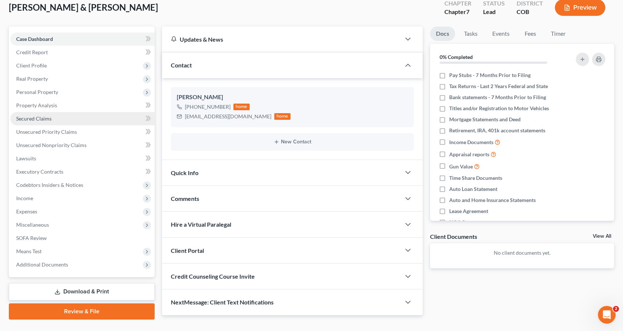
click at [48, 123] on link "Secured Claims" at bounding box center [82, 118] width 144 height 13
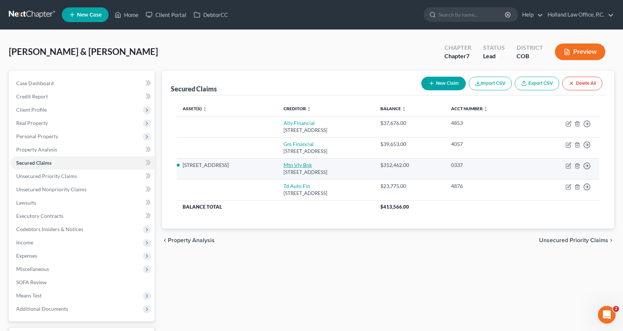
click at [284, 165] on link "Mtn Vly Bnk" at bounding box center [298, 165] width 28 height 6
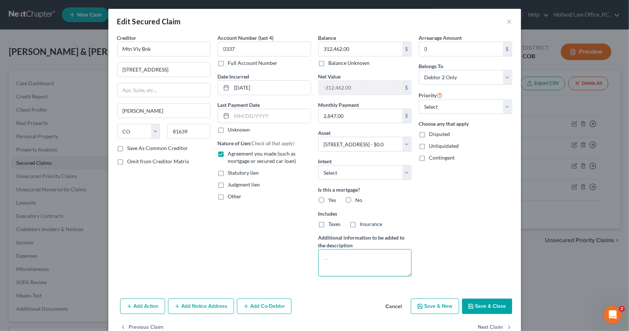
click at [366, 249] on textarea at bounding box center [364, 262] width 93 height 27
click at [329, 198] on label "Yes" at bounding box center [333, 199] width 8 height 7
click at [331, 198] on input "Yes" at bounding box center [333, 198] width 5 height 5
click at [329, 225] on label "Taxes" at bounding box center [335, 223] width 12 height 7
click at [331, 225] on input "Taxes" at bounding box center [333, 222] width 5 height 5
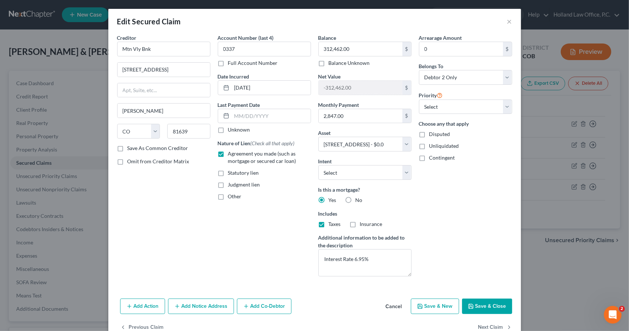
click at [360, 222] on label "Insurance" at bounding box center [371, 223] width 22 height 7
click at [363, 222] on input "Insurance" at bounding box center [365, 222] width 5 height 5
click at [478, 300] on button "Save & Close" at bounding box center [487, 305] width 50 height 15
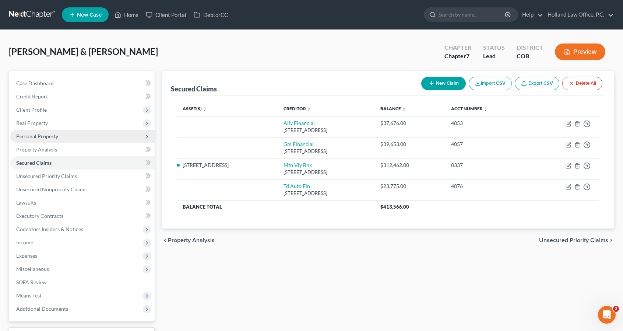
click at [76, 136] on span "Personal Property" at bounding box center [82, 136] width 144 height 13
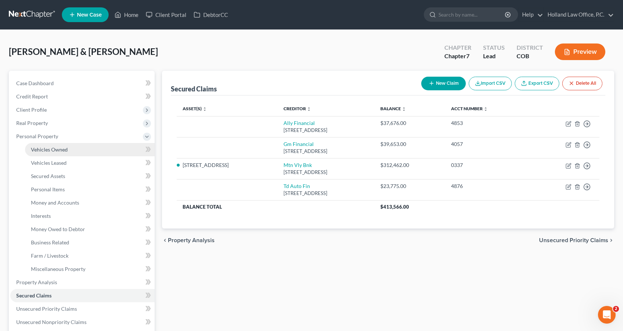
click at [77, 150] on link "Vehicles Owned" at bounding box center [90, 149] width 130 height 13
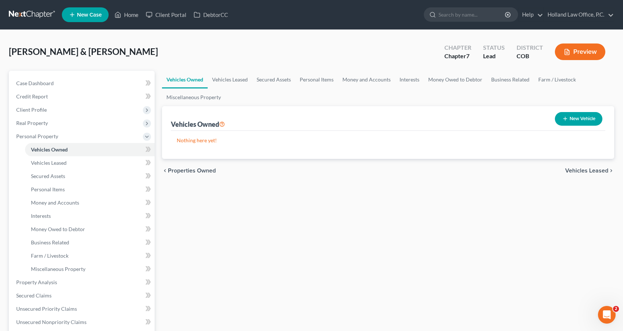
click at [583, 116] on button "New Vehicle" at bounding box center [579, 119] width 48 height 14
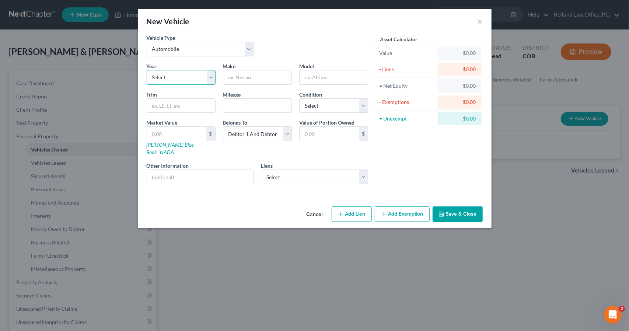
click at [205, 74] on select "Select 2026 2025 2024 2023 2022 2021 2020 2019 2018 2017 2016 2015 2014 2013 20…" at bounding box center [181, 77] width 69 height 15
click at [147, 70] on select "Select 2026 2025 2024 2023 2022 2021 2020 2019 2018 2017 2016 2015 2014 2013 20…" at bounding box center [181, 77] width 69 height 15
click at [281, 171] on select "Select Gm Financial - $39,653.00 Ally Financial - $37,676.00 Td Auto Fin - $23,…" at bounding box center [314, 176] width 107 height 15
click at [261, 169] on select "Select Gm Financial - $39,653.00 Ally Financial - $37,676.00 Td Auto Fin - $23,…" at bounding box center [314, 176] width 107 height 15
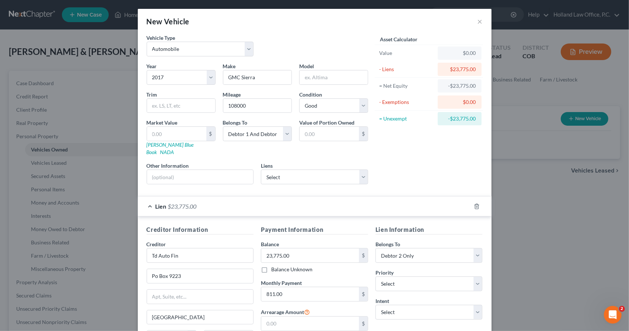
click at [360, 196] on div "Lien $23,775.00" at bounding box center [304, 206] width 333 height 20
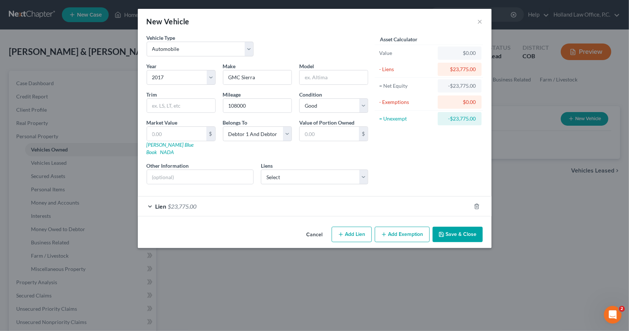
click at [452, 227] on button "Save & Close" at bounding box center [457, 234] width 50 height 15
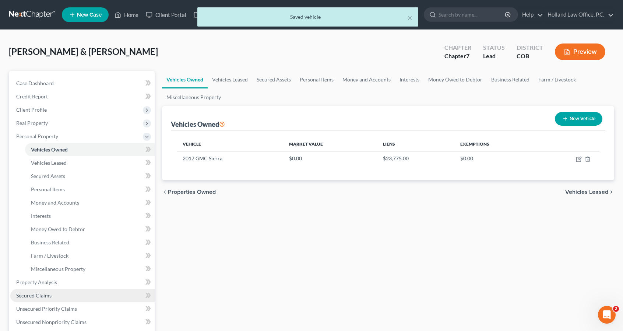
click at [55, 295] on link "Secured Claims" at bounding box center [82, 295] width 144 height 13
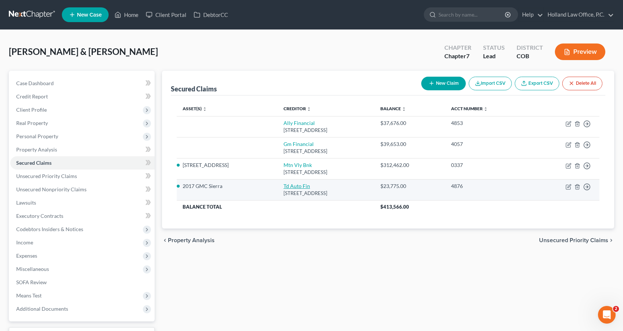
click at [284, 187] on link "Td Auto Fin" at bounding box center [297, 186] width 27 height 6
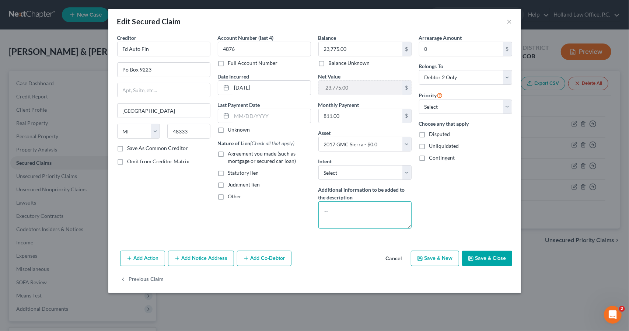
click at [335, 214] on textarea at bounding box center [364, 214] width 93 height 27
click at [339, 170] on select "Select Surrender Redeem Reaffirm Avoid Other" at bounding box center [364, 172] width 93 height 15
click at [318, 165] on select "Select Surrender Redeem Reaffirm Avoid Other" at bounding box center [364, 172] width 93 height 15
click at [270, 158] on span "Agreement you made (such as mortgage or secured car loan)" at bounding box center [262, 157] width 68 height 14
click at [236, 155] on input "Agreement you made (such as mortgage or secured car loan)" at bounding box center [233, 152] width 5 height 5
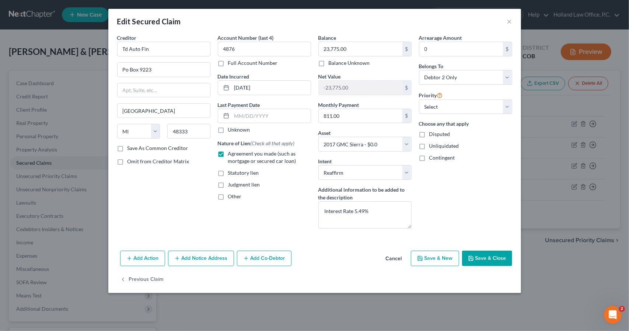
click at [482, 256] on button "Save & Close" at bounding box center [487, 257] width 50 height 15
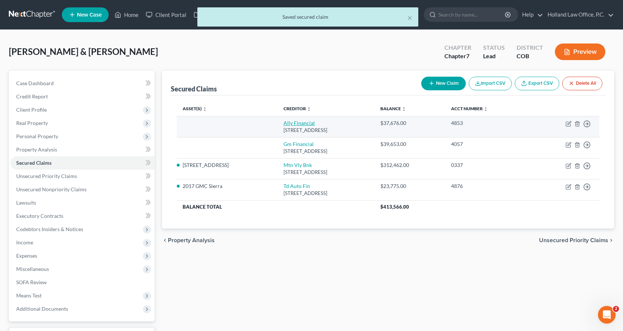
click at [284, 122] on link "Ally Financial" at bounding box center [299, 123] width 31 height 6
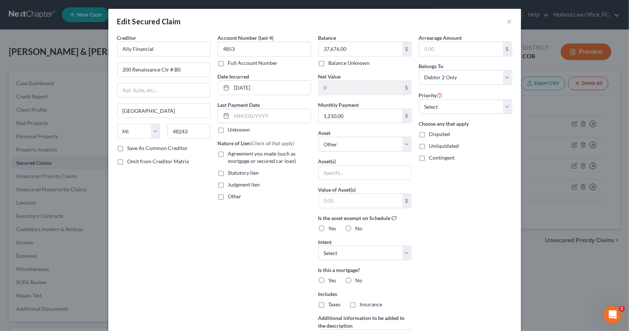
click at [231, 159] on span "Agreement you made (such as mortgage or secured car loan)" at bounding box center [262, 157] width 68 height 14
click at [231, 155] on input "Agreement you made (such as mortgage or secured car loan)" at bounding box center [233, 152] width 5 height 5
click at [282, 222] on div "Account Number (last 4) 4853 Full Account Number Date Incurred [DATE] Last Paym…" at bounding box center [264, 198] width 101 height 329
click at [383, 174] on input "text" at bounding box center [365, 172] width 92 height 14
click at [432, 211] on div "Arrearage Amount $ Belongs To * Select Debtor 1 Only Debtor 2 Only Debtor 1 And…" at bounding box center [465, 198] width 101 height 329
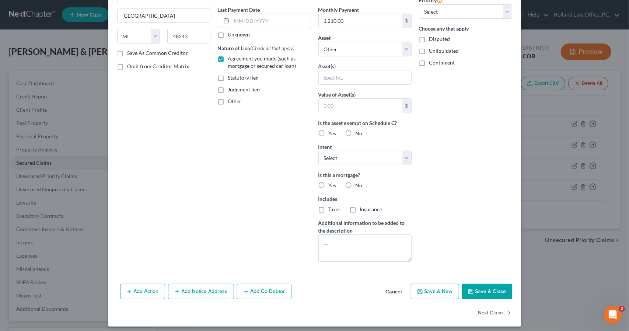
scroll to position [97, 0]
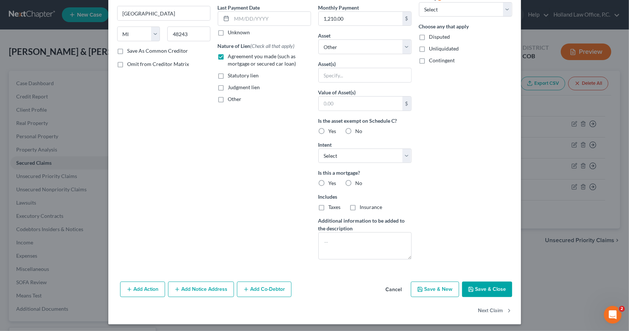
click at [355, 179] on label "No" at bounding box center [358, 182] width 7 height 7
click at [358, 179] on input "No" at bounding box center [360, 181] width 5 height 5
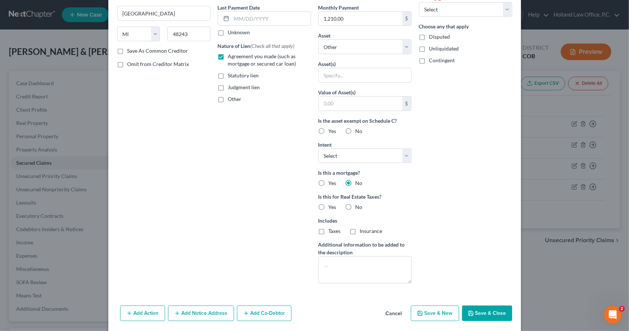
click at [355, 203] on label "No" at bounding box center [358, 206] width 7 height 7
click at [358, 203] on input "No" at bounding box center [360, 205] width 5 height 5
click at [151, 312] on button "Add Action" at bounding box center [142, 312] width 45 height 15
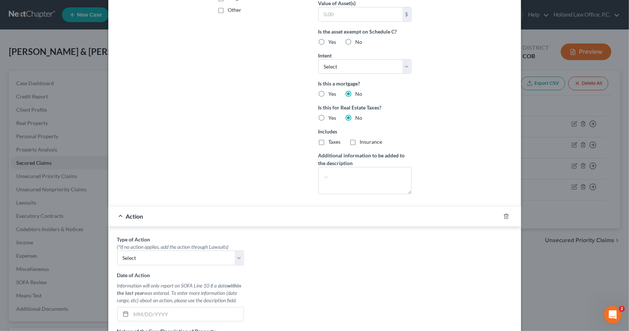
scroll to position [259, 0]
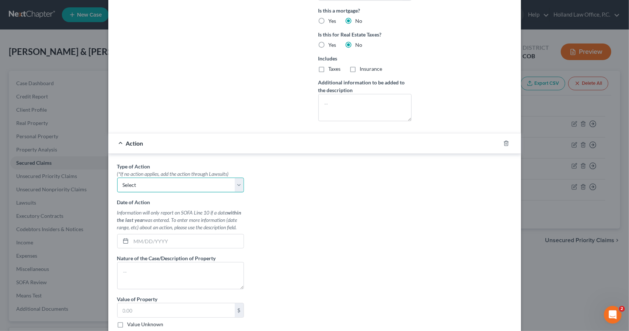
click at [193, 179] on select "Select Repossession Garnishment Foreclosure Personal Injury Attached, Seized, O…" at bounding box center [180, 185] width 127 height 15
click at [117, 178] on select "Select Repossession Garnishment Foreclosure Personal Injury Attached, Seized, O…" at bounding box center [180, 185] width 127 height 15
click at [175, 238] on input "text" at bounding box center [187, 241] width 112 height 14
click at [236, 149] on div "Action" at bounding box center [304, 143] width 392 height 20
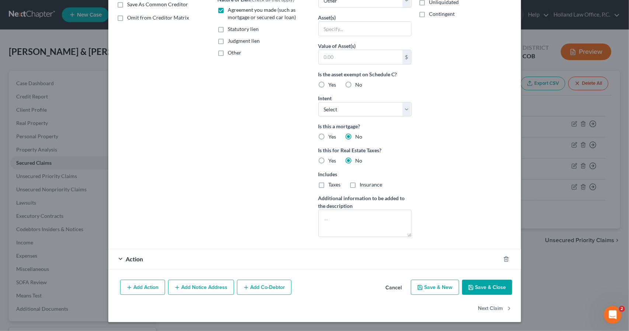
scroll to position [141, 0]
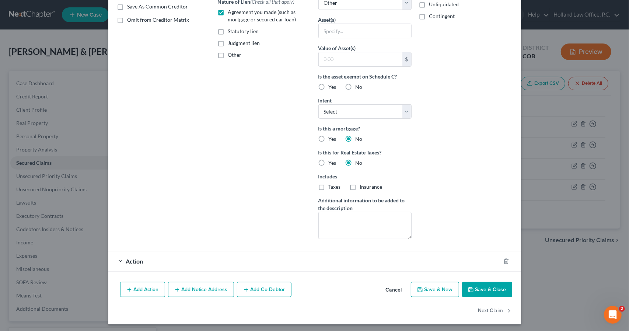
click at [483, 284] on button "Save & Close" at bounding box center [487, 289] width 50 height 15
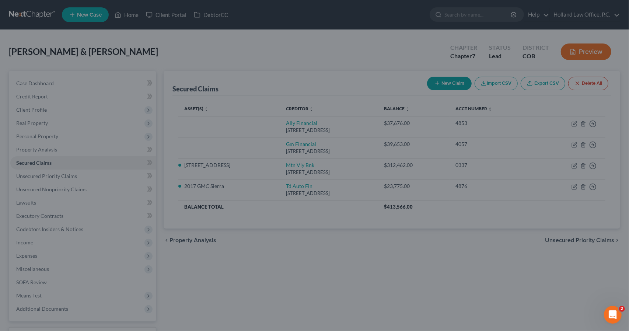
scroll to position [61, 0]
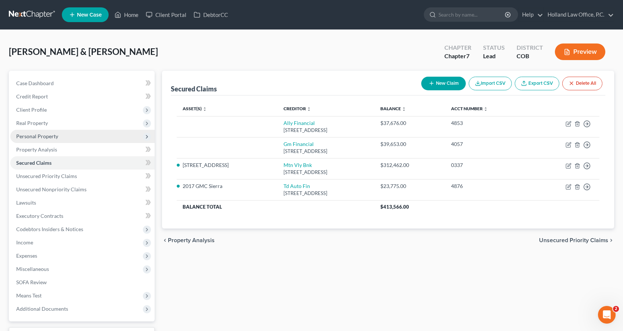
click at [63, 138] on span "Personal Property" at bounding box center [82, 136] width 144 height 13
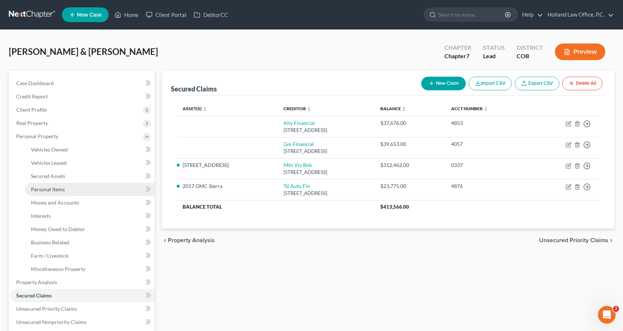
click at [65, 186] on link "Personal Items" at bounding box center [90, 189] width 130 height 13
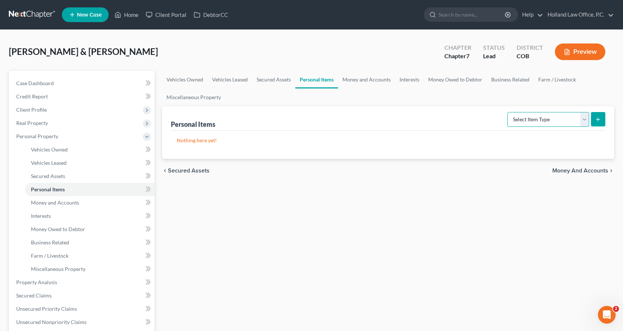
click at [555, 123] on select "Select Item Type Clothing Collectibles Of Value Electronics Firearms Household …" at bounding box center [549, 119] width 82 height 15
click at [509, 112] on select "Select Item Type Clothing Collectibles Of Value Electronics Firearms Household …" at bounding box center [549, 119] width 82 height 15
click at [595, 124] on button "submit" at bounding box center [598, 119] width 14 height 14
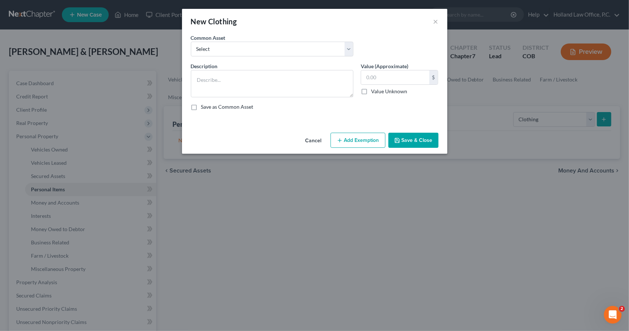
click at [329, 56] on div "Common Asset Select Women's clothing, shoes and accessories Womens Clothing Chi…" at bounding box center [314, 48] width 255 height 28
click at [327, 53] on select "Select Women's clothing, shoes and accessories Womens Clothing Childrens Clothi…" at bounding box center [272, 49] width 162 height 15
click at [191, 42] on select "Select Women's clothing, shoes and accessories Womens Clothing Childrens Clothi…" at bounding box center [272, 49] width 162 height 15
click at [406, 81] on input "200.00" at bounding box center [395, 77] width 68 height 14
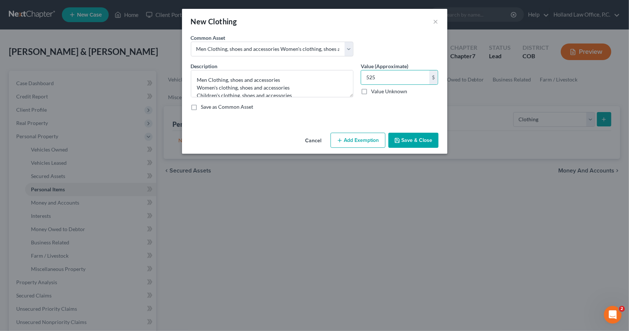
click at [373, 139] on button "Add Exemption" at bounding box center [357, 140] width 55 height 15
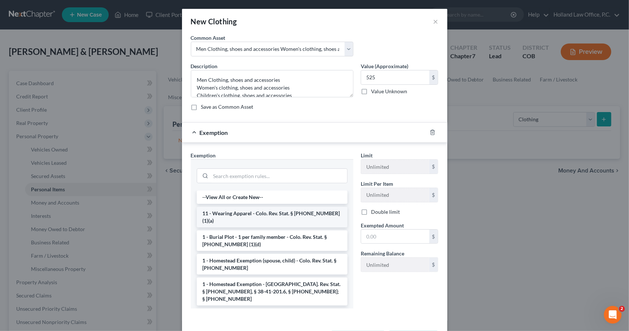
click at [306, 207] on li "11 - Wearing Apparel - Colo. Rev. Stat. § [PHONE_NUMBER] (1)(a)" at bounding box center [272, 217] width 151 height 21
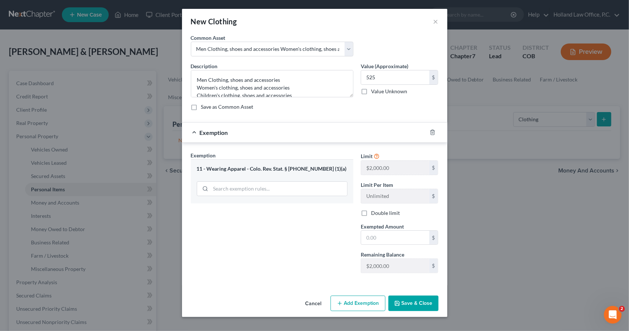
click at [384, 244] on div "Limit $2,000.00 $ Limit Per Item Unlimited $ Double limit Exempted Amount * $ R…" at bounding box center [399, 214] width 85 height 127
click at [382, 239] on input "text" at bounding box center [395, 238] width 68 height 14
click at [371, 210] on label "Double limit" at bounding box center [385, 212] width 29 height 7
click at [374, 210] on input "Double limit" at bounding box center [376, 211] width 5 height 5
click at [403, 299] on button "Save & Close" at bounding box center [413, 302] width 50 height 15
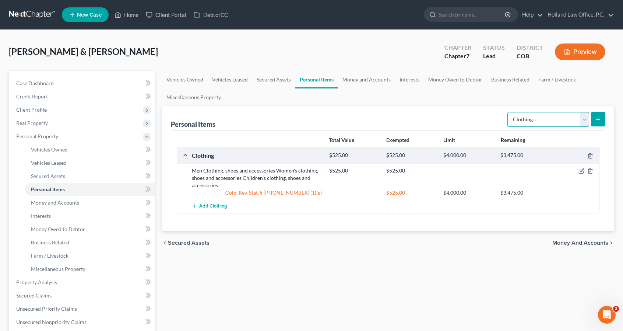
click at [538, 121] on select "Select Item Type Clothing Collectibles Of Value Electronics Firearms Household …" at bounding box center [549, 119] width 82 height 15
click at [509, 112] on select "Select Item Type Clothing Collectibles Of Value Electronics Firearms Household …" at bounding box center [549, 119] width 82 height 15
click at [600, 119] on line "submit" at bounding box center [598, 119] width 3 height 0
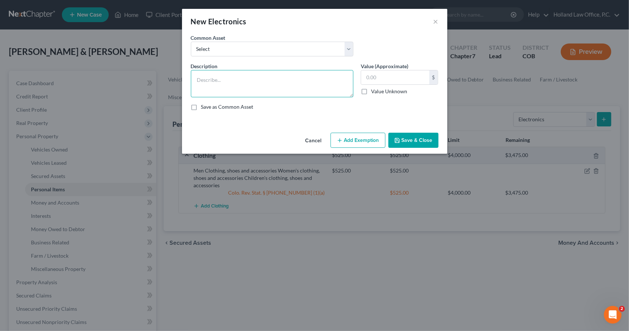
click at [268, 91] on textarea at bounding box center [272, 83] width 162 height 27
click at [340, 132] on div "Cancel Add Exemption Save & Close" at bounding box center [314, 142] width 265 height 24
click at [340, 144] on button "Add Exemption" at bounding box center [357, 140] width 55 height 15
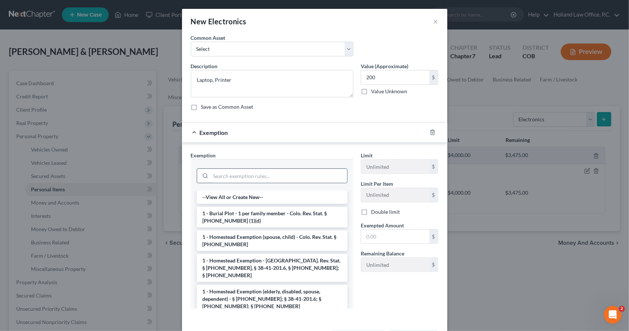
click at [258, 176] on input "search" at bounding box center [279, 176] width 136 height 14
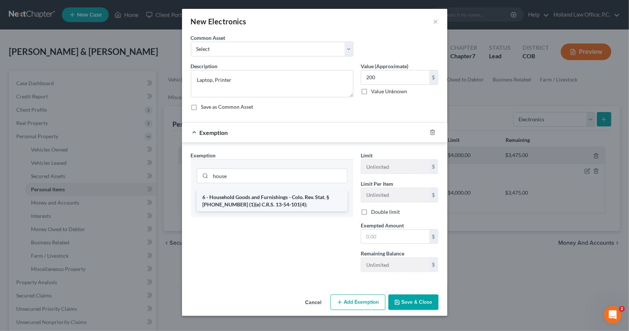
click at [264, 196] on li "6 - Household Goods and Furnishings - Colo. Rev. Stat. § [PHONE_NUMBER] (1)(e) …" at bounding box center [272, 200] width 151 height 21
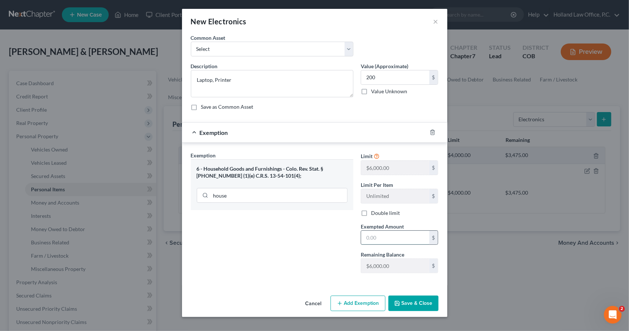
click at [371, 237] on input "text" at bounding box center [395, 238] width 68 height 14
click at [371, 214] on label "Double limit" at bounding box center [385, 212] width 29 height 7
click at [374, 214] on input "Double limit" at bounding box center [376, 211] width 5 height 5
click at [403, 296] on button "Save & Close" at bounding box center [413, 302] width 50 height 15
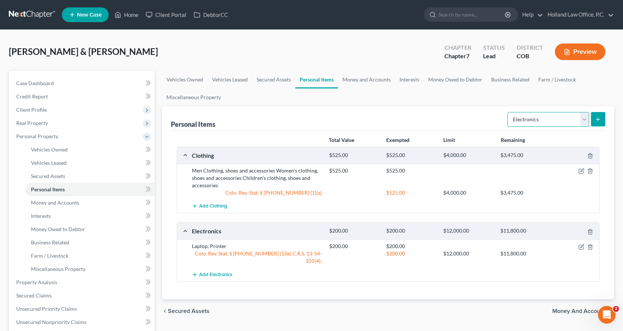
click at [534, 115] on select "Select Item Type Clothing Collectibles Of Value Electronics Firearms Household …" at bounding box center [549, 119] width 82 height 15
click at [509, 112] on select "Select Item Type Clothing Collectibles Of Value Electronics Firearms Household …" at bounding box center [549, 119] width 82 height 15
click at [538, 118] on select "Select Item Type Clothing Collectibles Of Value Electronics Firearms Household …" at bounding box center [549, 119] width 82 height 15
click at [509, 112] on select "Select Item Type Clothing Collectibles Of Value Electronics Firearms Household …" at bounding box center [549, 119] width 82 height 15
click at [603, 117] on button "submit" at bounding box center [598, 119] width 14 height 14
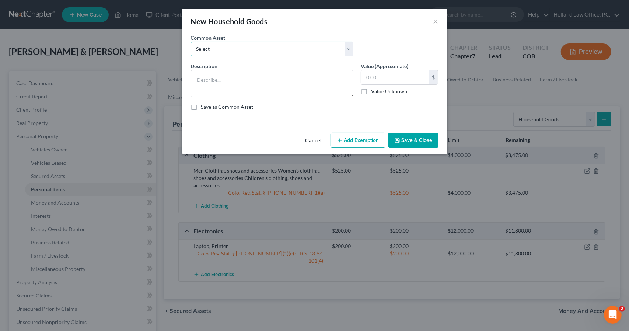
click at [327, 51] on select "Select Childrens Toys Sofa Loveseat Chair Tables Bedroom Furniture Desks Night …" at bounding box center [272, 49] width 162 height 15
click at [191, 42] on select "Select Childrens Toys Sofa Loveseat Chair Tables Bedroom Furniture Desks Night …" at bounding box center [272, 49] width 162 height 15
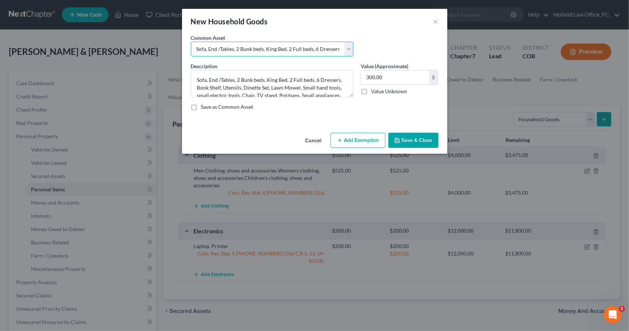
click at [307, 44] on select "Select Childrens Toys Sofa Loveseat Chair Tables Bedroom Furniture Desks Night …" at bounding box center [272, 49] width 162 height 15
click at [191, 42] on select "Select Childrens Toys Sofa Loveseat Chair Tables Bedroom Furniture Desks Night …" at bounding box center [272, 49] width 162 height 15
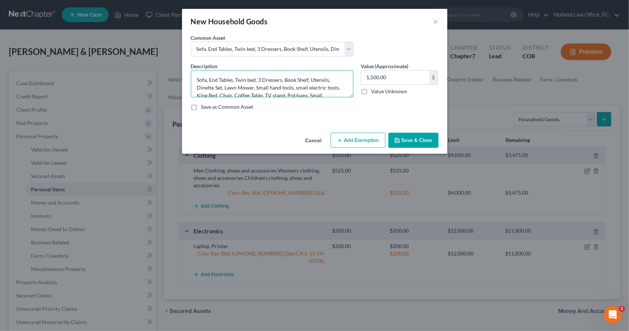
scroll to position [23, 0]
click at [219, 71] on textarea "Sofa, End Tables, Twin bed, 3 Dressers, Book Shelf, Utensils, Dinette Set, Lawn…" at bounding box center [272, 83] width 162 height 27
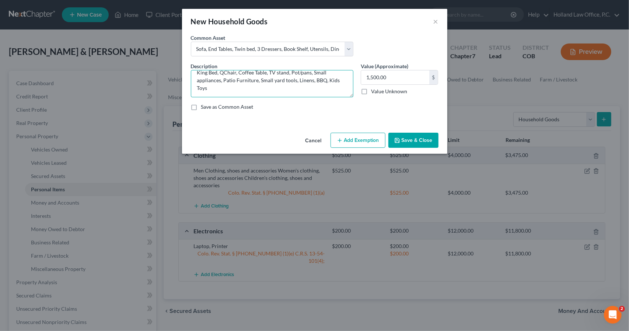
scroll to position [21, 0]
click at [370, 81] on input "1,500.00" at bounding box center [395, 77] width 68 height 14
click at [367, 142] on button "Add Exemption" at bounding box center [357, 140] width 55 height 15
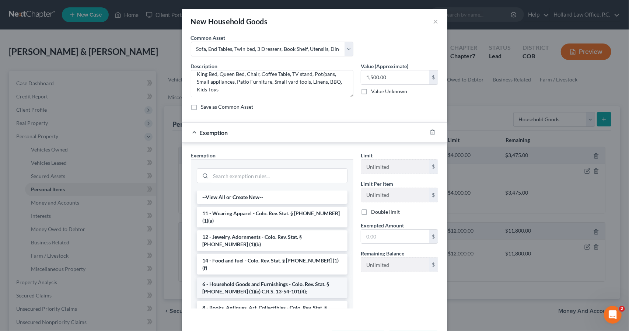
click at [281, 277] on li "6 - Household Goods and Furnishings - Colo. Rev. Stat. § [PHONE_NUMBER] (1)(e) …" at bounding box center [272, 287] width 151 height 21
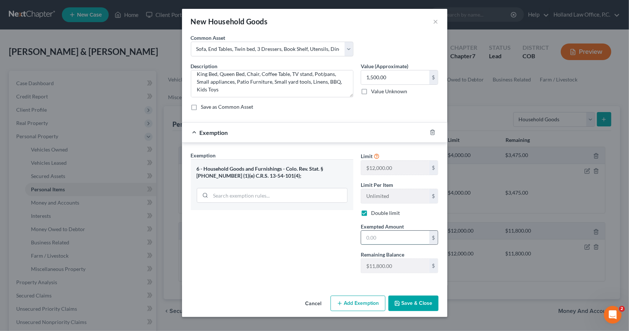
click at [390, 231] on input "text" at bounding box center [395, 238] width 68 height 14
click at [399, 71] on input "1,500.00" at bounding box center [395, 77] width 68 height 14
click at [404, 302] on button "Save & Close" at bounding box center [413, 302] width 50 height 15
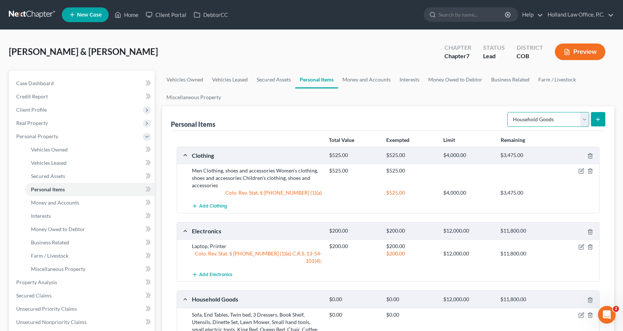
click at [546, 125] on select "Select Item Type Clothing Collectibles Of Value Electronics Firearms Household …" at bounding box center [549, 119] width 82 height 15
click at [509, 112] on select "Select Item Type Clothing Collectibles Of Value Electronics Firearms Household …" at bounding box center [549, 119] width 82 height 15
click at [604, 117] on button "submit" at bounding box center [598, 119] width 14 height 14
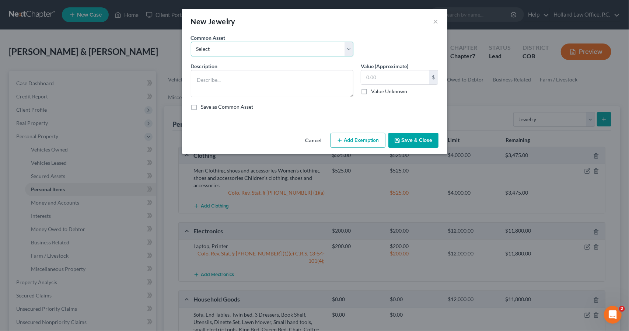
click at [319, 46] on select "Select Costume Jewlery Costume Jewelry Wedding set, Necklaces, Watches, earring…" at bounding box center [272, 49] width 162 height 15
click at [191, 42] on select "Select Costume Jewlery Costume Jewelry Wedding set, Necklaces, Watches, earring…" at bounding box center [272, 49] width 162 height 15
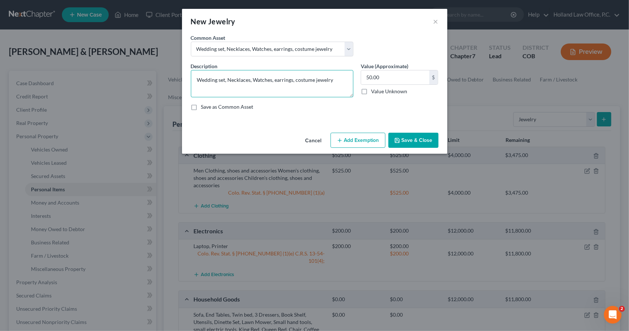
drag, startPoint x: 274, startPoint y: 80, endPoint x: 255, endPoint y: 77, distance: 19.1
click at [255, 77] on textarea "Wedding set, Necklaces, Watches, earrings, costume jewelry" at bounding box center [272, 83] width 162 height 27
click at [360, 143] on button "Add Exemption" at bounding box center [357, 140] width 55 height 15
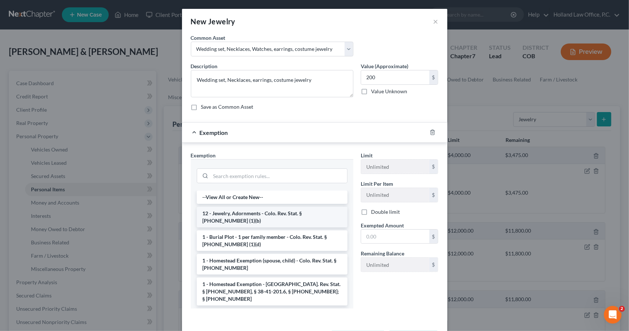
click at [305, 212] on li "12 - Jewelry, Adornments - Colo. Rev. Stat. § [PHONE_NUMBER] (1)(b)" at bounding box center [272, 217] width 151 height 21
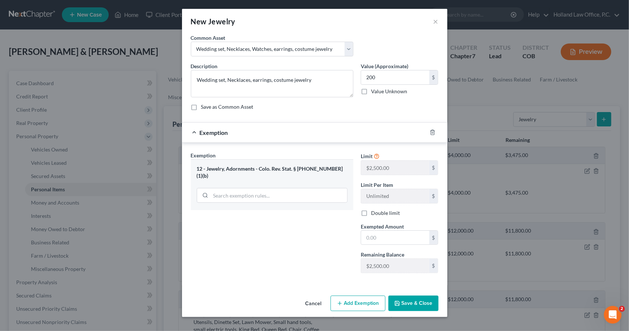
click at [371, 213] on label "Double limit" at bounding box center [385, 212] width 29 height 7
click at [374, 213] on input "Double limit" at bounding box center [376, 211] width 5 height 5
click at [369, 232] on input "text" at bounding box center [395, 238] width 68 height 14
click at [417, 299] on button "Save & Close" at bounding box center [413, 302] width 50 height 15
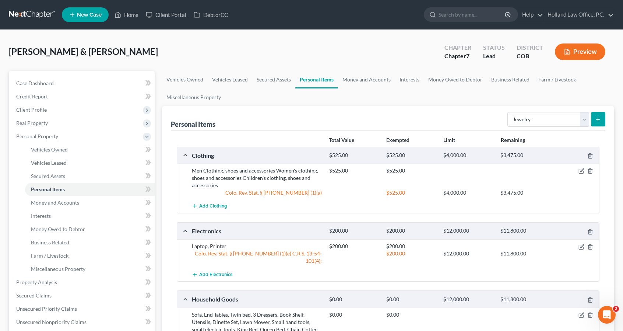
click at [575, 108] on div "Personal Items Select Item Type Clothing Collectibles Of Value Electronics Fire…" at bounding box center [388, 118] width 435 height 25
click at [575, 114] on select "Select Item Type Clothing Collectibles Of Value Electronics Firearms Household …" at bounding box center [549, 119] width 82 height 15
click at [509, 112] on select "Select Item Type Clothing Collectibles Of Value Electronics Firearms Household …" at bounding box center [549, 119] width 82 height 15
click at [596, 123] on button "submit" at bounding box center [598, 119] width 14 height 14
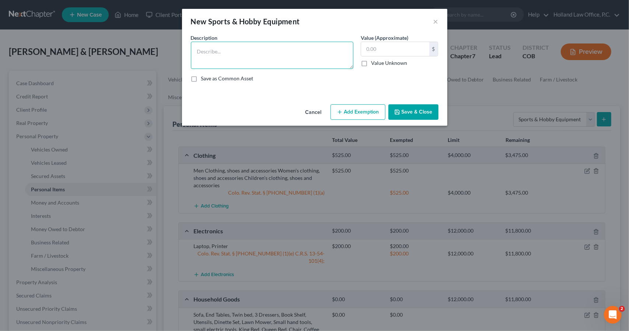
click at [333, 60] on textarea at bounding box center [272, 55] width 162 height 27
click at [229, 56] on textarea "Celtic [PERSON_NAME], Recorders, Claronet" at bounding box center [272, 55] width 162 height 27
click at [278, 52] on textarea "Celtic Harp, Mandolin, Recorders, Claronet" at bounding box center [272, 55] width 162 height 27
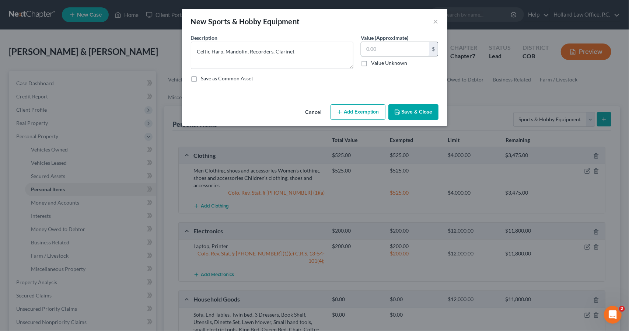
click at [413, 47] on input "text" at bounding box center [395, 49] width 68 height 14
click at [361, 119] on div "Cancel Add Exemption Save & Close" at bounding box center [314, 113] width 265 height 24
click at [393, 113] on button "Save & Close" at bounding box center [413, 111] width 50 height 15
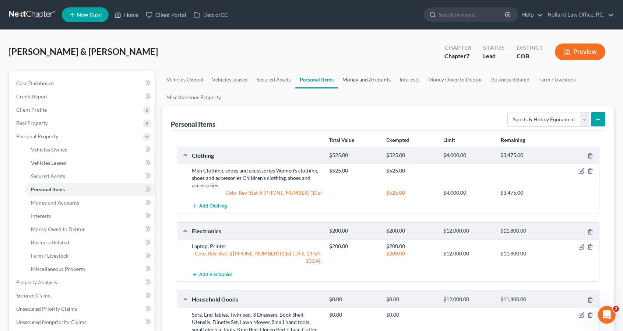
click at [388, 81] on link "Money and Accounts" at bounding box center [366, 80] width 57 height 18
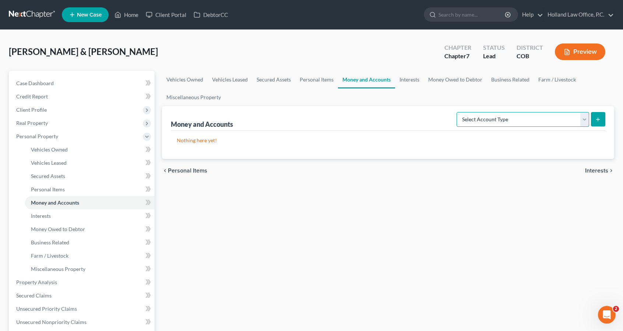
click at [499, 120] on select "Select Account Type Brokerage Cash on Hand Certificates of Deposit Checking Acc…" at bounding box center [523, 119] width 133 height 15
click at [459, 112] on select "Select Account Type Brokerage Cash on Hand Certificates of Deposit Checking Acc…" at bounding box center [523, 119] width 133 height 15
click at [593, 124] on button "submit" at bounding box center [598, 119] width 14 height 14
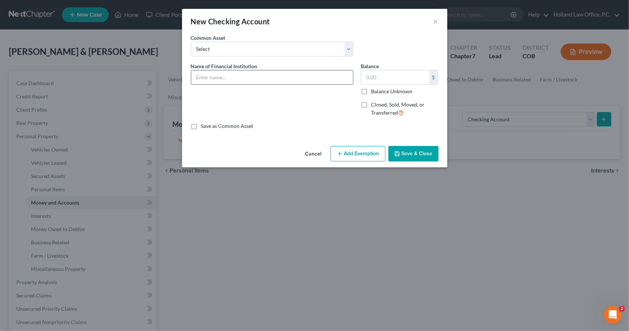
click at [320, 73] on input "text" at bounding box center [272, 77] width 162 height 14
click at [350, 144] on div "Cancel Add Exemption Save & Close" at bounding box center [314, 155] width 265 height 24
click at [350, 154] on button "Add Exemption" at bounding box center [357, 153] width 55 height 15
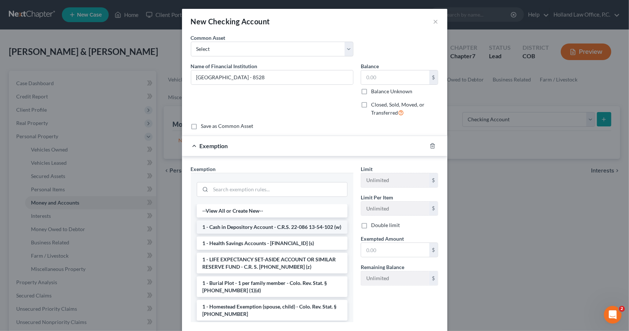
click at [285, 229] on li "1 - Cash in Depository Account - C.R.S. 22-086 13-54-102 (w)" at bounding box center [272, 226] width 151 height 13
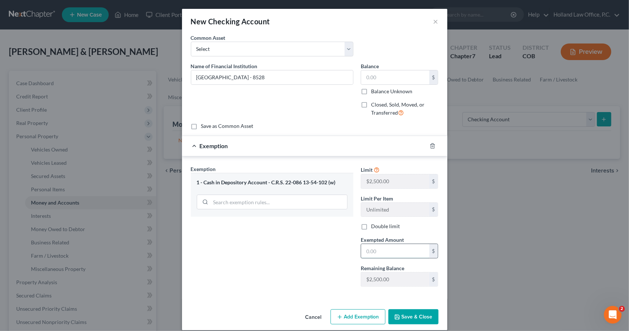
click at [386, 246] on input "text" at bounding box center [395, 251] width 68 height 14
click at [403, 313] on button "Save & Close" at bounding box center [413, 316] width 50 height 15
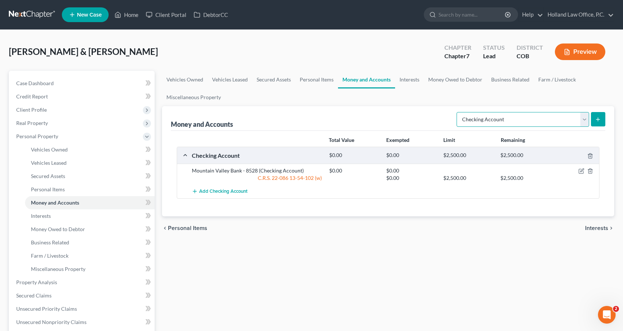
click at [564, 114] on select "Select Account Type Brokerage Cash on Hand Certificates of Deposit Checking Acc…" at bounding box center [523, 119] width 133 height 15
click at [601, 117] on button "submit" at bounding box center [598, 119] width 14 height 14
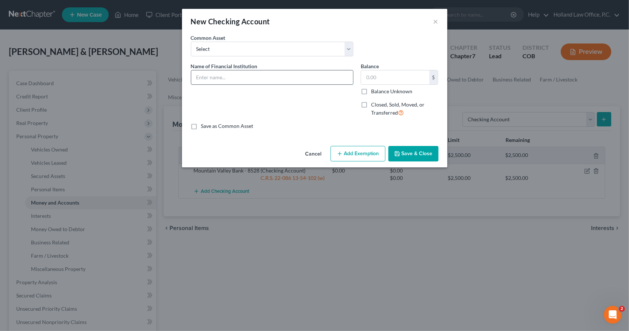
click at [288, 71] on input "text" at bounding box center [272, 77] width 162 height 14
click at [358, 149] on button "Add Exemption" at bounding box center [357, 153] width 55 height 15
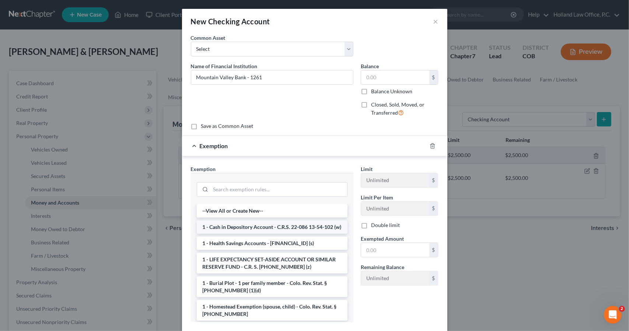
click at [302, 226] on li "1 - Cash in Depository Account - C.R.S. 22-086 13-54-102 (w)" at bounding box center [272, 226] width 151 height 13
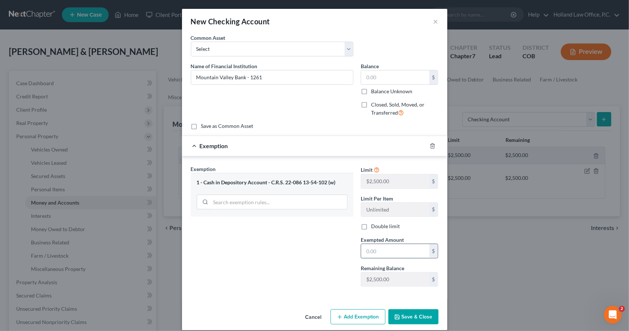
click at [377, 255] on input "text" at bounding box center [395, 251] width 68 height 14
click at [406, 318] on button "Save & Close" at bounding box center [413, 316] width 50 height 15
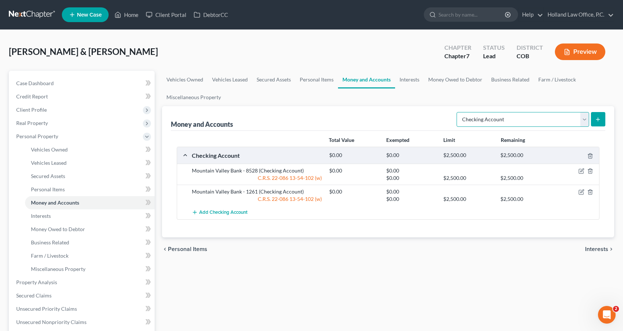
click at [541, 121] on select "Select Account Type Brokerage Cash on Hand Certificates of Deposit Checking Acc…" at bounding box center [523, 119] width 133 height 15
click at [459, 112] on select "Select Account Type Brokerage Cash on Hand Certificates of Deposit Checking Acc…" at bounding box center [523, 119] width 133 height 15
click at [597, 123] on button "submit" at bounding box center [598, 119] width 14 height 14
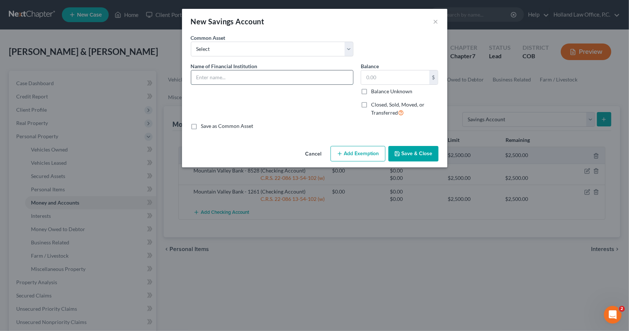
click at [280, 80] on input "text" at bounding box center [272, 77] width 162 height 14
click at [359, 156] on button "Add Exemption" at bounding box center [357, 153] width 55 height 15
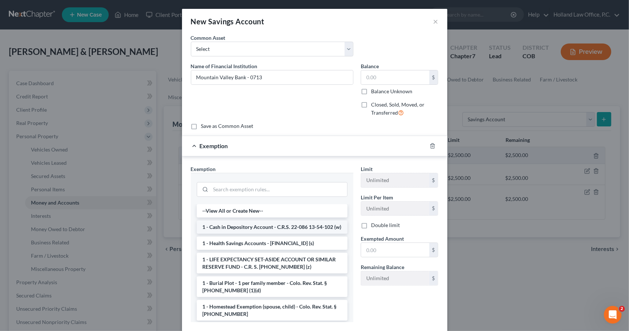
click at [315, 220] on li "1 - Cash in Depository Account - C.R.S. 22-086 13-54-102 (w)" at bounding box center [272, 226] width 151 height 13
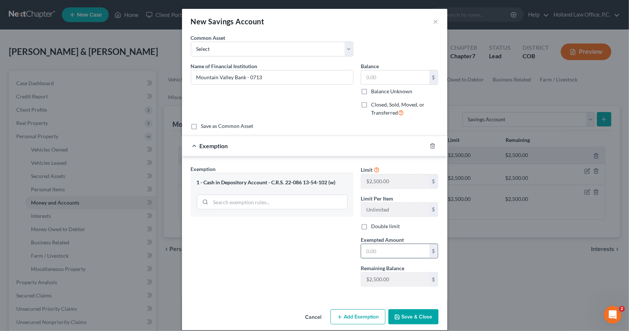
click at [379, 246] on input "text" at bounding box center [395, 251] width 68 height 14
click at [405, 319] on button "Save & Close" at bounding box center [413, 316] width 50 height 15
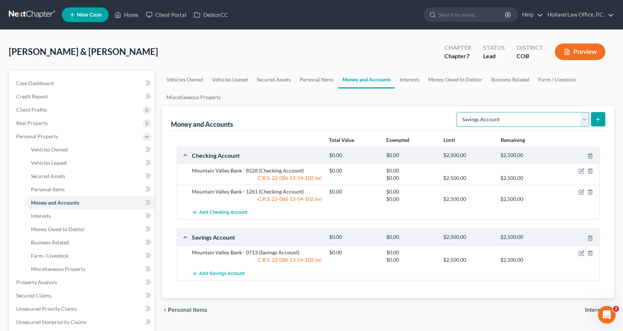
click at [585, 115] on select "Select Account Type Brokerage Cash on Hand Certificates of Deposit Checking Acc…" at bounding box center [523, 119] width 133 height 15
click at [459, 112] on select "Select Account Type Brokerage Cash on Hand Certificates of Deposit Checking Acc…" at bounding box center [523, 119] width 133 height 15
click at [601, 121] on button "submit" at bounding box center [598, 119] width 14 height 14
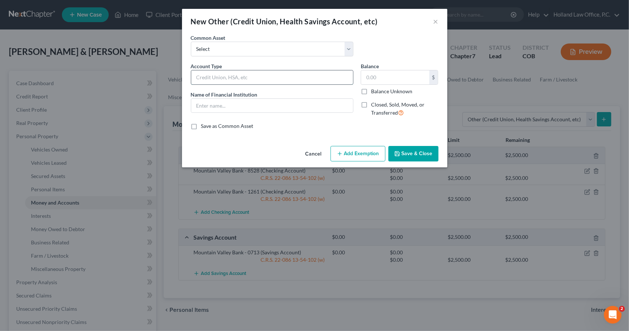
click at [326, 80] on input "text" at bounding box center [272, 77] width 162 height 14
click at [393, 154] on button "Save & Close" at bounding box center [413, 153] width 50 height 15
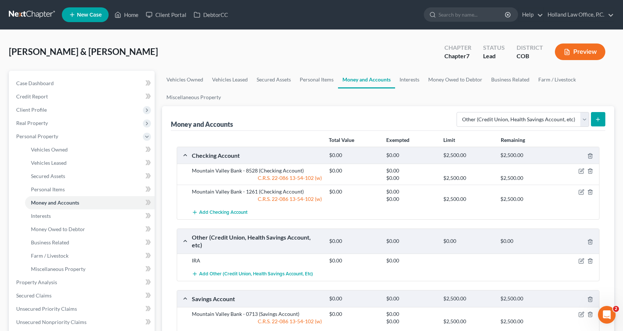
click at [593, 122] on button "submit" at bounding box center [598, 119] width 14 height 14
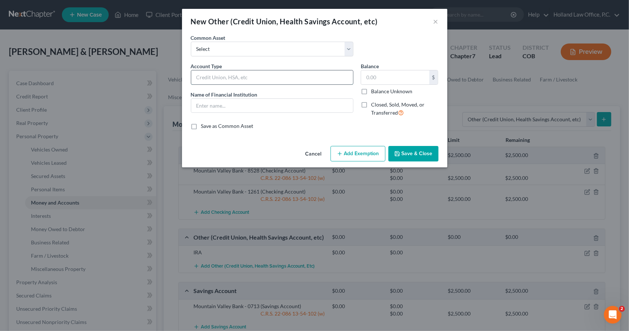
click at [287, 78] on input "text" at bounding box center [272, 77] width 162 height 14
click at [396, 155] on icon "button" at bounding box center [397, 153] width 4 height 4
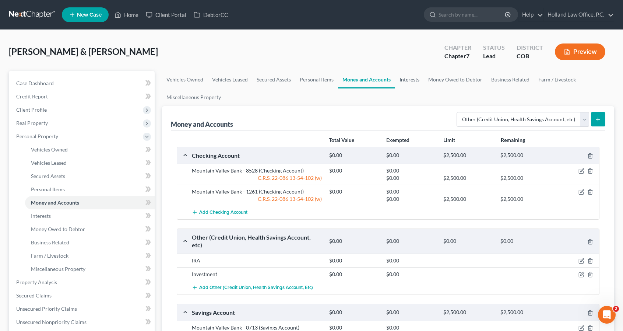
click at [407, 77] on link "Interests" at bounding box center [409, 80] width 29 height 18
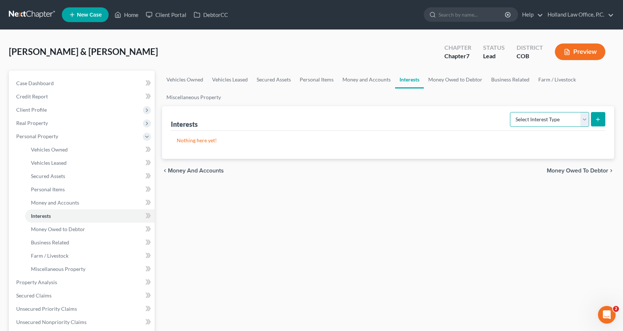
click at [513, 121] on select "Select Interest Type 401K Annuity Bond Education IRA Government Bond Government…" at bounding box center [549, 119] width 79 height 15
click at [511, 112] on select "Select Interest Type 401K Annuity Bond Education IRA Government Bond Government…" at bounding box center [549, 119] width 79 height 15
click at [592, 118] on button "submit" at bounding box center [598, 119] width 14 height 14
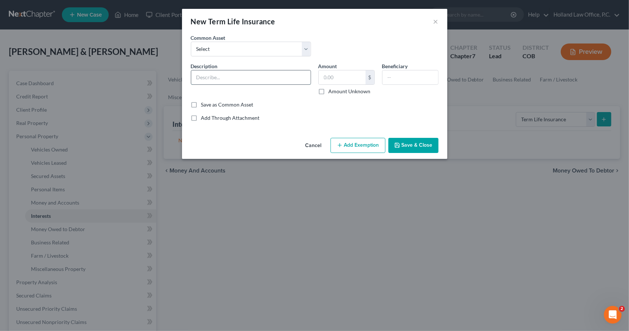
click at [306, 78] on input "text" at bounding box center [250, 77] width 119 height 14
click at [405, 83] on input "text" at bounding box center [410, 77] width 56 height 14
click at [419, 144] on button "Save & Close" at bounding box center [413, 145] width 50 height 15
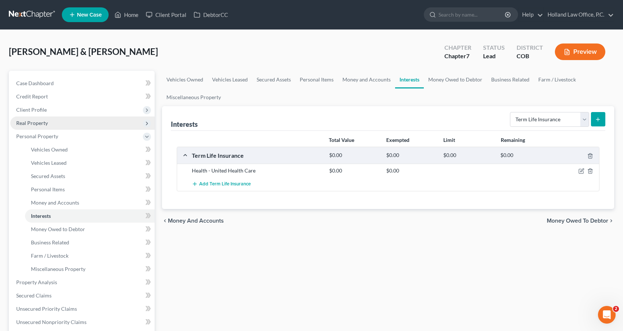
click at [52, 123] on span "Real Property" at bounding box center [82, 122] width 144 height 13
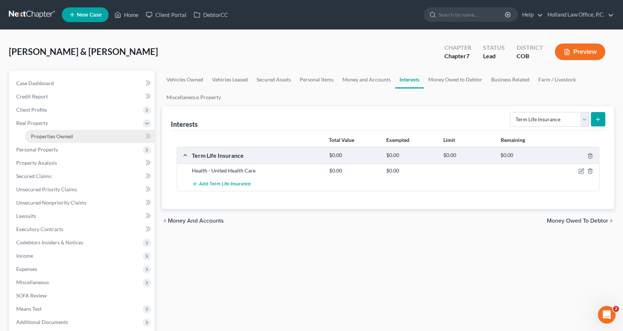
click at [55, 134] on span "Properties Owned" at bounding box center [52, 136] width 42 height 6
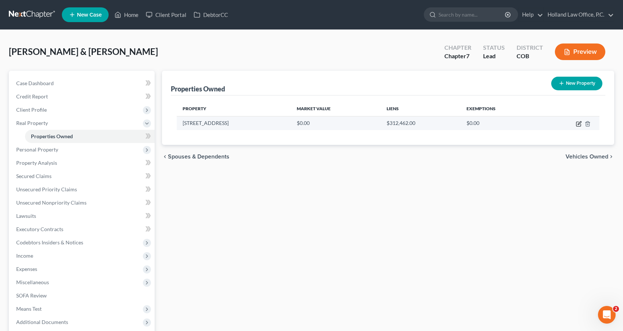
click at [579, 123] on icon "button" at bounding box center [579, 122] width 3 height 3
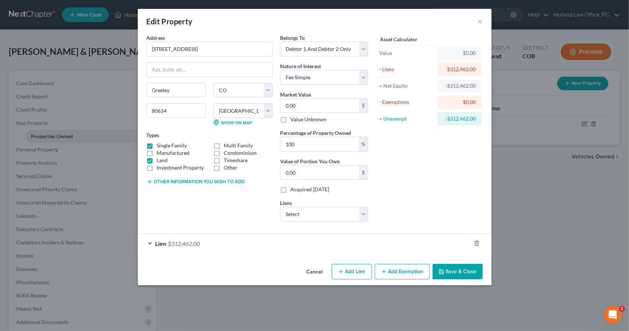
click at [167, 143] on label "Single Family" at bounding box center [172, 145] width 30 height 7
click at [165, 143] on input "Single Family" at bounding box center [162, 144] width 5 height 5
click at [157, 160] on label "Land" at bounding box center [162, 160] width 11 height 7
click at [160, 160] on input "Land" at bounding box center [162, 159] width 5 height 5
click at [157, 167] on label "Investment Property" at bounding box center [180, 167] width 47 height 7
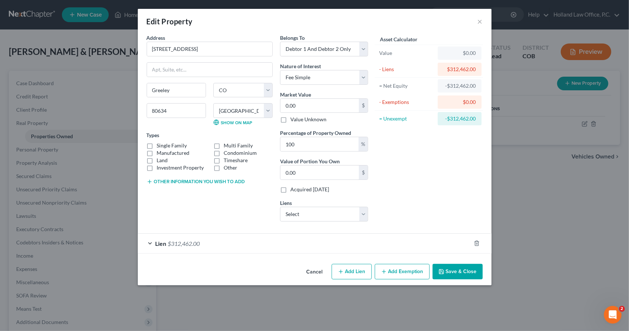
click at [160, 167] on input "Investment Property" at bounding box center [162, 166] width 5 height 5
click at [224, 145] on label "Multi Family" at bounding box center [238, 145] width 29 height 7
click at [227, 145] on input "Multi Family" at bounding box center [229, 144] width 5 height 5
click at [447, 270] on button "Save & Close" at bounding box center [457, 271] width 50 height 15
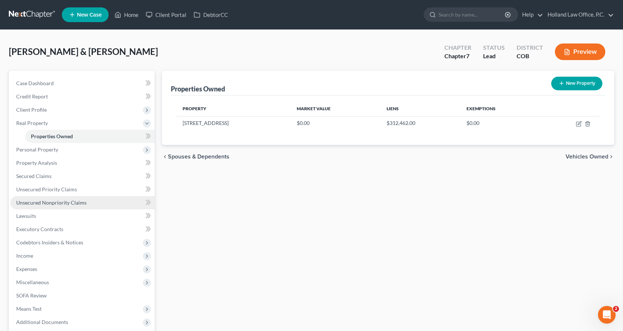
click at [81, 205] on link "Unsecured Nonpriority Claims" at bounding box center [82, 202] width 144 height 13
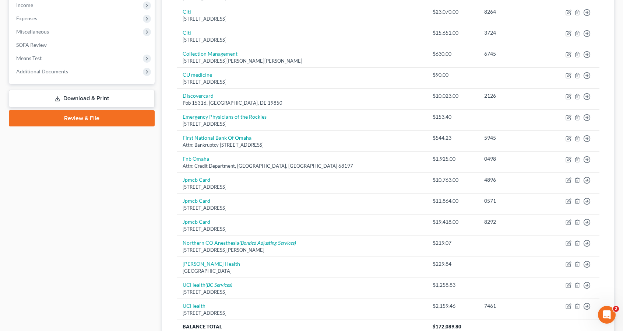
scroll to position [303, 0]
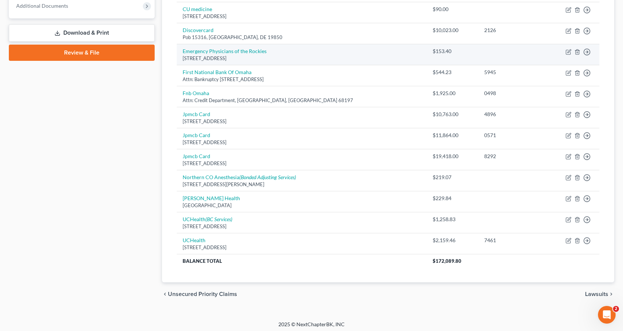
click at [283, 55] on div "[STREET_ADDRESS]" at bounding box center [302, 58] width 238 height 7
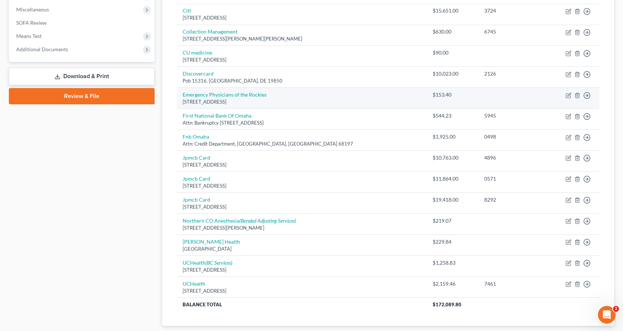
scroll to position [260, 0]
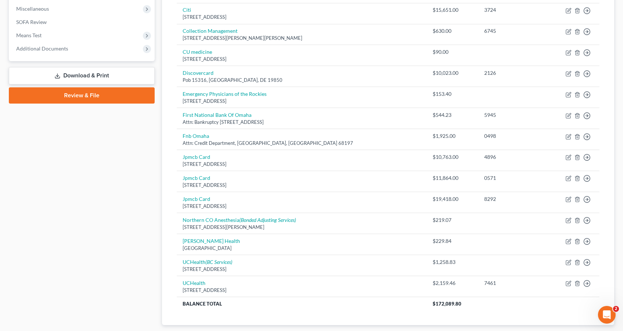
click at [118, 141] on div "Case Dashboard Payments Invoices Payments Payments Credit Report Client Profile" at bounding box center [81, 80] width 153 height 538
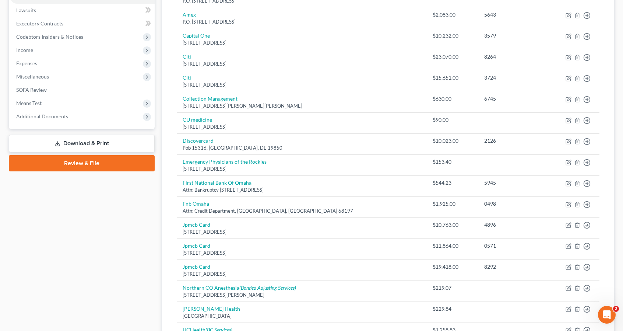
scroll to position [186, 0]
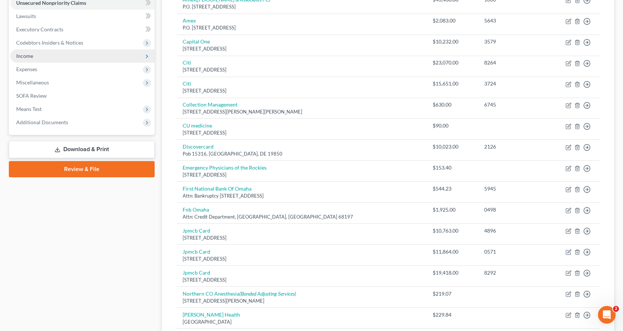
click at [83, 52] on span "Income" at bounding box center [82, 55] width 144 height 13
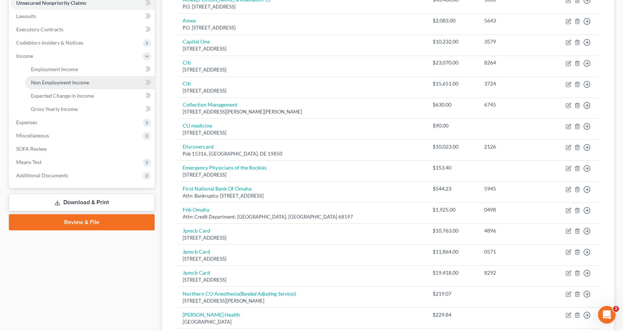
click at [84, 87] on link "Non Employment Income" at bounding box center [90, 82] width 130 height 13
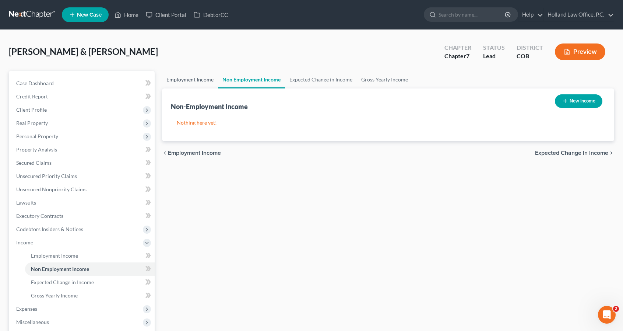
click at [196, 78] on link "Employment Income" at bounding box center [190, 80] width 56 height 18
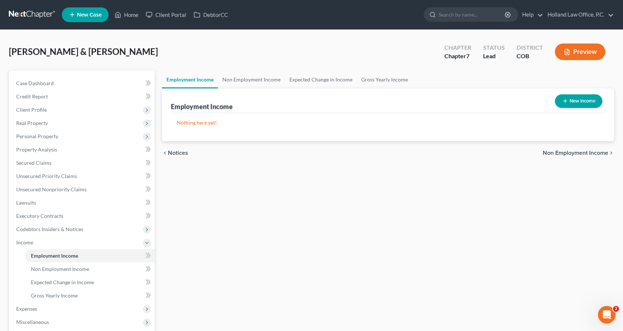
click at [575, 96] on button "New Income" at bounding box center [579, 101] width 48 height 14
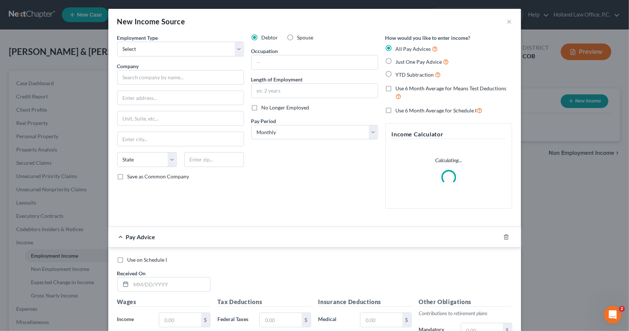
click at [297, 36] on label "Spouse" at bounding box center [305, 37] width 16 height 7
click at [300, 36] on input "Spouse" at bounding box center [302, 36] width 5 height 5
click at [168, 50] on select "Select Full or [DEMOGRAPHIC_DATA] Employment Self Employment" at bounding box center [180, 49] width 127 height 15
click at [117, 42] on select "Select Full or [DEMOGRAPHIC_DATA] Employment Self Employment" at bounding box center [180, 49] width 127 height 15
click at [169, 78] on input "text" at bounding box center [180, 77] width 127 height 15
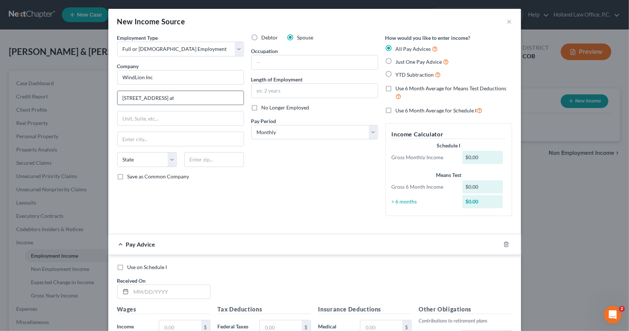
click at [172, 94] on input "[STREET_ADDRESS] at" at bounding box center [180, 98] width 126 height 14
click at [192, 163] on input "text" at bounding box center [214, 159] width 60 height 15
click at [257, 62] on input "text" at bounding box center [315, 62] width 126 height 14
click at [382, 106] on div "How would you like to enter income? All Pay Advices Just One Pay Advice YTD Sub…" at bounding box center [449, 128] width 134 height 188
click at [396, 111] on label "Use 6 Month Average for Schedule I" at bounding box center [439, 110] width 87 height 8
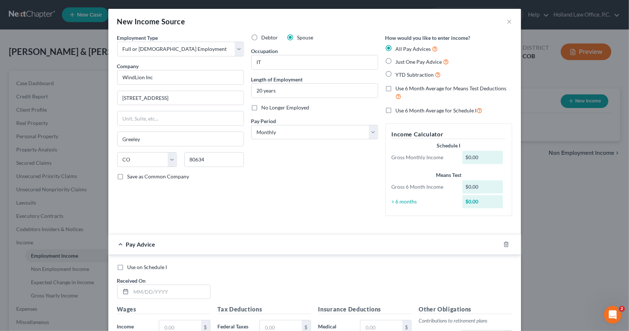
click at [399, 111] on input "Use 6 Month Average for Schedule I" at bounding box center [401, 108] width 5 height 5
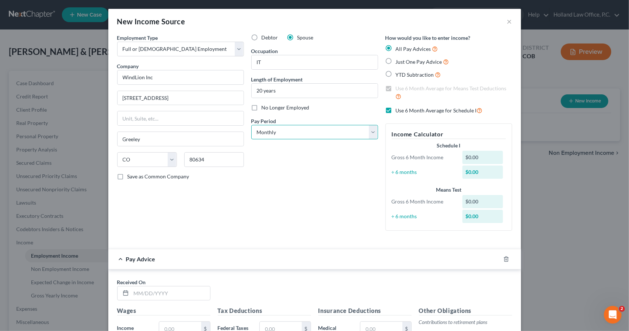
click at [351, 129] on select "Select Monthly Twice Monthly Every Other Week Weekly" at bounding box center [314, 132] width 127 height 15
click at [251, 125] on select "Select Monthly Twice Monthly Every Other Week Weekly" at bounding box center [314, 132] width 127 height 15
click at [504, 257] on icon "button" at bounding box center [506, 259] width 6 height 6
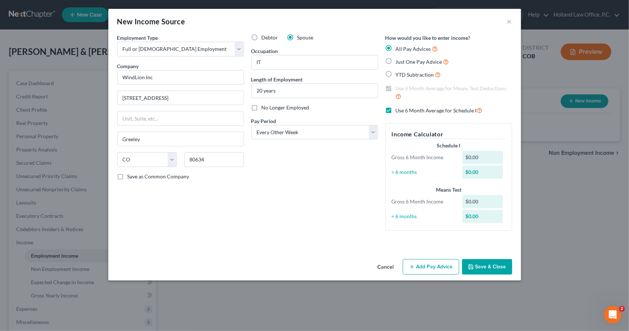
click at [504, 259] on button "Save & Close" at bounding box center [487, 266] width 50 height 15
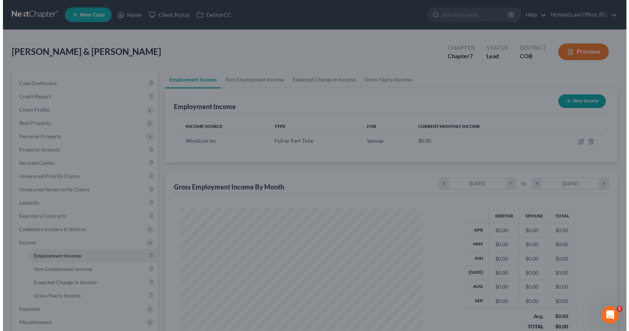
scroll to position [368180, 368056]
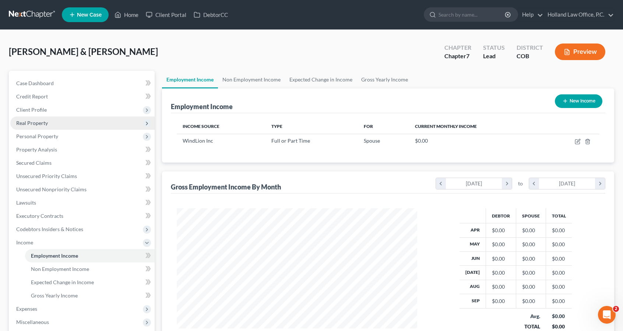
click at [85, 125] on span "Real Property" at bounding box center [82, 122] width 144 height 13
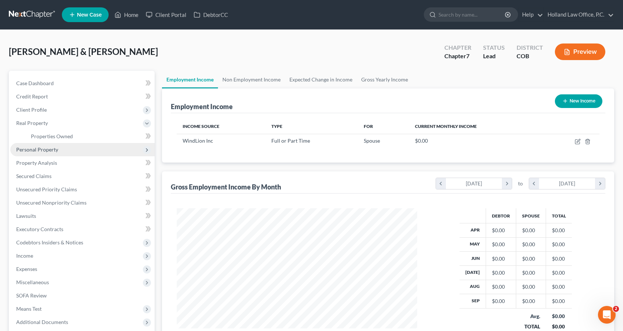
click at [83, 147] on span "Personal Property" at bounding box center [82, 149] width 144 height 13
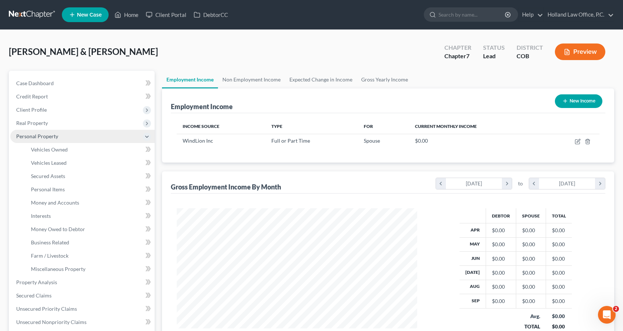
click at [80, 138] on span "Personal Property" at bounding box center [82, 136] width 144 height 13
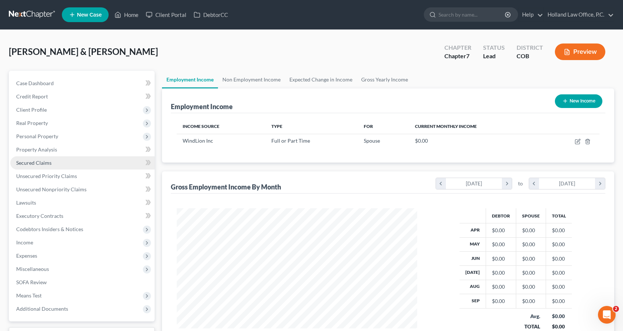
click at [71, 168] on link "Secured Claims" at bounding box center [82, 162] width 144 height 13
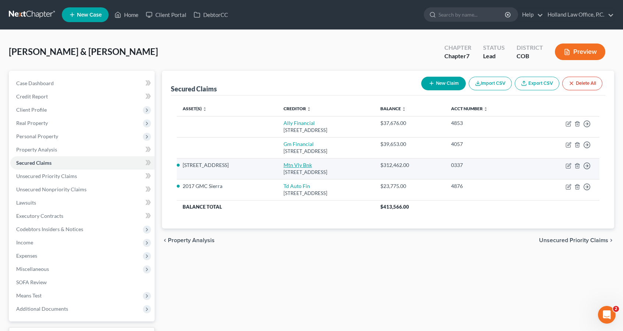
click at [284, 164] on link "Mtn Vly Bnk" at bounding box center [298, 165] width 28 height 6
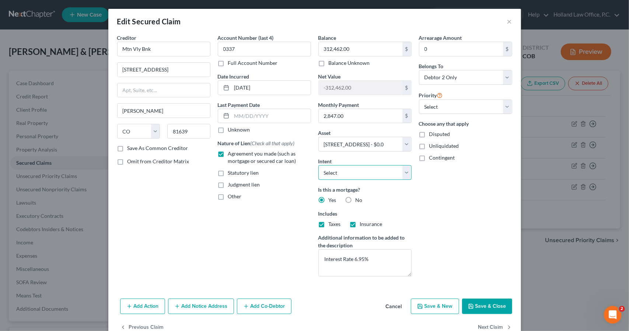
click at [403, 171] on select "Select Surrender Redeem Reaffirm Avoid Other" at bounding box center [364, 172] width 93 height 15
click at [318, 165] on select "Select Surrender Redeem Reaffirm Avoid Other" at bounding box center [364, 172] width 93 height 15
click at [500, 300] on button "Save & Close" at bounding box center [487, 305] width 50 height 15
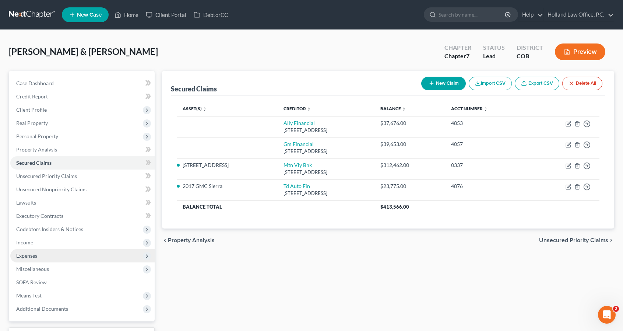
click at [41, 255] on span "Expenses" at bounding box center [82, 255] width 144 height 13
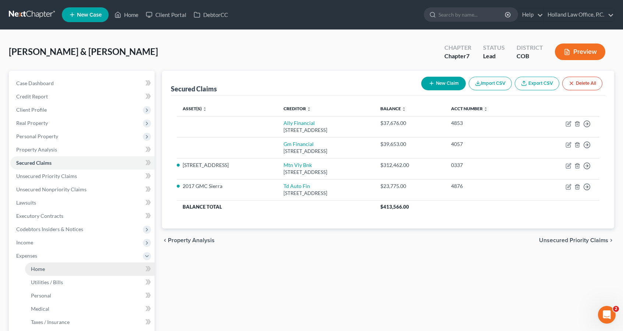
click at [44, 266] on span "Home" at bounding box center [38, 269] width 14 height 6
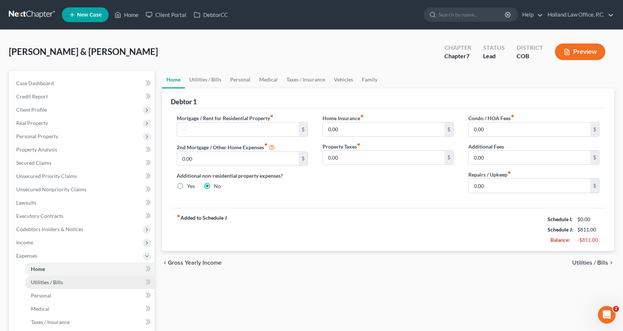
click at [41, 285] on link "Utilities / Bills" at bounding box center [90, 281] width 130 height 13
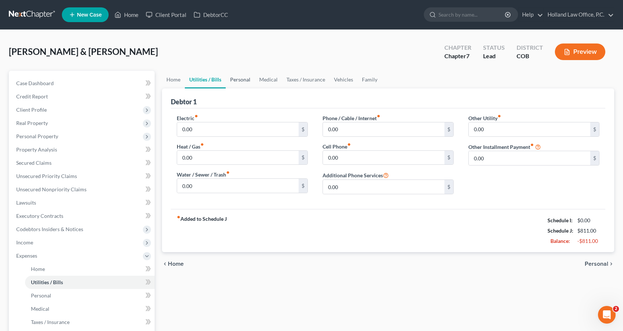
click at [242, 83] on link "Personal" at bounding box center [240, 80] width 29 height 18
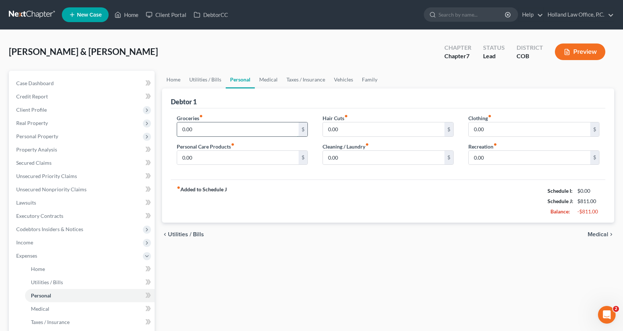
click at [223, 127] on input "0.00" at bounding box center [238, 129] width 122 height 14
click at [236, 154] on input "100" at bounding box center [238, 158] width 122 height 14
click at [265, 76] on link "Medical" at bounding box center [268, 80] width 27 height 18
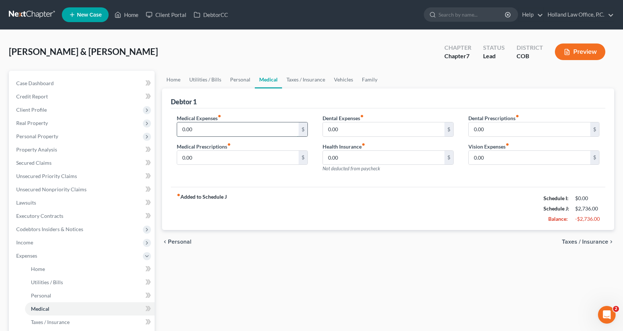
click at [248, 122] on input "0.00" at bounding box center [238, 129] width 122 height 14
click at [330, 80] on link "Vehicles" at bounding box center [344, 80] width 28 height 18
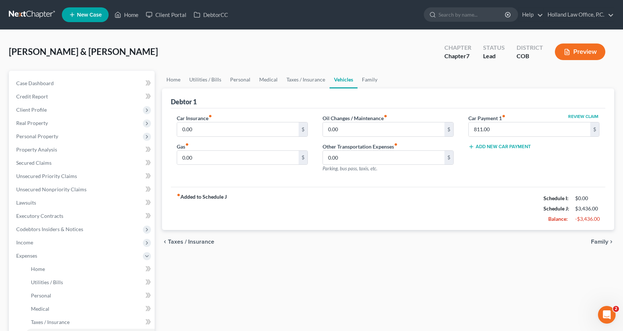
click at [194, 136] on div "Car Insurance fiber_manual_record 0.00 $ Gas fiber_manual_record 0.00 $" at bounding box center [242, 146] width 146 height 64
click at [196, 133] on input "0.00" at bounding box center [238, 129] width 122 height 14
click at [373, 84] on link "Family" at bounding box center [370, 80] width 24 height 18
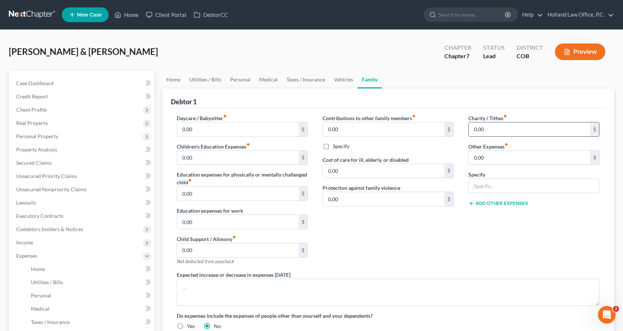
click at [481, 133] on input "0.00" at bounding box center [530, 129] width 122 height 14
click at [29, 246] on span "Income" at bounding box center [82, 242] width 144 height 13
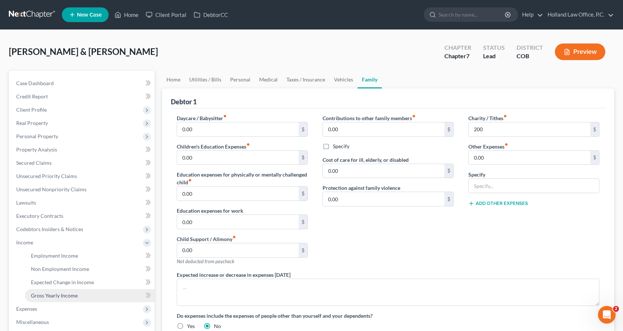
click at [44, 294] on span "Gross Yearly Income" at bounding box center [54, 295] width 47 height 6
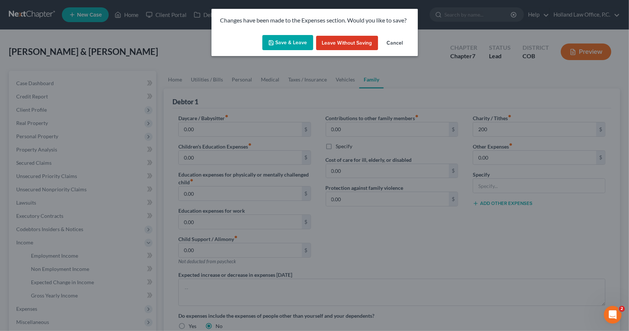
click at [293, 43] on button "Save & Leave" at bounding box center [287, 42] width 51 height 15
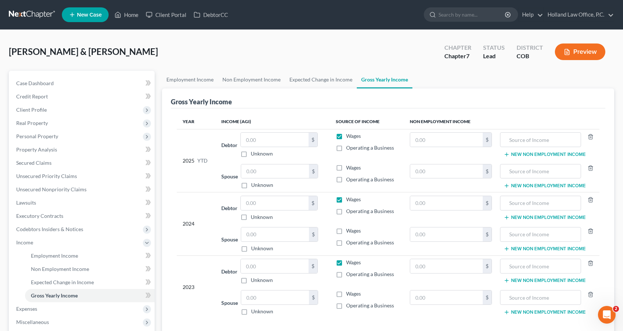
click at [346, 305] on label "Operating a Business" at bounding box center [370, 305] width 48 height 7
click at [349, 305] on input "Operating a Business" at bounding box center [351, 304] width 5 height 5
click at [346, 244] on label "Operating a Business" at bounding box center [370, 242] width 48 height 7
click at [349, 243] on input "Operating a Business" at bounding box center [351, 241] width 5 height 5
click at [346, 242] on label "Operating a Business" at bounding box center [370, 242] width 48 height 7
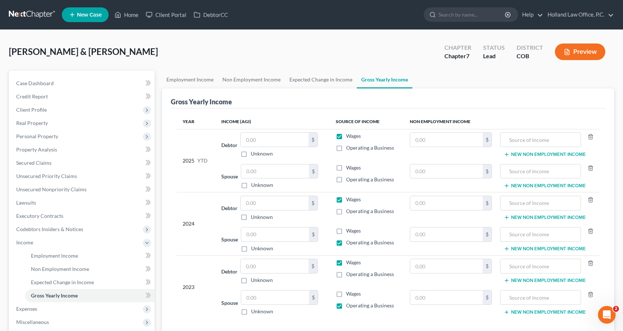
click at [349, 242] on input "Operating a Business" at bounding box center [351, 241] width 5 height 5
click at [346, 306] on label "Operating a Business" at bounding box center [370, 305] width 48 height 7
click at [349, 306] on input "Operating a Business" at bounding box center [351, 304] width 5 height 5
click at [346, 274] on label "Operating a Business" at bounding box center [370, 273] width 48 height 7
click at [349, 274] on input "Operating a Business" at bounding box center [351, 272] width 5 height 5
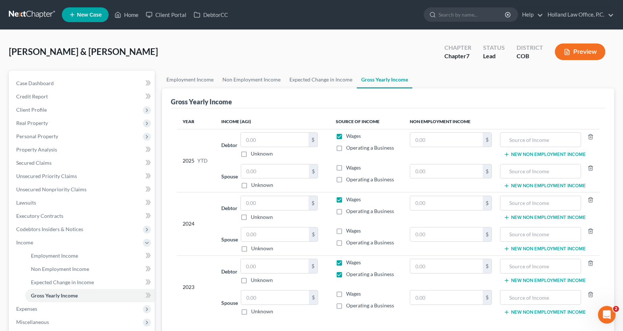
click at [346, 211] on label "Operating a Business" at bounding box center [370, 210] width 48 height 7
click at [349, 211] on input "Operating a Business" at bounding box center [351, 209] width 5 height 5
click at [280, 264] on input "text" at bounding box center [275, 266] width 68 height 14
click at [274, 204] on input "text" at bounding box center [275, 203] width 68 height 14
click at [49, 229] on span "Codebtors Insiders & Notices" at bounding box center [49, 229] width 67 height 6
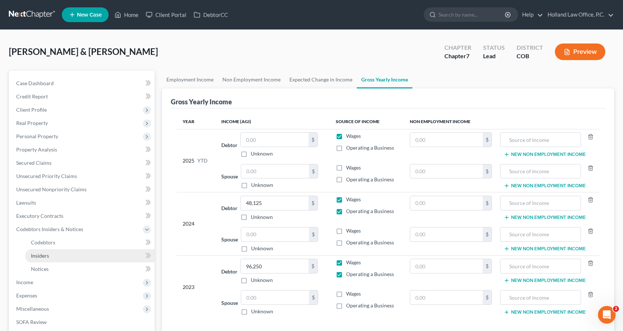
click at [52, 253] on link "Insiders" at bounding box center [90, 255] width 130 height 13
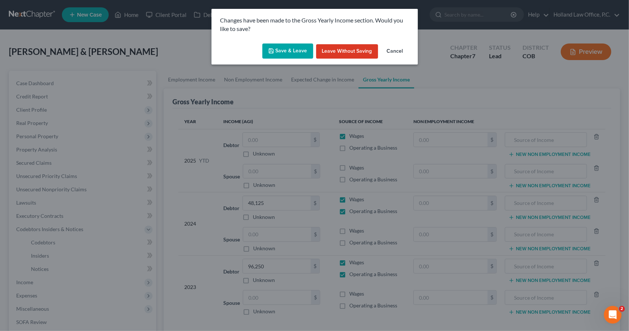
click at [308, 50] on button "Save & Leave" at bounding box center [287, 50] width 51 height 15
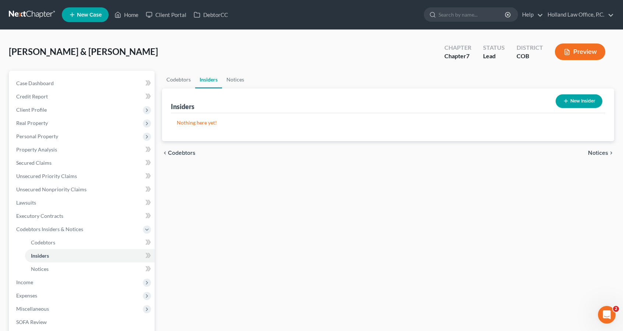
click at [559, 102] on button "New Insider" at bounding box center [579, 101] width 47 height 14
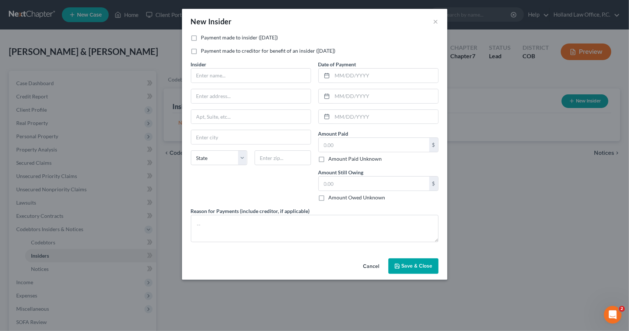
click at [208, 39] on label "Payment made to insider ([DATE])" at bounding box center [239, 37] width 77 height 7
click at [208, 39] on input "Payment made to insider ([DATE])" at bounding box center [206, 36] width 5 height 5
click at [213, 72] on input "text" at bounding box center [250, 76] width 119 height 14
click at [235, 225] on textarea at bounding box center [315, 228] width 248 height 27
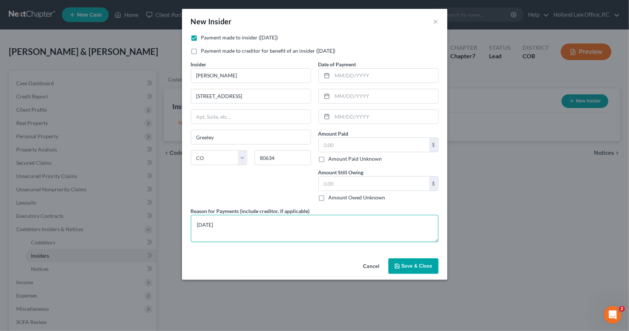
click at [235, 225] on textarea "[DATE]" at bounding box center [315, 228] width 248 height 27
click at [248, 230] on textarea "[DATE] - $2000 [DATE] - $2000 [DATE] - $2000" at bounding box center [315, 228] width 248 height 27
click at [242, 222] on textarea "[DATE] - $2000 [DATE] - $2000 [DATE] - $2000" at bounding box center [315, 228] width 248 height 27
click at [241, 230] on textarea "[DATE] - $200 [DATE] - $2000 [DATE] - $2000" at bounding box center [315, 228] width 248 height 27
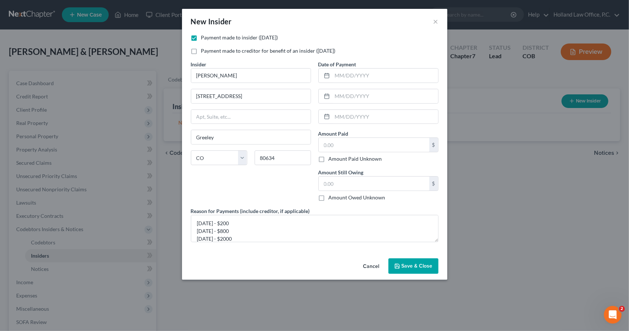
click at [408, 267] on span "Save & Close" at bounding box center [416, 266] width 31 height 6
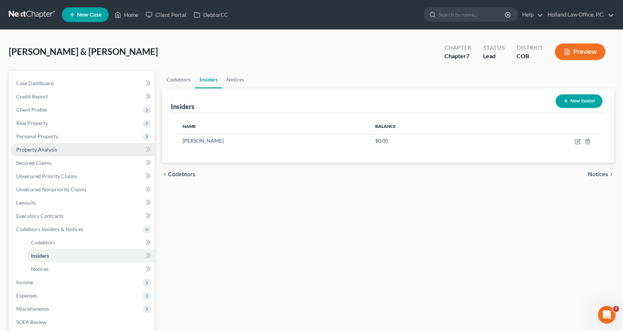
click at [55, 155] on link "Property Analysis" at bounding box center [82, 149] width 144 height 13
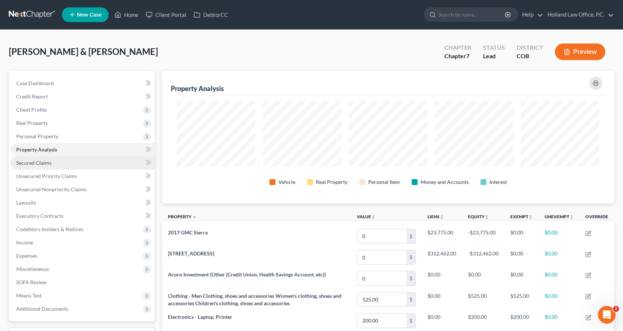
click at [55, 161] on link "Secured Claims" at bounding box center [82, 162] width 144 height 13
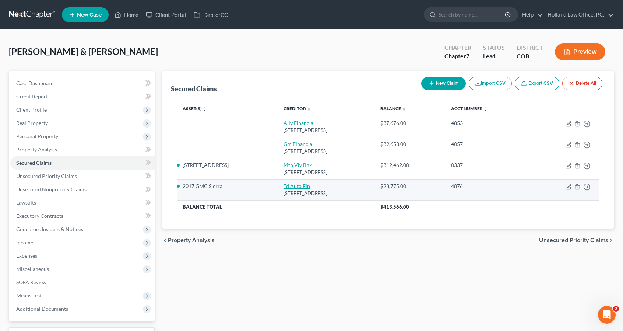
click at [284, 185] on link "Td Auto Fin" at bounding box center [297, 186] width 27 height 6
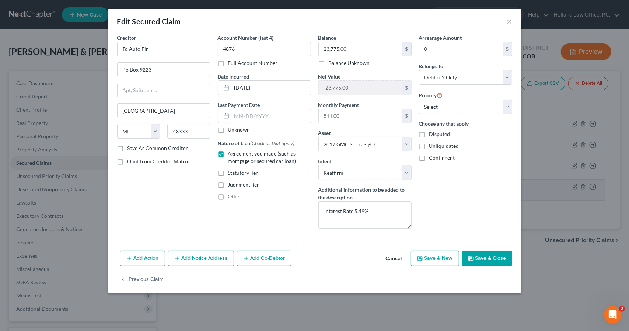
click at [273, 185] on div "Judgment lien" at bounding box center [264, 184] width 93 height 7
click at [501, 257] on button "Save & Close" at bounding box center [487, 257] width 50 height 15
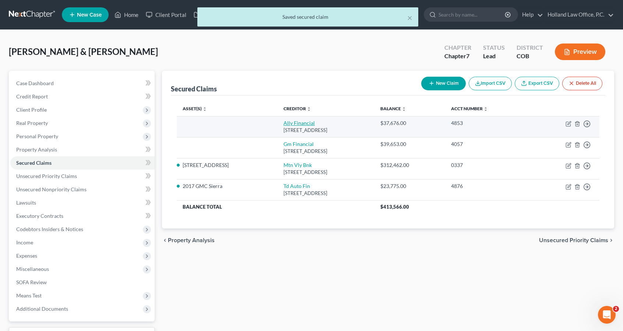
click at [284, 122] on link "Ally Financial" at bounding box center [299, 123] width 31 height 6
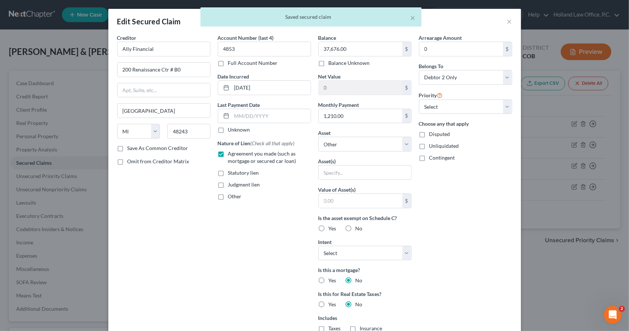
click at [479, 241] on div "Arrearage Amount 0 $ Belongs To * Select Debtor 1 Only Debtor 2 Only Debtor 1 A…" at bounding box center [465, 210] width 101 height 352
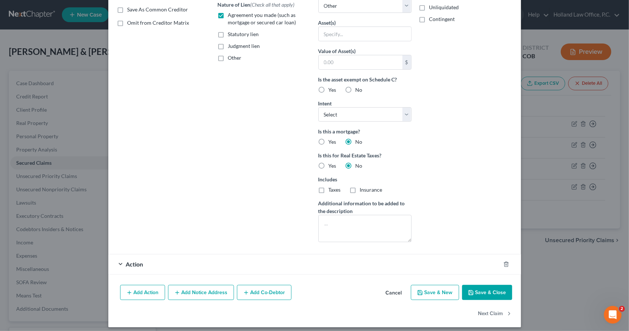
scroll to position [141, 0]
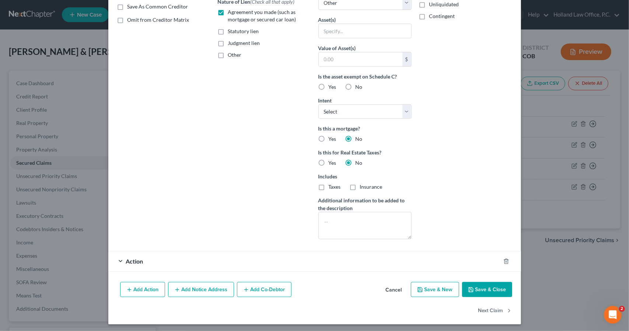
click at [156, 290] on button "Add Action" at bounding box center [142, 289] width 45 height 15
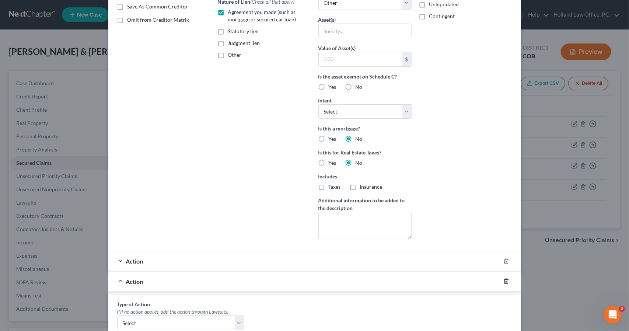
click at [503, 281] on icon "button" at bounding box center [506, 281] width 6 height 6
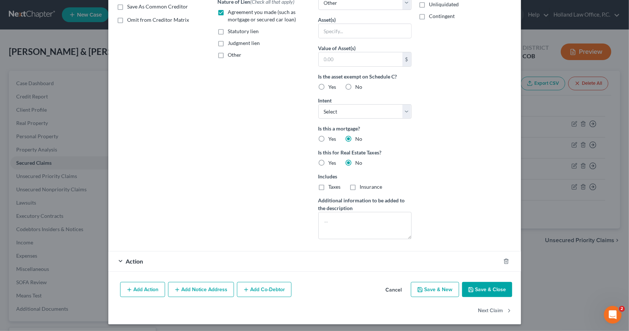
click at [460, 262] on div "Action" at bounding box center [304, 261] width 392 height 20
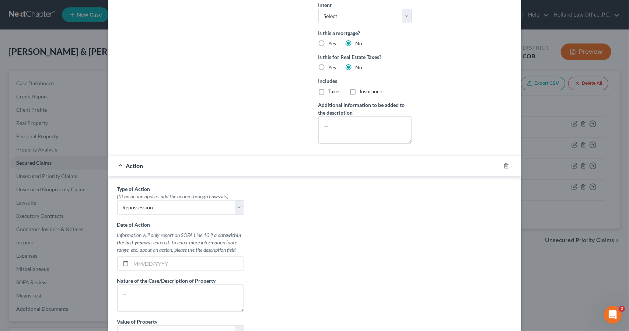
scroll to position [289, 0]
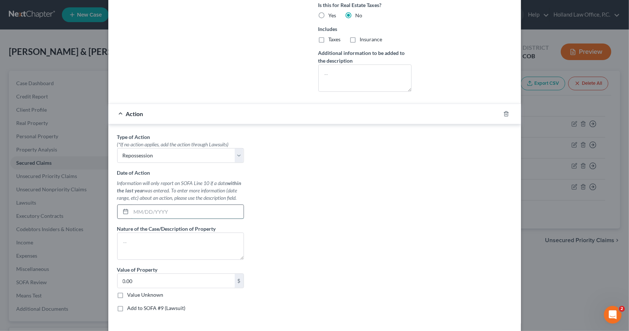
click at [226, 207] on input "text" at bounding box center [187, 212] width 112 height 14
click at [212, 245] on textarea at bounding box center [180, 245] width 127 height 27
click at [351, 273] on div "Type of Action * (*If no action applies, add the action through Lawsuits) Selec…" at bounding box center [314, 225] width 402 height 185
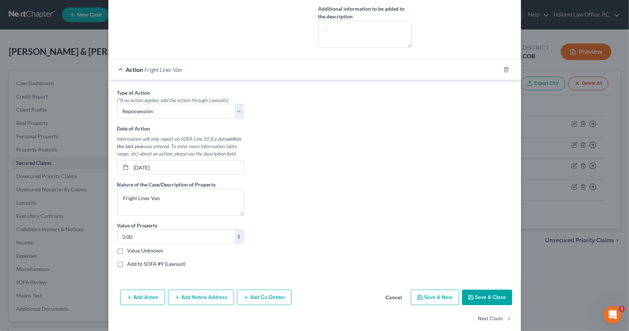
click at [476, 292] on button "Save & Close" at bounding box center [487, 296] width 50 height 15
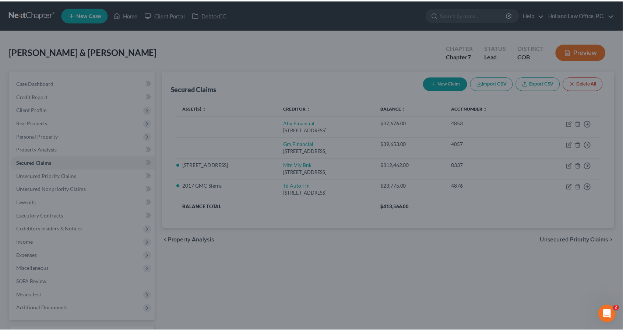
scroll to position [260, 0]
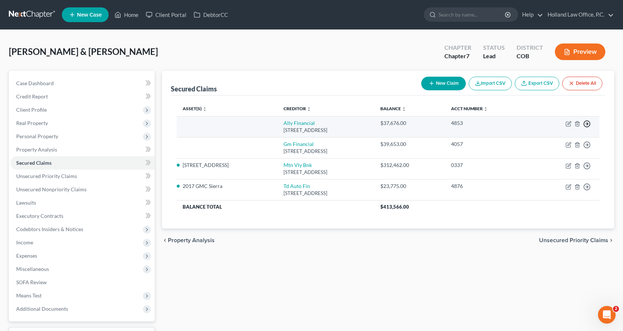
click at [586, 124] on line "button" at bounding box center [587, 124] width 3 height 0
click at [567, 131] on link "Move to E" at bounding box center [554, 129] width 62 height 13
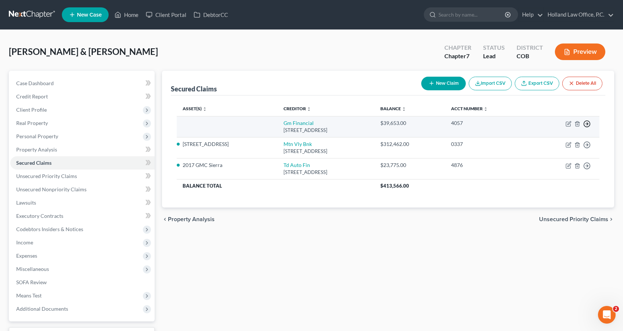
click at [587, 124] on line "button" at bounding box center [587, 124] width 3 height 0
click at [572, 127] on link "Move to E" at bounding box center [554, 129] width 62 height 13
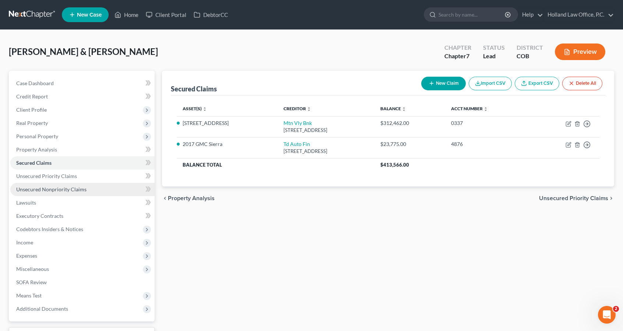
click at [108, 185] on link "Unsecured Nonpriority Claims" at bounding box center [82, 189] width 144 height 13
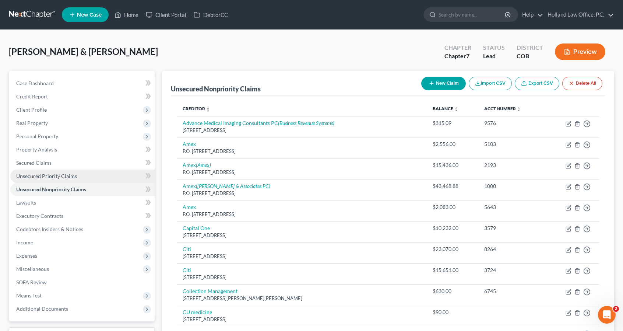
click at [82, 173] on link "Unsecured Priority Claims" at bounding box center [82, 175] width 144 height 13
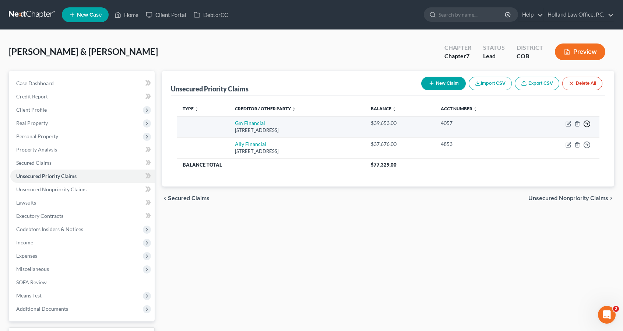
click at [590, 123] on circle "button" at bounding box center [587, 124] width 6 height 6
click at [561, 138] on link "Move to F" at bounding box center [554, 142] width 62 height 13
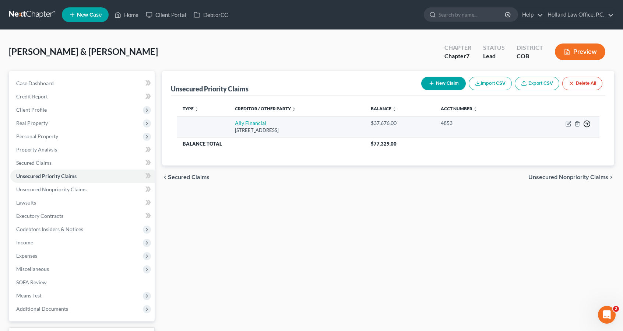
click at [589, 126] on icon "button" at bounding box center [586, 123] width 7 height 7
click at [558, 146] on link "Move to F" at bounding box center [554, 142] width 62 height 13
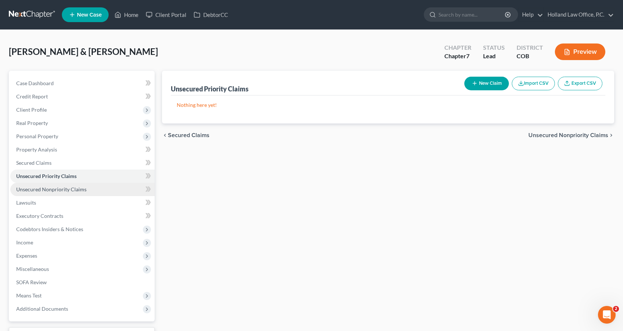
click at [94, 186] on link "Unsecured Nonpriority Claims" at bounding box center [82, 189] width 144 height 13
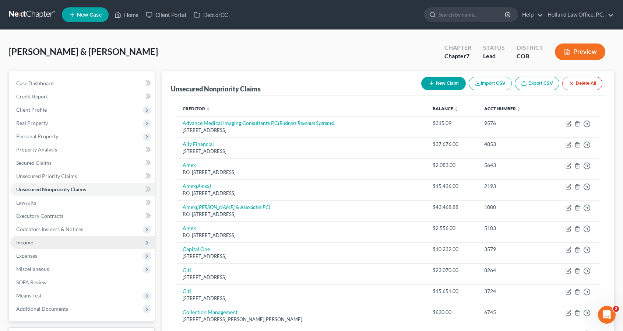
click at [63, 245] on span "Income" at bounding box center [82, 242] width 144 height 13
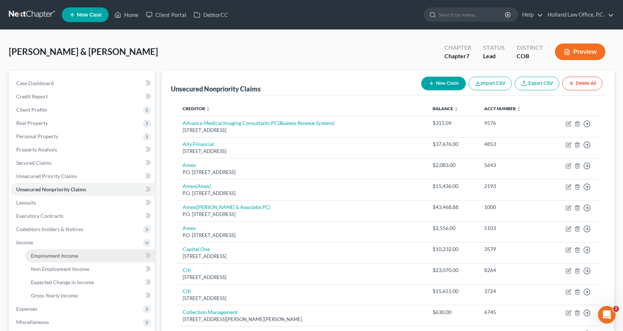
click at [66, 257] on span "Employment Income" at bounding box center [54, 255] width 47 height 6
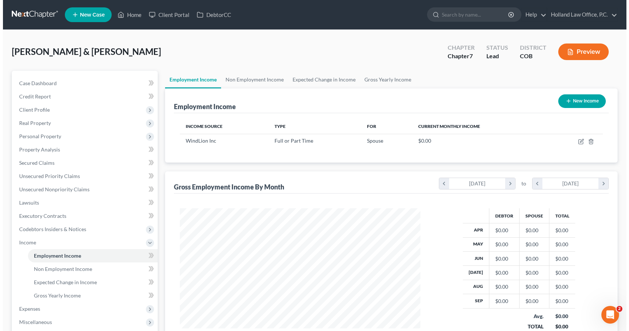
scroll to position [131, 255]
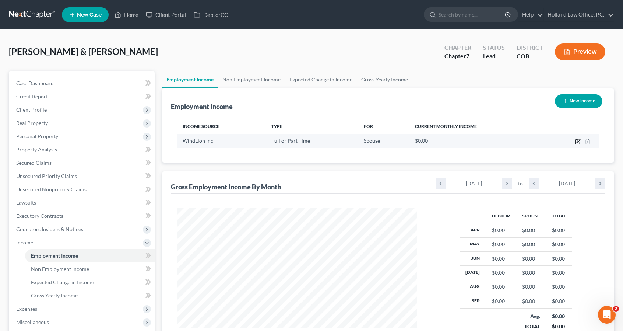
click at [579, 141] on icon "button" at bounding box center [578, 140] width 3 height 3
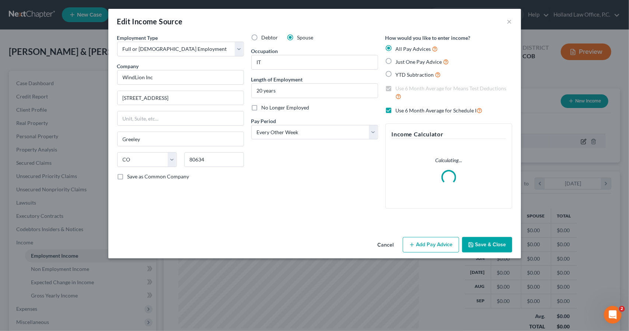
scroll to position [131, 257]
click at [438, 239] on button "Add Pay Advice" at bounding box center [431, 244] width 56 height 15
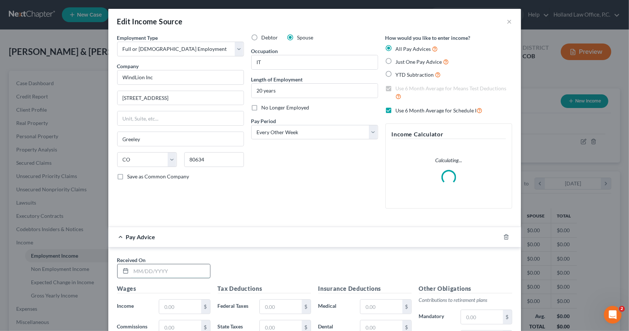
click at [171, 274] on input "text" at bounding box center [170, 271] width 79 height 14
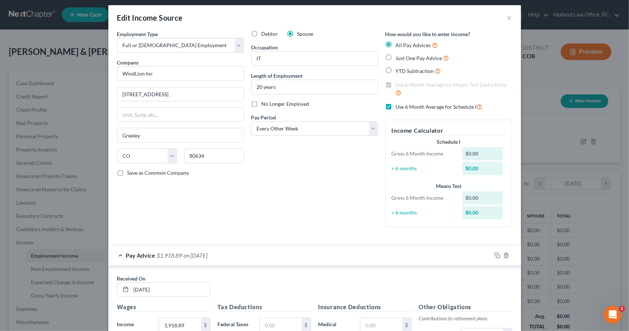
scroll to position [182, 0]
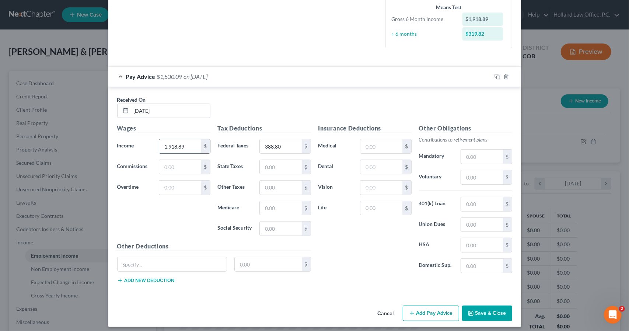
click at [193, 141] on input "1,918.89" at bounding box center [180, 146] width 42 height 14
click at [494, 75] on icon "button" at bounding box center [497, 77] width 6 height 6
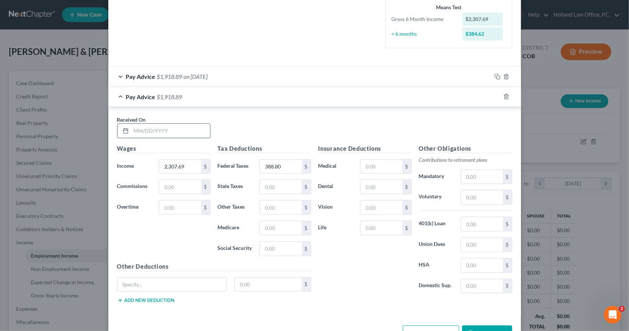
click at [164, 130] on input "text" at bounding box center [170, 131] width 79 height 14
click at [282, 163] on input "388.80" at bounding box center [281, 166] width 42 height 14
click at [494, 95] on icon "button" at bounding box center [497, 97] width 6 height 6
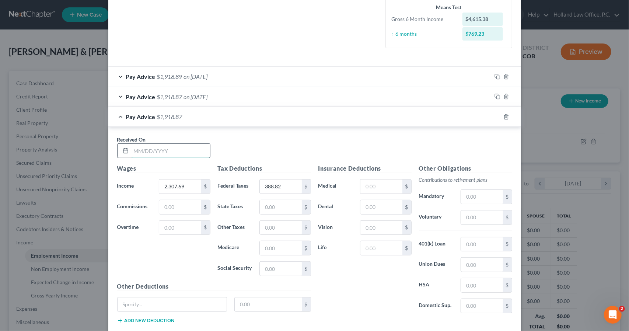
click at [187, 154] on input "text" at bounding box center [170, 151] width 79 height 14
click at [282, 181] on input "388.82" at bounding box center [281, 186] width 42 height 14
click at [494, 117] on icon "button" at bounding box center [497, 117] width 6 height 6
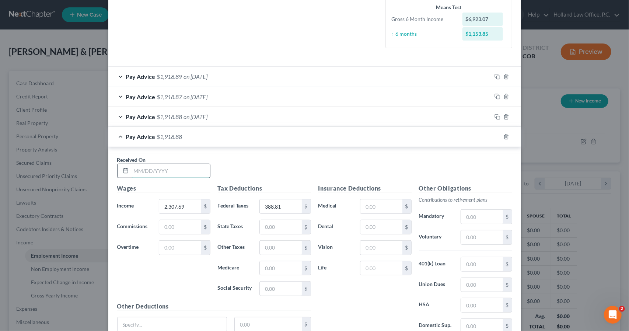
click at [188, 164] on input "text" at bounding box center [170, 171] width 79 height 14
click at [496, 76] on rect "button" at bounding box center [497, 77] width 3 height 3
click at [280, 137] on div "Pay Advice $1,918.88 on [DATE]" at bounding box center [299, 137] width 383 height 20
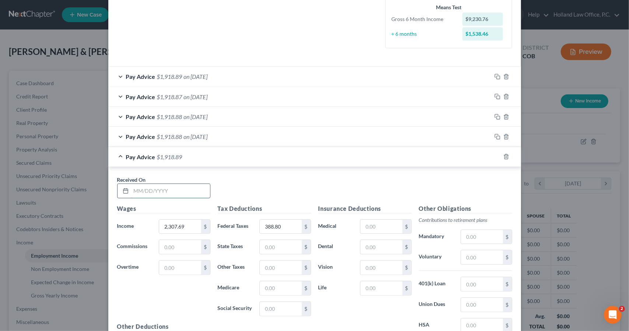
click at [181, 192] on input "text" at bounding box center [170, 191] width 79 height 14
click at [495, 137] on icon "button" at bounding box center [497, 137] width 6 height 6
click at [218, 162] on div "Pay Advice $1,918.89 on [DATE]" at bounding box center [299, 157] width 383 height 20
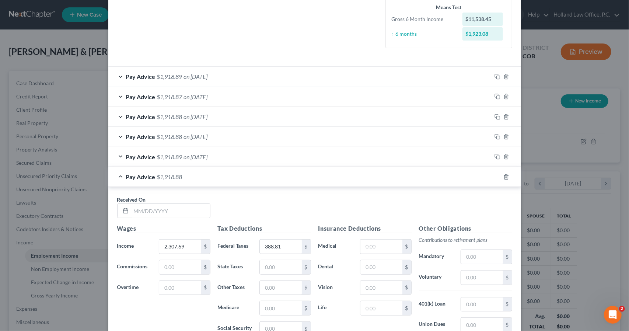
click at [177, 201] on div "Received On *" at bounding box center [163, 207] width 101 height 22
click at [178, 215] on input "text" at bounding box center [170, 211] width 79 height 14
click at [494, 175] on icon "button" at bounding box center [497, 177] width 6 height 6
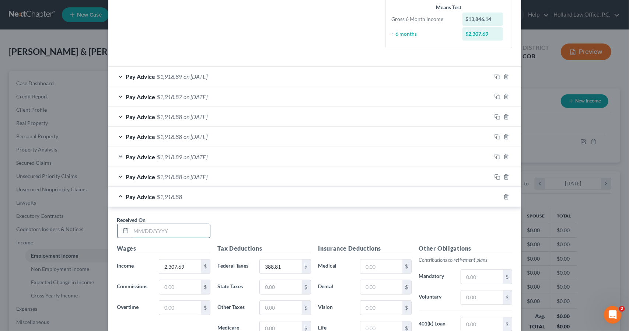
click at [194, 232] on input "text" at bounding box center [170, 231] width 79 height 14
click at [494, 157] on icon "button" at bounding box center [497, 157] width 6 height 6
click at [352, 190] on div "Pay Advice $1,918.88 on [DATE]" at bounding box center [299, 197] width 383 height 20
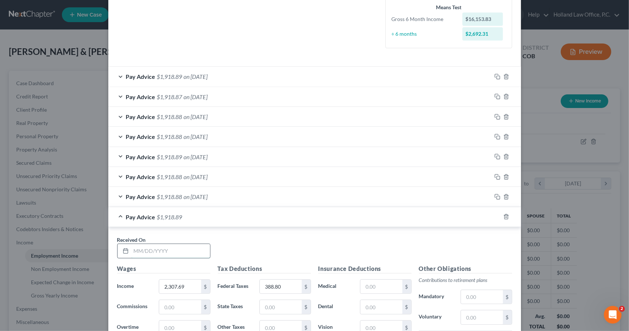
click at [173, 246] on input "text" at bounding box center [170, 251] width 79 height 14
click at [494, 95] on icon "button" at bounding box center [497, 97] width 6 height 6
click at [220, 219] on div "Pay Advice $1,918.89 on [DATE]" at bounding box center [299, 217] width 383 height 20
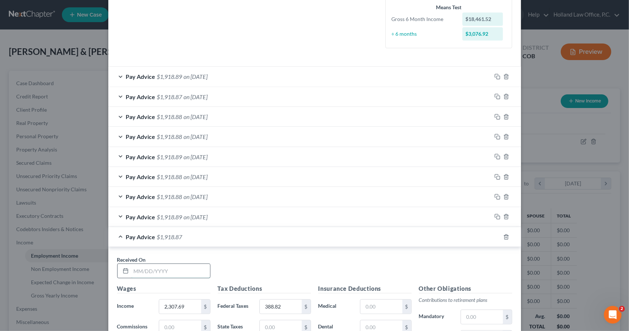
click at [181, 275] on input "text" at bounding box center [170, 271] width 79 height 14
click at [494, 196] on icon "button" at bounding box center [497, 197] width 6 height 6
click at [330, 242] on div "Pay Advice $1,918.87 on [DATE]" at bounding box center [299, 237] width 383 height 20
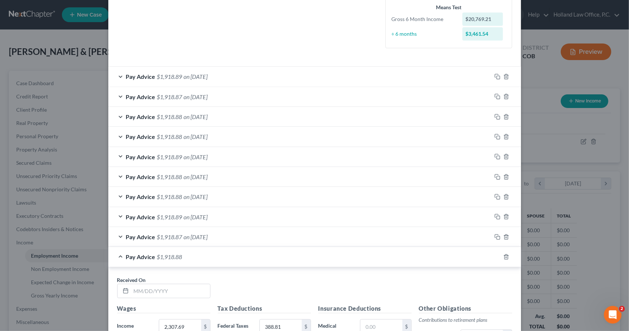
click at [209, 286] on div "Received On *" at bounding box center [163, 287] width 101 height 22
click at [201, 288] on input "text" at bounding box center [170, 291] width 79 height 14
click at [494, 218] on icon "button" at bounding box center [497, 217] width 6 height 6
click at [321, 259] on div "Pay Advice $1,918.88 on [DATE]" at bounding box center [299, 257] width 383 height 20
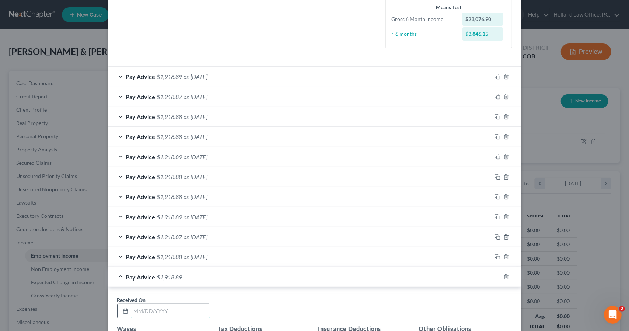
click at [178, 305] on input "text" at bounding box center [170, 311] width 79 height 14
click at [496, 256] on rect "button" at bounding box center [497, 257] width 3 height 3
click at [391, 275] on div "Pay Advice $1,918.89 on [DATE]" at bounding box center [299, 277] width 383 height 20
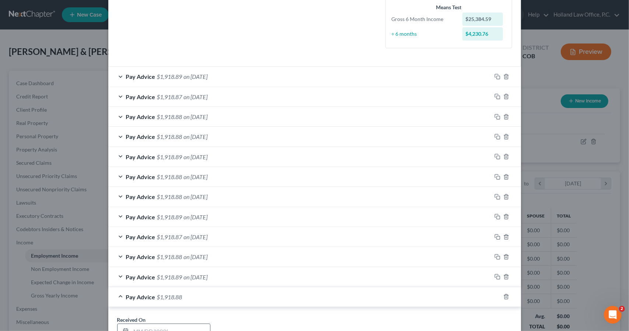
click at [171, 327] on input "text" at bounding box center [170, 331] width 79 height 14
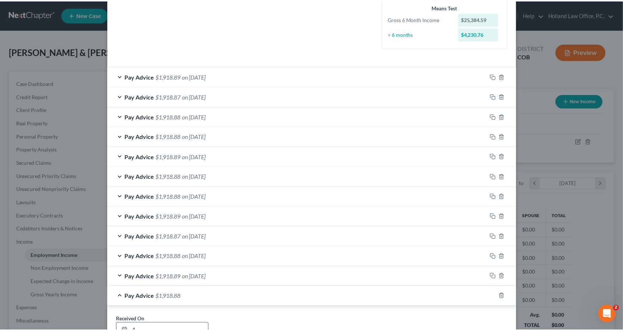
scroll to position [183, 0]
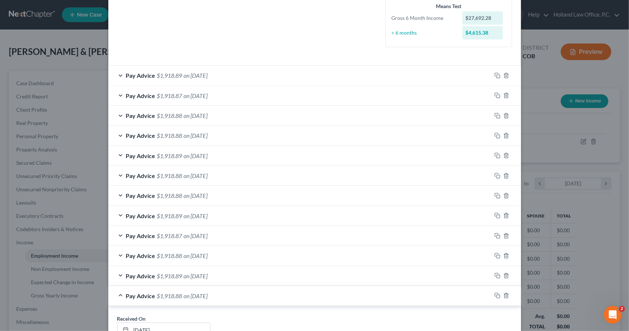
click at [190, 292] on span "on [DATE]" at bounding box center [196, 295] width 24 height 7
click at [484, 320] on button "Save & Close" at bounding box center [487, 323] width 50 height 15
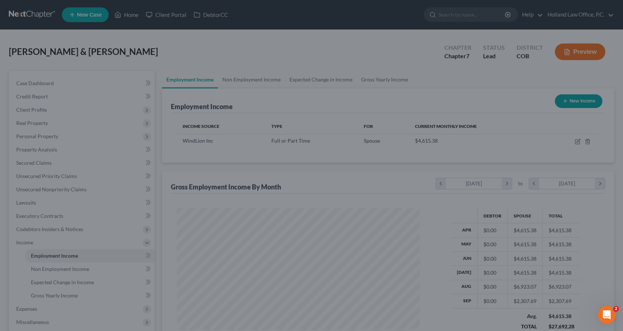
scroll to position [368180, 368056]
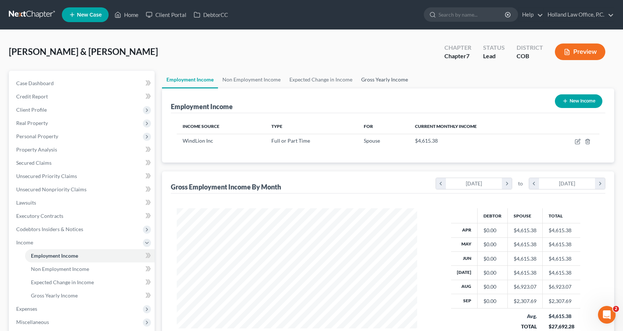
click at [362, 81] on link "Gross Yearly Income" at bounding box center [385, 80] width 56 height 18
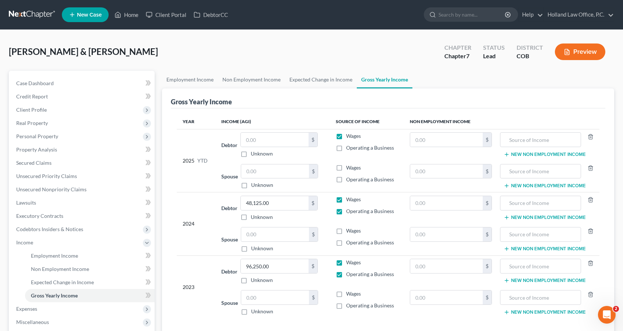
click at [346, 168] on label "Wages" at bounding box center [353, 167] width 15 height 7
click at [349, 168] on input "Wages" at bounding box center [351, 166] width 5 height 5
click at [346, 232] on label "Wages" at bounding box center [353, 230] width 15 height 7
click at [349, 232] on input "Wages" at bounding box center [351, 229] width 5 height 5
click at [346, 296] on label "Wages" at bounding box center [353, 293] width 15 height 7
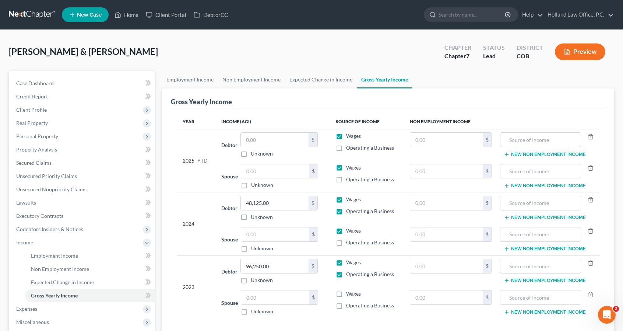
click at [349, 295] on input "Wages" at bounding box center [351, 292] width 5 height 5
click at [130, 13] on link "Home" at bounding box center [126, 14] width 31 height 13
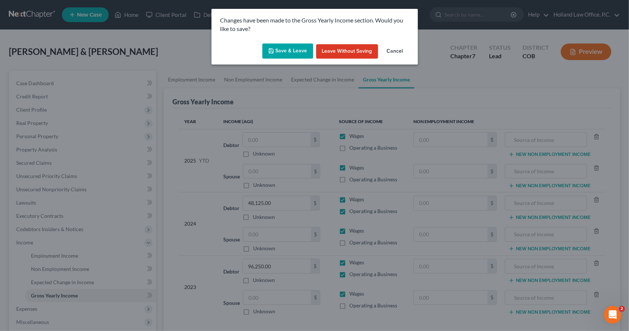
click at [270, 53] on icon "button" at bounding box center [271, 51] width 4 height 4
